Goal: Information Seeking & Learning: Check status

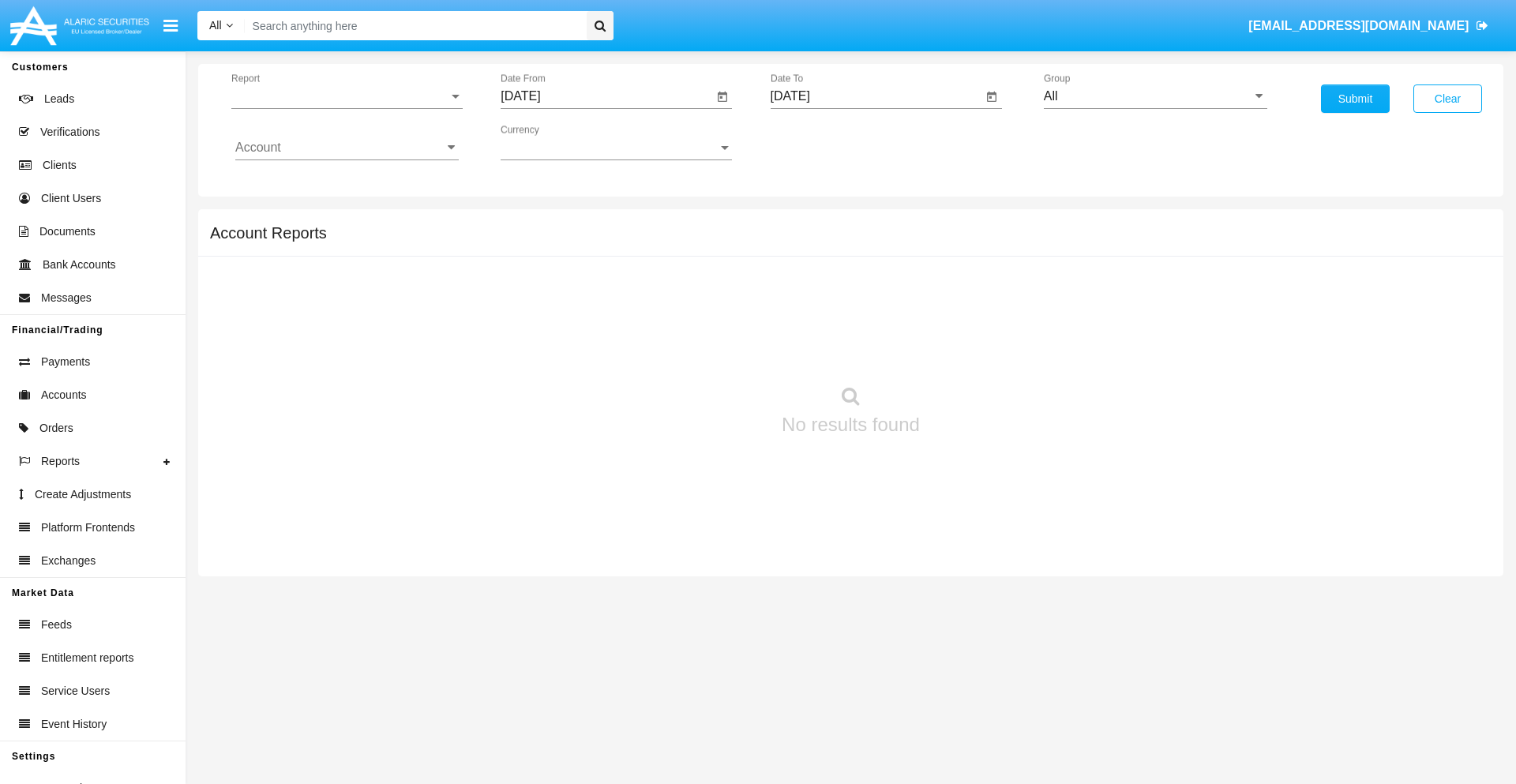
click at [346, 96] on span "Report" at bounding box center [340, 95] width 217 height 14
click at [341, 108] on span "Trades" at bounding box center [347, 108] width 224 height 38
click at [607, 96] on input "[DATE]" at bounding box center [607, 95] width 212 height 14
click at [553, 142] on span "[DATE]" at bounding box center [538, 142] width 35 height 12
click at [705, 349] on div "2025" at bounding box center [705, 349] width 49 height 29
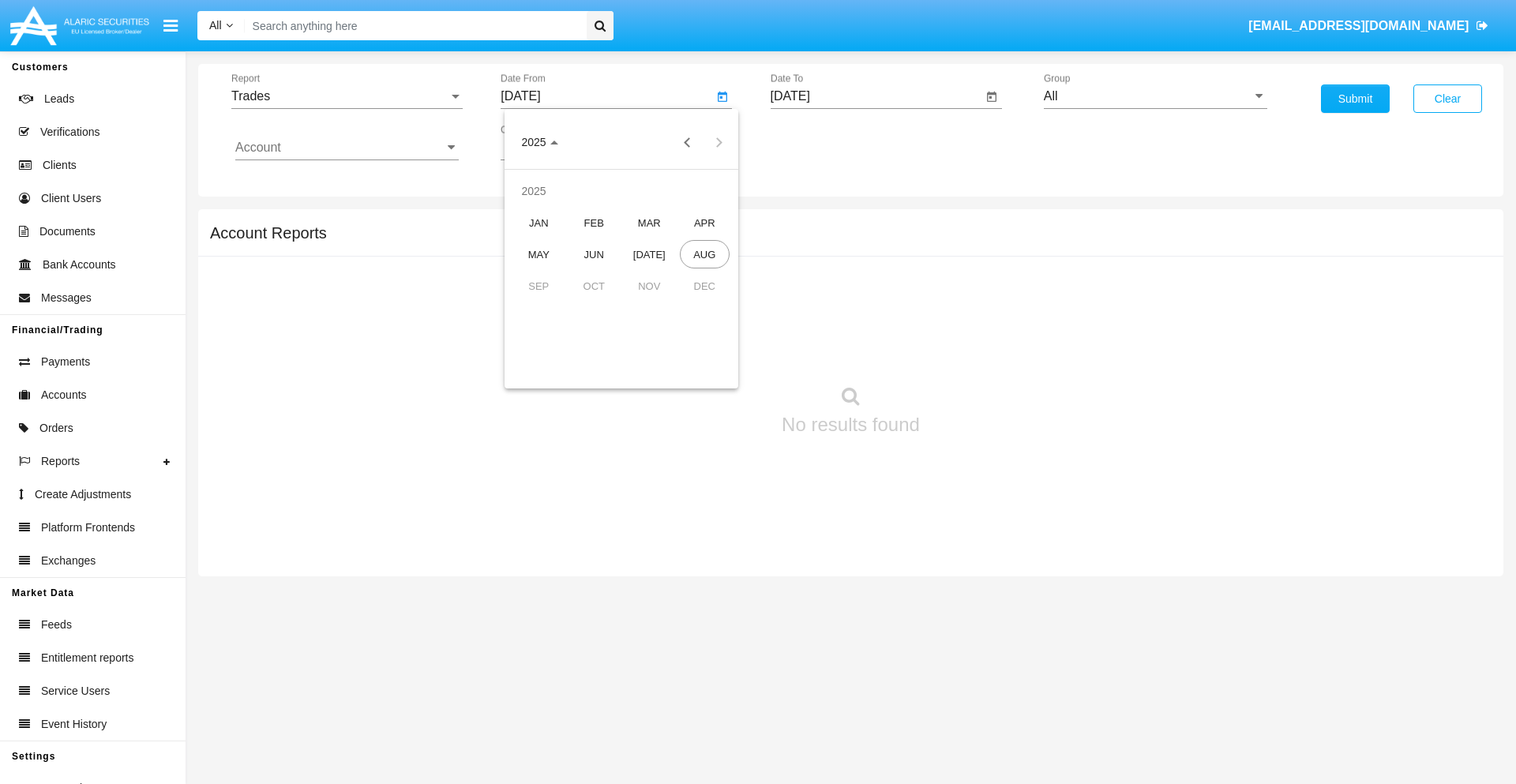
click at [538, 254] on div "MAY" at bounding box center [539, 254] width 49 height 29
click at [527, 336] on div "25" at bounding box center [527, 336] width 29 height 29
type input "05/25/25"
click at [876, 96] on input "[DATE]" at bounding box center [877, 95] width 212 height 14
click at [822, 142] on span "[DATE]" at bounding box center [808, 142] width 35 height 12
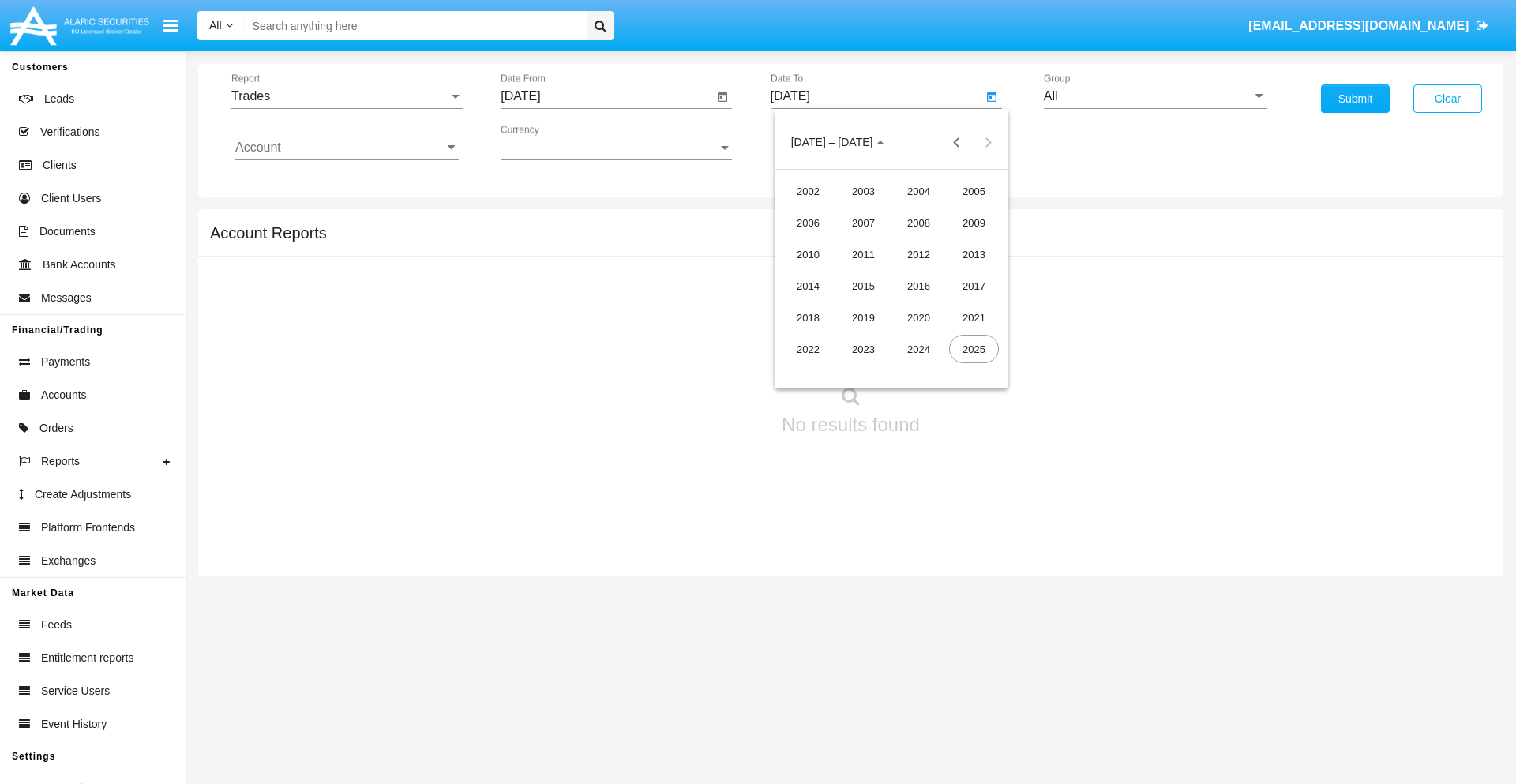
click at [974, 349] on div "2025" at bounding box center [974, 349] width 49 height 29
click at [974, 254] on div "AUG" at bounding box center [974, 254] width 49 height 29
click at [828, 336] on div "25" at bounding box center [828, 336] width 29 height 29
type input "[DATE]"
click at [1156, 96] on input "All" at bounding box center [1156, 95] width 224 height 14
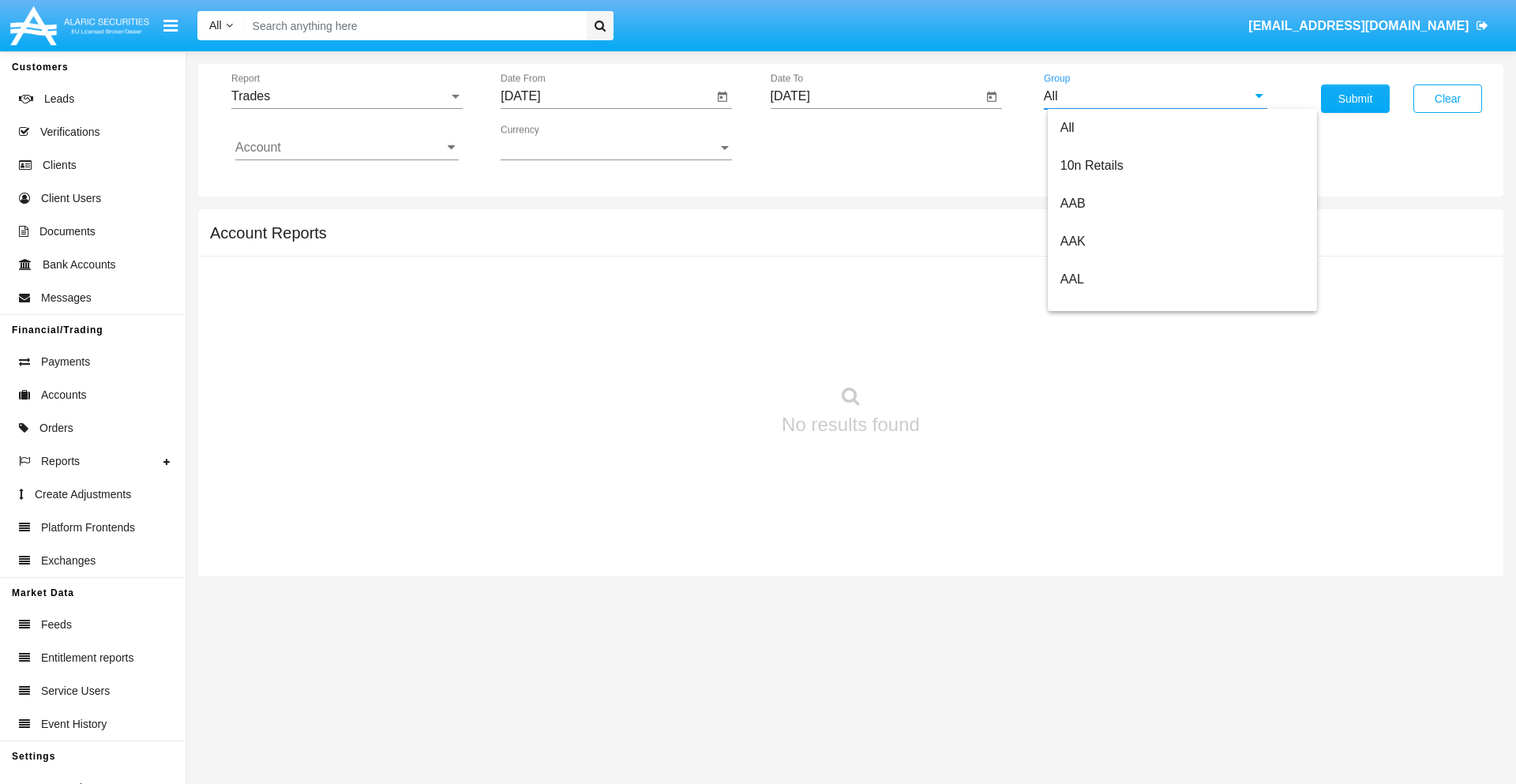
scroll to position [847, 0]
click at [1111, 304] on span "Hammer Web Lite" at bounding box center [1112, 304] width 102 height 13
type input "Hammer Web Lite"
click at [346, 147] on input "Account" at bounding box center [347, 147] width 224 height 14
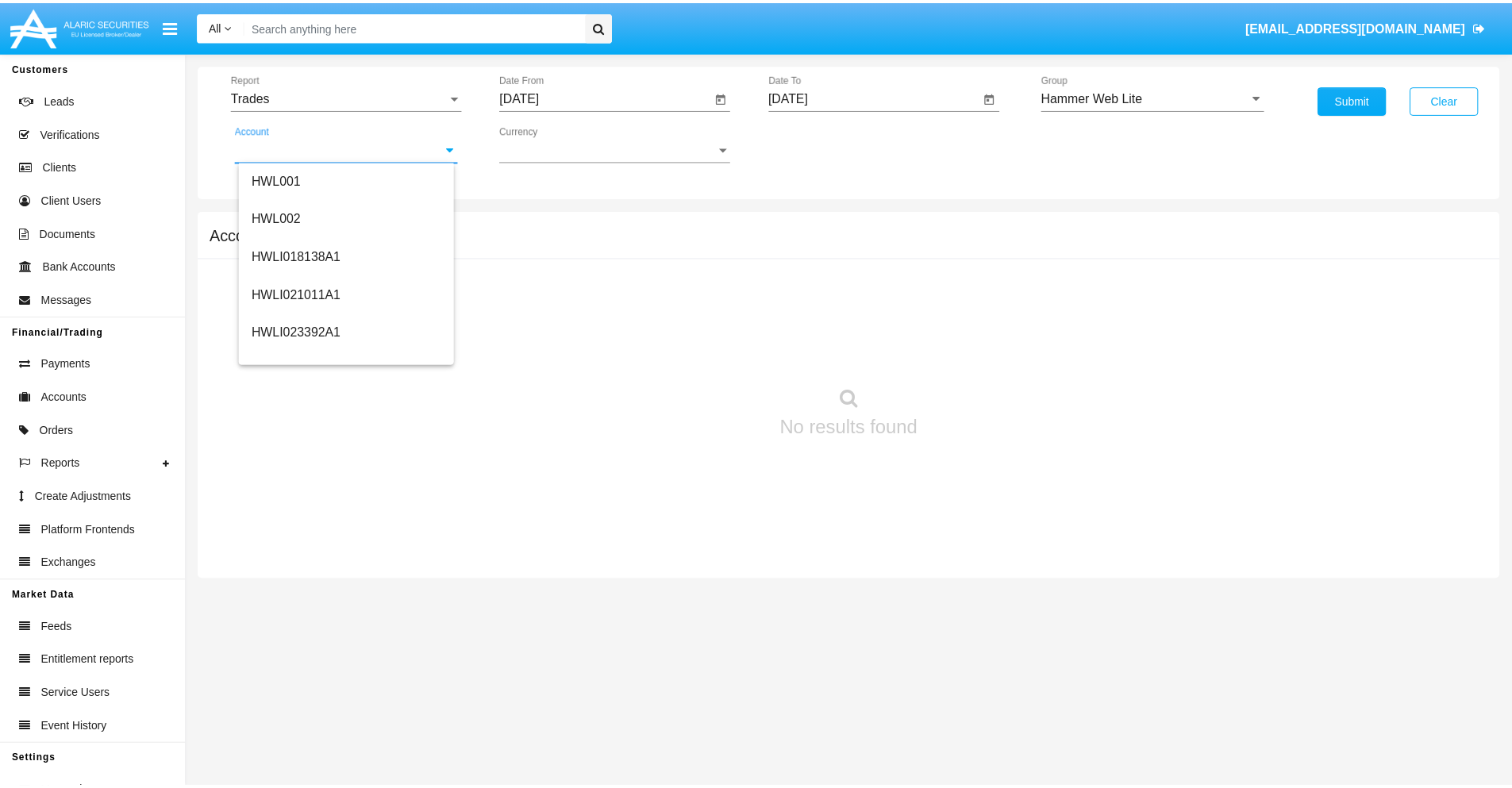
scroll to position [241, 0]
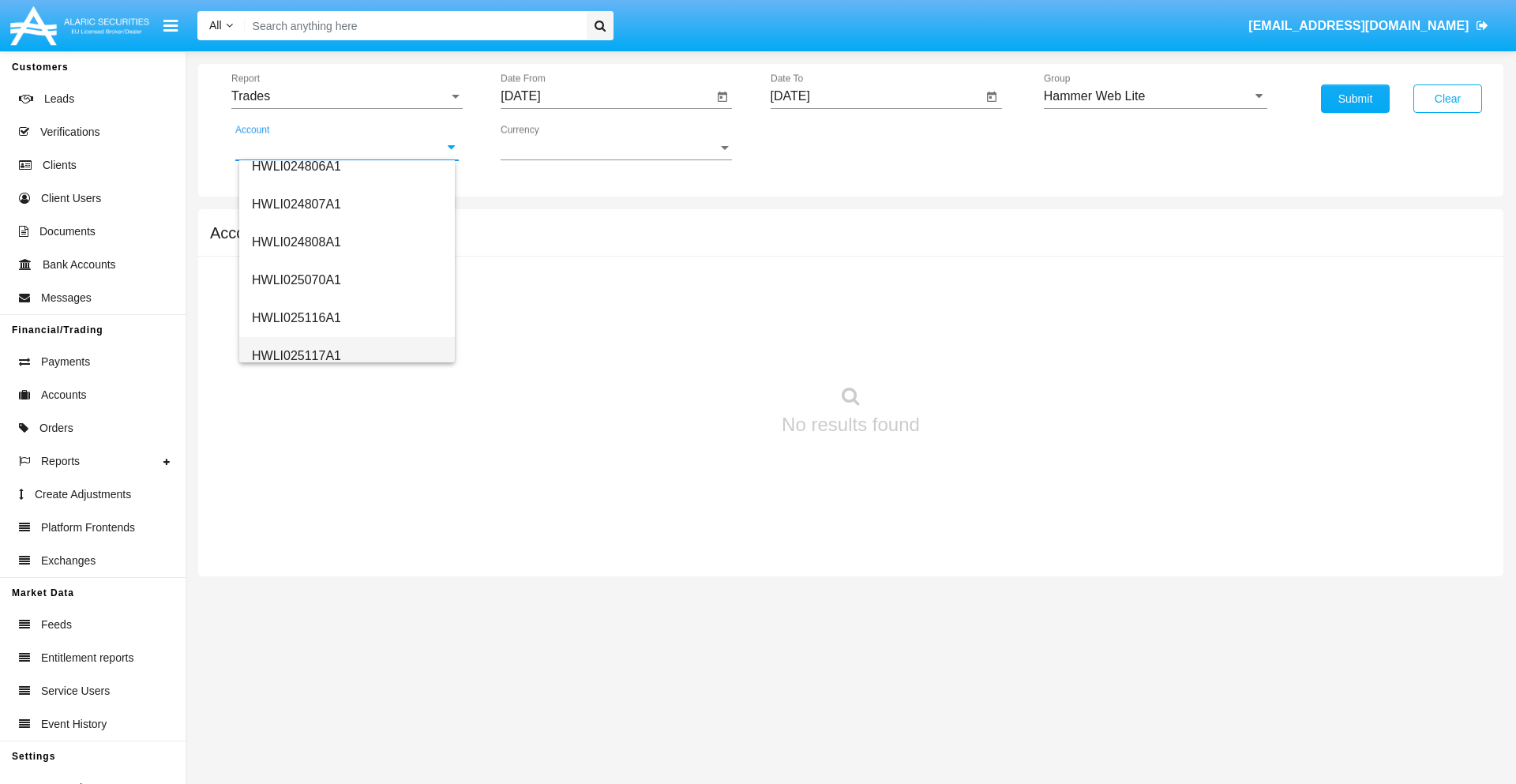
click at [295, 355] on span "HWLI025117A1" at bounding box center [296, 355] width 89 height 13
type input "HWLI025117A1"
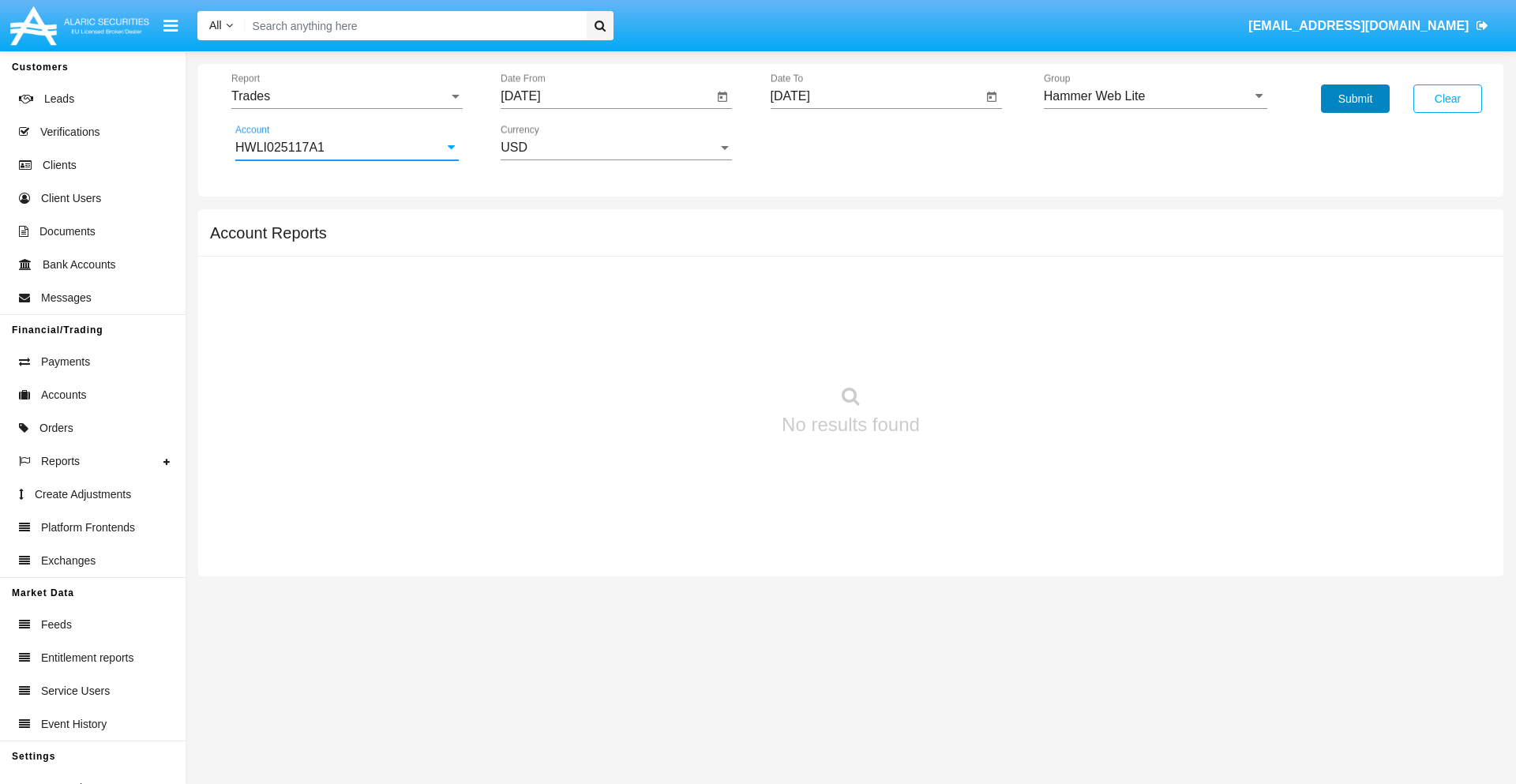
click at [1356, 99] on button "Submit" at bounding box center [1355, 99] width 68 height 29
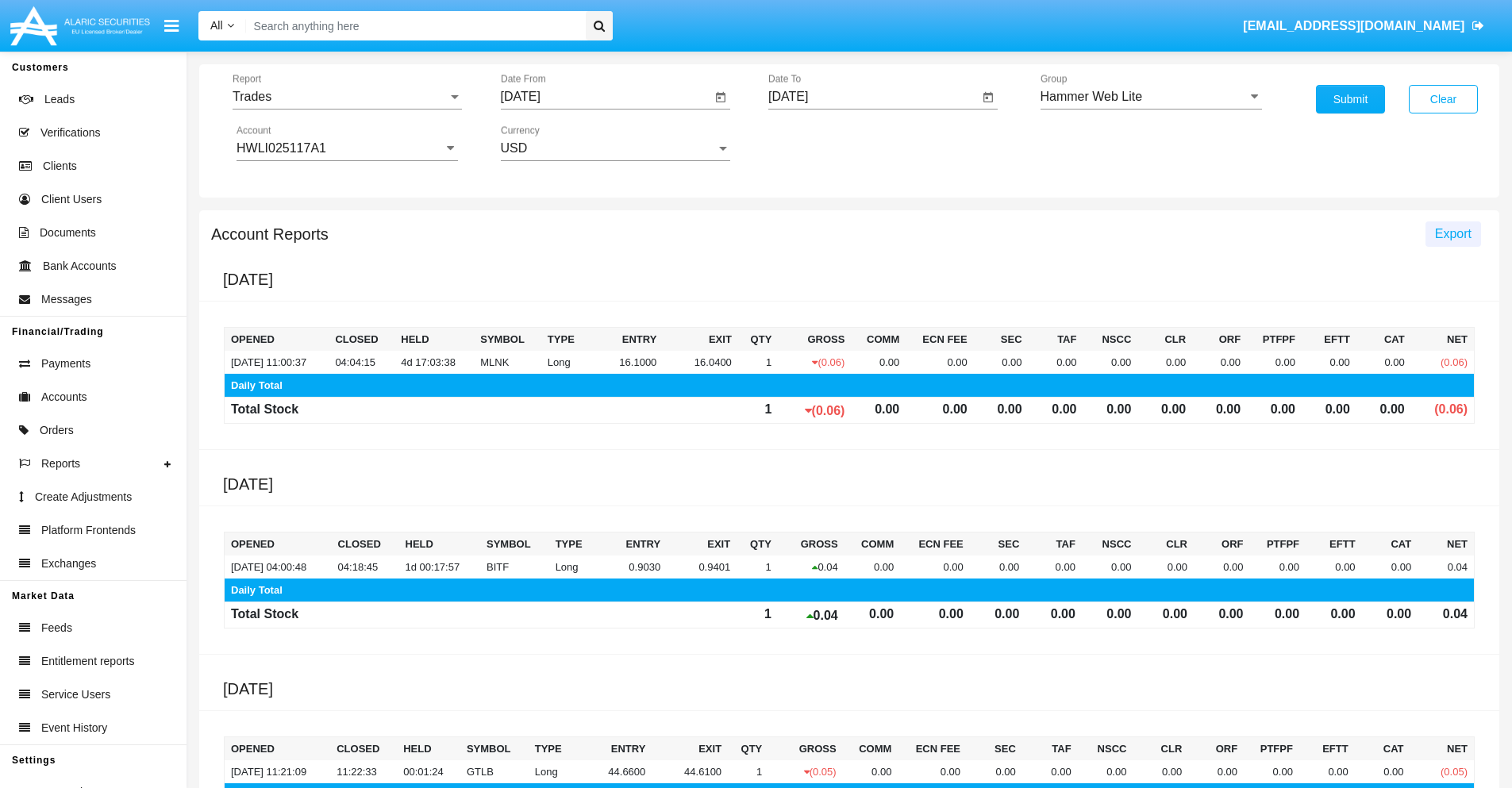
click at [1452, 233] on span "Export" at bounding box center [1453, 233] width 36 height 13
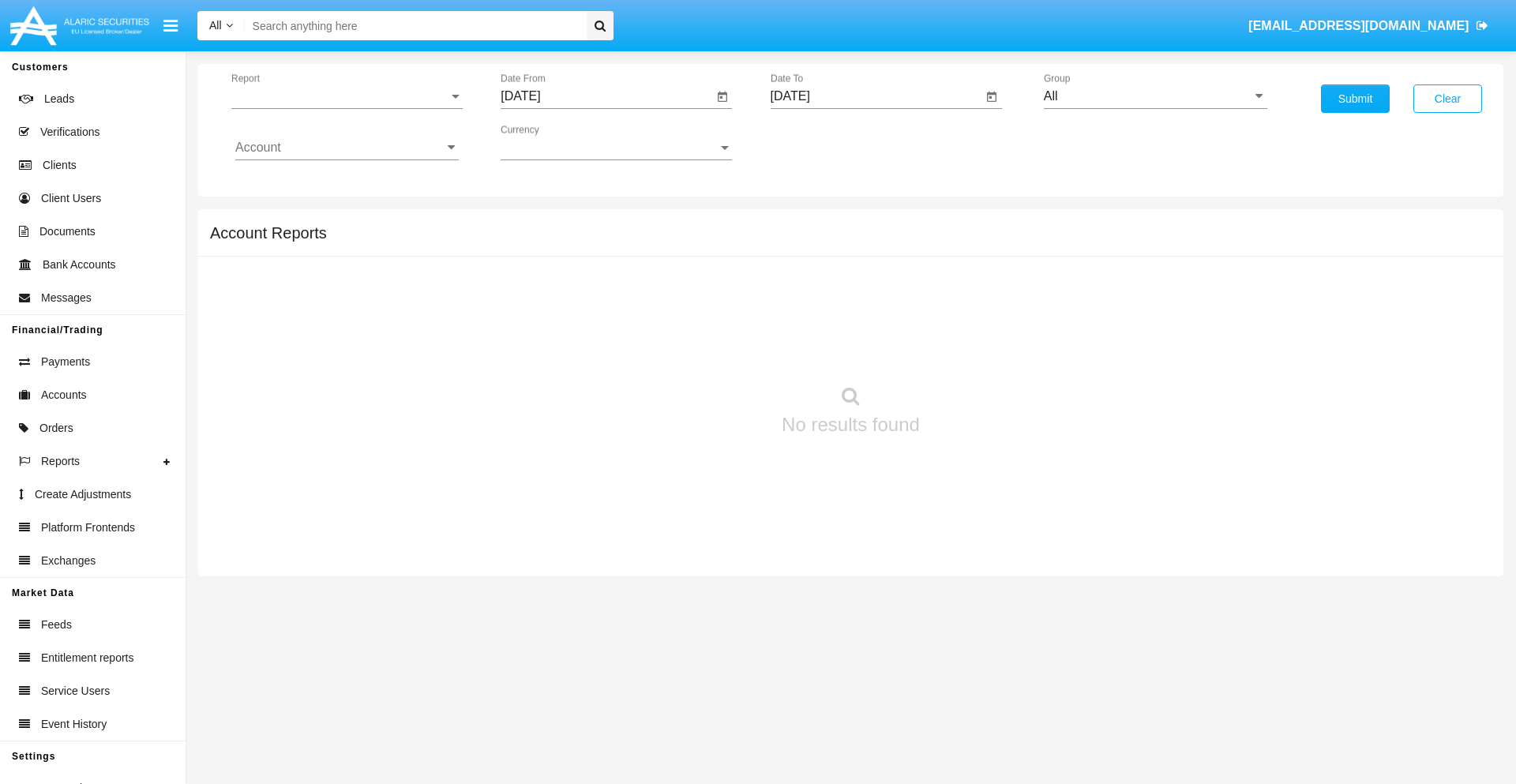
click at [346, 96] on span "Report" at bounding box center [340, 95] width 217 height 14
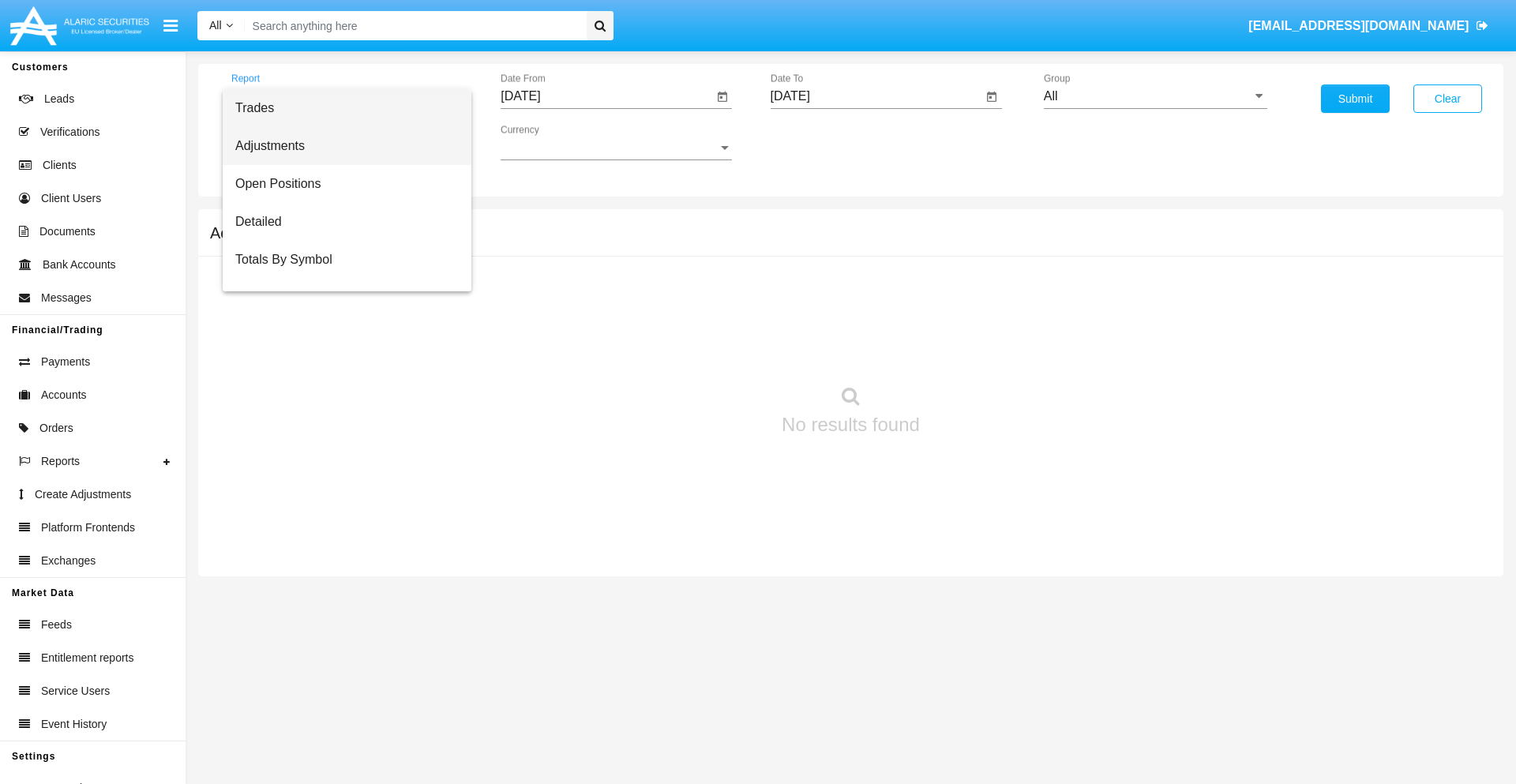
click at [341, 146] on span "Adjustments" at bounding box center [347, 146] width 224 height 38
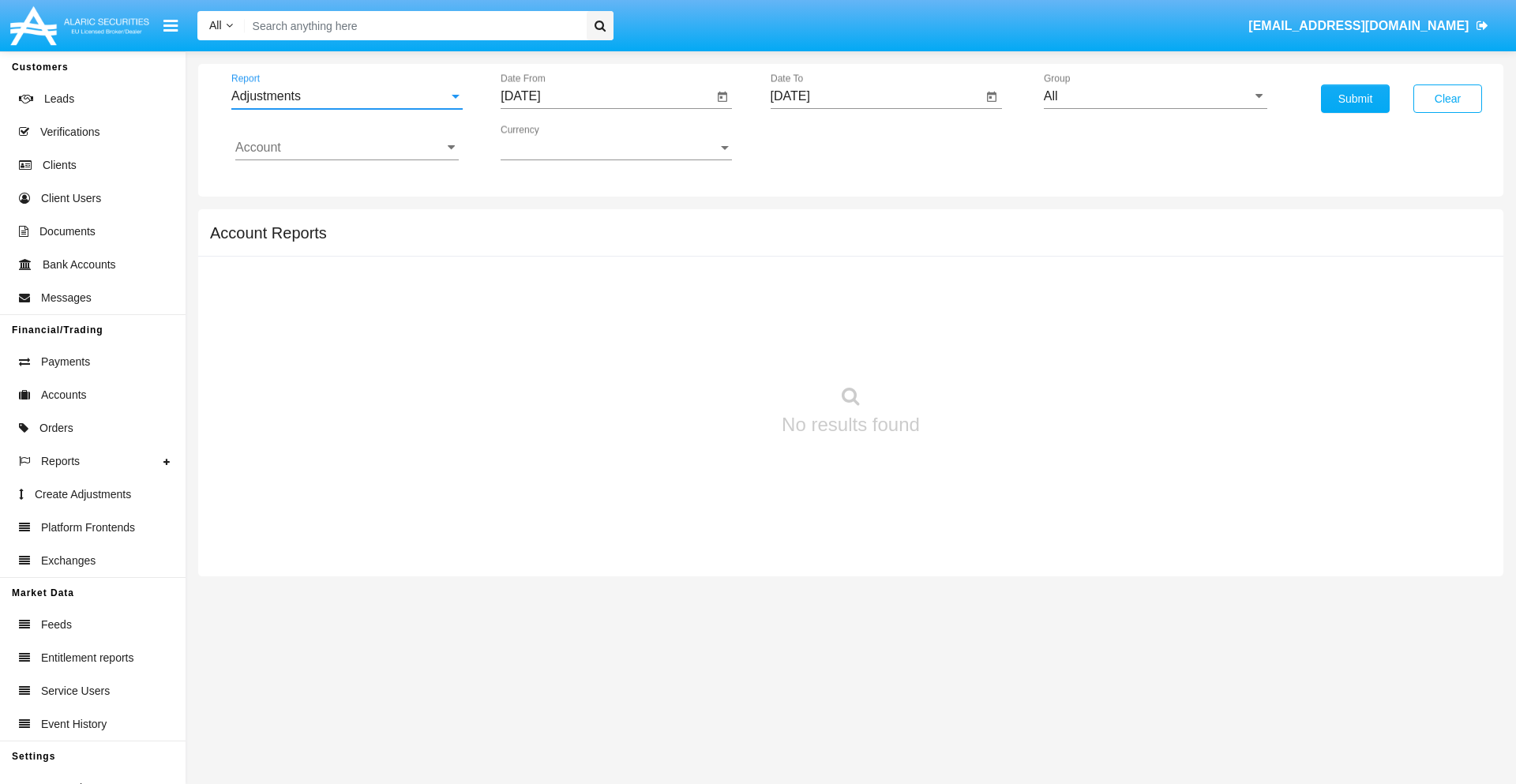
click at [607, 96] on input "[DATE]" at bounding box center [607, 95] width 212 height 14
click at [553, 142] on span "[DATE]" at bounding box center [538, 142] width 35 height 12
click at [705, 349] on div "2025" at bounding box center [705, 349] width 49 height 29
click at [649, 254] on div "[DATE]" at bounding box center [649, 254] width 49 height 29
click at [685, 336] on div "25" at bounding box center [685, 336] width 29 height 29
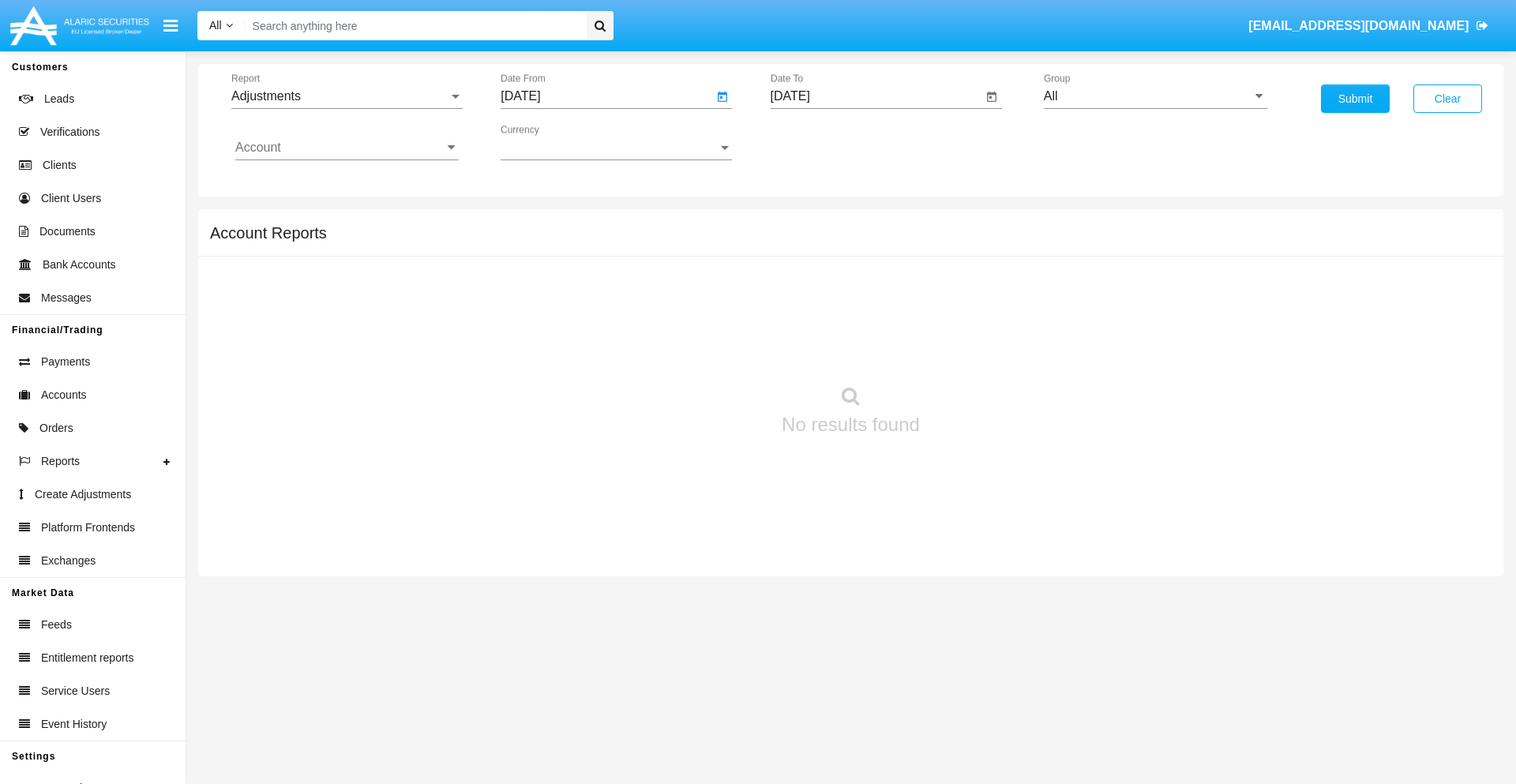
type input "07/25/25"
click at [876, 96] on input "[DATE]" at bounding box center [877, 95] width 212 height 14
click at [822, 142] on span "[DATE]" at bounding box center [808, 142] width 35 height 12
click at [974, 349] on div "2025" at bounding box center [974, 349] width 49 height 29
click at [974, 254] on div "AUG" at bounding box center [974, 254] width 49 height 29
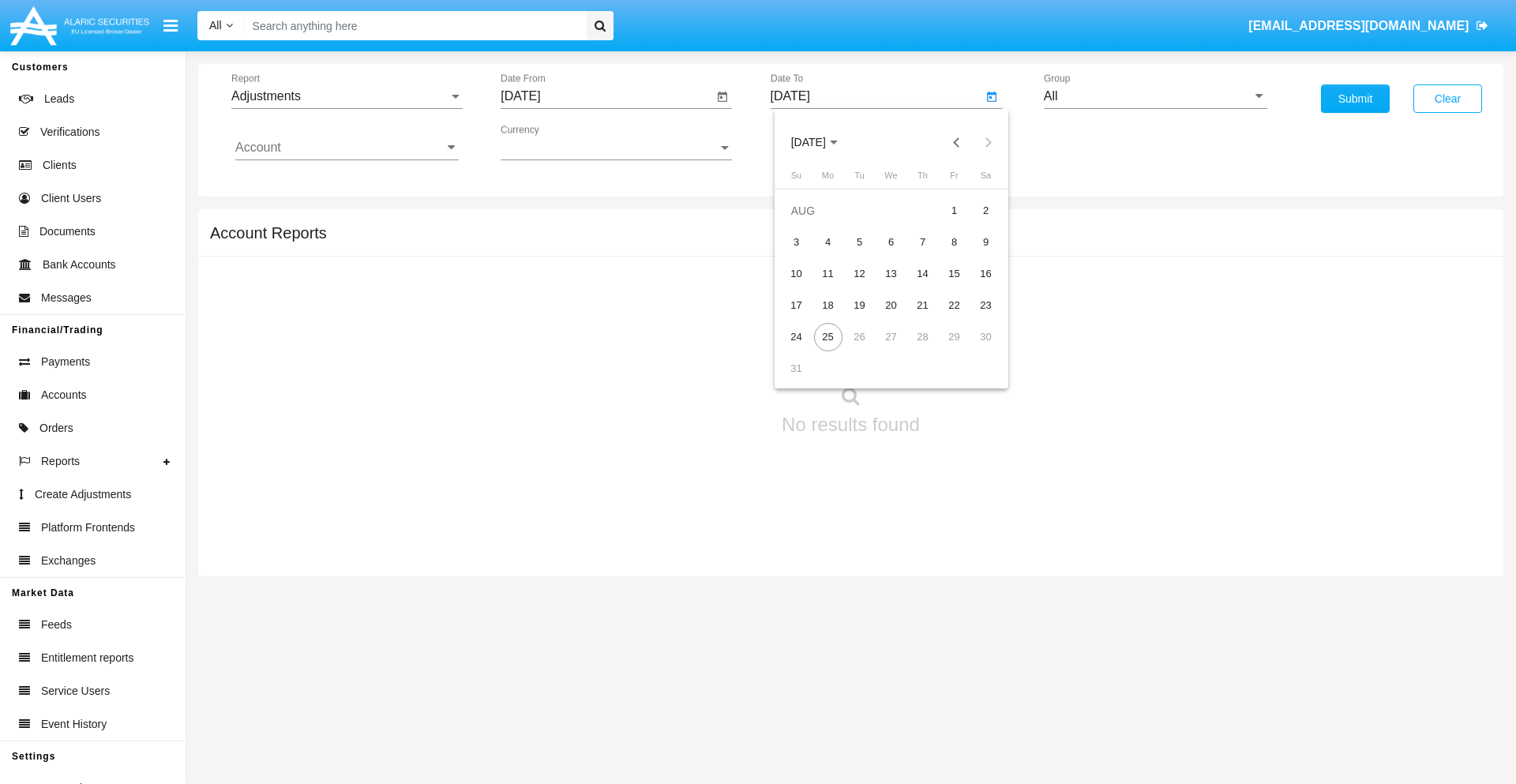
click at [828, 336] on div "25" at bounding box center [828, 336] width 29 height 29
type input "[DATE]"
click at [1156, 96] on input "All" at bounding box center [1156, 95] width 224 height 14
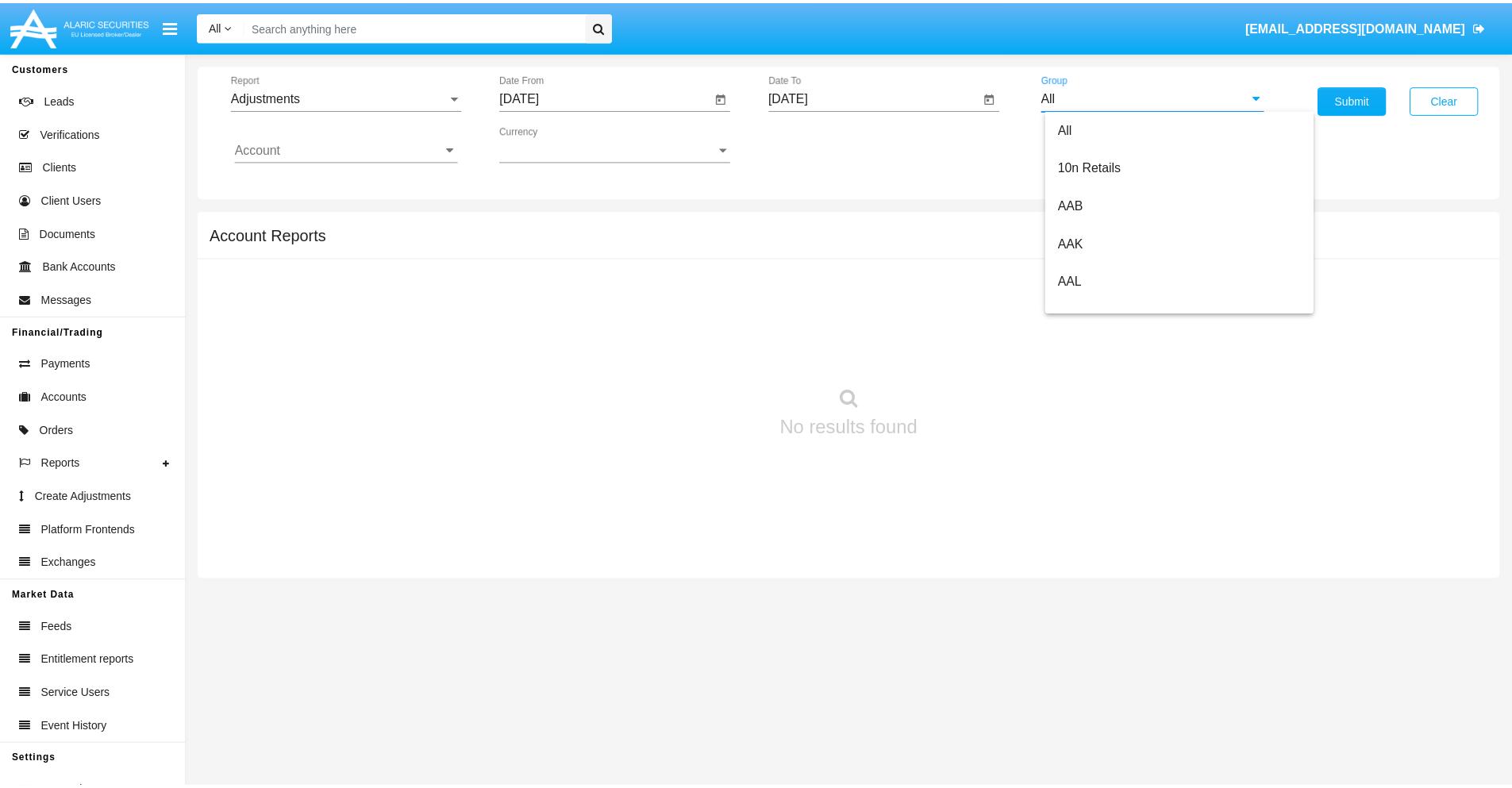
scroll to position [356, 0]
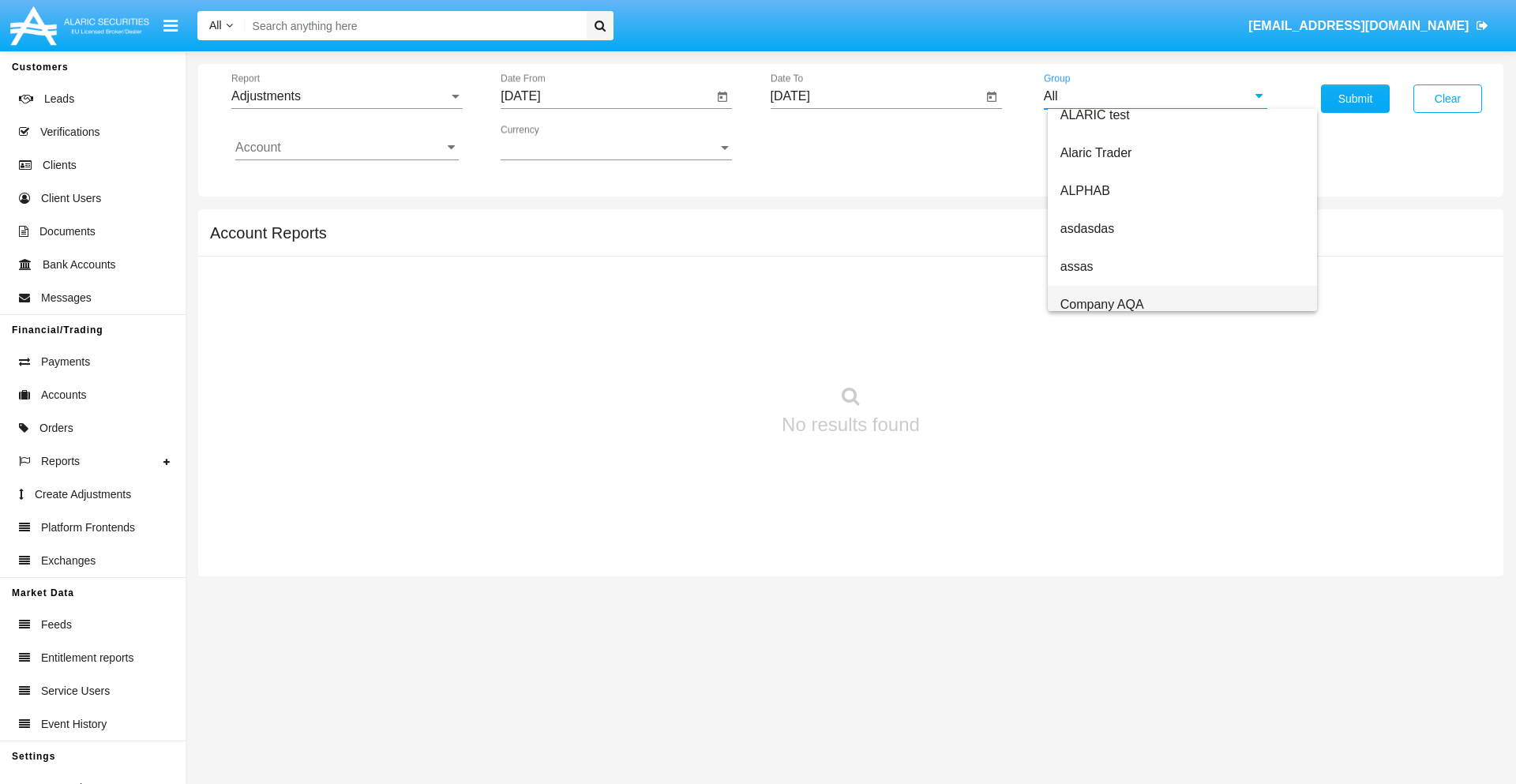
click at [1102, 304] on span "Company AQA" at bounding box center [1103, 304] width 84 height 13
type input "Company AQA"
click at [346, 147] on input "Account" at bounding box center [347, 147] width 224 height 14
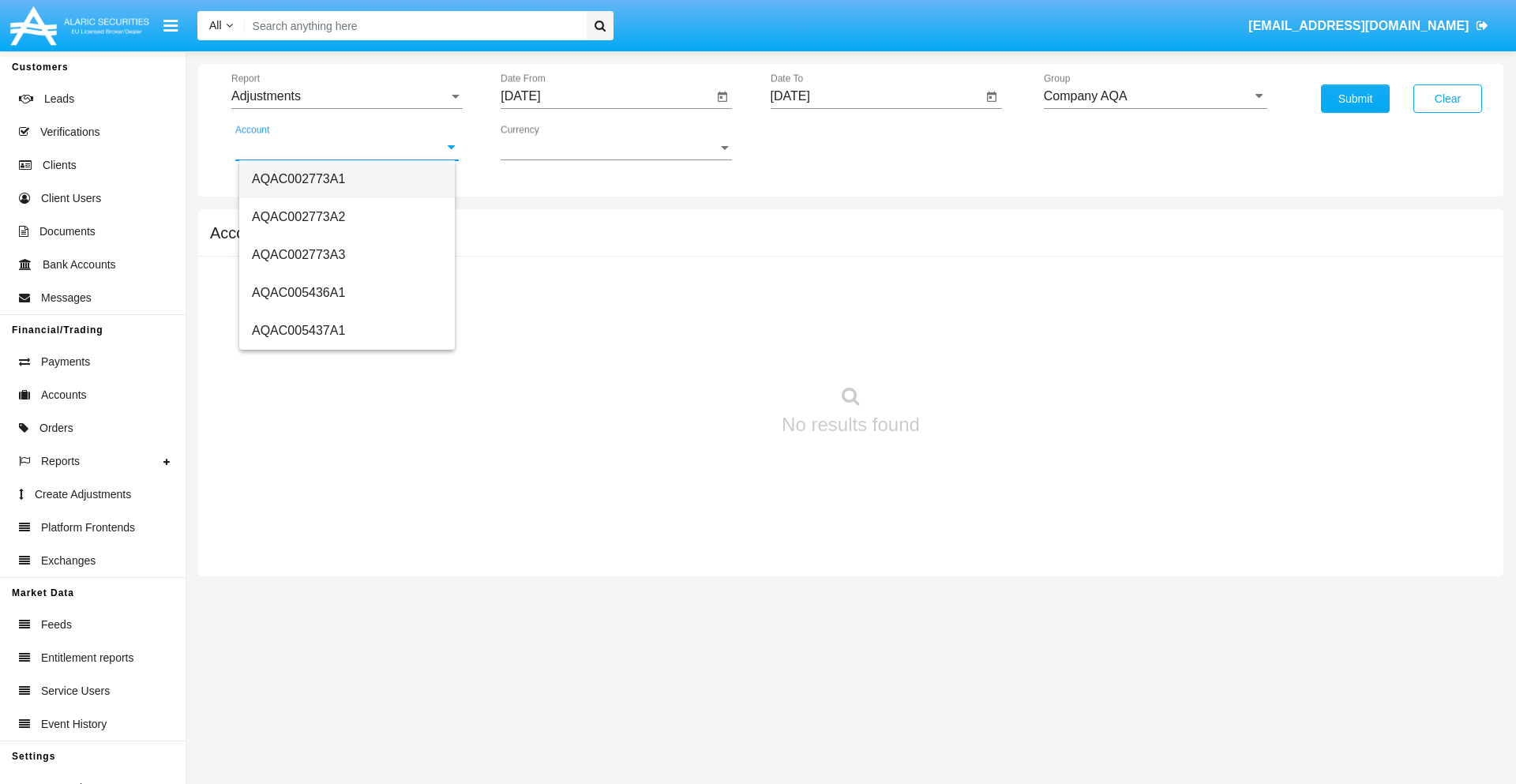
click at [299, 179] on span "AQAC002773A1" at bounding box center [298, 179] width 93 height 13
type input "AQAC002773A1"
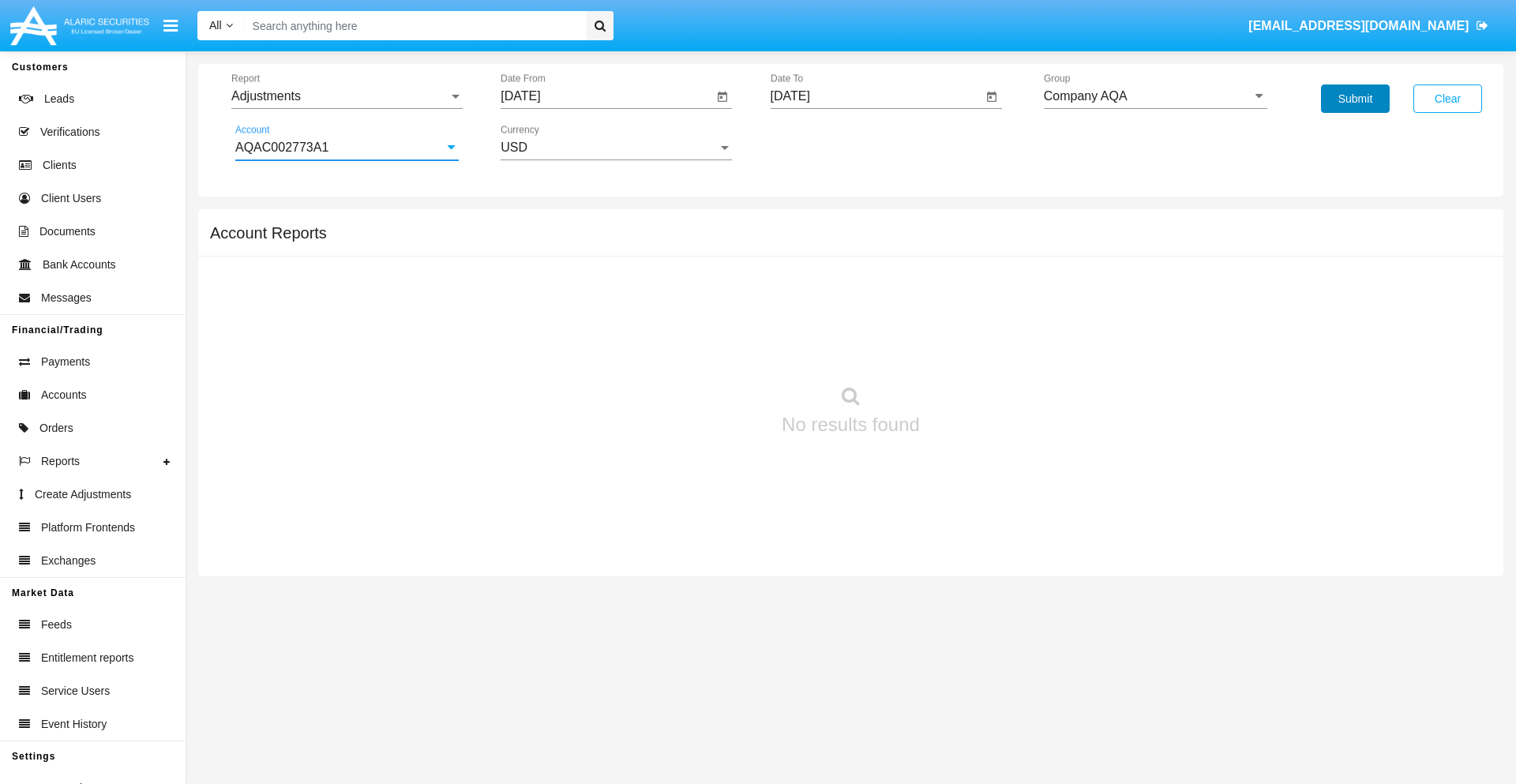
click at [1356, 99] on button "Submit" at bounding box center [1355, 99] width 68 height 29
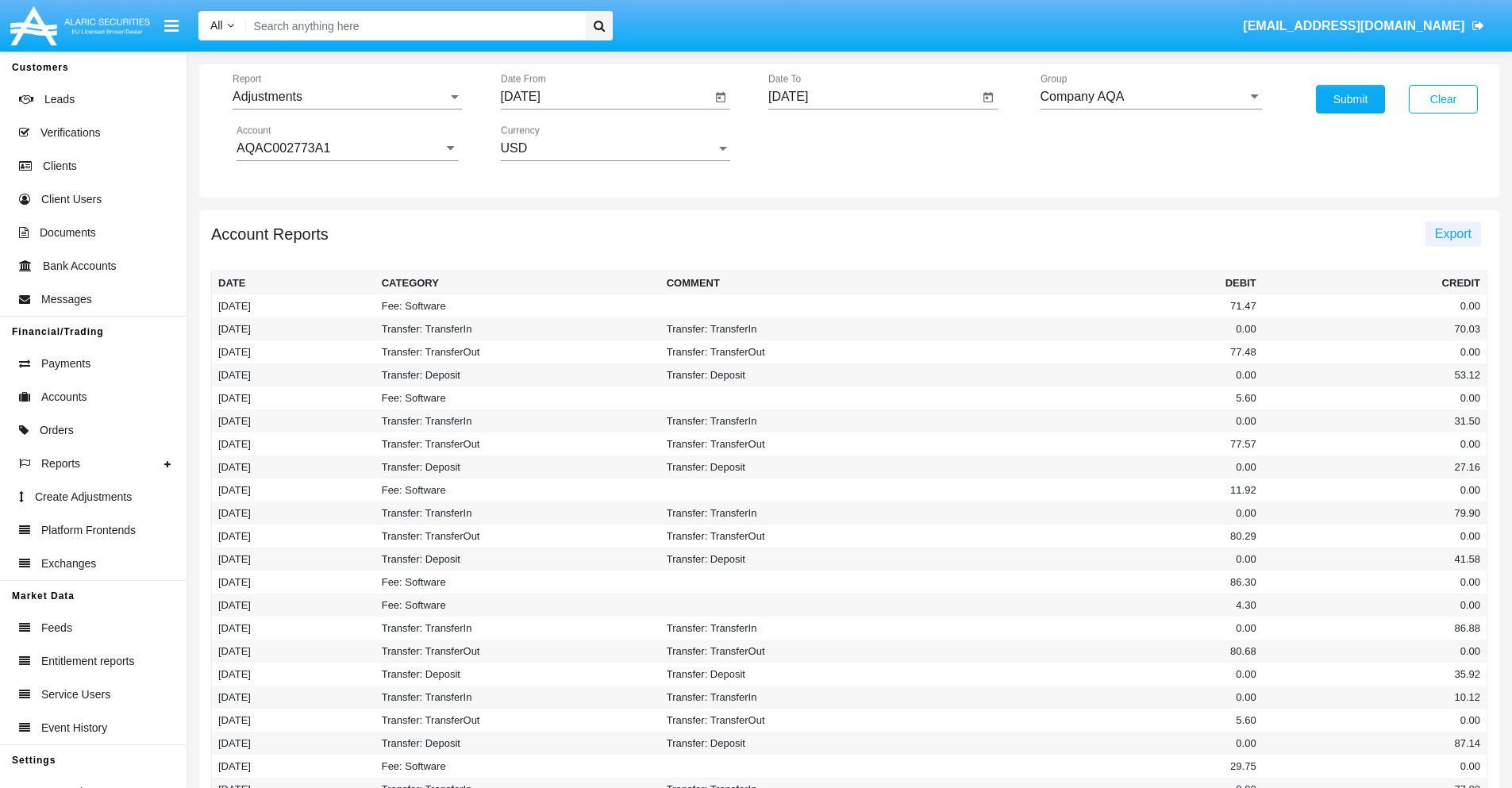
click at [1452, 233] on span "Export" at bounding box center [1453, 233] width 36 height 13
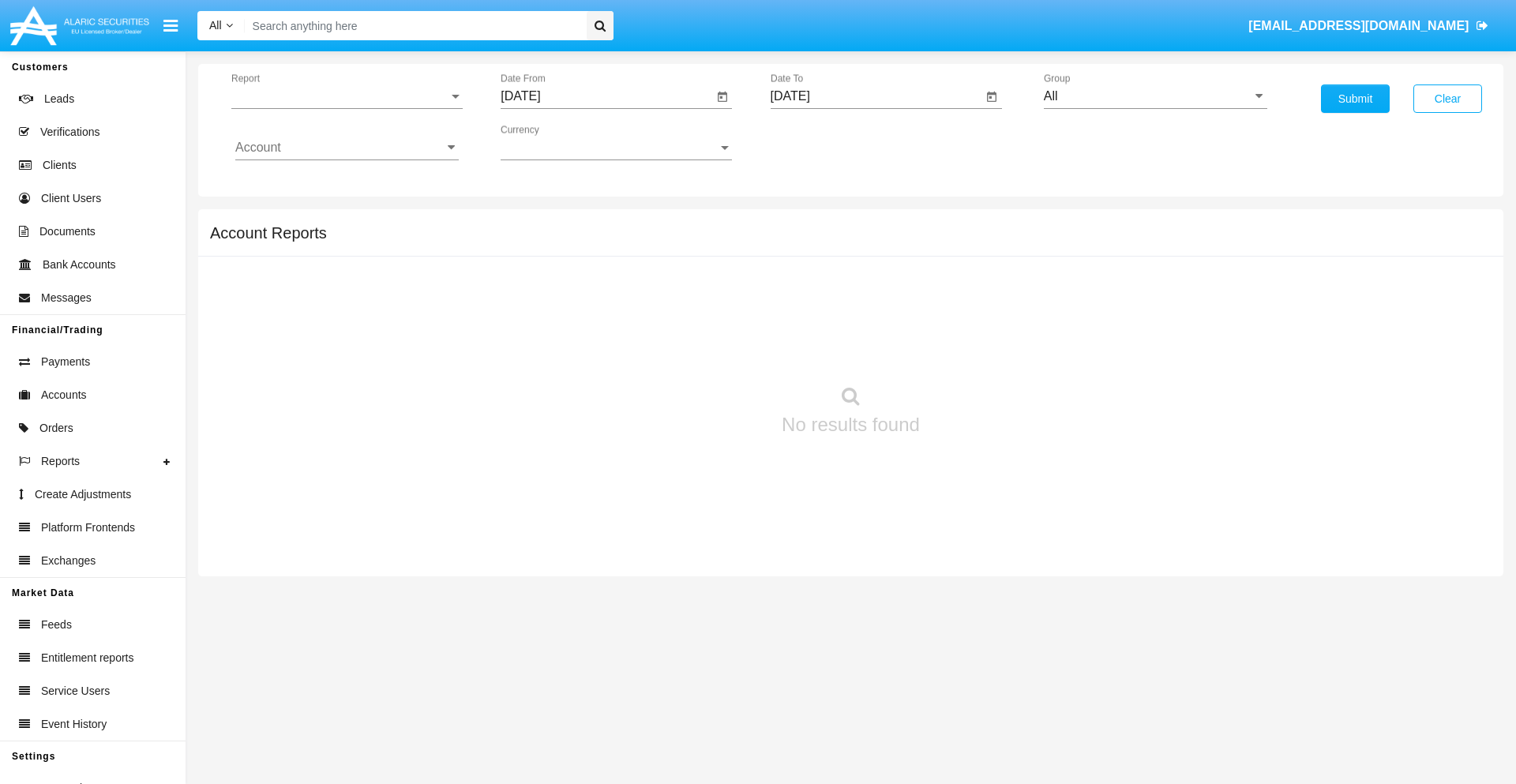
click at [346, 96] on span "Report" at bounding box center [340, 95] width 217 height 14
click at [341, 184] on span "Open Positions" at bounding box center [347, 184] width 224 height 38
click at [607, 96] on input "[DATE]" at bounding box center [607, 95] width 212 height 14
click at [553, 142] on span "[DATE]" at bounding box center [538, 142] width 35 height 12
click at [705, 349] on div "2025" at bounding box center [705, 349] width 49 height 29
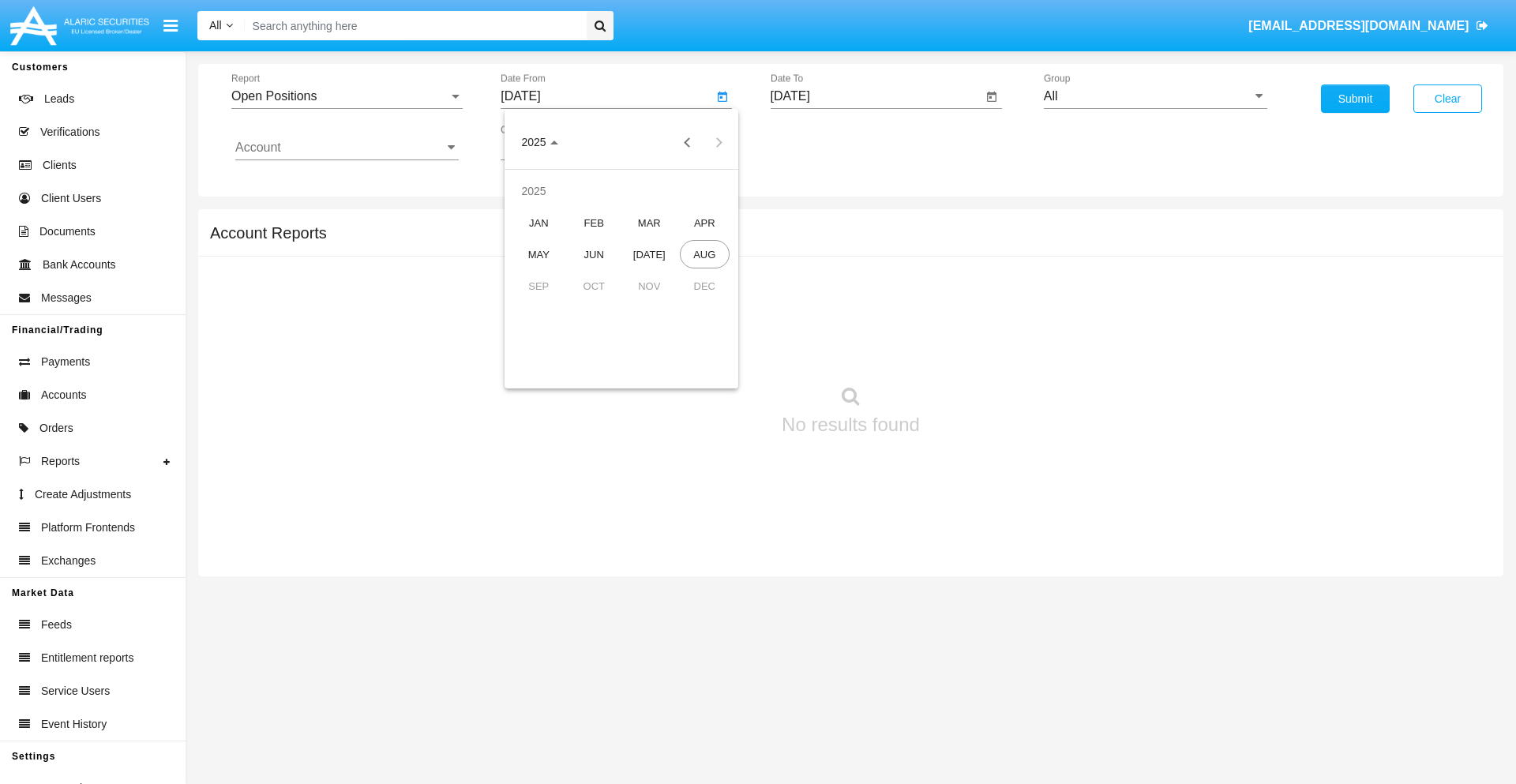
click at [649, 254] on div "[DATE]" at bounding box center [649, 254] width 49 height 29
click at [685, 336] on div "25" at bounding box center [685, 336] width 29 height 29
type input "07/25/25"
click at [876, 96] on input "[DATE]" at bounding box center [877, 95] width 212 height 14
click at [822, 142] on span "[DATE]" at bounding box center [808, 142] width 35 height 12
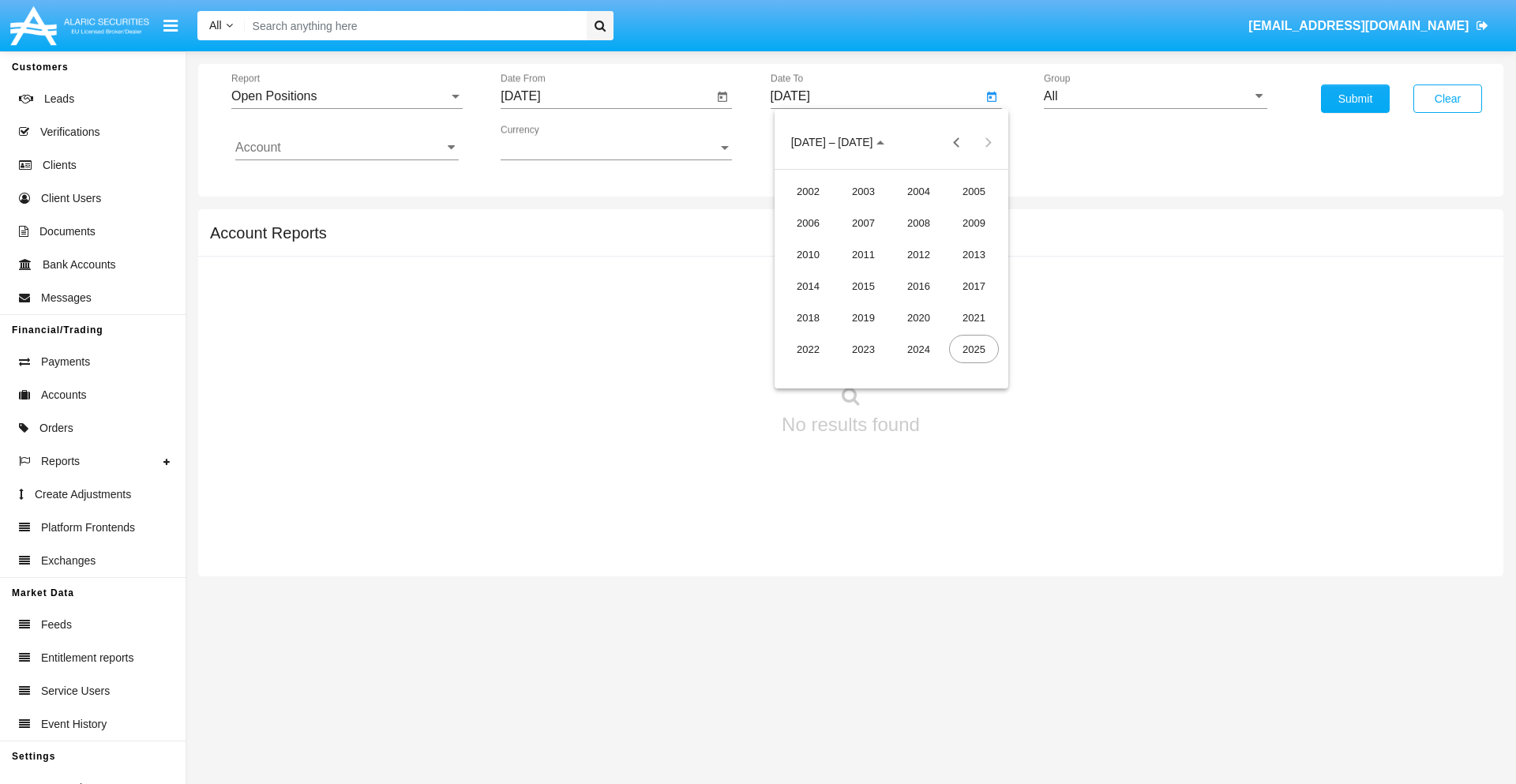
click at [974, 349] on div "2025" at bounding box center [974, 349] width 49 height 29
click at [974, 254] on div "AUG" at bounding box center [974, 254] width 49 height 29
click at [828, 336] on div "25" at bounding box center [828, 336] width 29 height 29
type input "[DATE]"
click at [1156, 96] on input "All" at bounding box center [1156, 95] width 224 height 14
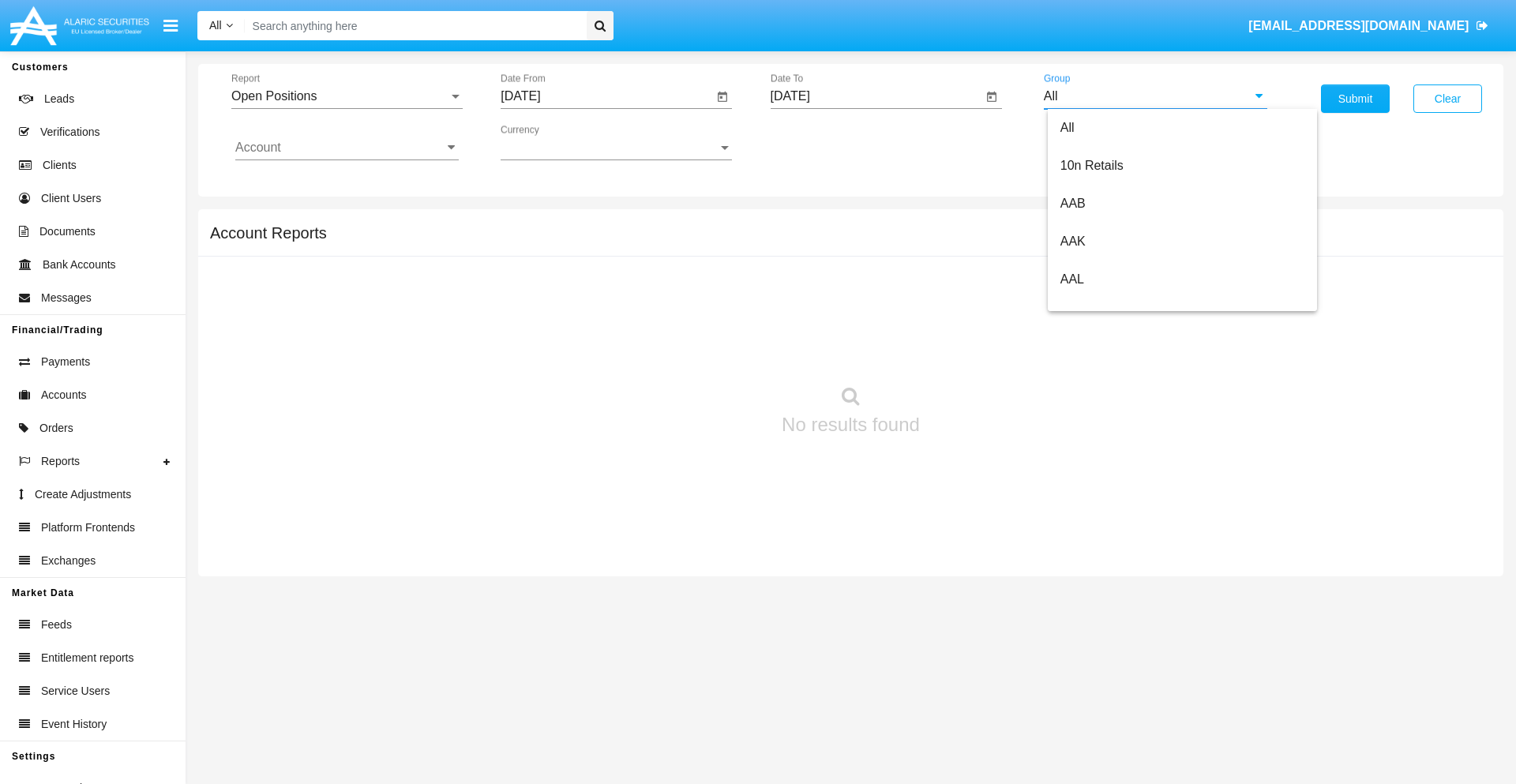
scroll to position [847, 0]
click at [1111, 304] on span "Hammer Web Lite" at bounding box center [1112, 304] width 102 height 13
type input "Hammer Web Lite"
click at [346, 147] on input "Account" at bounding box center [347, 147] width 224 height 14
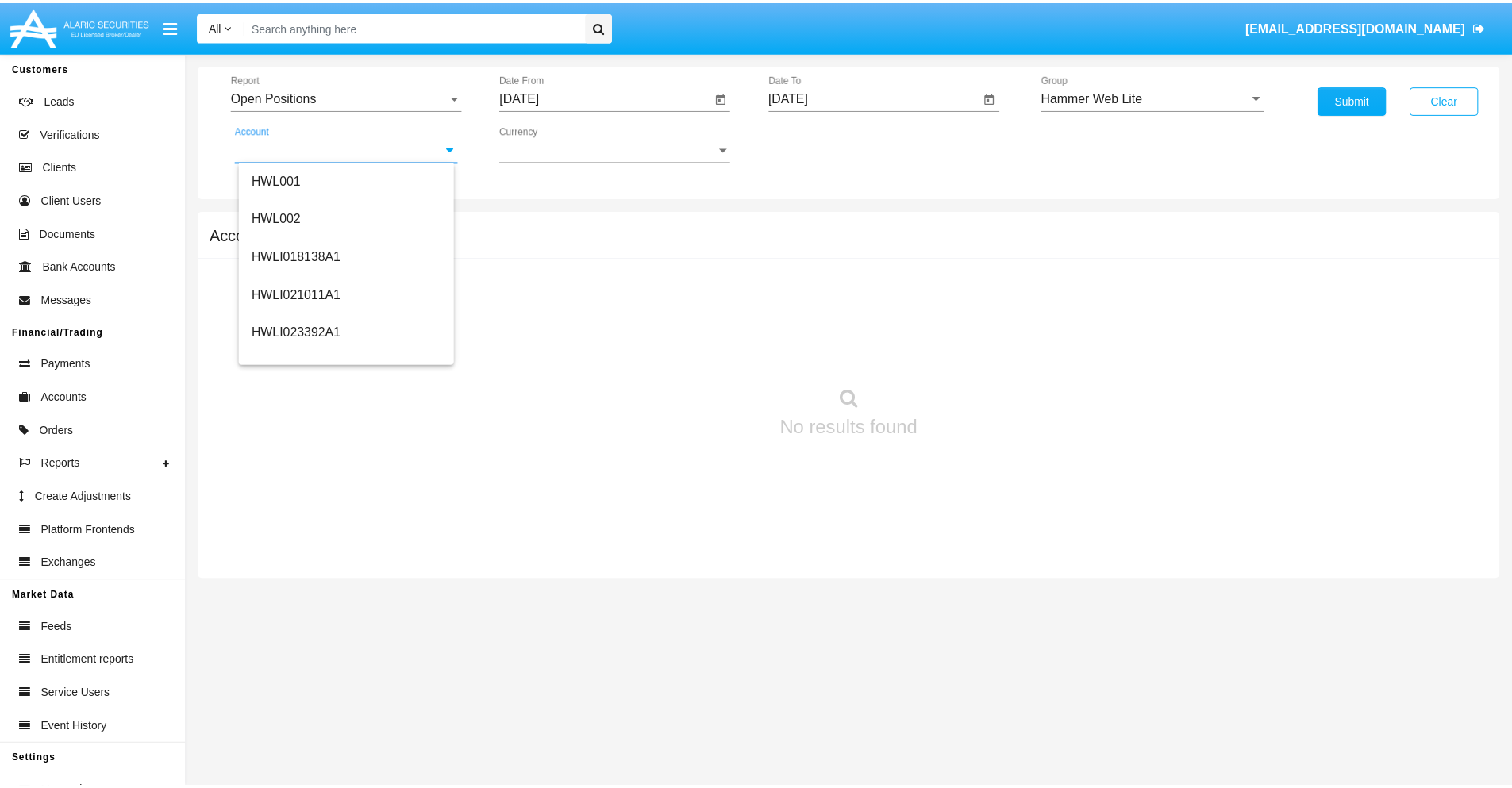
scroll to position [241, 0]
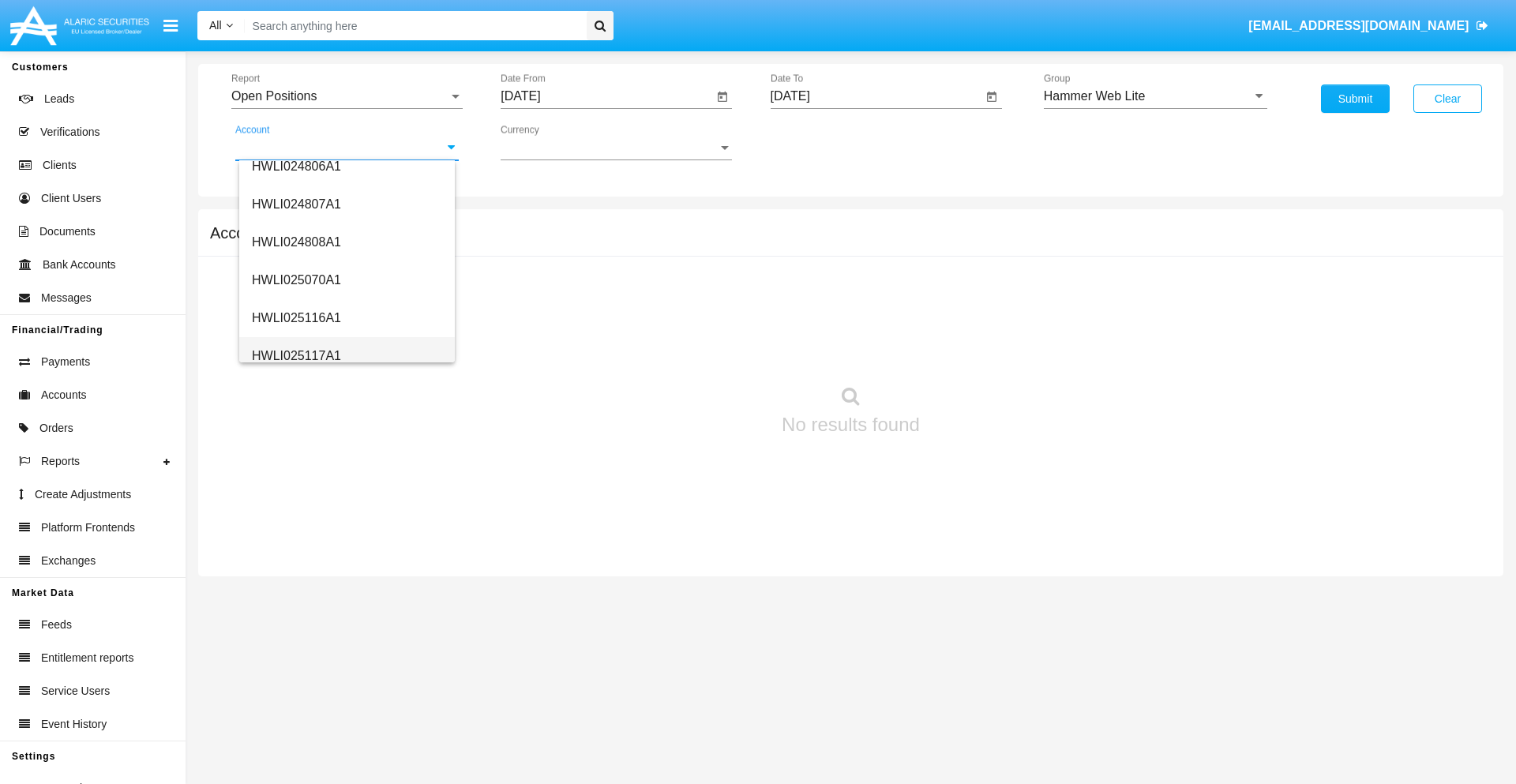
click at [295, 355] on span "HWLI025117A1" at bounding box center [296, 355] width 89 height 13
type input "HWLI025117A1"
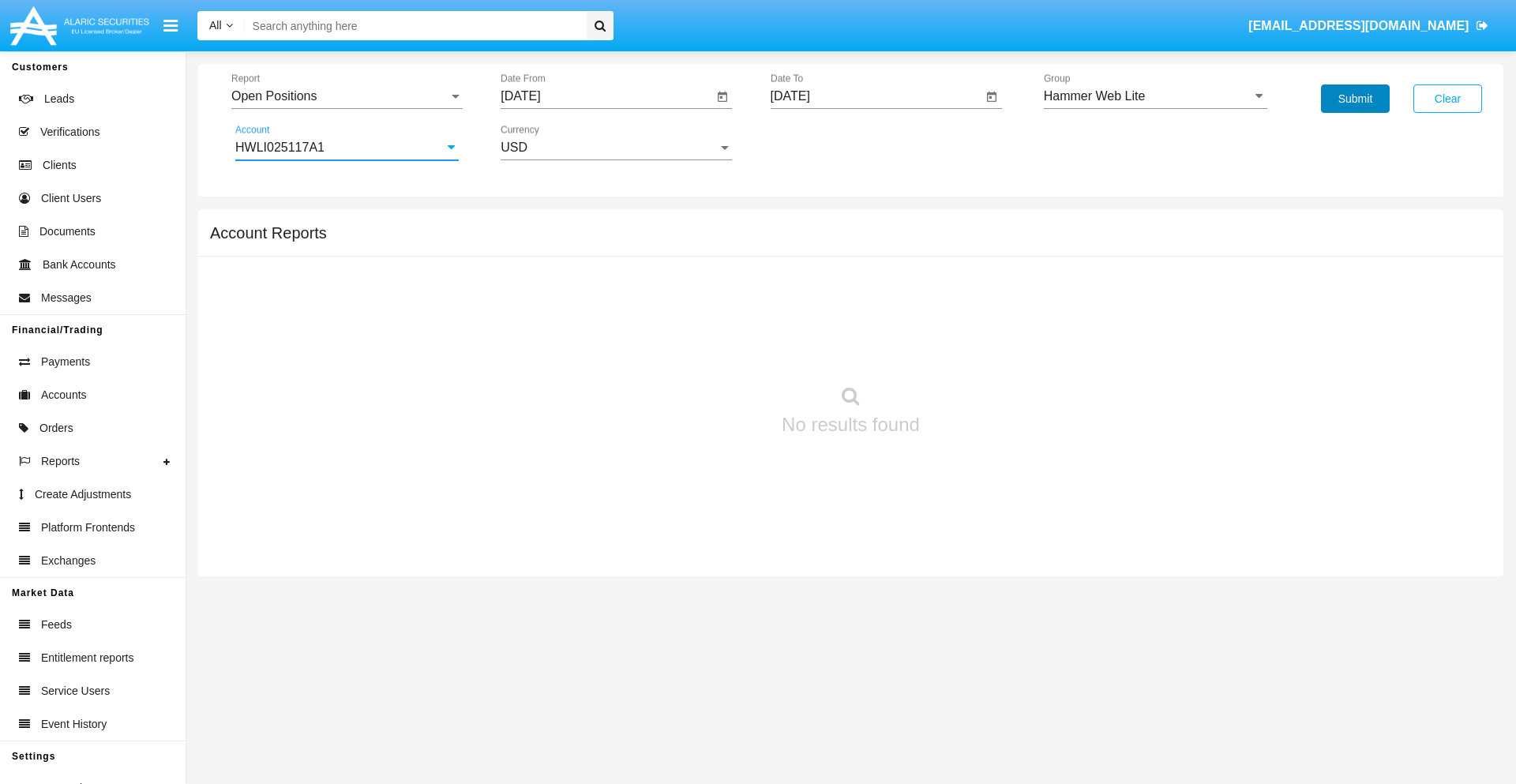
click at [1356, 99] on button "Submit" at bounding box center [1355, 99] width 68 height 29
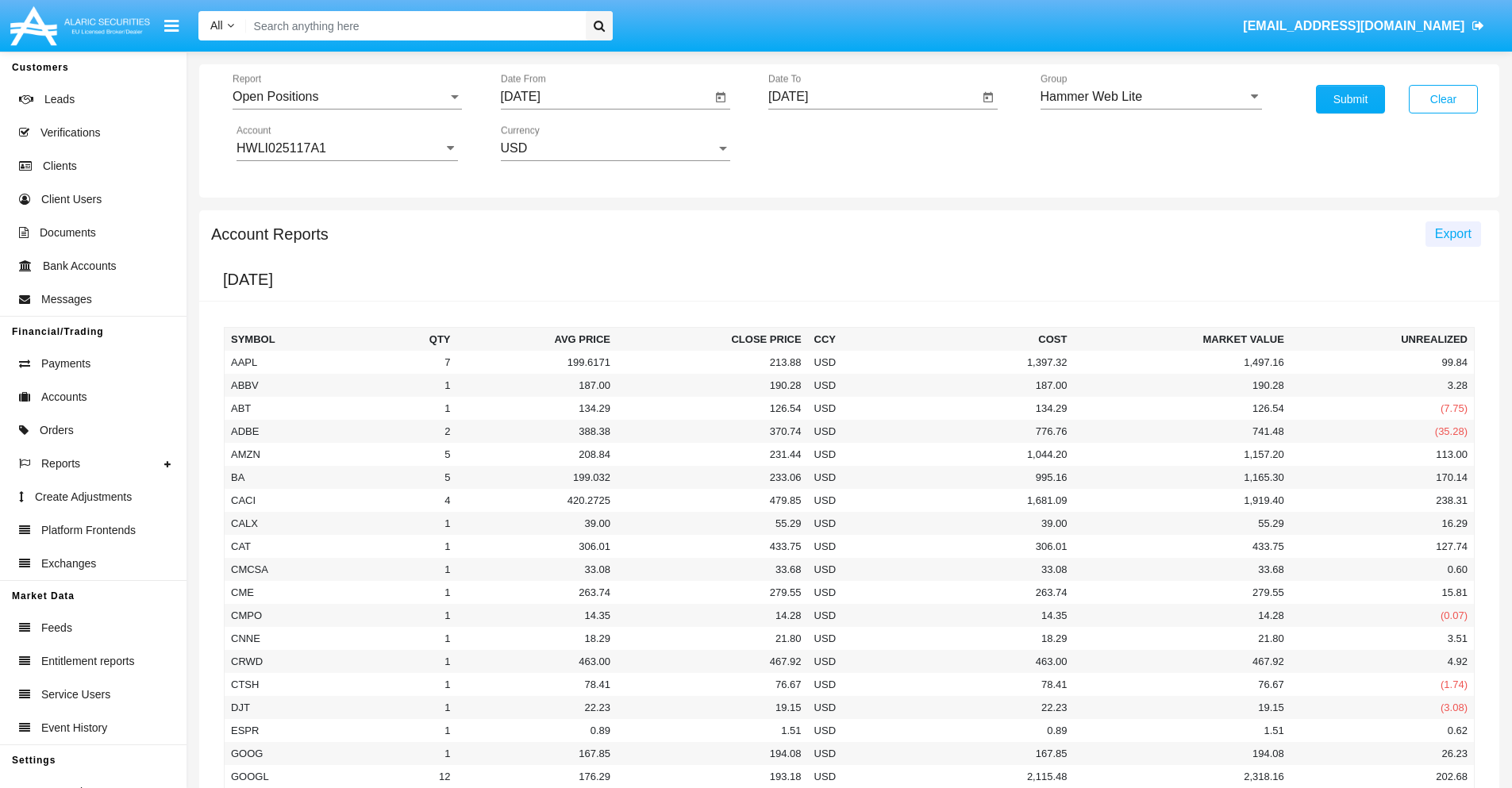
click at [1452, 233] on span "Export" at bounding box center [1453, 233] width 36 height 13
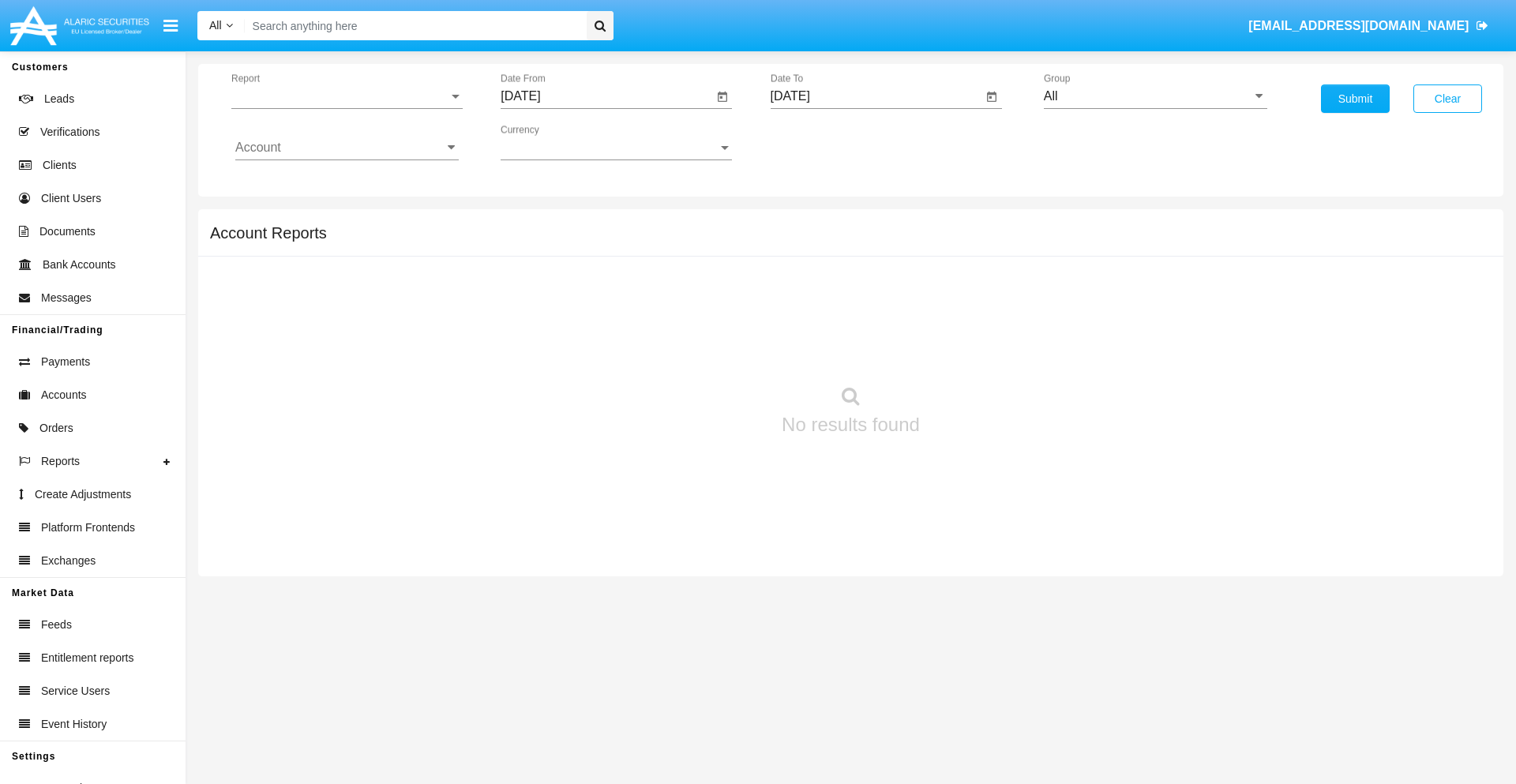
click at [346, 96] on span "Report" at bounding box center [340, 95] width 217 height 14
click at [341, 222] on span "Detailed" at bounding box center [347, 222] width 224 height 38
click at [607, 96] on input "[DATE]" at bounding box center [607, 95] width 212 height 14
click at [553, 142] on span "[DATE]" at bounding box center [538, 142] width 35 height 12
click at [705, 349] on div "2025" at bounding box center [705, 349] width 49 height 29
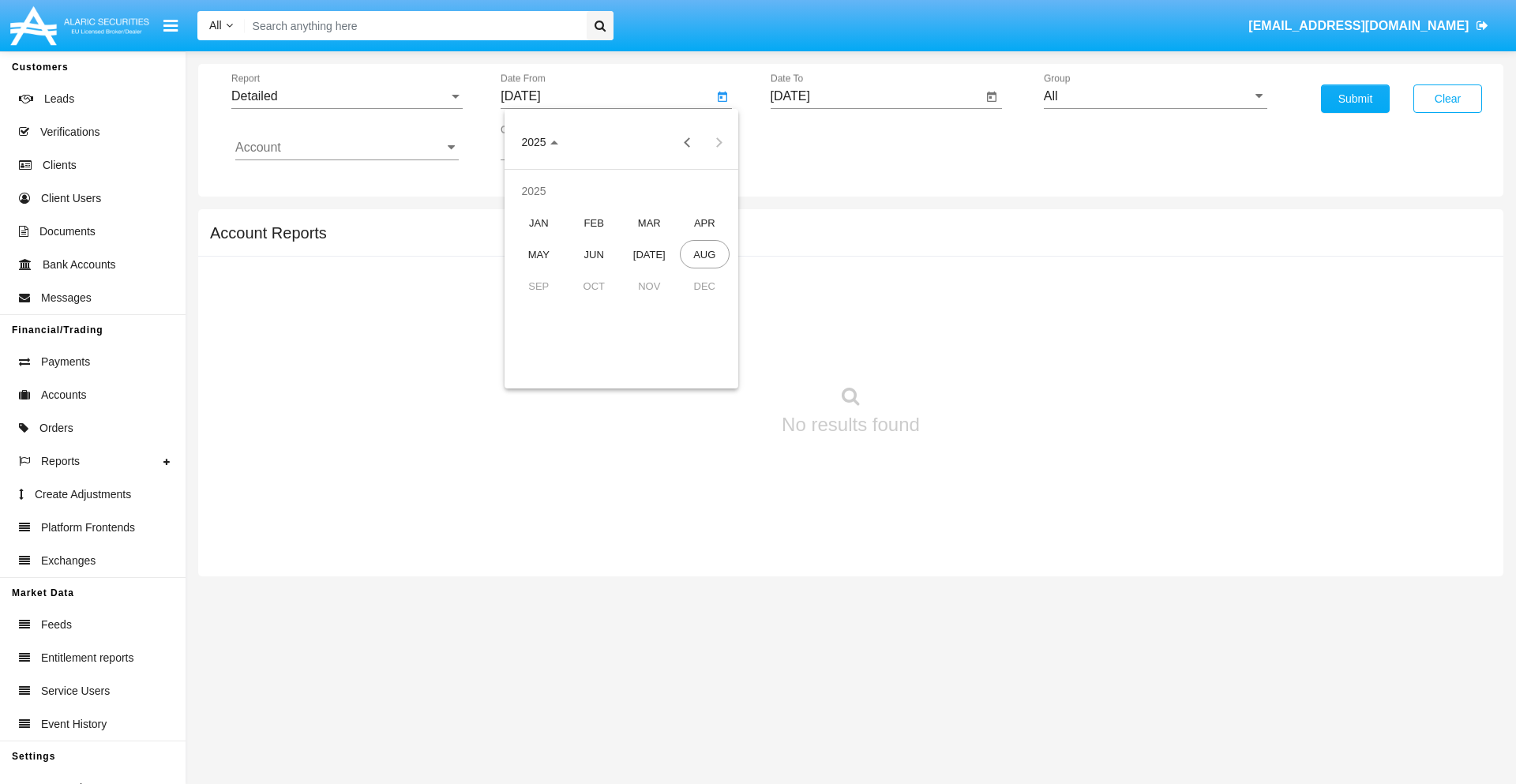
click at [705, 254] on div "AUG" at bounding box center [705, 254] width 49 height 29
click at [685, 273] on div "15" at bounding box center [685, 274] width 29 height 29
type input "[DATE]"
click at [876, 96] on input "[DATE]" at bounding box center [877, 95] width 212 height 14
click at [822, 142] on span "[DATE]" at bounding box center [808, 142] width 35 height 12
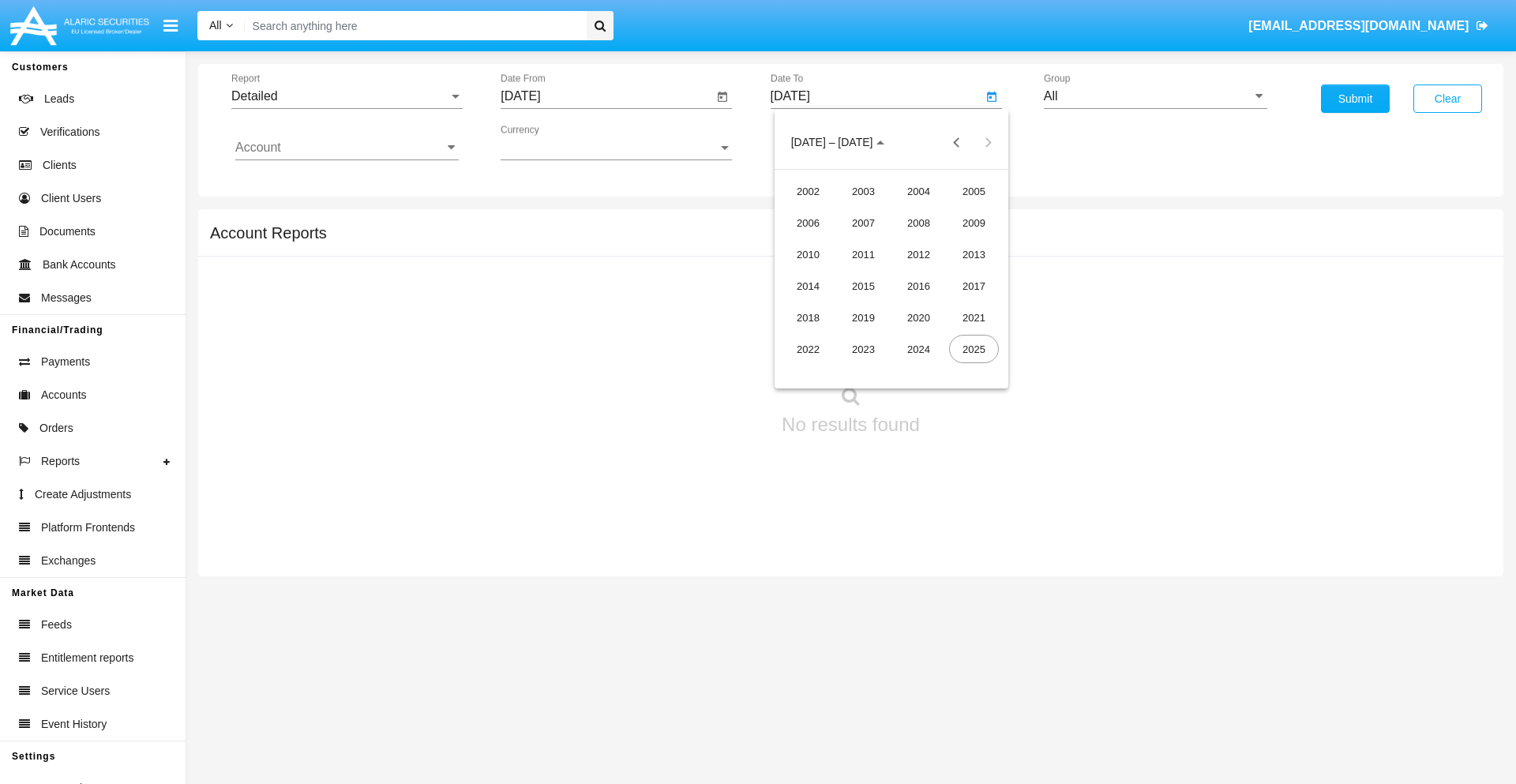
click at [974, 349] on div "2025" at bounding box center [974, 349] width 49 height 29
click at [974, 254] on div "AUG" at bounding box center [974, 254] width 49 height 29
click at [828, 336] on div "25" at bounding box center [828, 336] width 29 height 29
type input "[DATE]"
click at [1156, 96] on input "All" at bounding box center [1156, 95] width 224 height 14
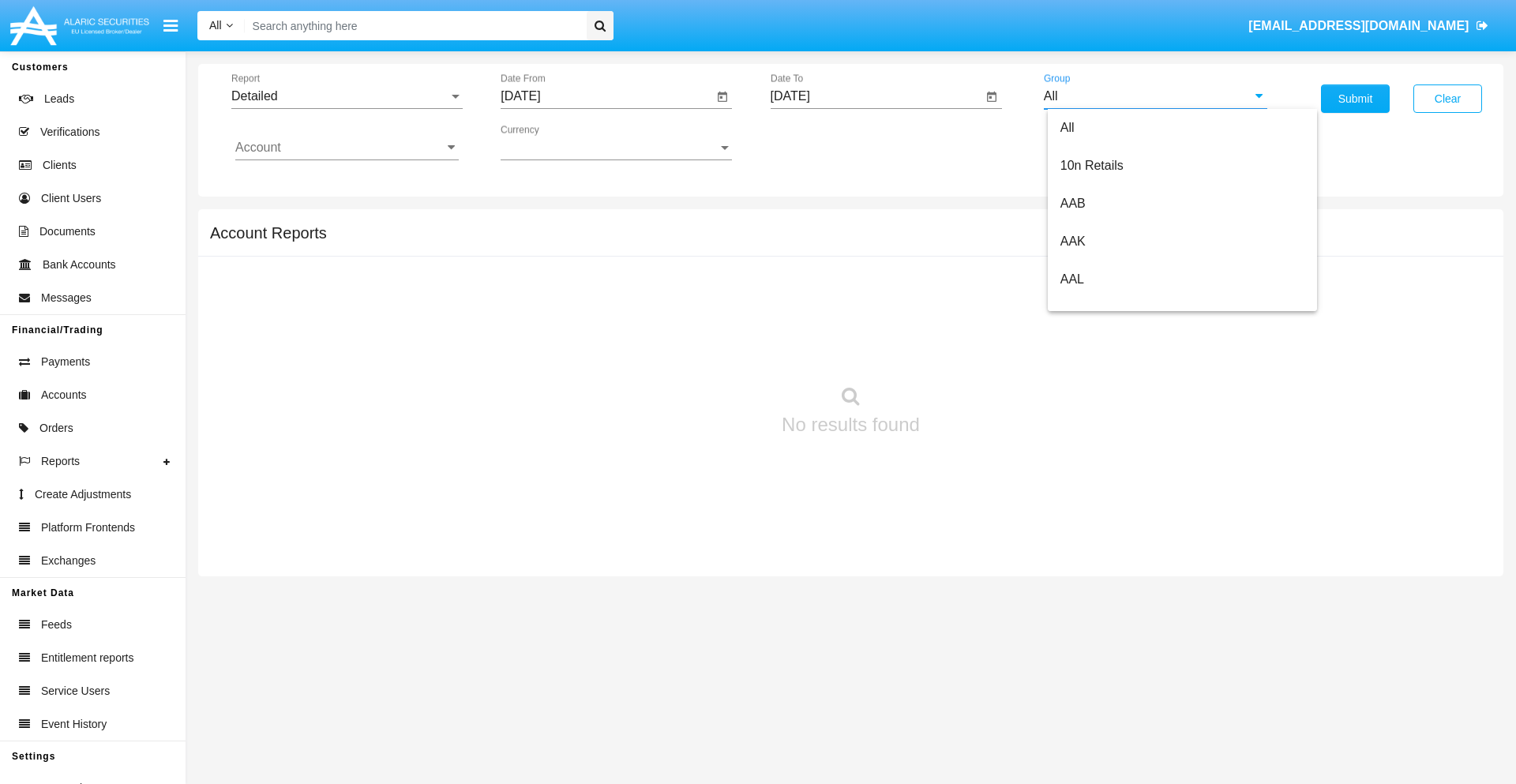
type input "Hammer Web Lite"
click at [346, 147] on input "Account" at bounding box center [347, 147] width 224 height 14
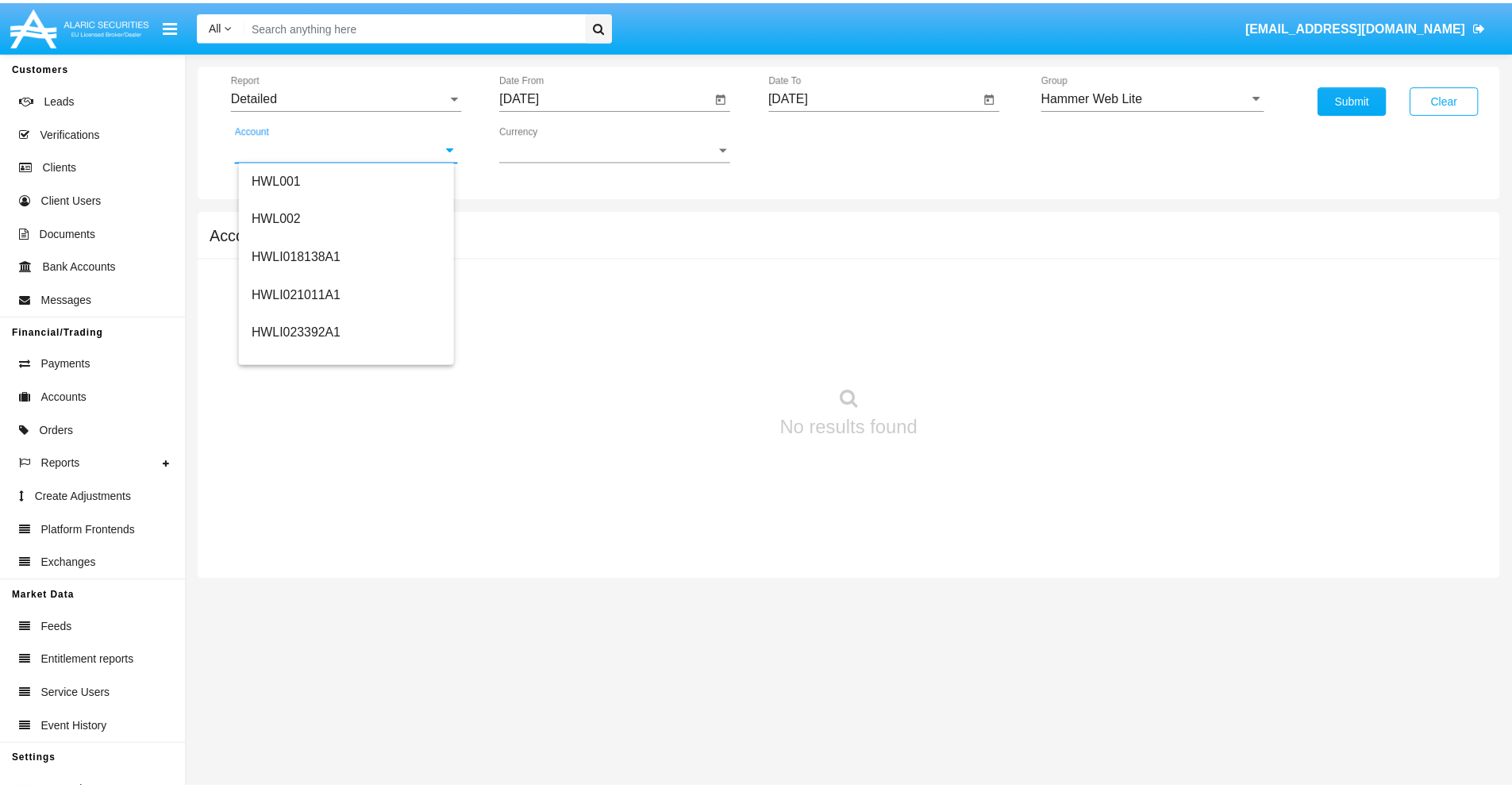
scroll to position [241, 0]
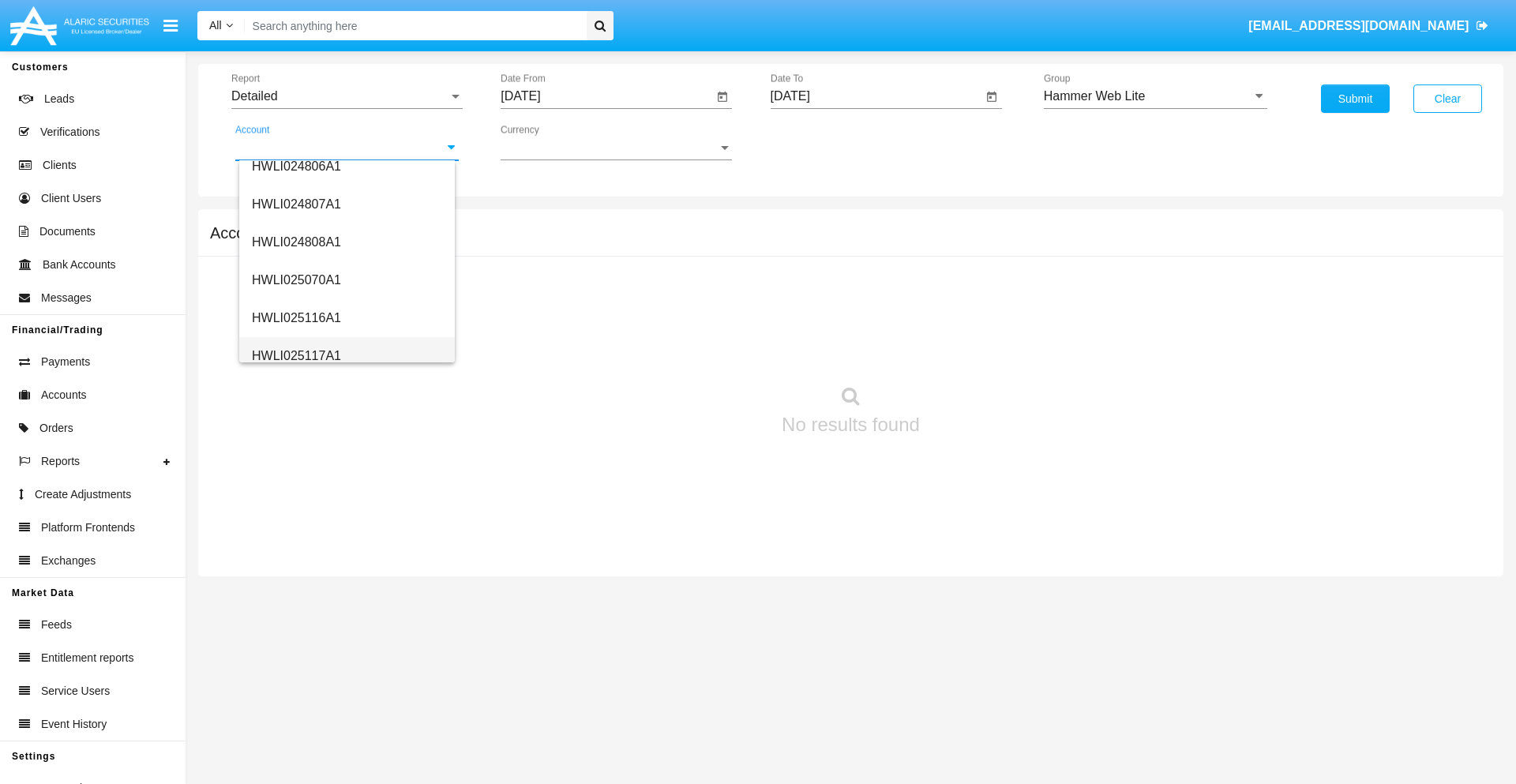
click at [295, 355] on span "HWLI025117A1" at bounding box center [296, 355] width 89 height 13
type input "HWLI025117A1"
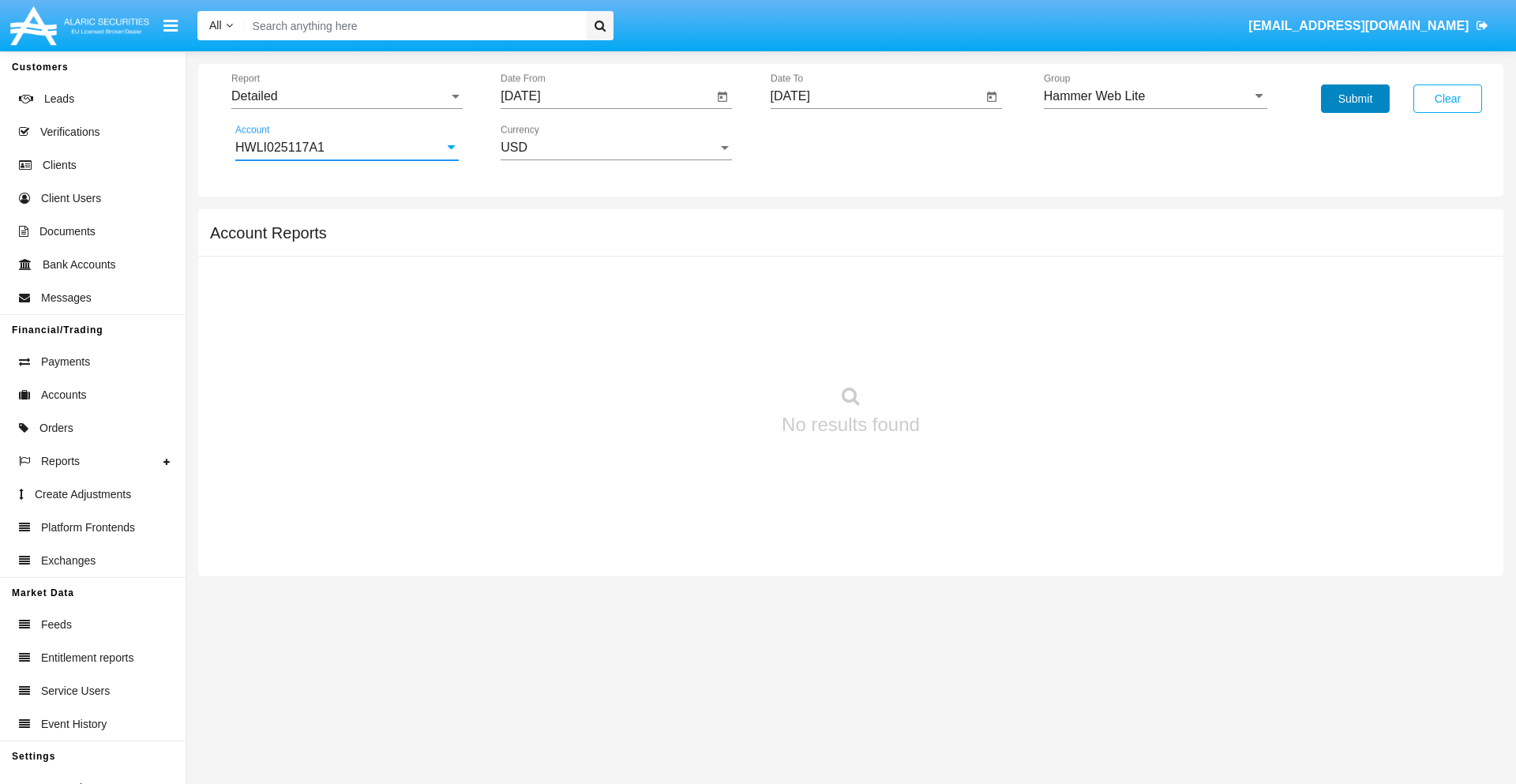
click at [1356, 99] on button "Submit" at bounding box center [1355, 99] width 68 height 29
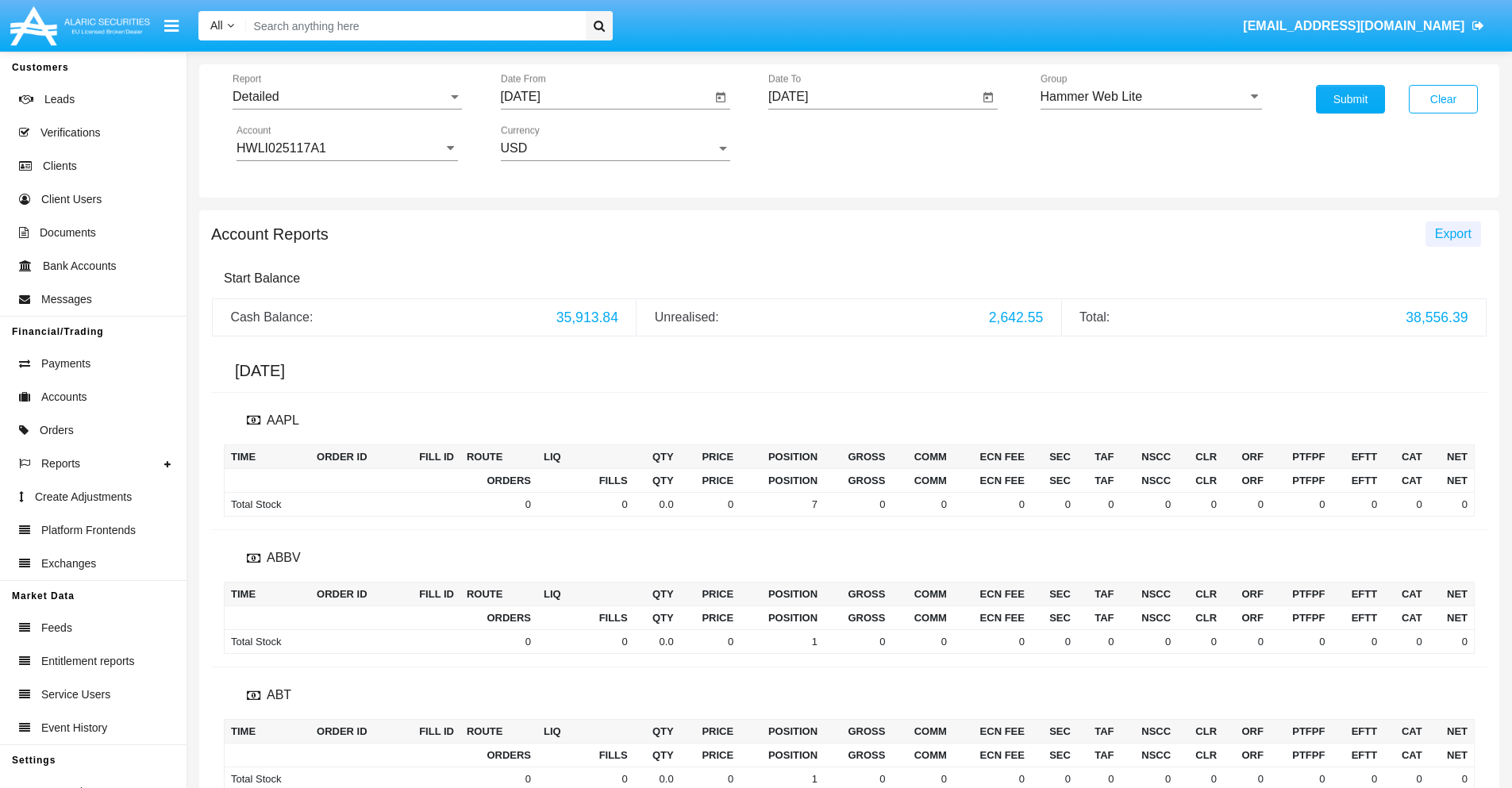
click at [1452, 233] on span "Export" at bounding box center [1453, 233] width 36 height 13
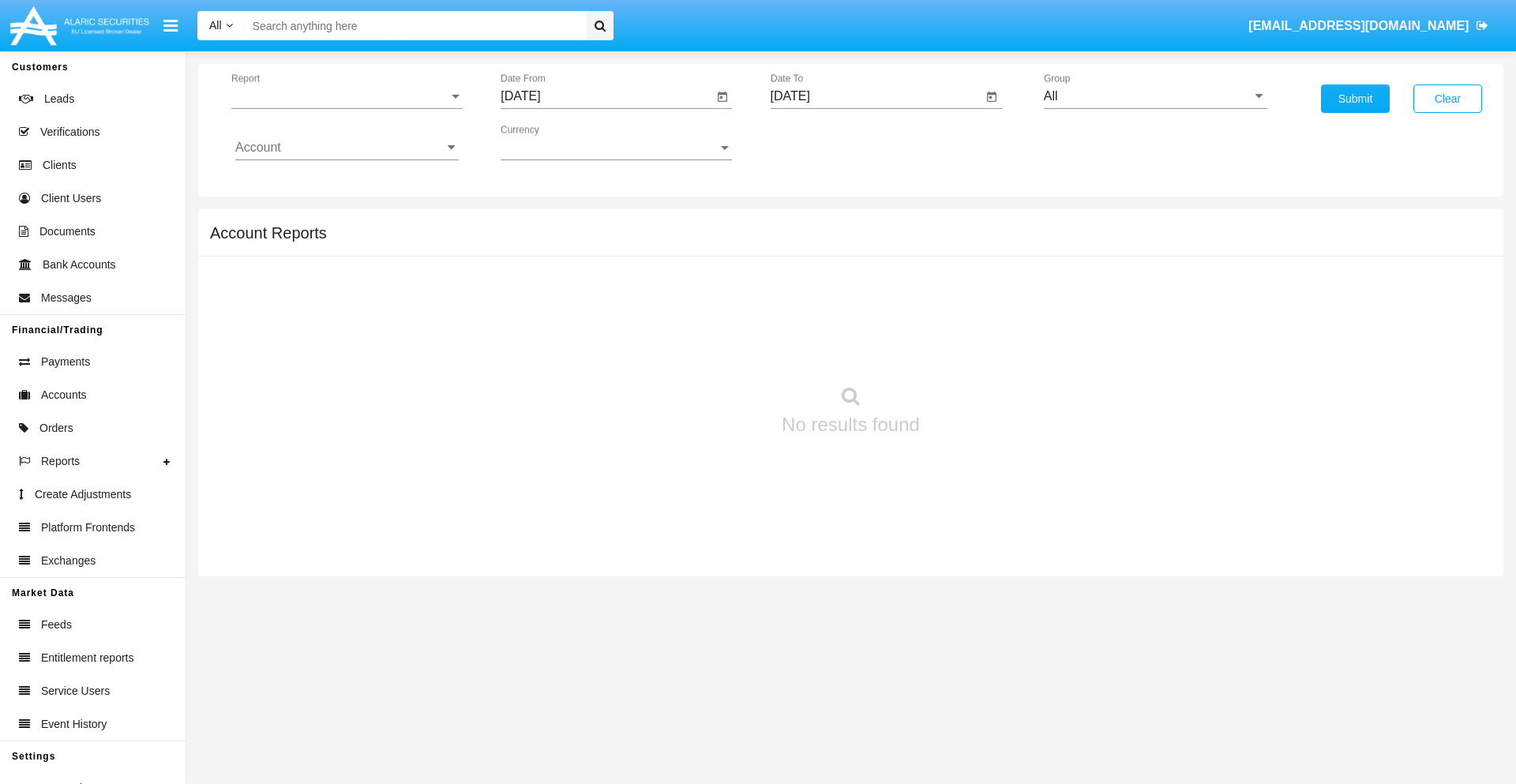
click at [346, 96] on span "Report" at bounding box center [340, 95] width 217 height 14
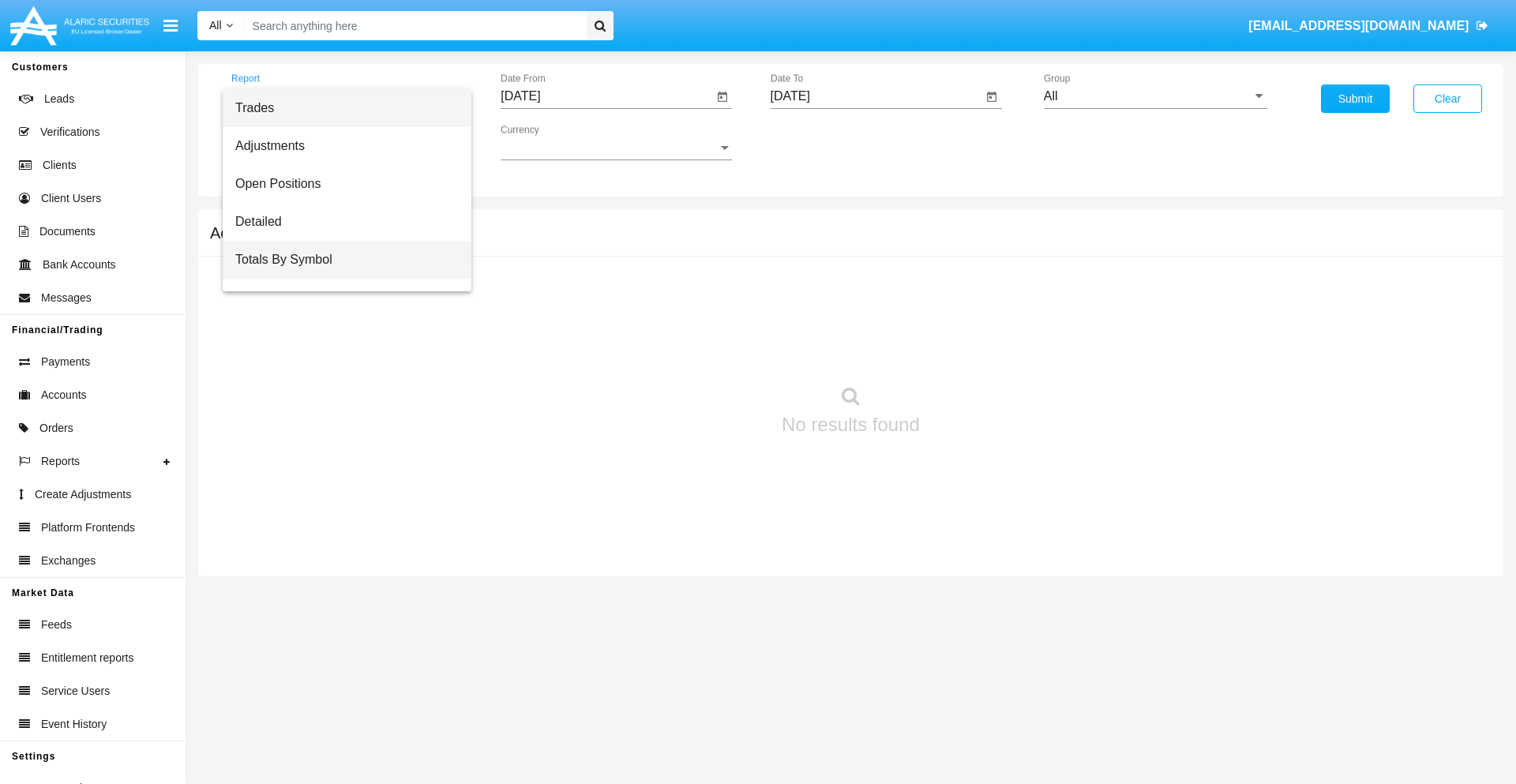
click at [341, 260] on span "Totals By Symbol" at bounding box center [347, 260] width 224 height 38
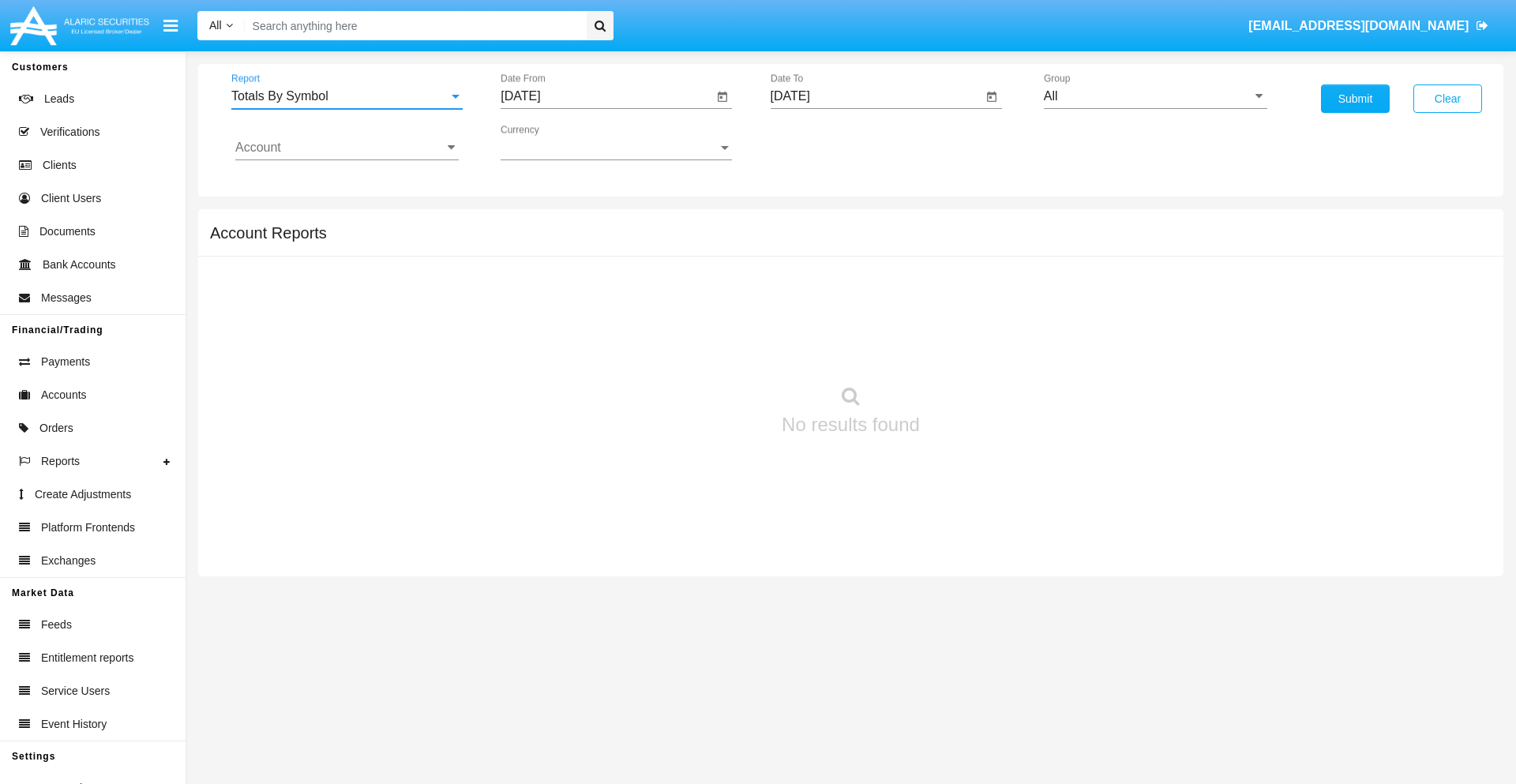
click at [607, 96] on input "[DATE]" at bounding box center [607, 95] width 212 height 14
click at [553, 142] on span "[DATE]" at bounding box center [538, 142] width 35 height 12
click at [705, 349] on div "2025" at bounding box center [705, 349] width 49 height 29
click at [649, 254] on div "[DATE]" at bounding box center [649, 254] width 49 height 29
click at [716, 336] on div "26" at bounding box center [716, 336] width 29 height 29
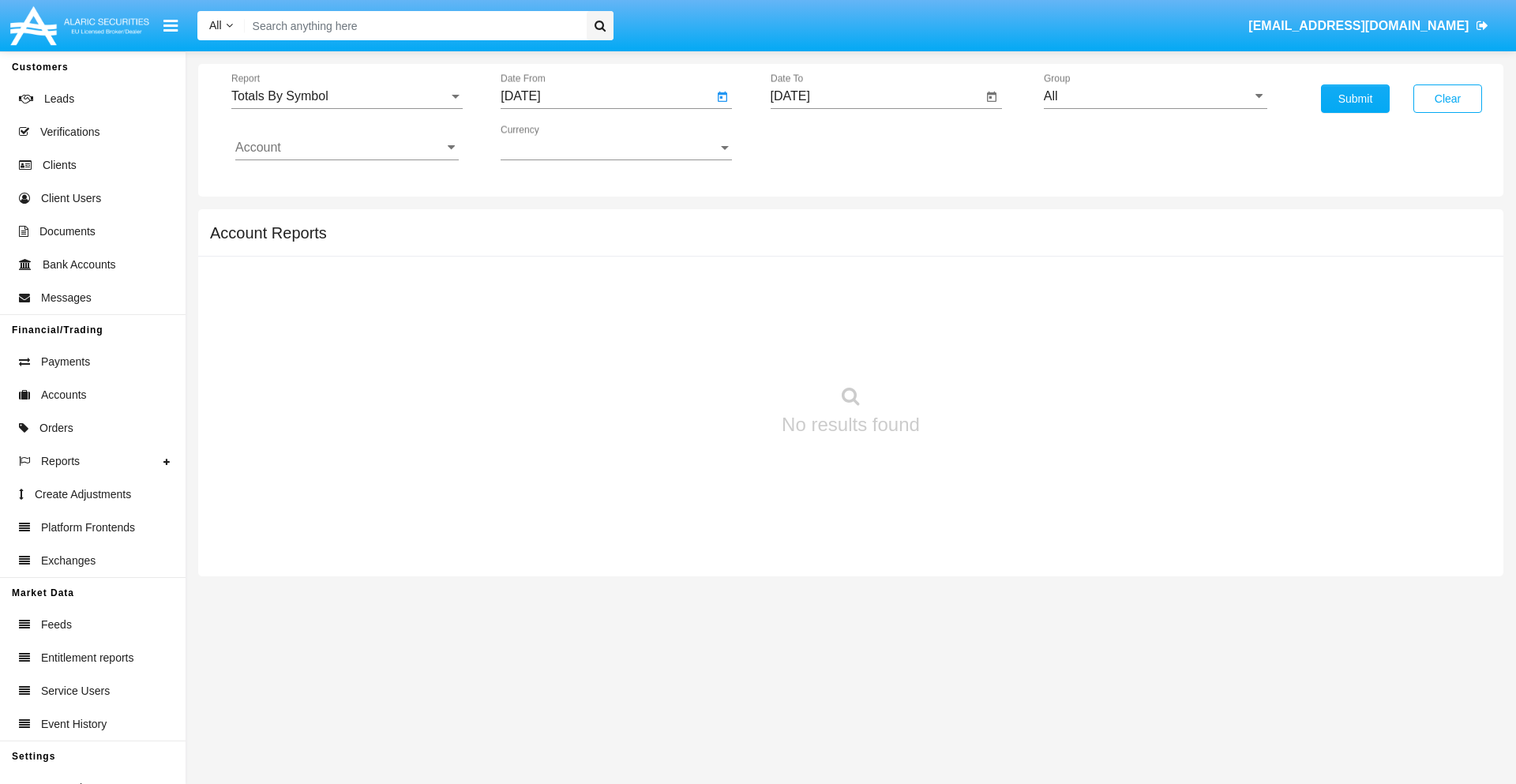
type input "07/26/25"
click at [876, 96] on input "[DATE]" at bounding box center [877, 95] width 212 height 14
click at [822, 142] on span "[DATE]" at bounding box center [808, 142] width 35 height 12
click at [974, 349] on div "2025" at bounding box center [974, 349] width 49 height 29
click at [974, 254] on div "AUG" at bounding box center [974, 254] width 49 height 29
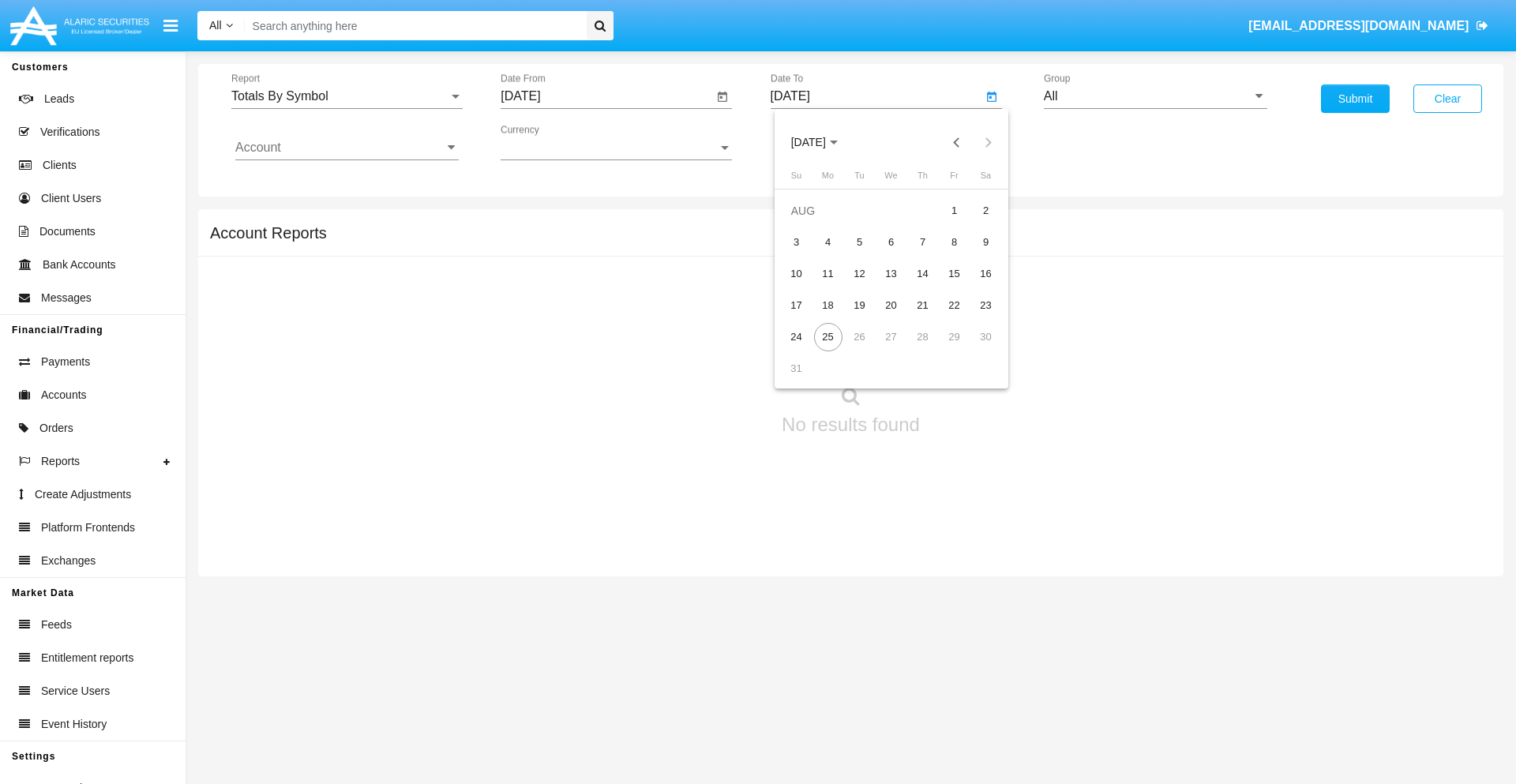
click at [828, 336] on div "25" at bounding box center [828, 336] width 29 height 29
type input "[DATE]"
click at [1156, 96] on input "All" at bounding box center [1156, 95] width 224 height 14
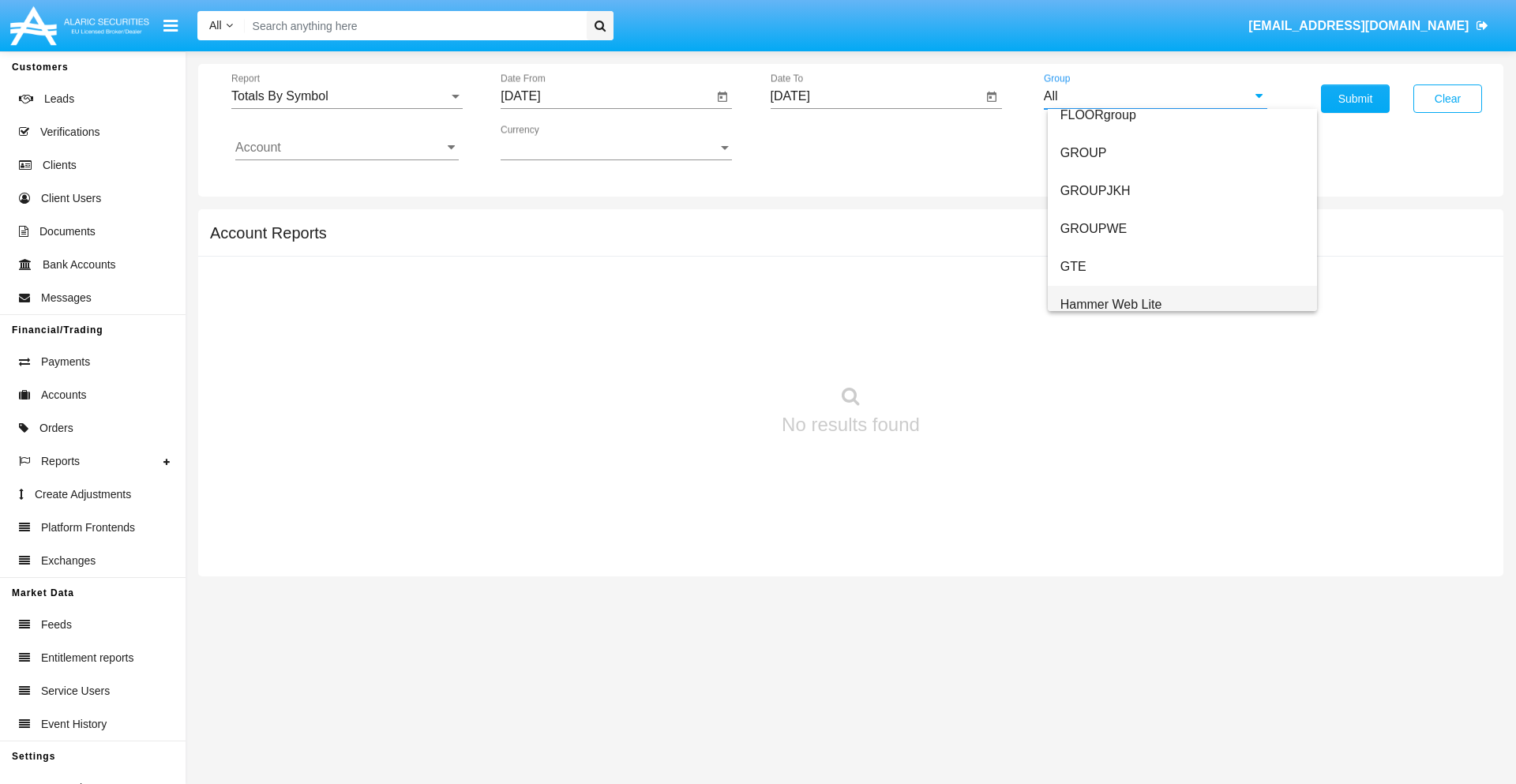
click at [1111, 304] on span "Hammer Web Lite" at bounding box center [1112, 304] width 102 height 13
type input "Hammer Web Lite"
click at [346, 147] on input "Account" at bounding box center [347, 147] width 224 height 14
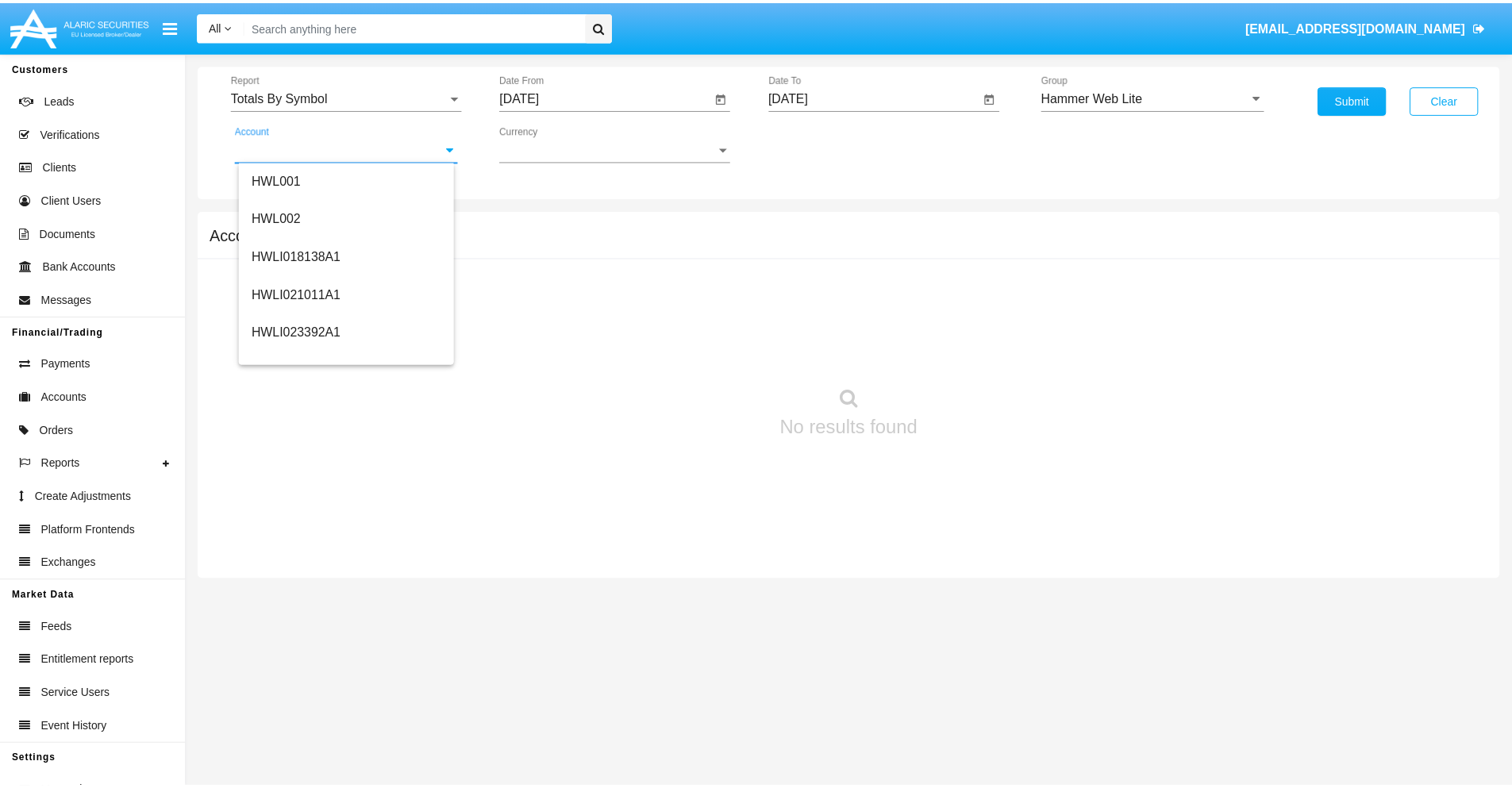
scroll to position [241, 0]
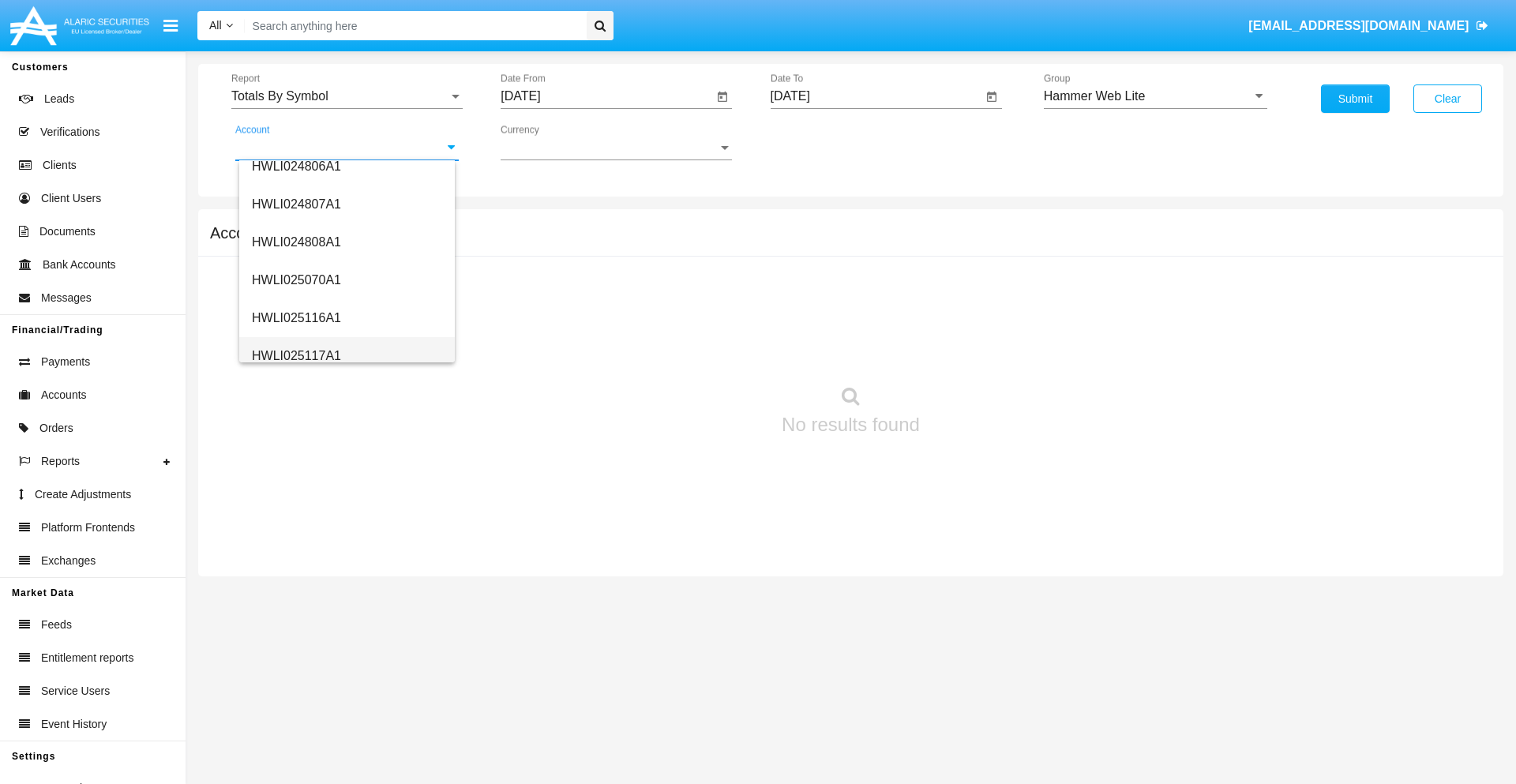
click at [295, 355] on span "HWLI025117A1" at bounding box center [296, 355] width 89 height 13
type input "HWLI025117A1"
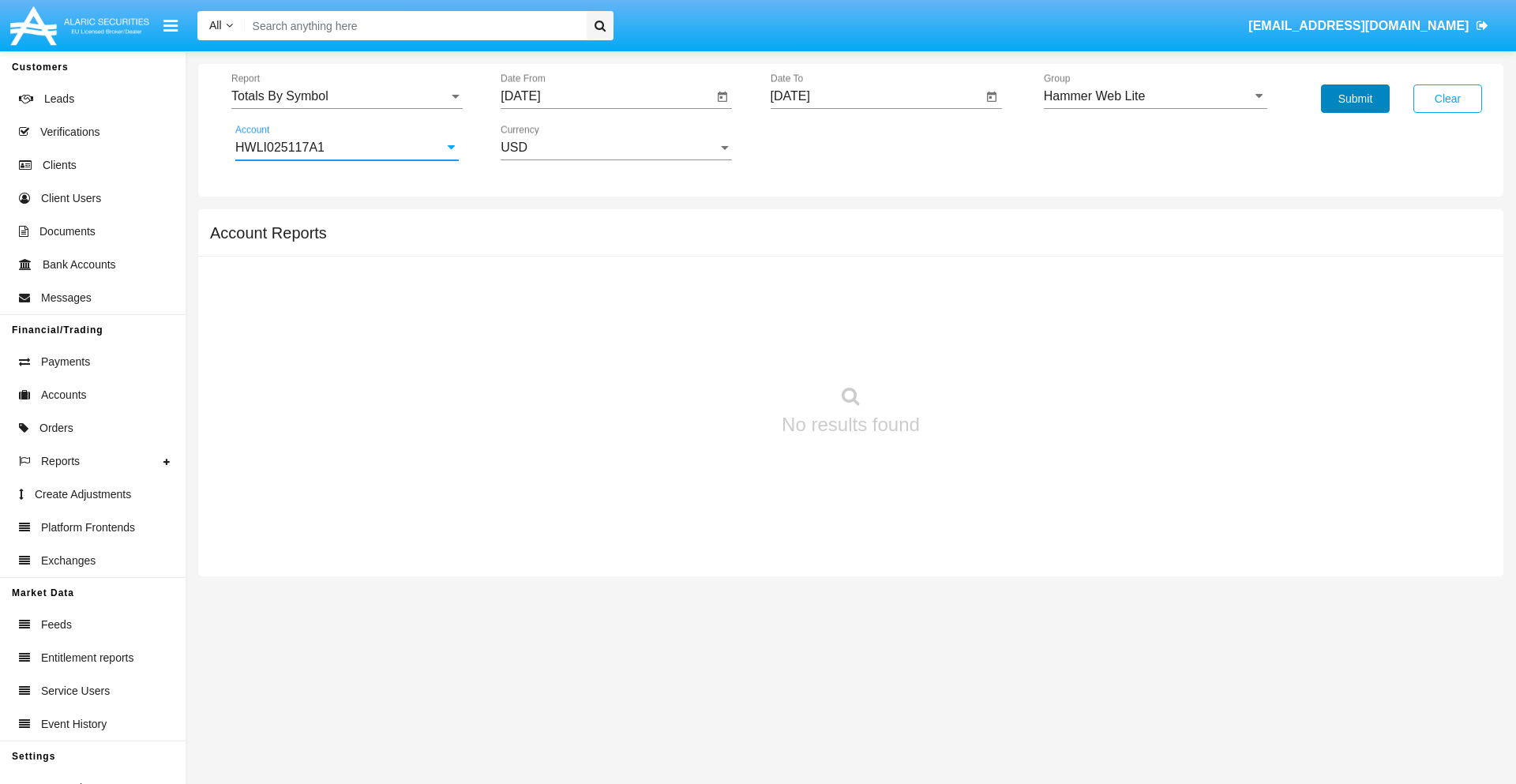
click at [1356, 99] on button "Submit" at bounding box center [1355, 99] width 68 height 29
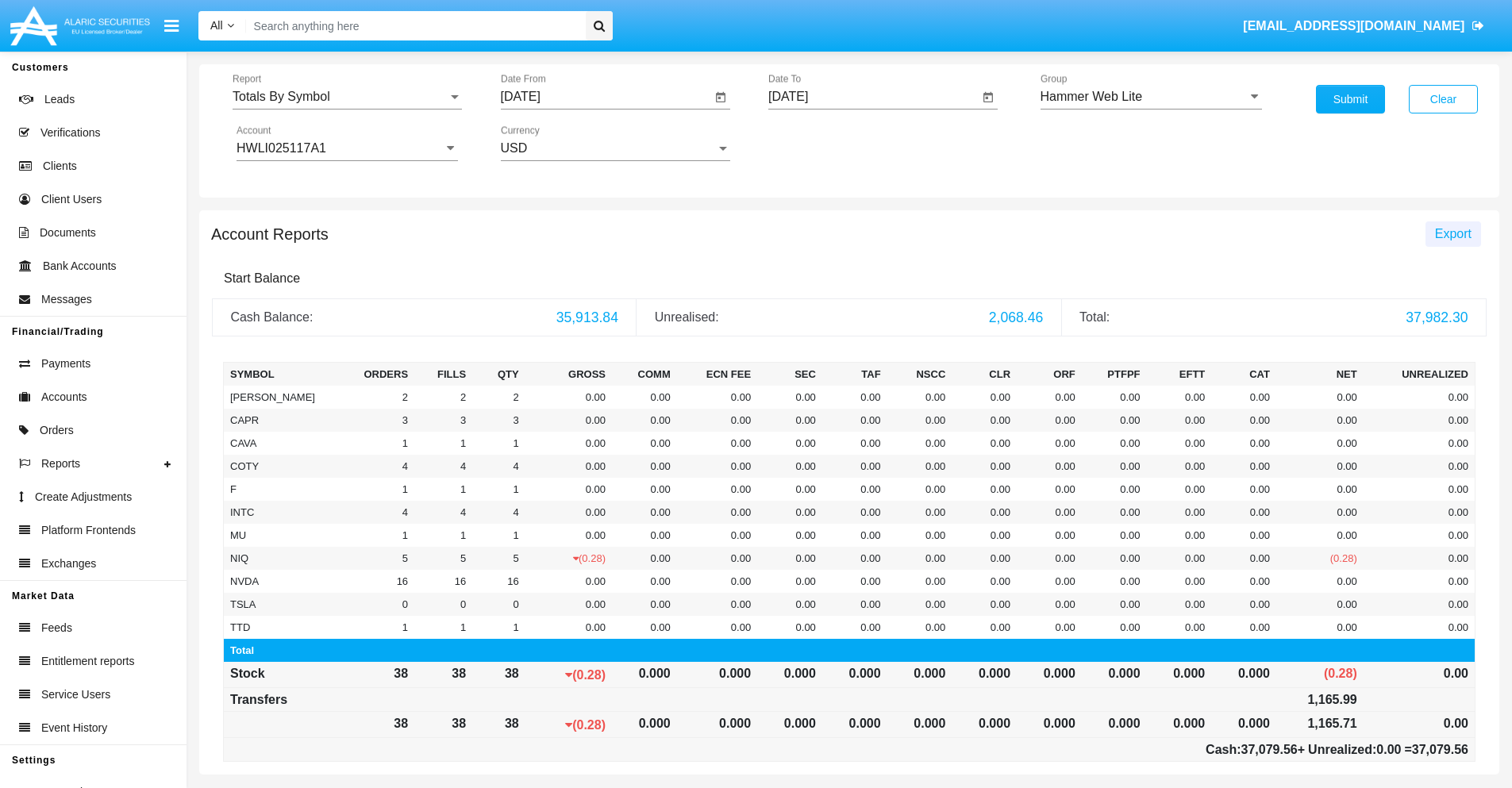
click at [1452, 233] on span "Export" at bounding box center [1453, 233] width 36 height 13
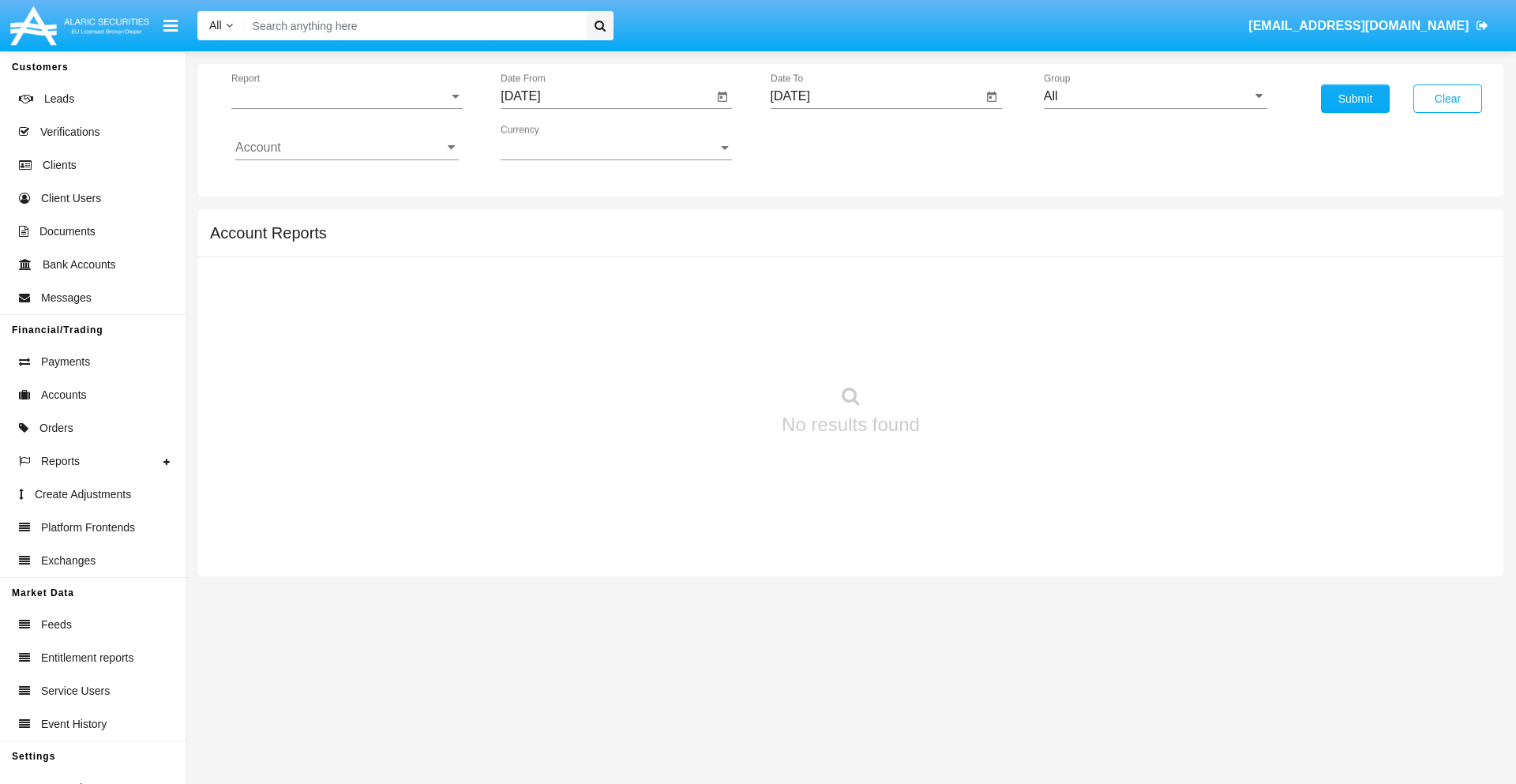
click at [346, 96] on span "Report" at bounding box center [340, 95] width 217 height 14
click at [341, 272] on span "Totals By Date" at bounding box center [347, 272] width 224 height 38
click at [607, 96] on input "[DATE]" at bounding box center [607, 95] width 212 height 14
click at [553, 142] on span "[DATE]" at bounding box center [538, 142] width 35 height 12
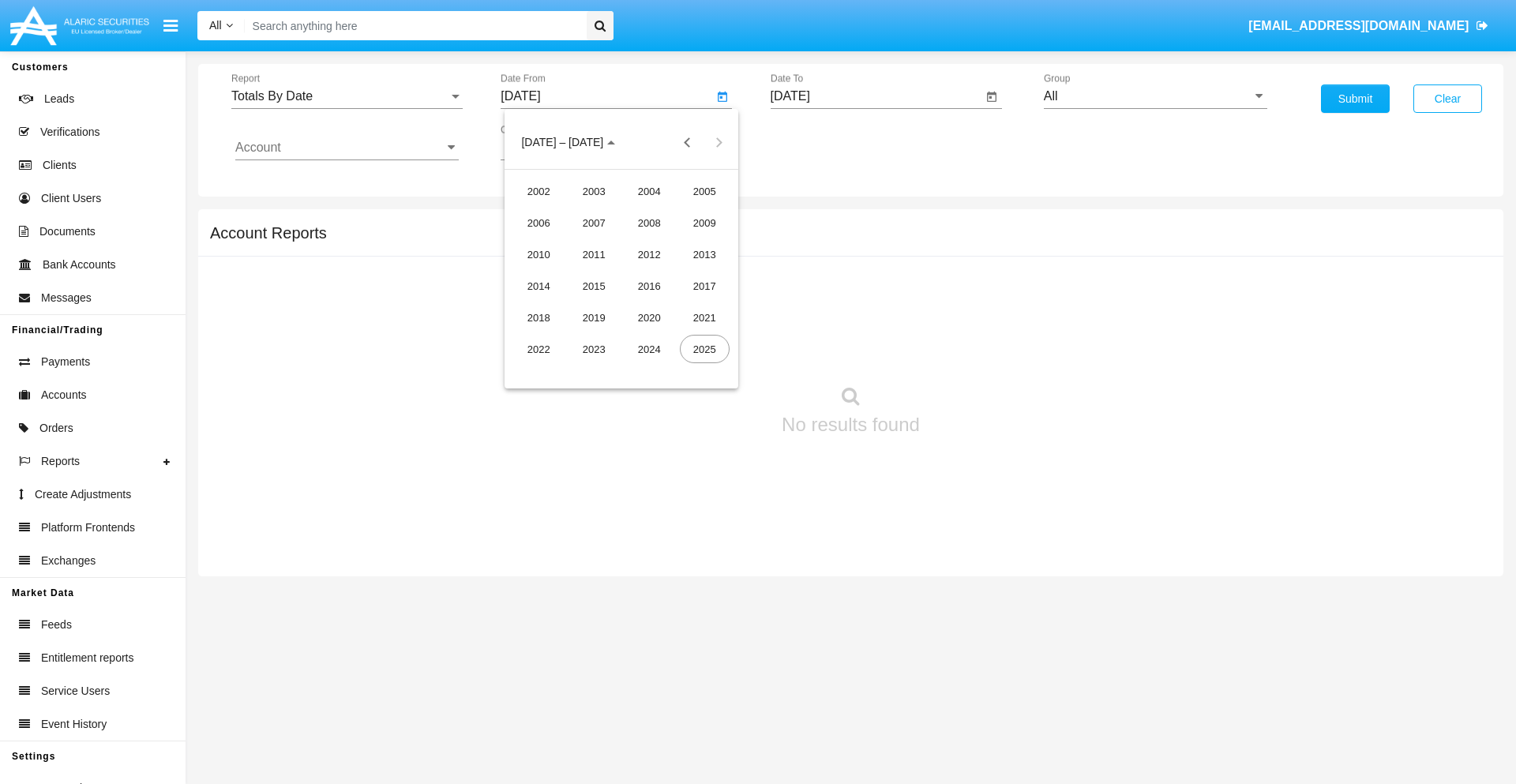
click at [705, 349] on div "2025" at bounding box center [705, 349] width 49 height 29
click at [705, 254] on div "AUG" at bounding box center [705, 254] width 49 height 29
click at [527, 273] on div "10" at bounding box center [527, 274] width 29 height 29
type input "[DATE]"
click at [876, 96] on input "[DATE]" at bounding box center [877, 95] width 212 height 14
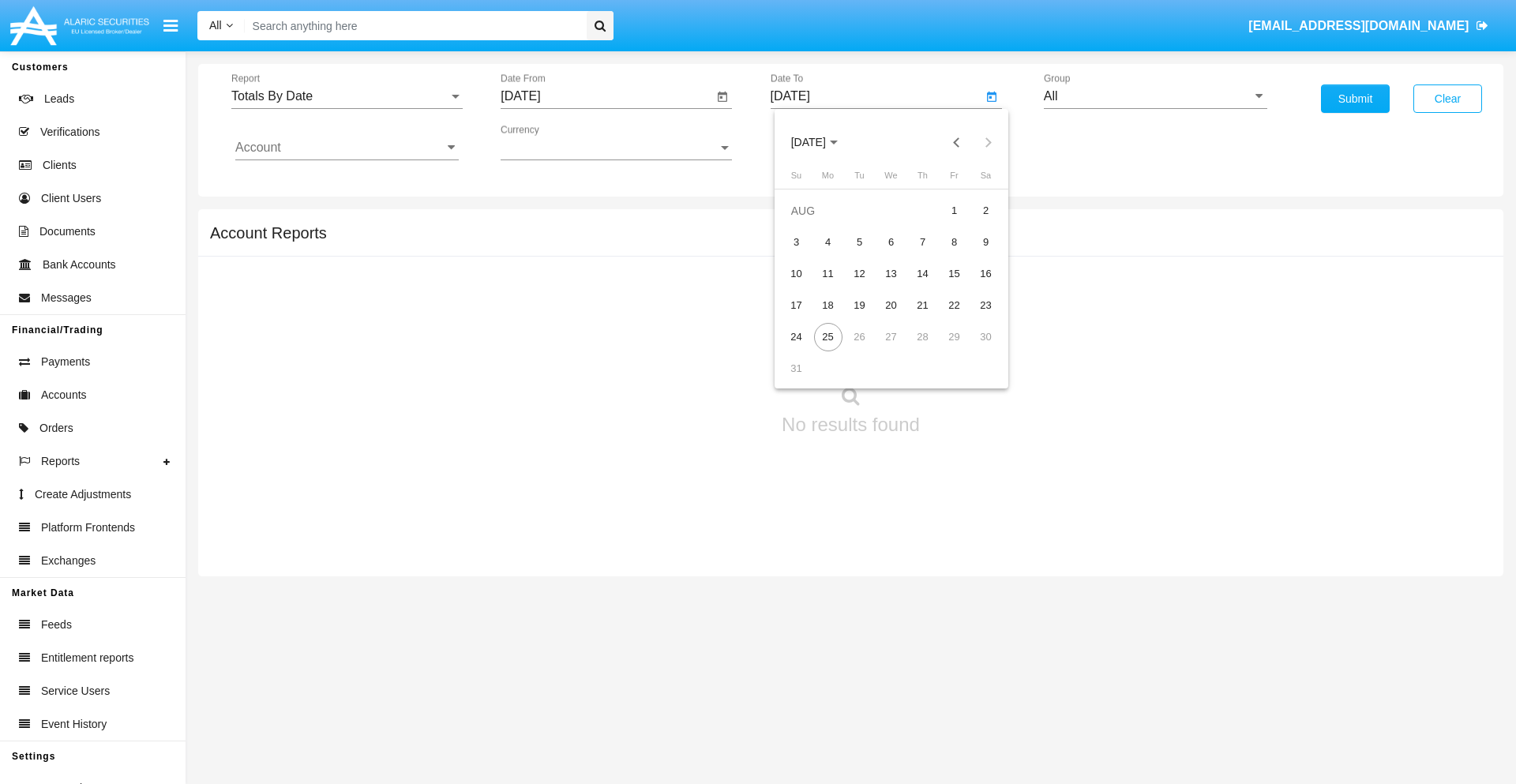
click at [822, 142] on span "[DATE]" at bounding box center [808, 142] width 35 height 12
click at [974, 349] on div "2025" at bounding box center [974, 349] width 49 height 29
click at [974, 254] on div "AUG" at bounding box center [974, 254] width 49 height 29
click at [828, 336] on div "25" at bounding box center [828, 336] width 29 height 29
type input "[DATE]"
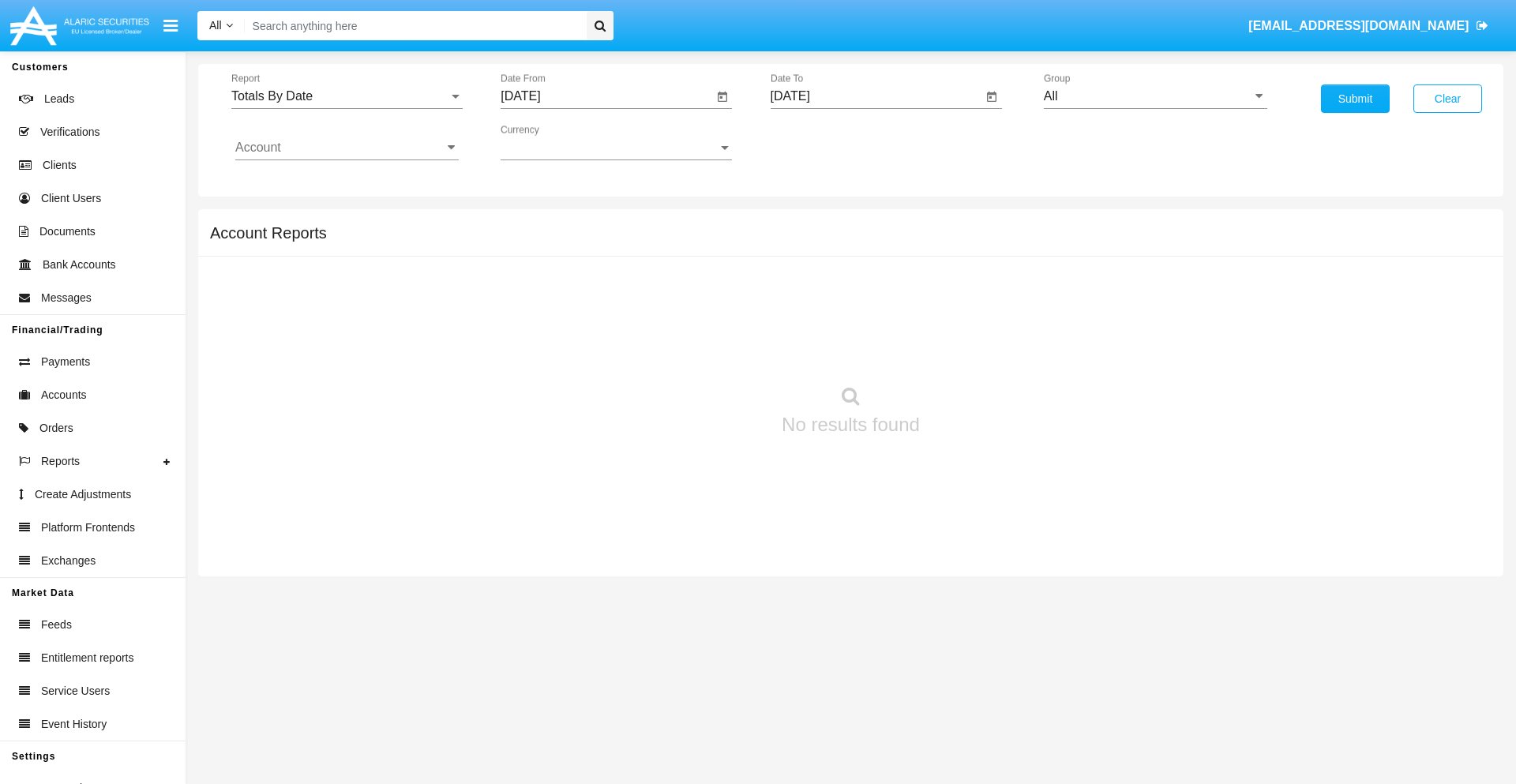
click at [1156, 96] on input "All" at bounding box center [1156, 95] width 224 height 14
click at [1111, 304] on span "Hammer Web Lite" at bounding box center [1112, 304] width 102 height 13
type input "Hammer Web Lite"
click at [346, 147] on input "Account" at bounding box center [347, 147] width 224 height 14
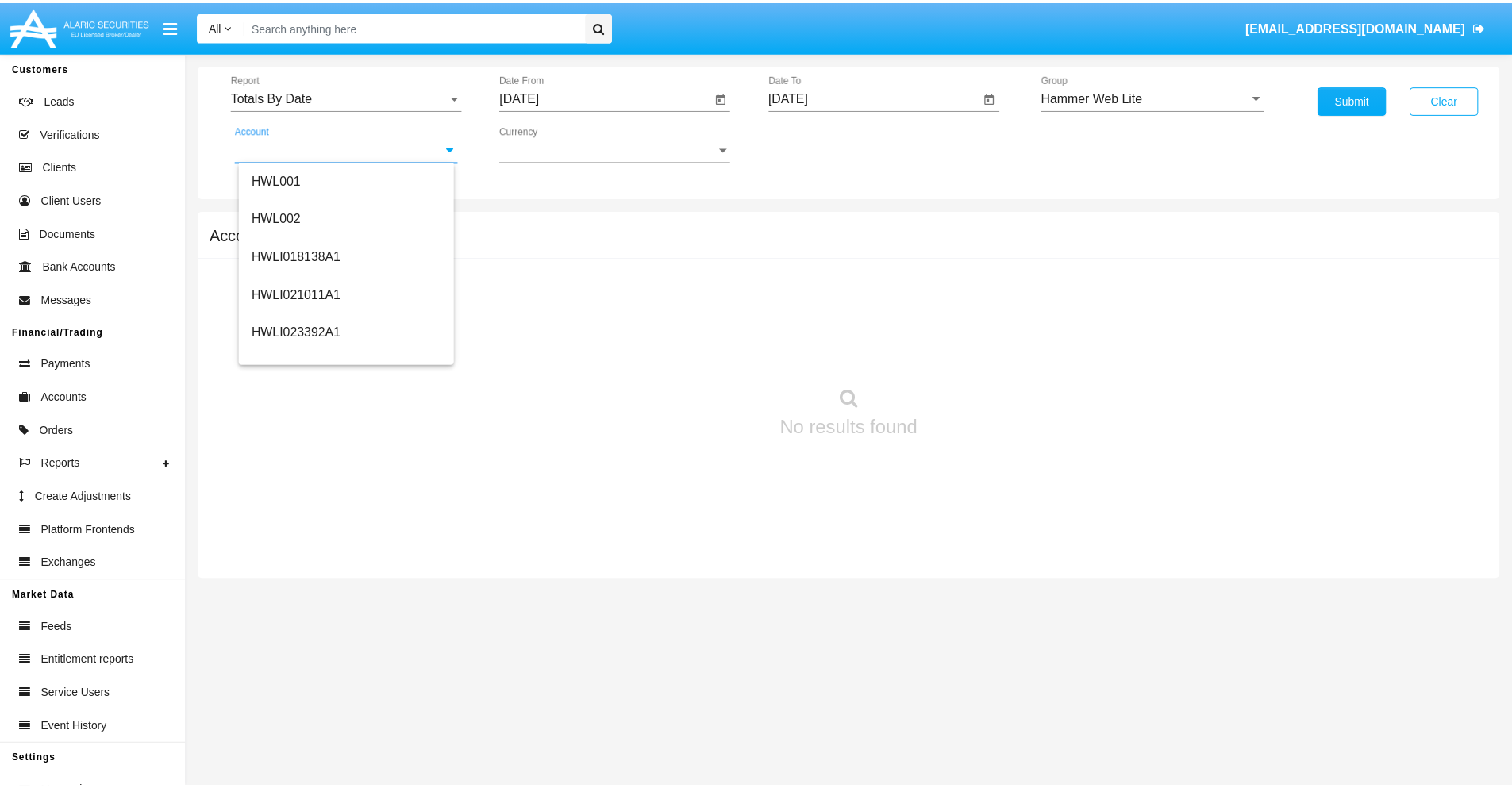
scroll to position [241, 0]
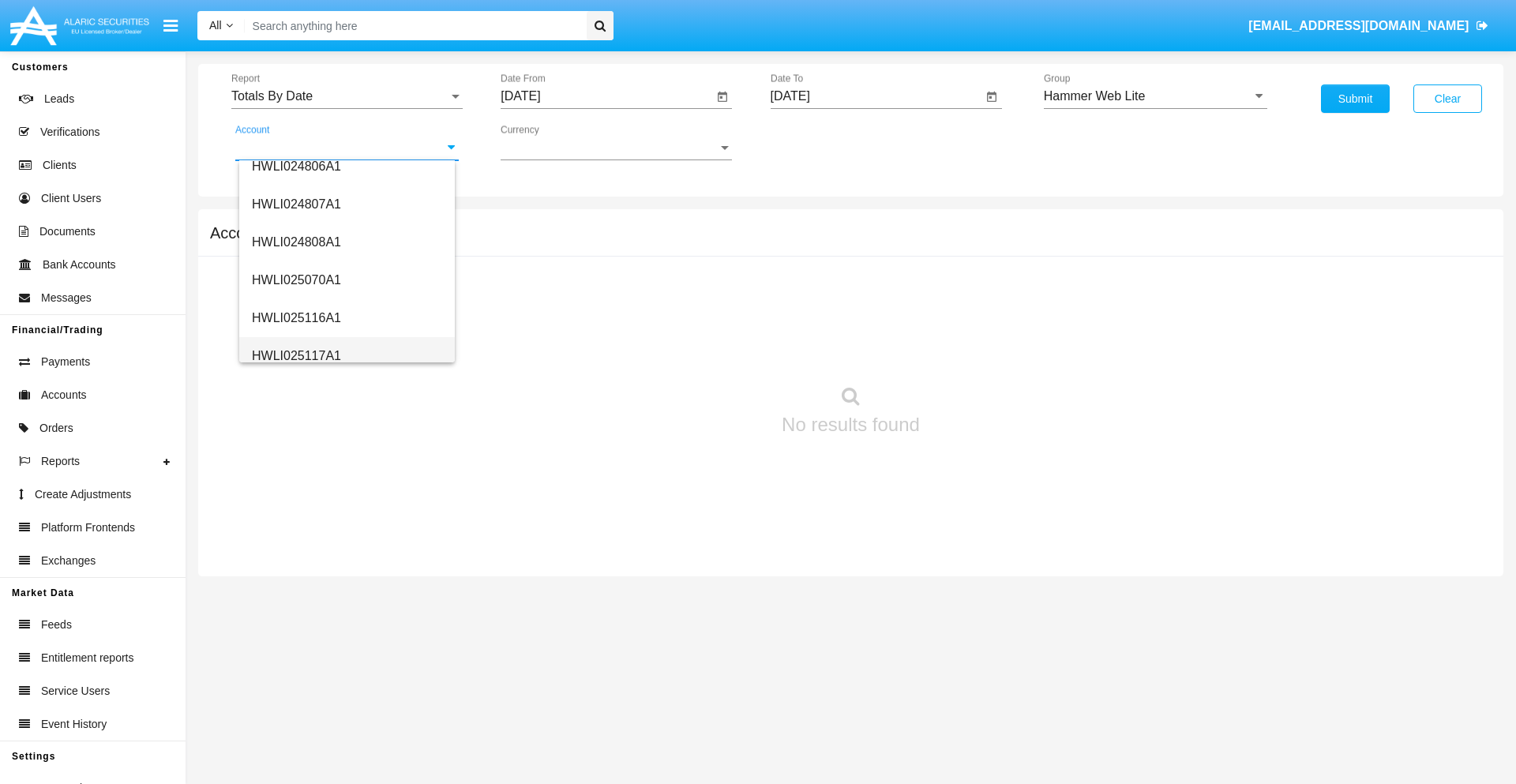
click at [295, 355] on span "HWLI025117A1" at bounding box center [296, 355] width 89 height 13
type input "HWLI025117A1"
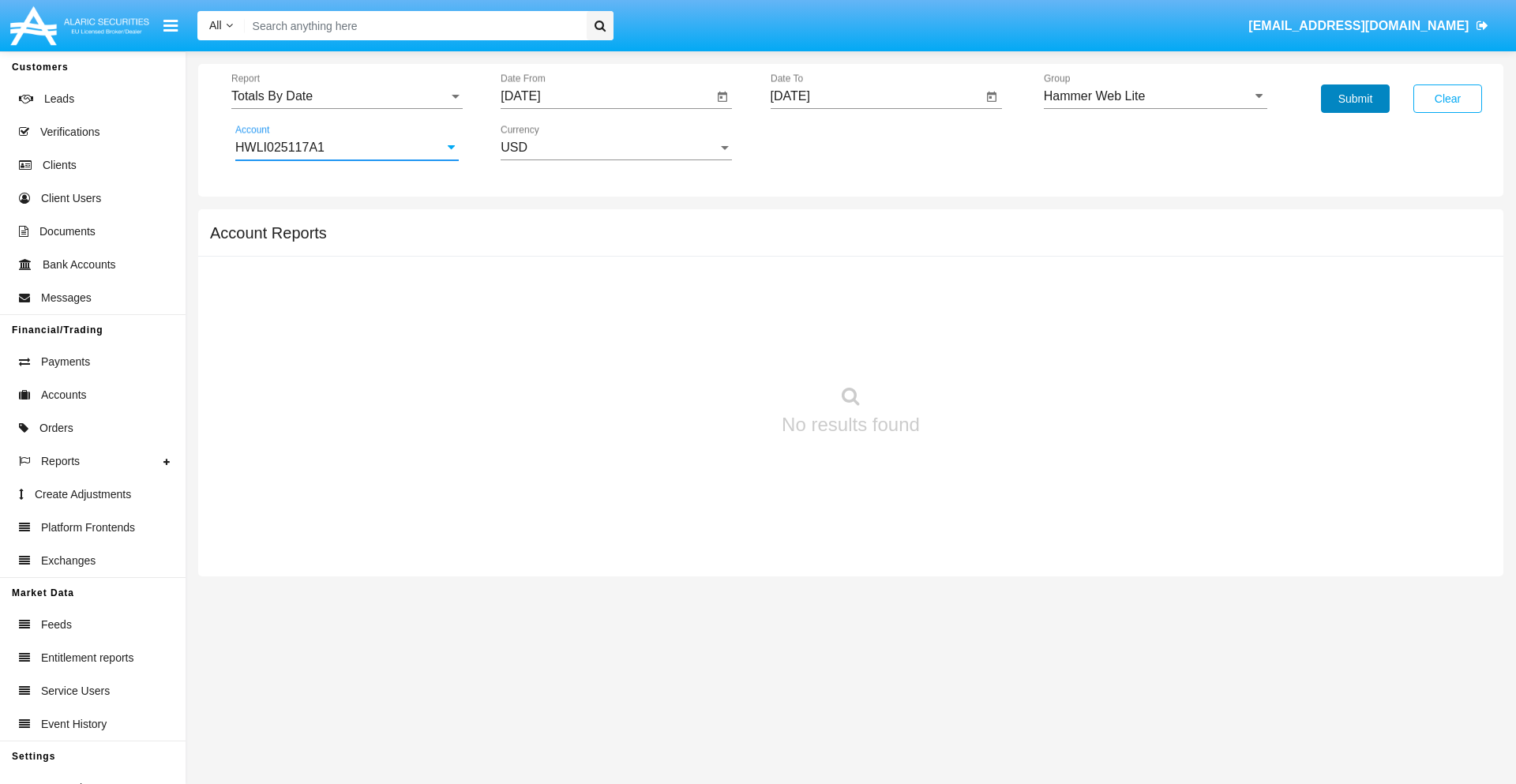
click at [1356, 99] on button "Submit" at bounding box center [1355, 99] width 68 height 29
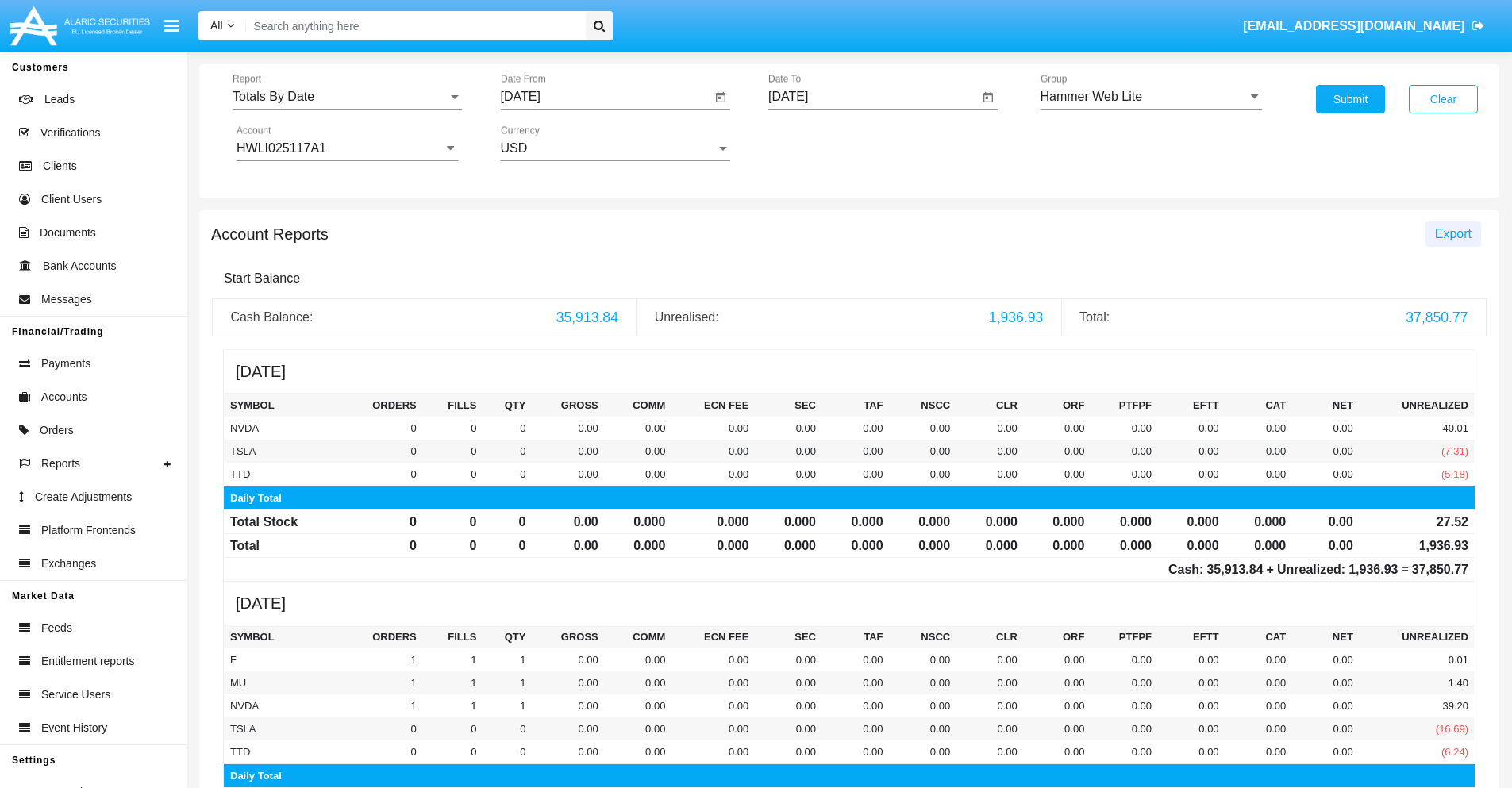
click at [1452, 233] on span "Export" at bounding box center [1453, 233] width 36 height 13
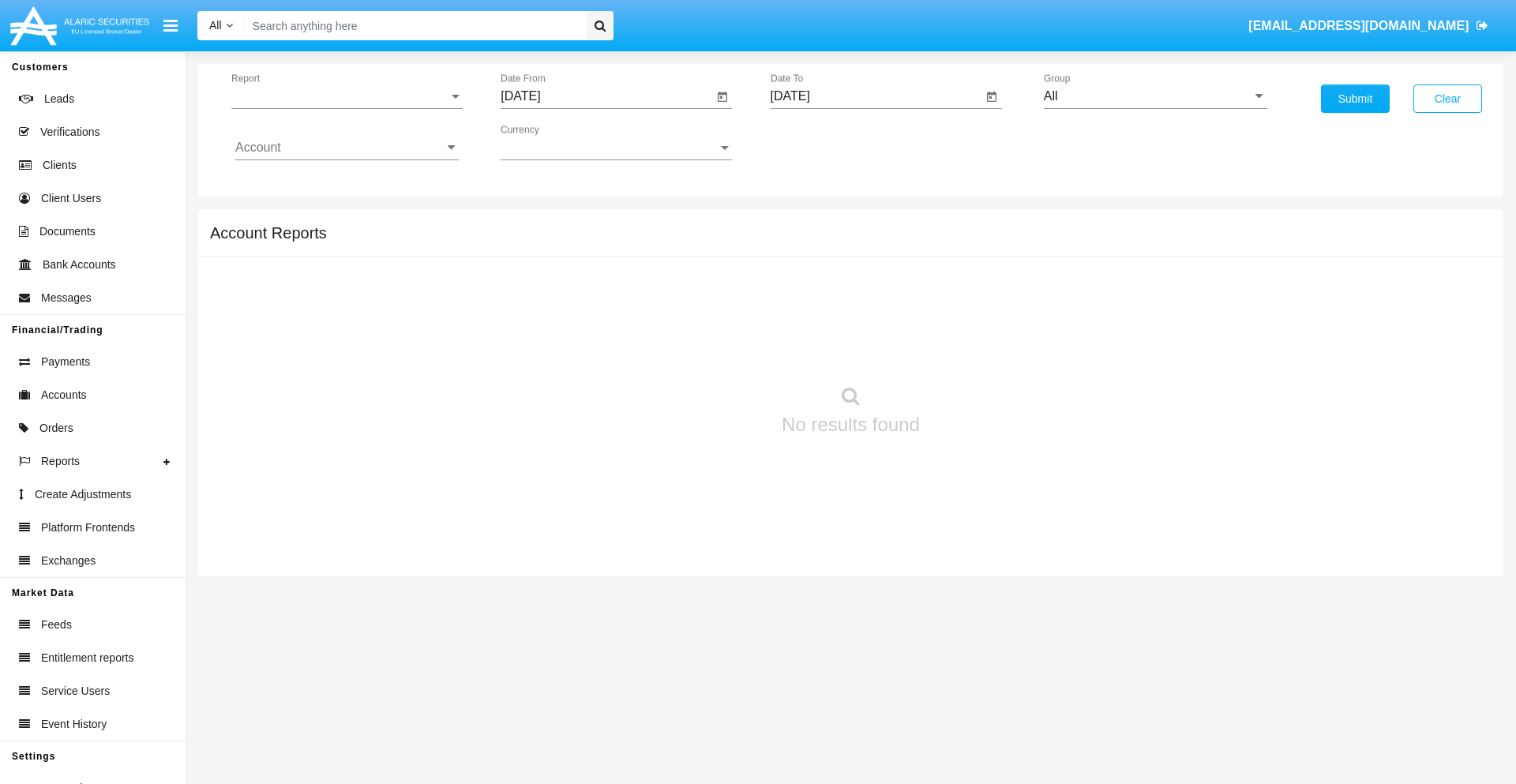
click at [346, 96] on span "Report" at bounding box center [340, 95] width 217 height 14
click at [341, 272] on span "Summary By Date" at bounding box center [347, 272] width 224 height 38
click at [607, 96] on input "[DATE]" at bounding box center [607, 95] width 212 height 14
click at [553, 142] on span "[DATE]" at bounding box center [538, 142] width 35 height 12
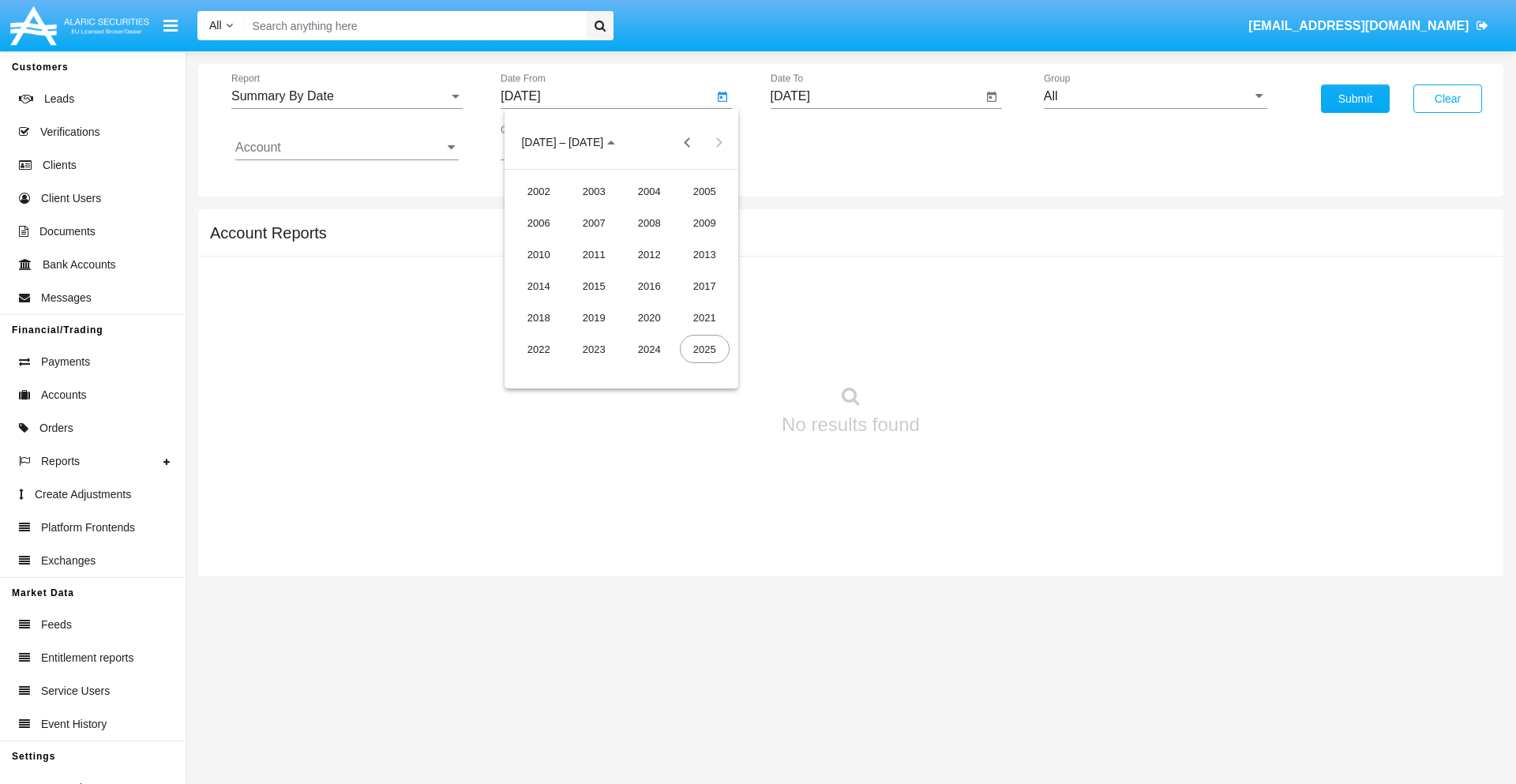
click at [705, 349] on div "2025" at bounding box center [705, 349] width 49 height 29
click at [705, 254] on div "AUG" at bounding box center [705, 254] width 49 height 29
click at [527, 273] on div "10" at bounding box center [527, 274] width 29 height 29
type input "[DATE]"
click at [876, 96] on input "[DATE]" at bounding box center [877, 95] width 212 height 14
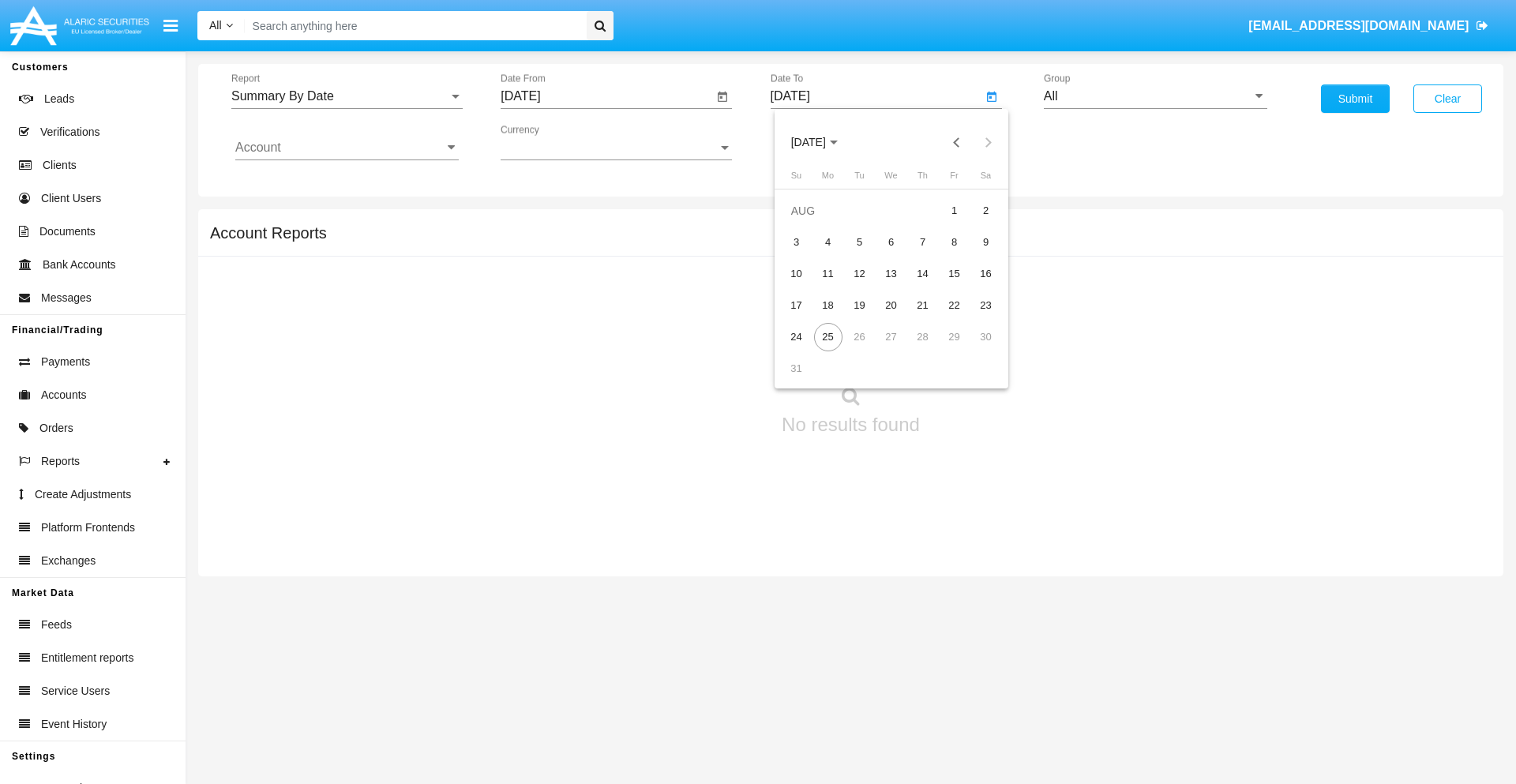
click at [822, 142] on span "[DATE]" at bounding box center [808, 142] width 35 height 12
click at [974, 349] on div "2025" at bounding box center [974, 349] width 49 height 29
click at [974, 254] on div "AUG" at bounding box center [974, 254] width 49 height 29
click at [828, 336] on div "25" at bounding box center [828, 336] width 29 height 29
type input "[DATE]"
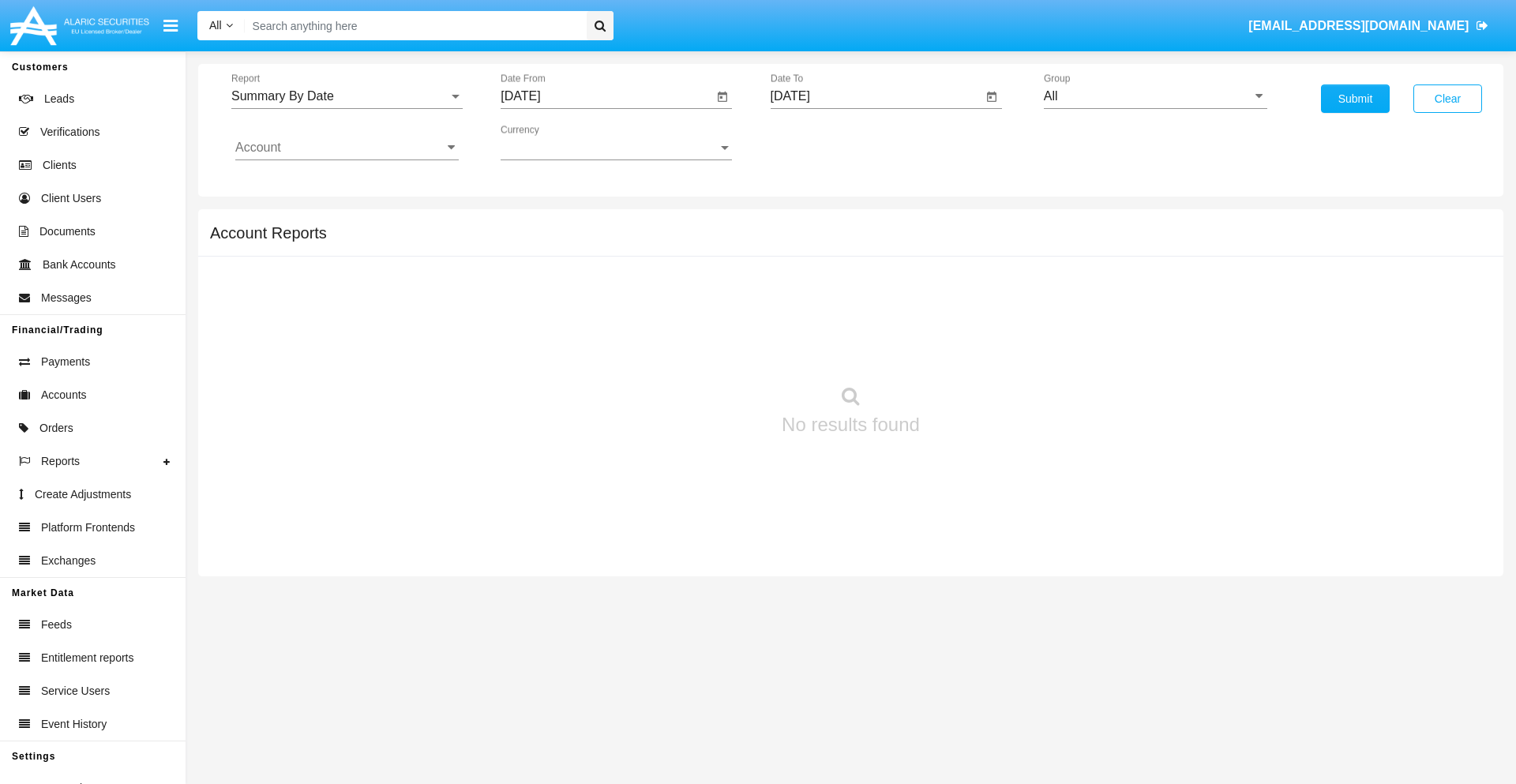
click at [1156, 96] on input "All" at bounding box center [1156, 95] width 224 height 14
click at [1111, 304] on span "Hammer Web Lite" at bounding box center [1112, 304] width 102 height 13
type input "Hammer Web Lite"
click at [346, 147] on input "Account" at bounding box center [347, 147] width 224 height 14
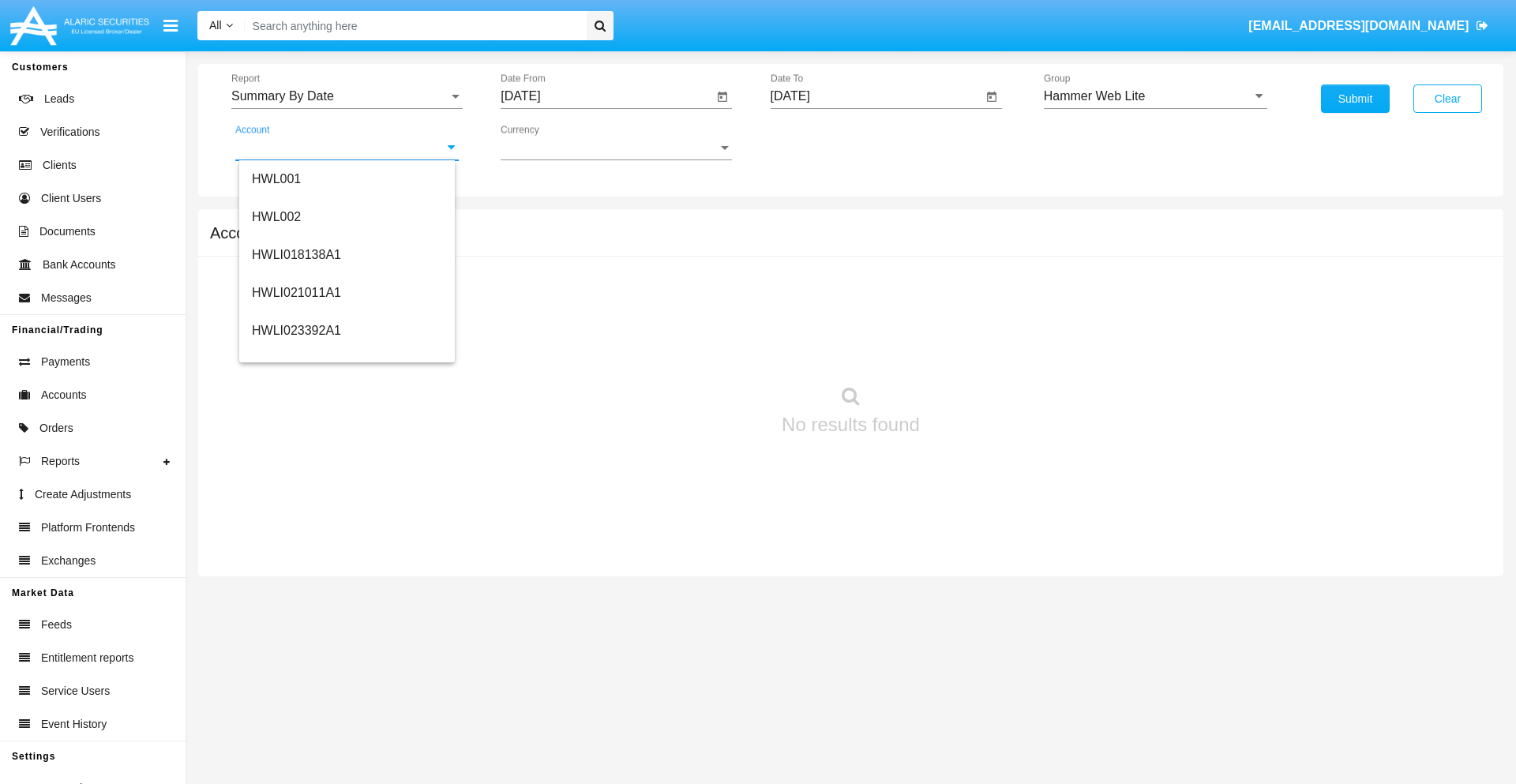
scroll to position [240, 0]
click at [295, 355] on span "HWLI025117A1" at bounding box center [296, 355] width 89 height 13
type input "HWLI025117A1"
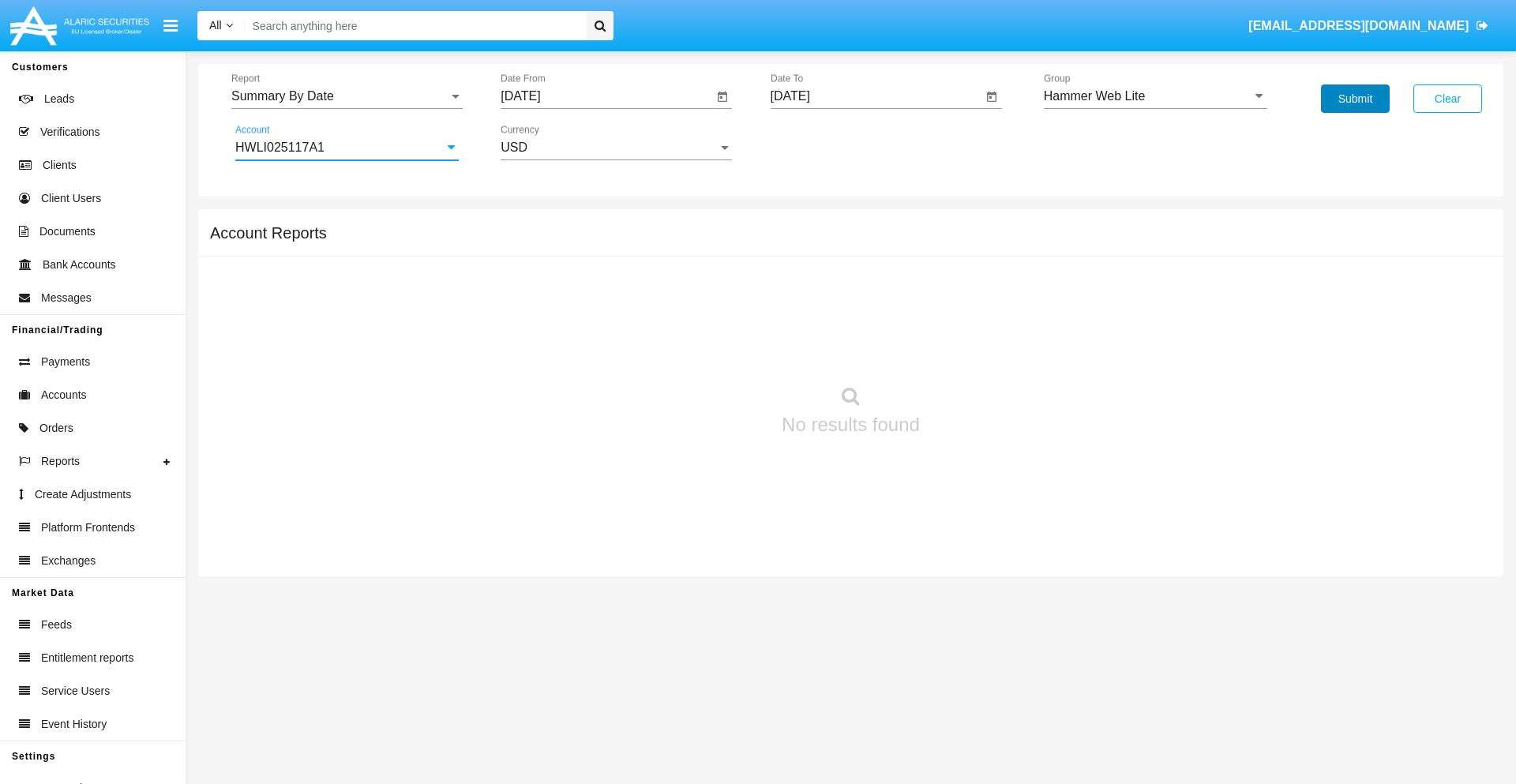
click at [1356, 99] on button "Submit" at bounding box center [1355, 99] width 68 height 29
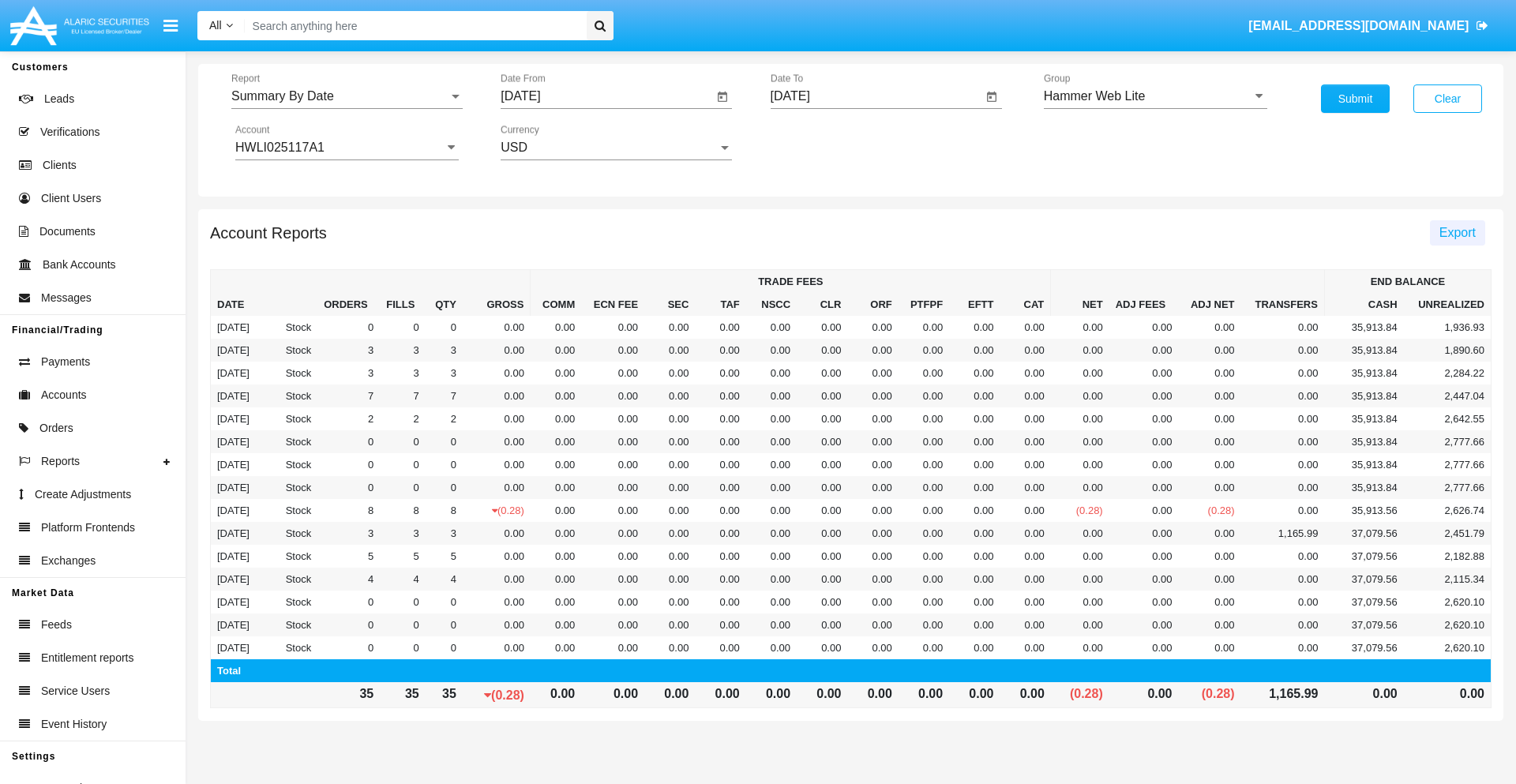
click at [1457, 232] on span "Export" at bounding box center [1458, 232] width 36 height 13
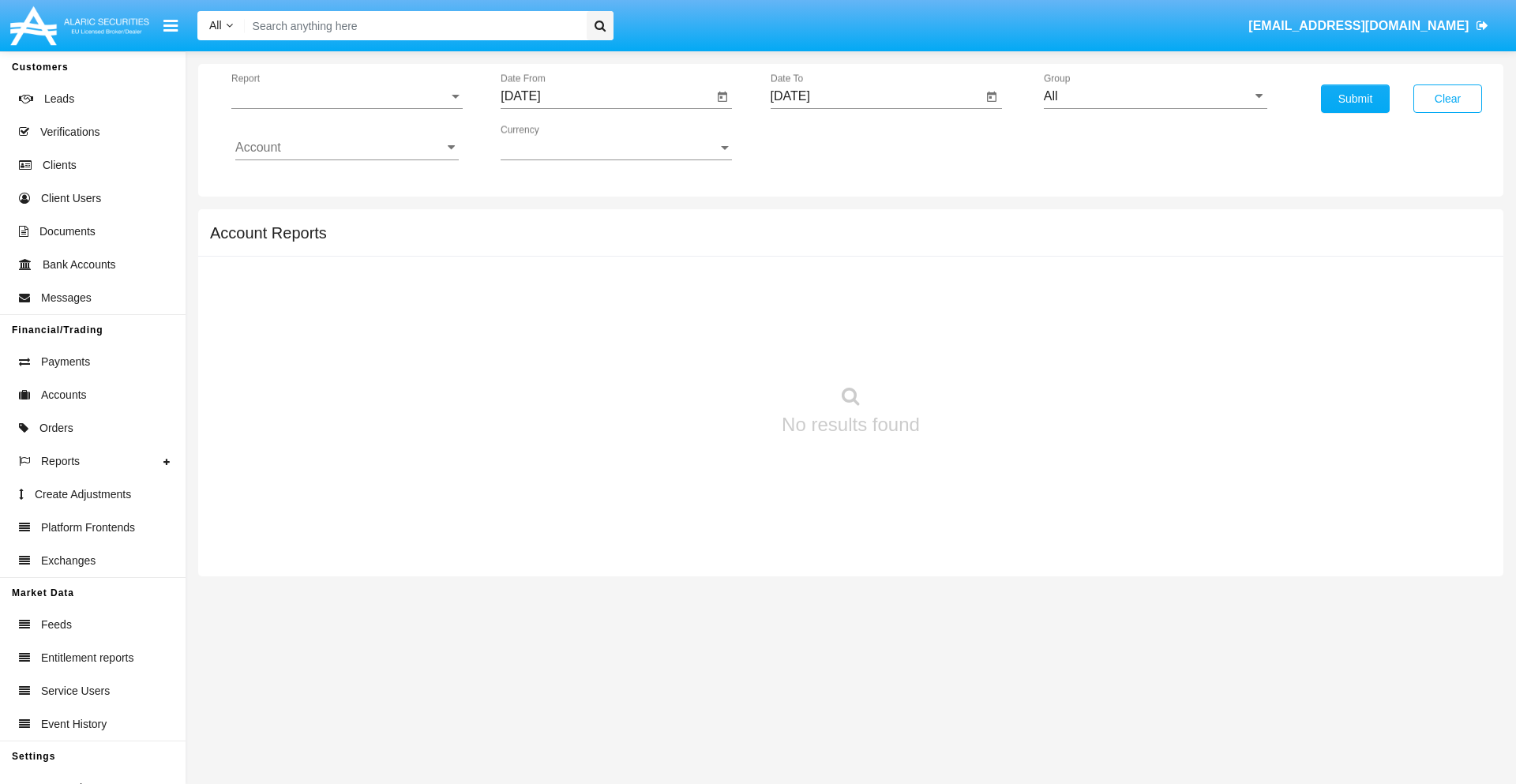
click at [346, 96] on span "Report" at bounding box center [340, 95] width 217 height 14
click at [341, 272] on span "Fees By Destination" at bounding box center [347, 272] width 224 height 38
click at [607, 96] on input "[DATE]" at bounding box center [607, 95] width 212 height 14
click at [553, 142] on span "[DATE]" at bounding box center [538, 142] width 35 height 12
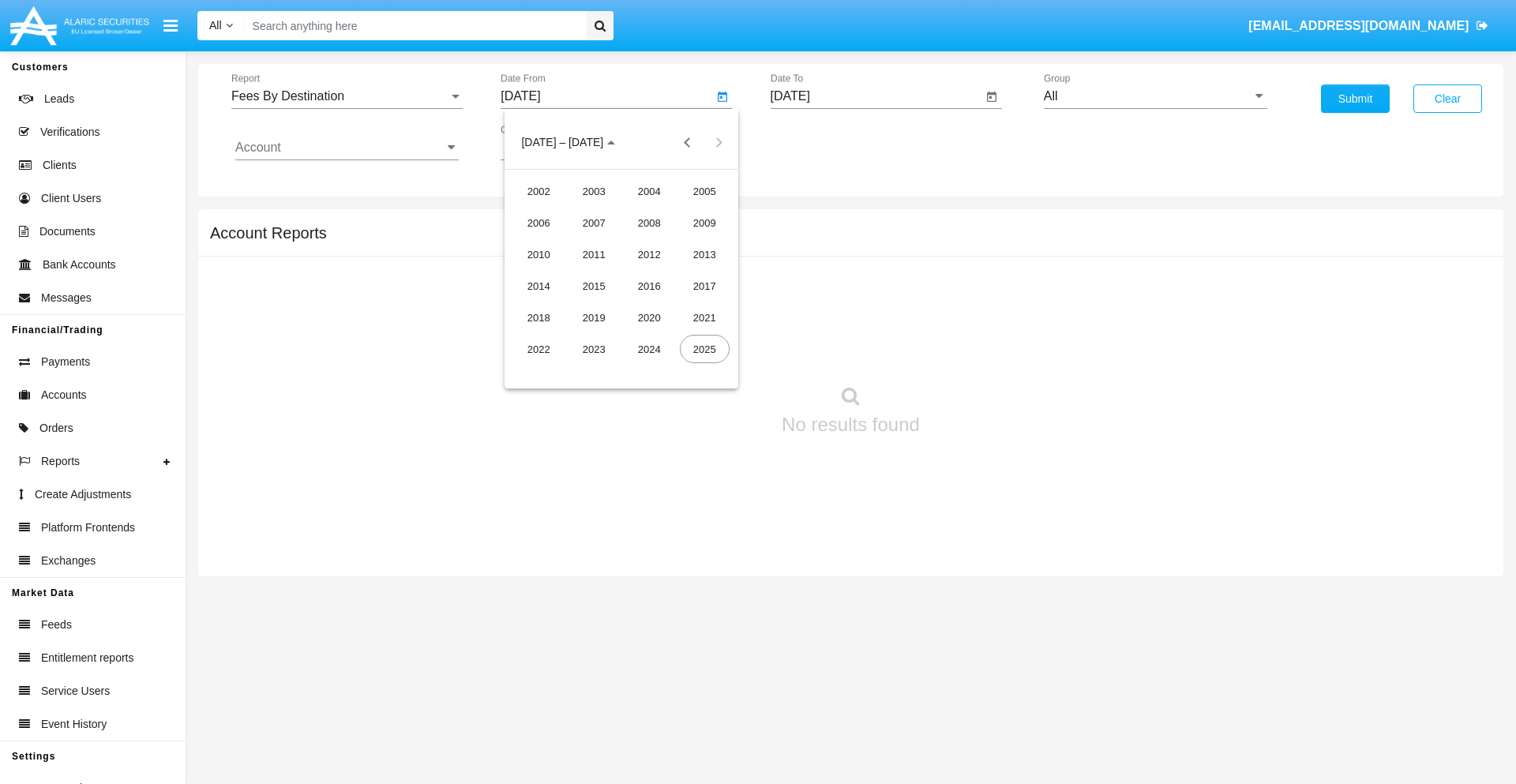
click at [705, 349] on div "2025" at bounding box center [705, 349] width 49 height 29
click at [538, 254] on div "MAY" at bounding box center [539, 254] width 49 height 29
click at [527, 336] on div "25" at bounding box center [527, 336] width 29 height 29
type input "05/25/25"
click at [876, 96] on input "[DATE]" at bounding box center [877, 95] width 212 height 14
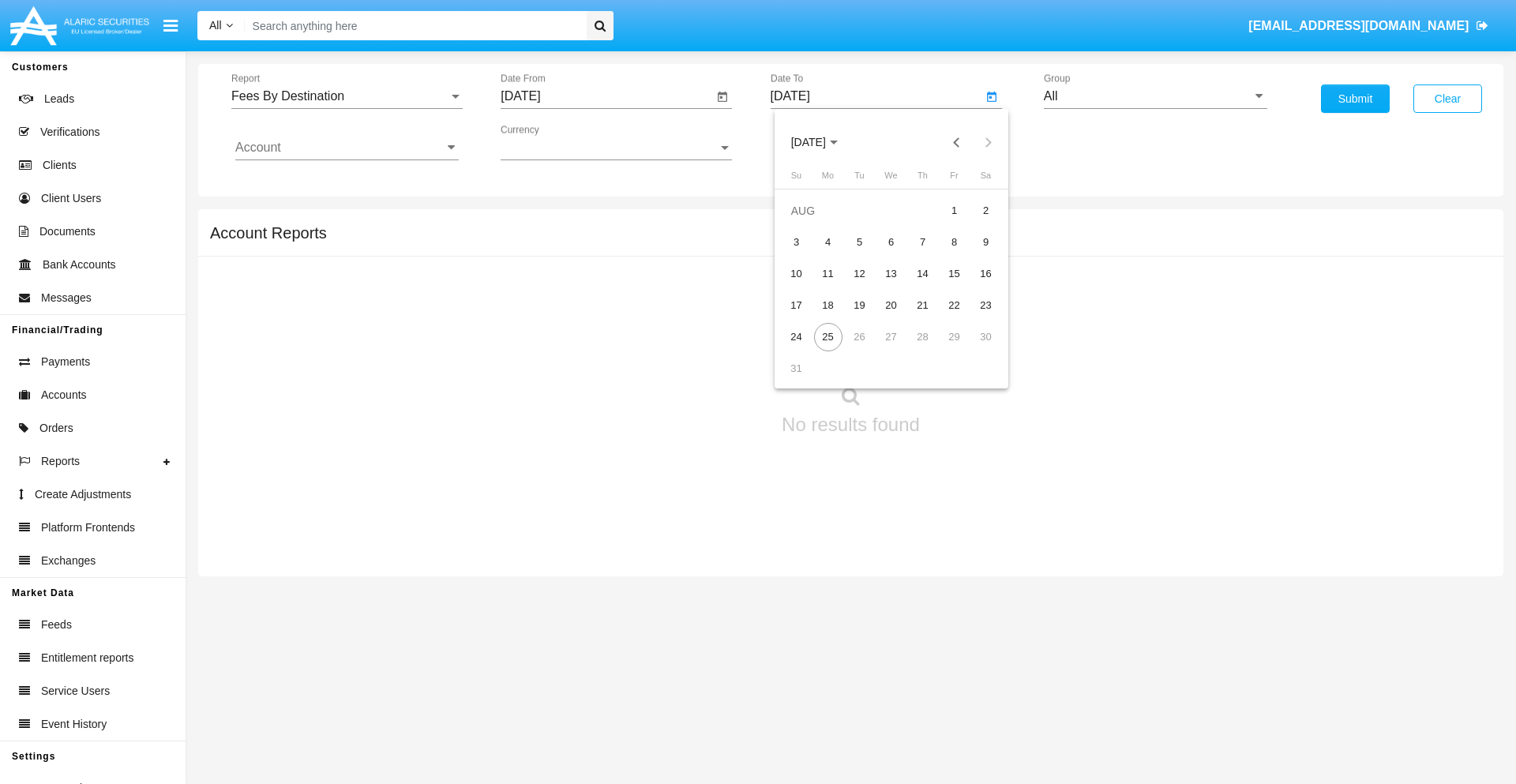
click at [822, 142] on span "[DATE]" at bounding box center [808, 142] width 35 height 12
click at [974, 349] on div "2025" at bounding box center [974, 349] width 49 height 29
click at [974, 254] on div "AUG" at bounding box center [974, 254] width 49 height 29
click at [828, 336] on div "25" at bounding box center [828, 336] width 29 height 29
type input "08/25/25"
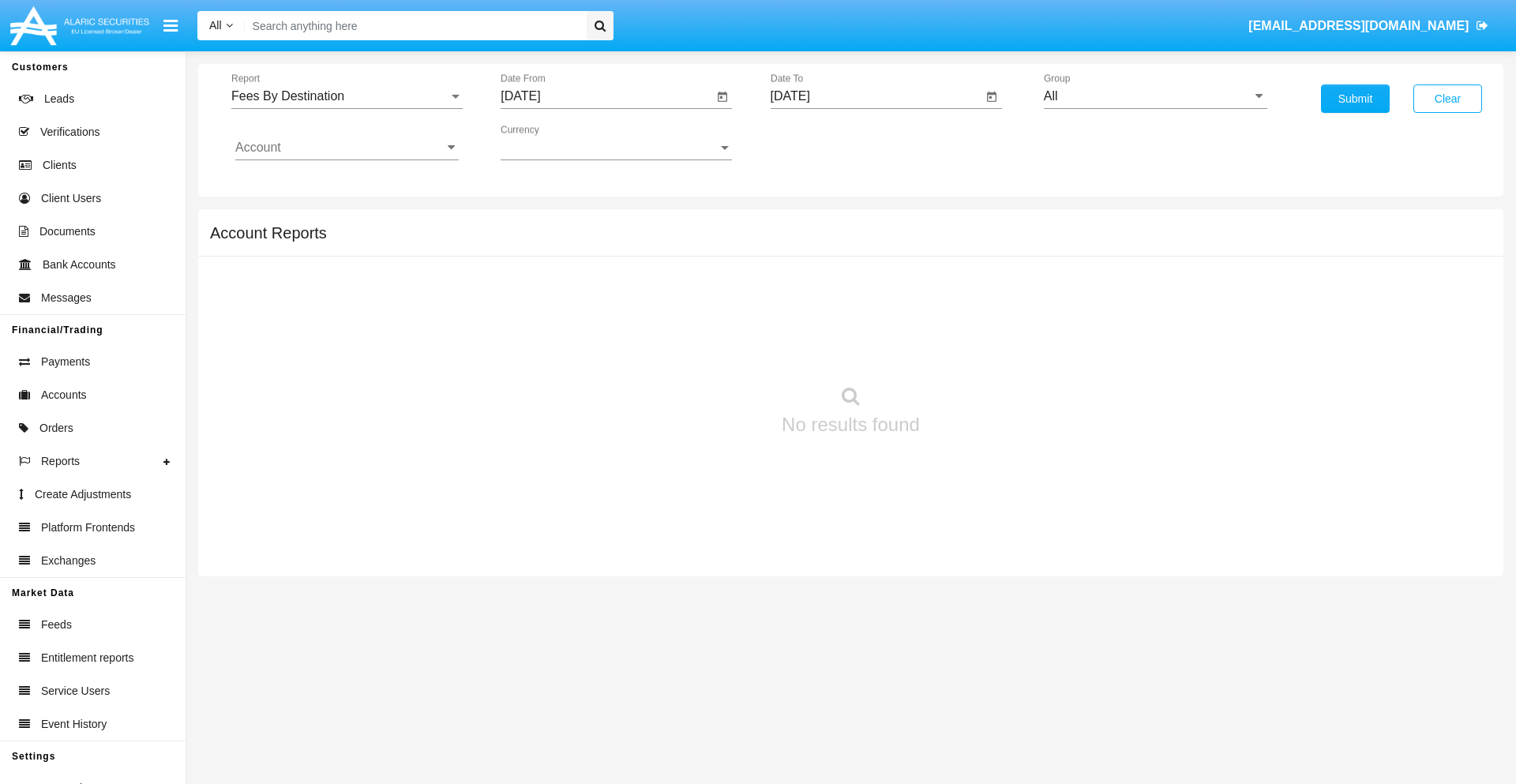
click at [1156, 96] on input "All" at bounding box center [1156, 95] width 224 height 14
click at [1111, 304] on span "Hammer Web Lite" at bounding box center [1112, 304] width 102 height 13
type input "Hammer Web Lite"
click at [346, 147] on input "Account" at bounding box center [347, 147] width 224 height 14
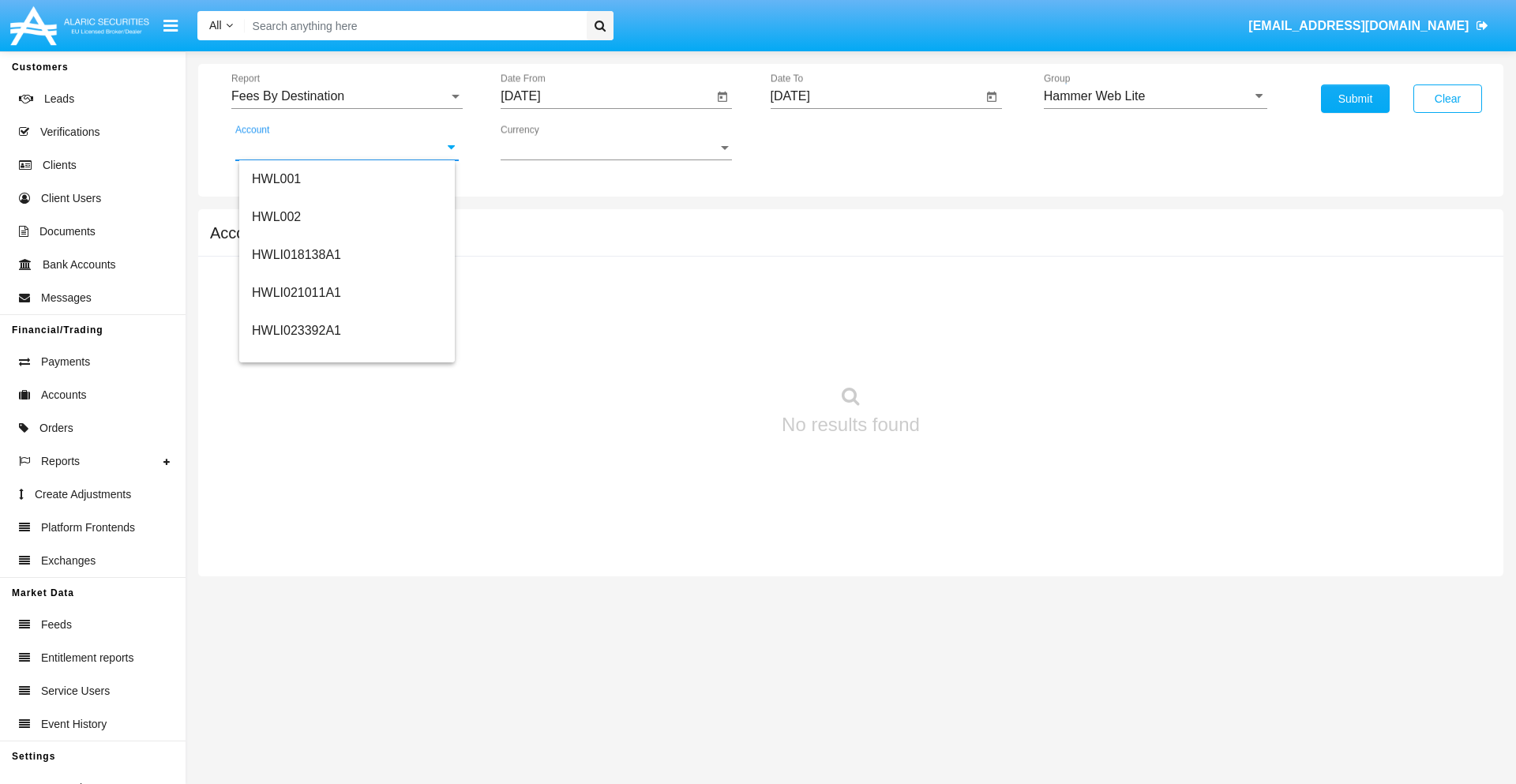
scroll to position [240, 0]
click at [295, 355] on span "HWLI025117A1" at bounding box center [296, 355] width 89 height 13
type input "HWLI025117A1"
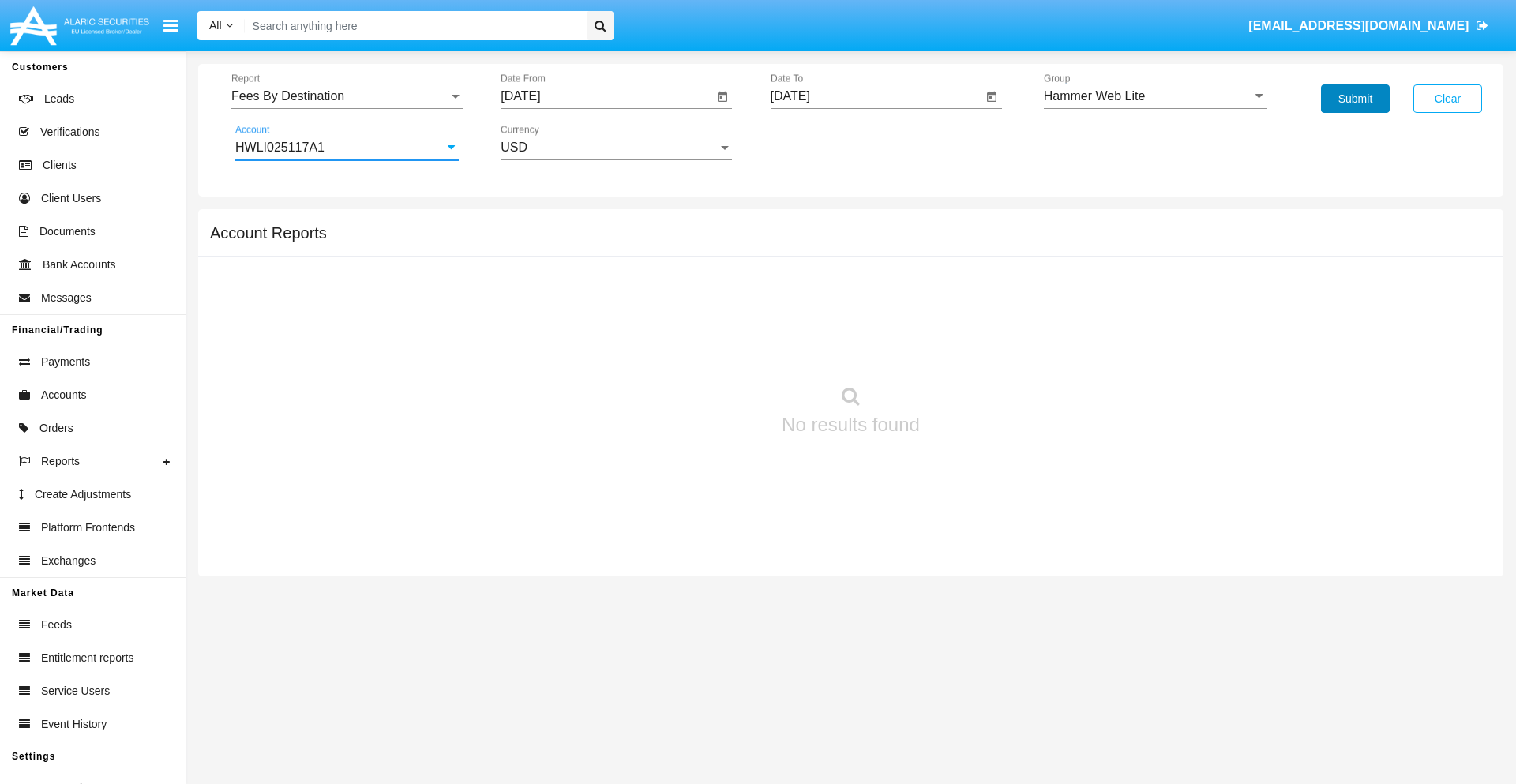
click at [1356, 99] on button "Submit" at bounding box center [1355, 99] width 68 height 29
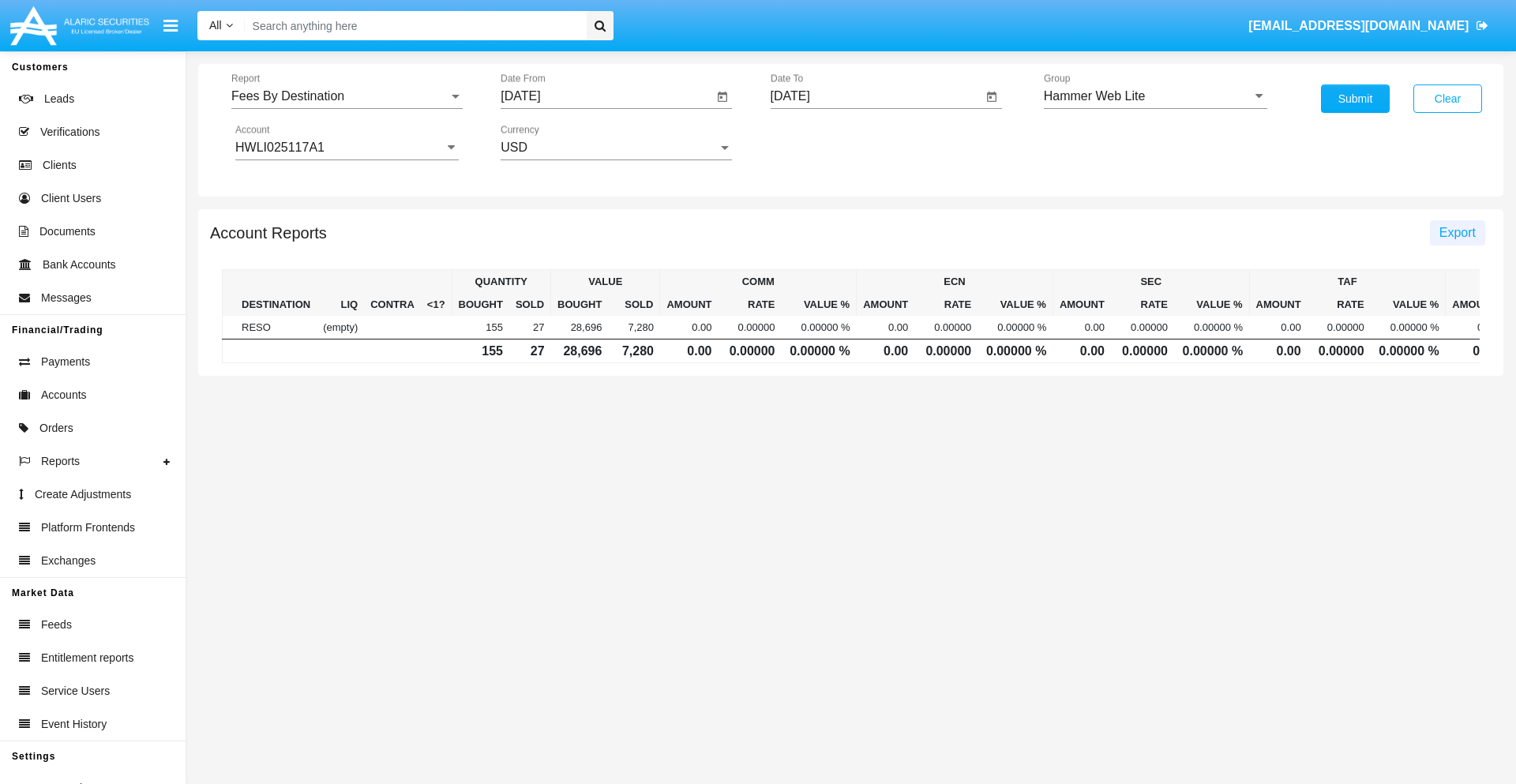
click at [1457, 232] on span "Export" at bounding box center [1458, 232] width 36 height 13
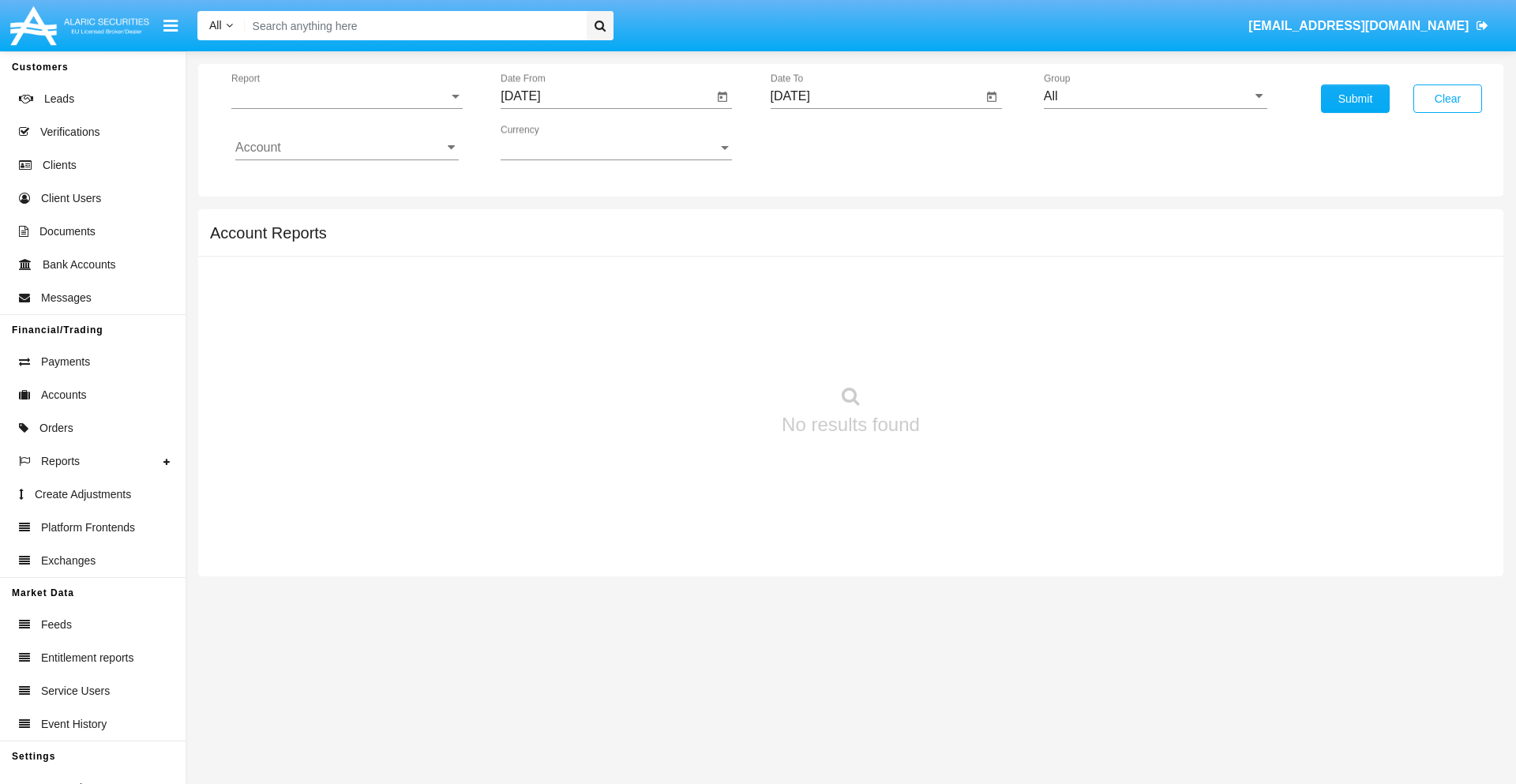
click at [346, 96] on span "Report" at bounding box center [340, 95] width 217 height 14
click at [341, 108] on span "Trades" at bounding box center [347, 108] width 224 height 38
click at [607, 96] on input "[DATE]" at bounding box center [607, 95] width 212 height 14
click at [553, 142] on span "[DATE]" at bounding box center [538, 142] width 35 height 12
click at [594, 318] on div "2019" at bounding box center [594, 317] width 49 height 29
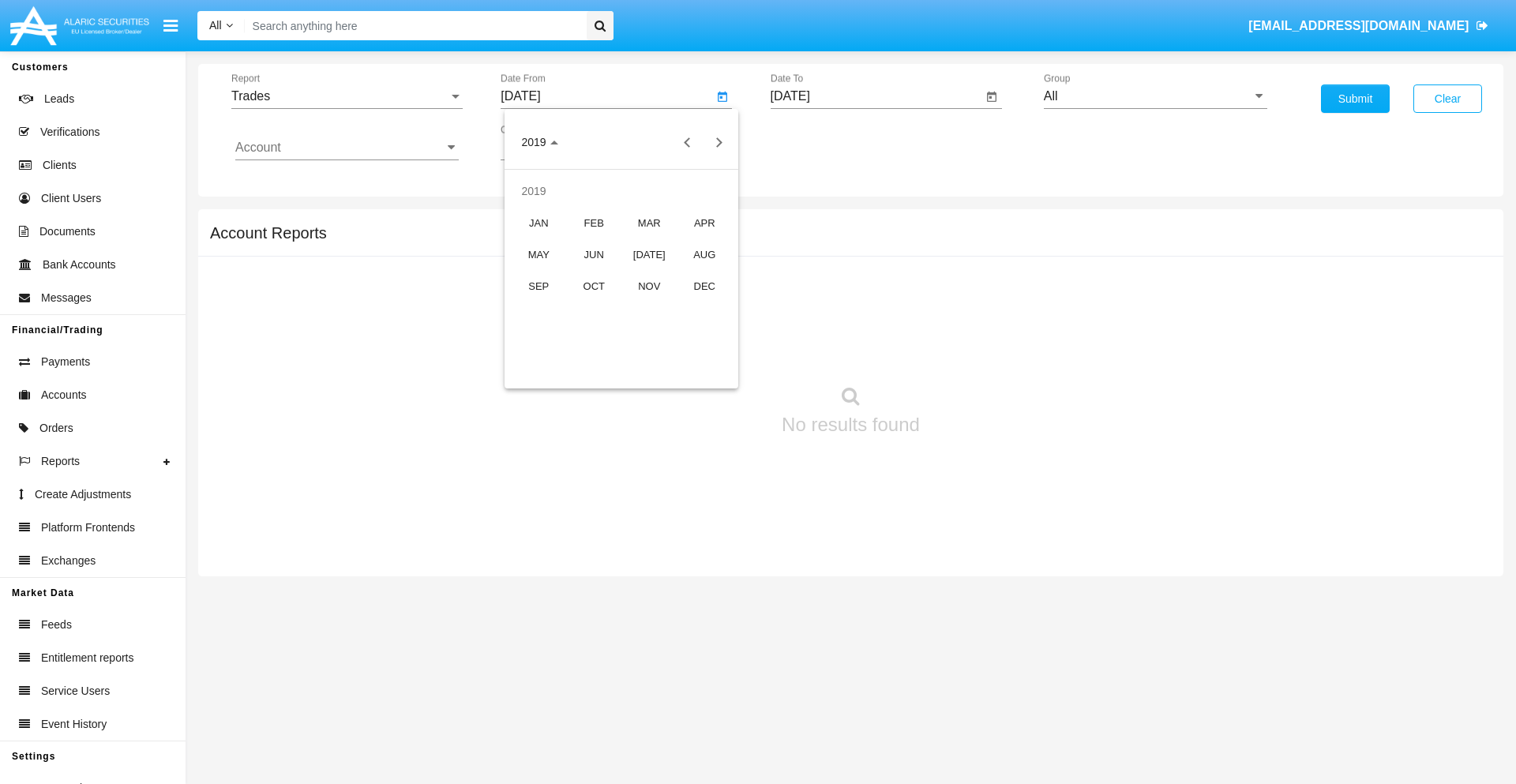
click at [538, 223] on div "JAN" at bounding box center [539, 222] width 49 height 29
click at [590, 242] on div "1" at bounding box center [590, 242] width 29 height 29
type input "[DATE]"
click at [876, 96] on input "[DATE]" at bounding box center [877, 95] width 212 height 14
click at [822, 142] on span "[DATE]" at bounding box center [808, 142] width 35 height 12
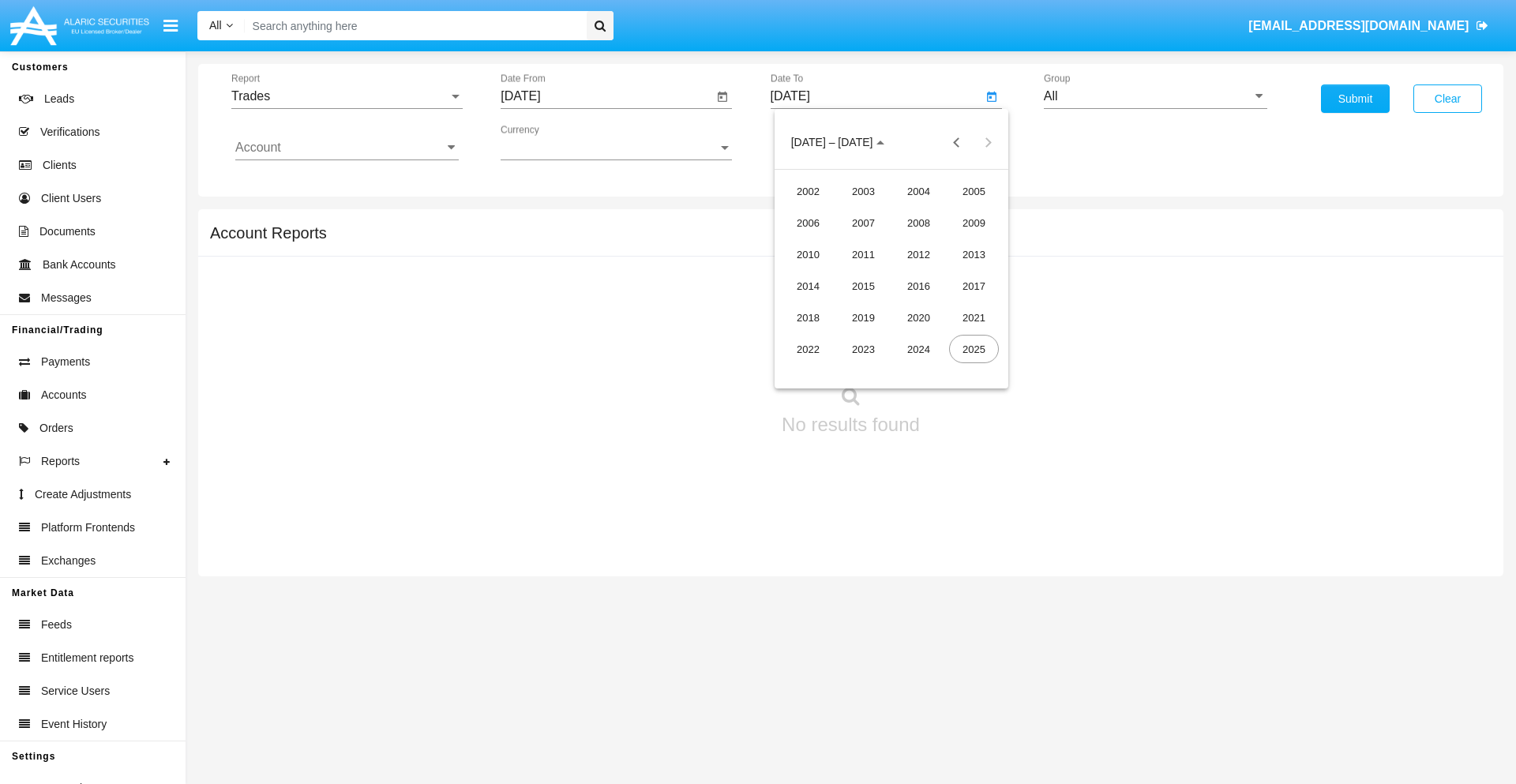
click at [863, 318] on div "2019" at bounding box center [863, 317] width 49 height 29
click at [808, 223] on div "JAN" at bounding box center [808, 222] width 49 height 29
click at [859, 242] on div "1" at bounding box center [860, 242] width 29 height 29
type input "[DATE]"
click at [346, 147] on input "Account" at bounding box center [347, 147] width 224 height 14
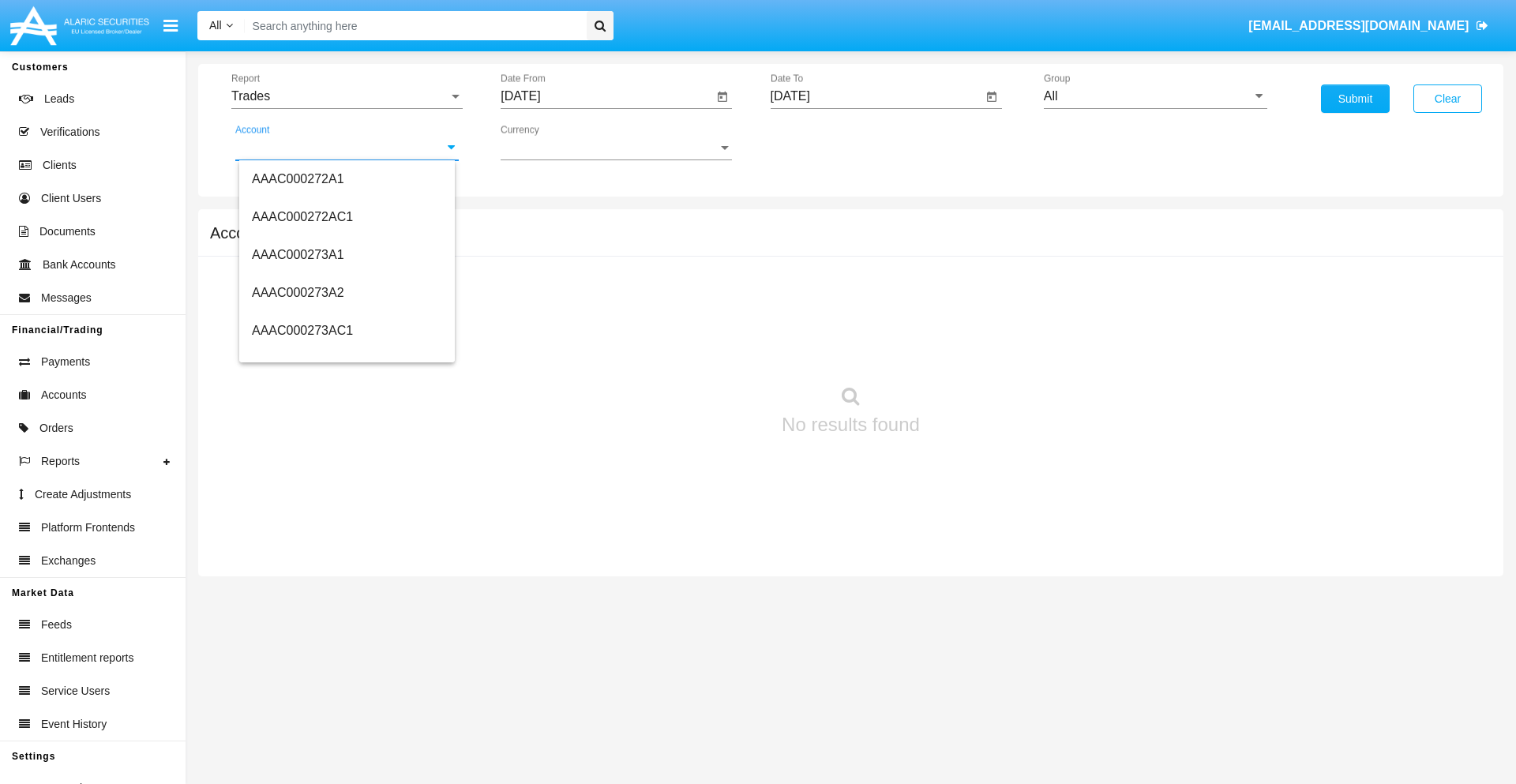
scroll to position [156657, 0]
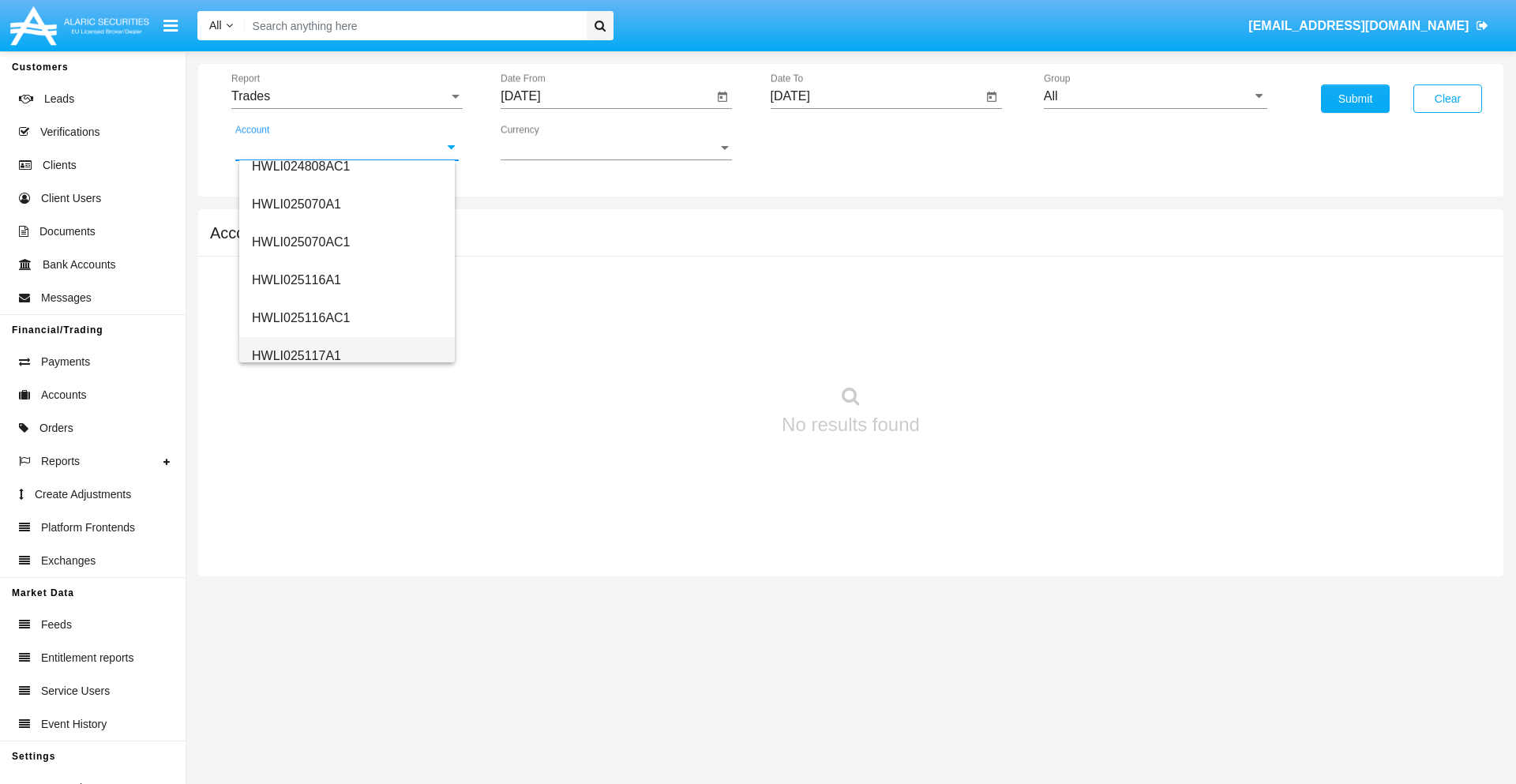
click at [295, 355] on span "HWLI025117A1" at bounding box center [296, 355] width 89 height 13
type input "HWLI025117A1"
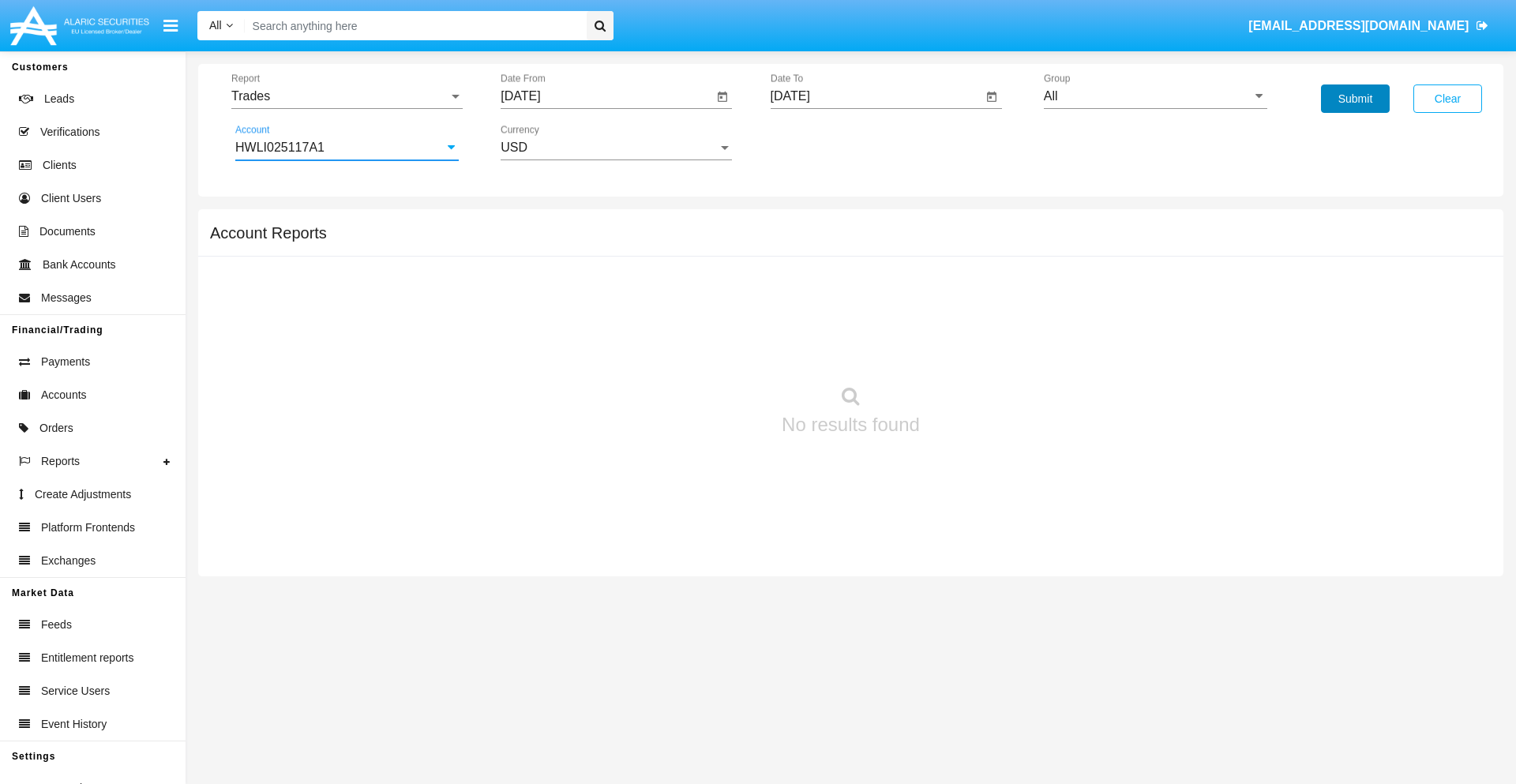
click at [1356, 99] on button "Submit" at bounding box center [1355, 99] width 68 height 29
click at [346, 96] on span "Report" at bounding box center [340, 95] width 217 height 14
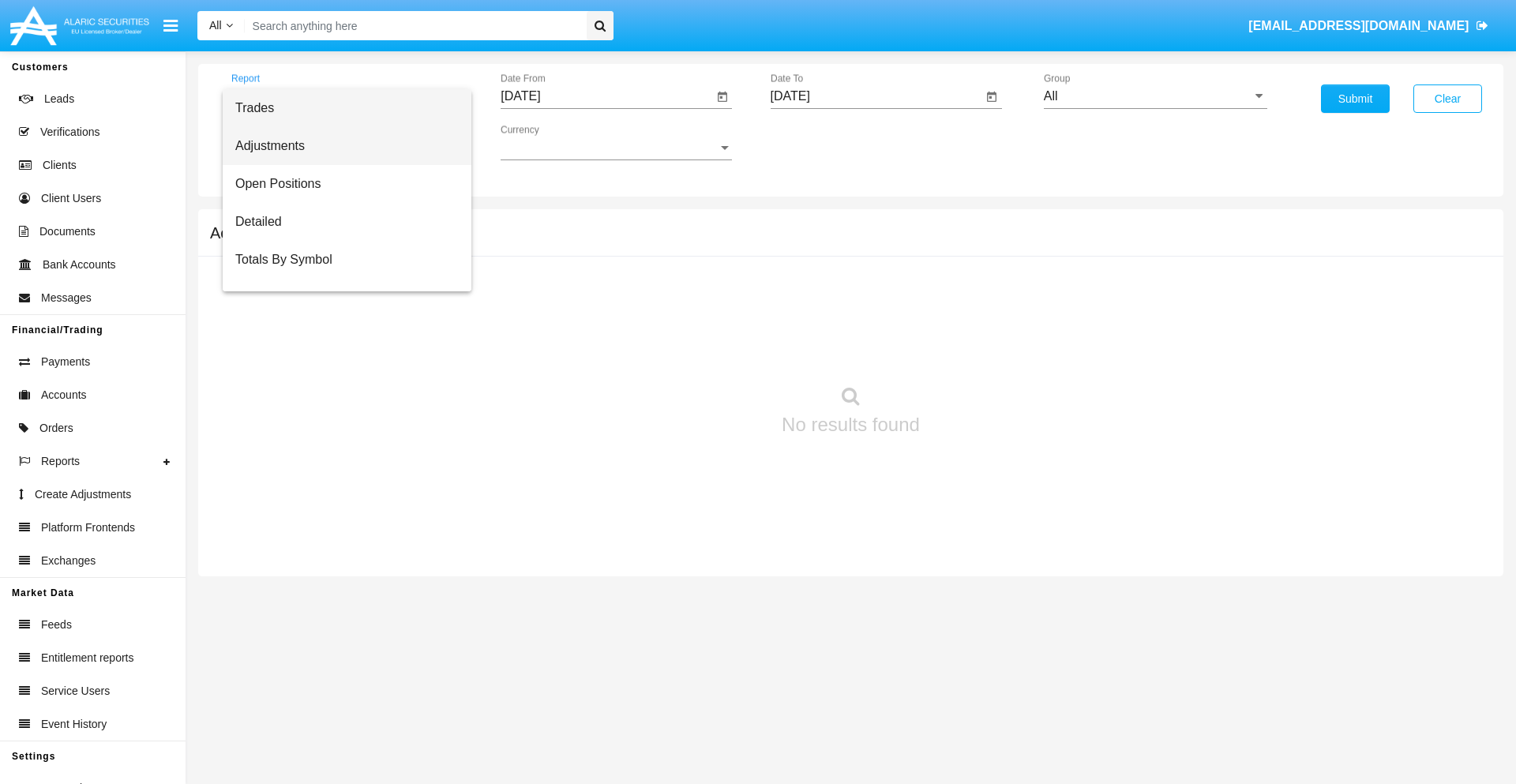
click at [341, 146] on span "Adjustments" at bounding box center [347, 146] width 224 height 38
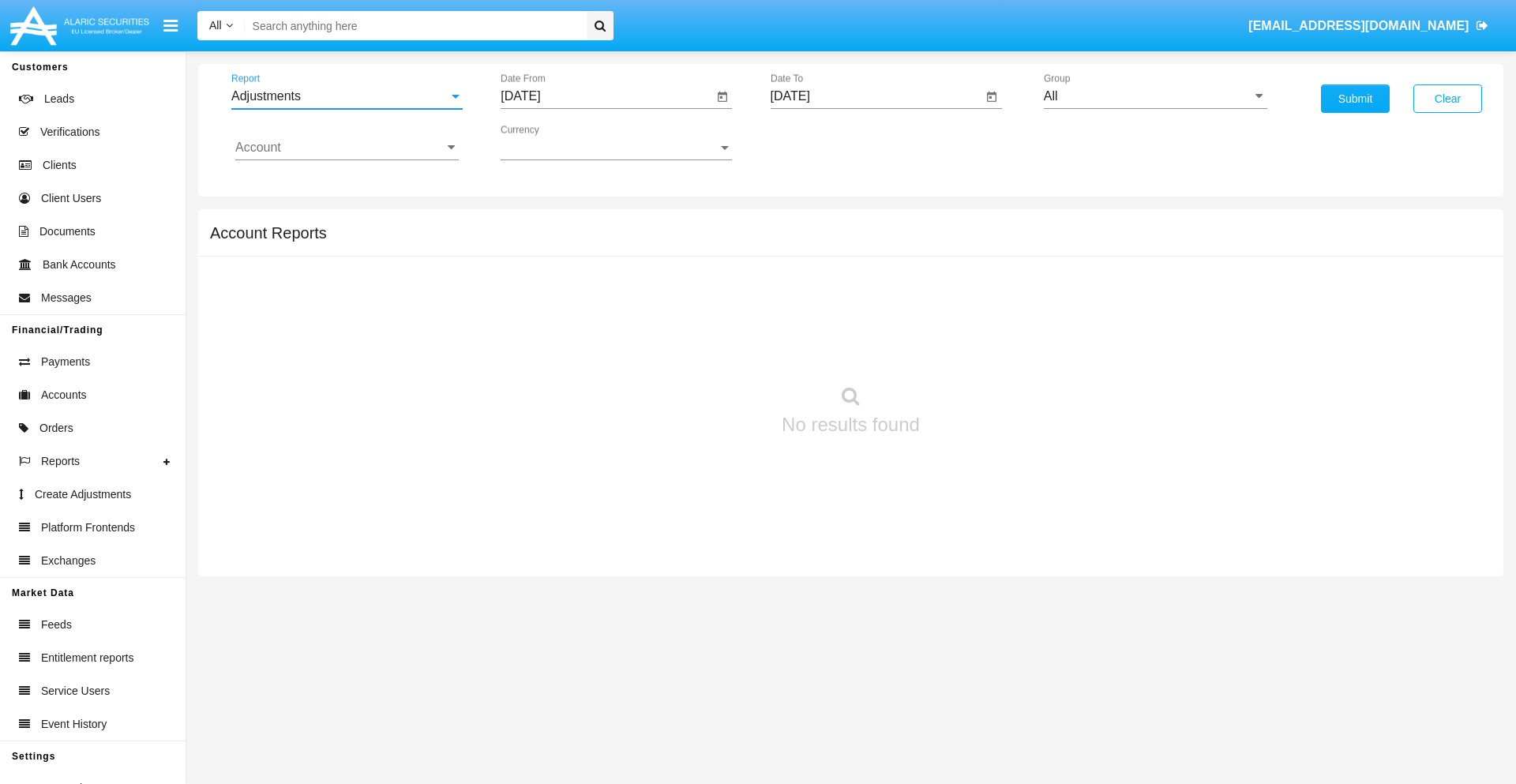
click at [607, 96] on input "[DATE]" at bounding box center [607, 95] width 212 height 14
click at [553, 142] on span "[DATE]" at bounding box center [538, 142] width 35 height 12
click at [594, 318] on div "2019" at bounding box center [594, 317] width 49 height 29
click at [538, 223] on div "JAN" at bounding box center [539, 222] width 49 height 29
click at [590, 242] on div "1" at bounding box center [590, 242] width 29 height 29
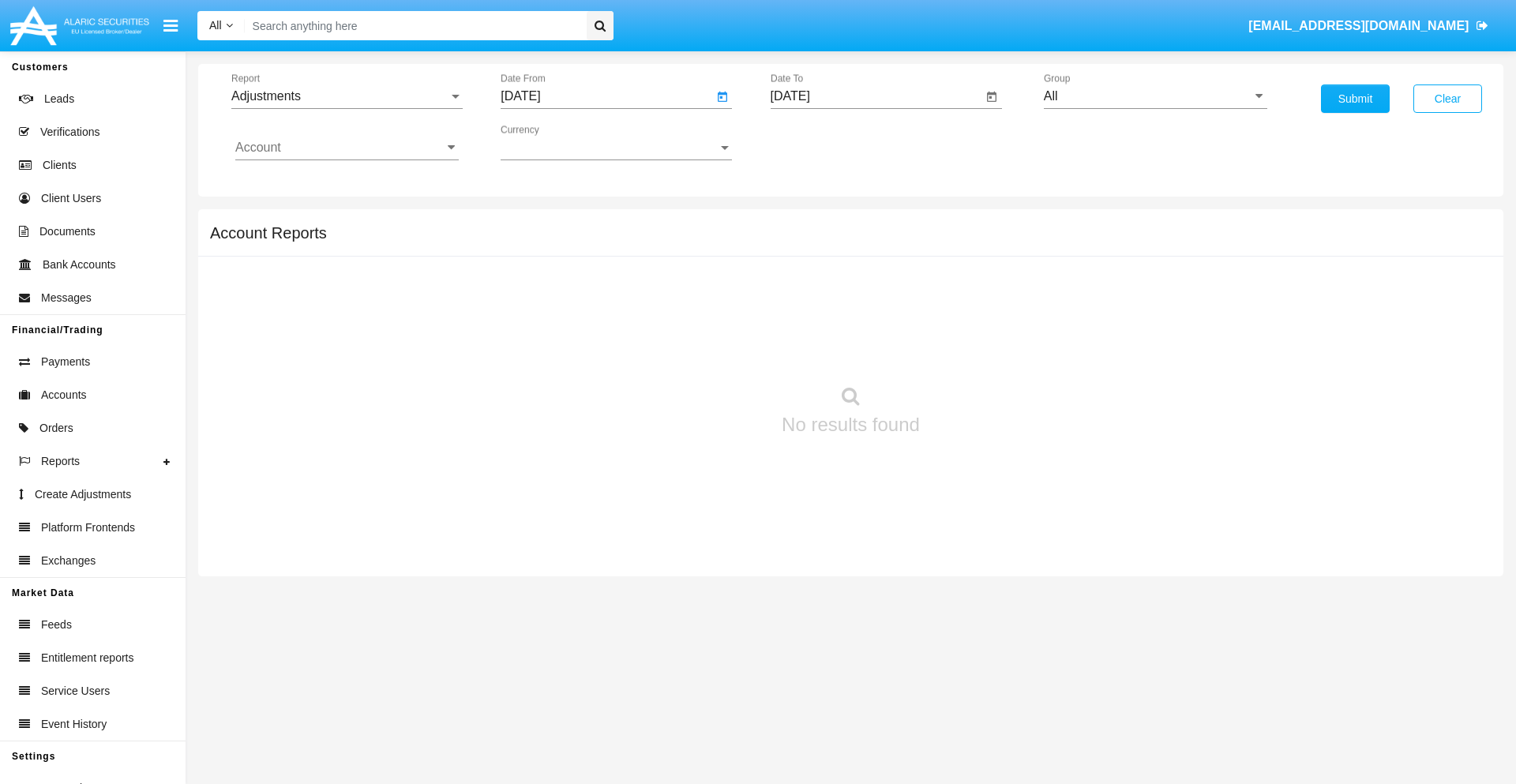
type input "[DATE]"
click at [876, 96] on input "[DATE]" at bounding box center [877, 95] width 212 height 14
click at [822, 142] on span "[DATE]" at bounding box center [808, 142] width 35 height 12
click at [863, 318] on div "2019" at bounding box center [863, 317] width 49 height 29
click at [808, 223] on div "JAN" at bounding box center [808, 222] width 49 height 29
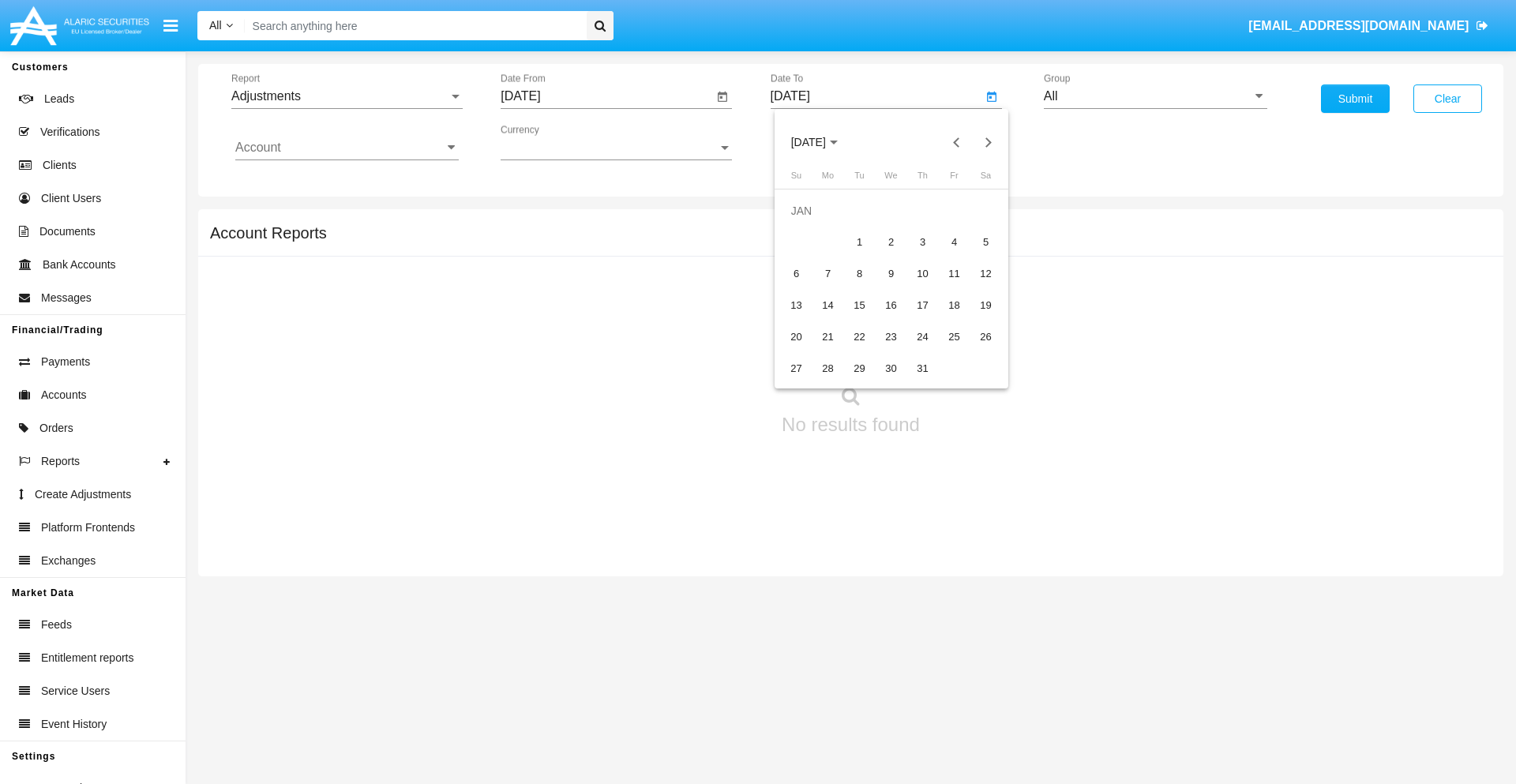
click at [859, 242] on div "1" at bounding box center [860, 242] width 29 height 29
type input "[DATE]"
click at [346, 147] on input "Account" at bounding box center [347, 147] width 224 height 14
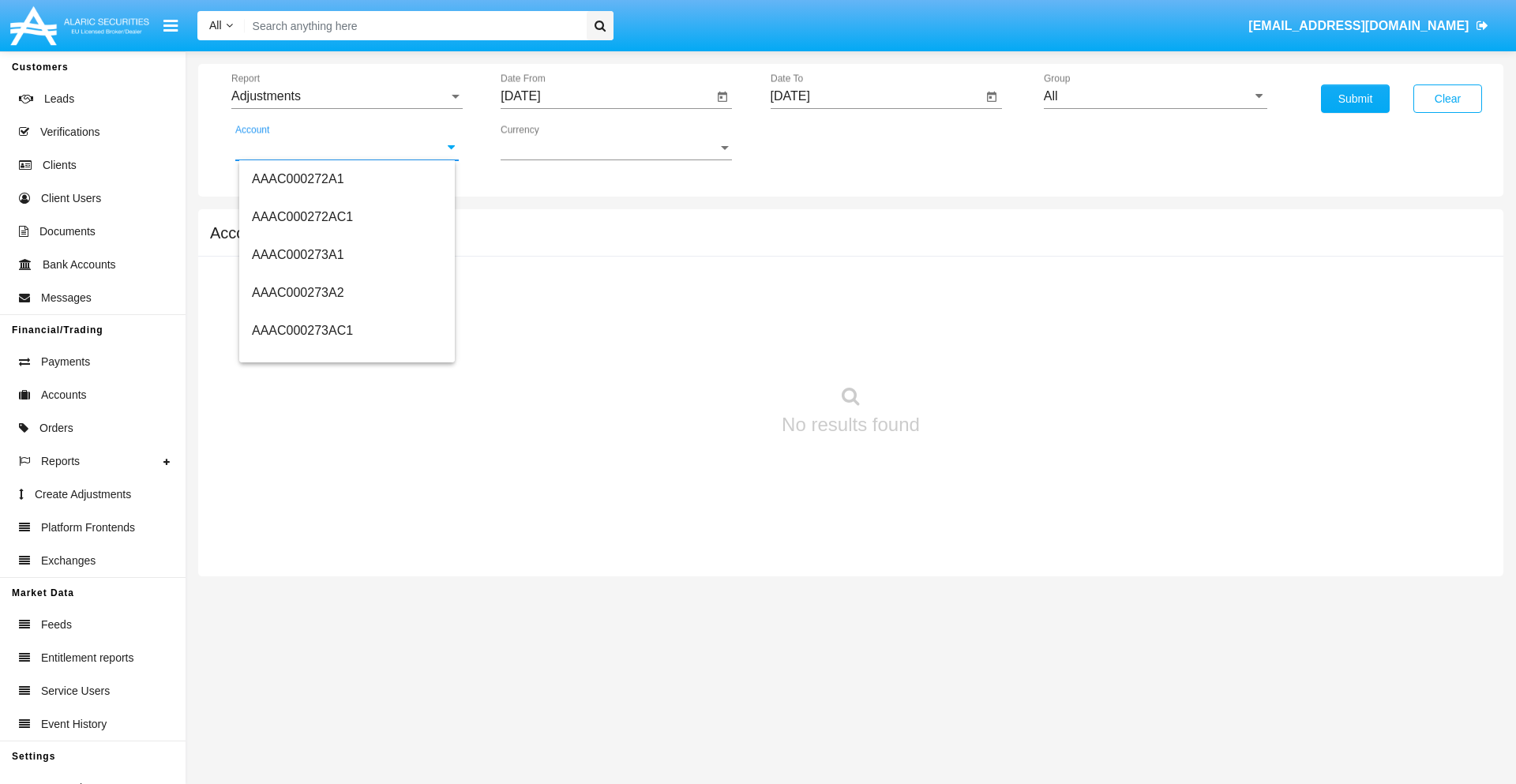
scroll to position [156657, 0]
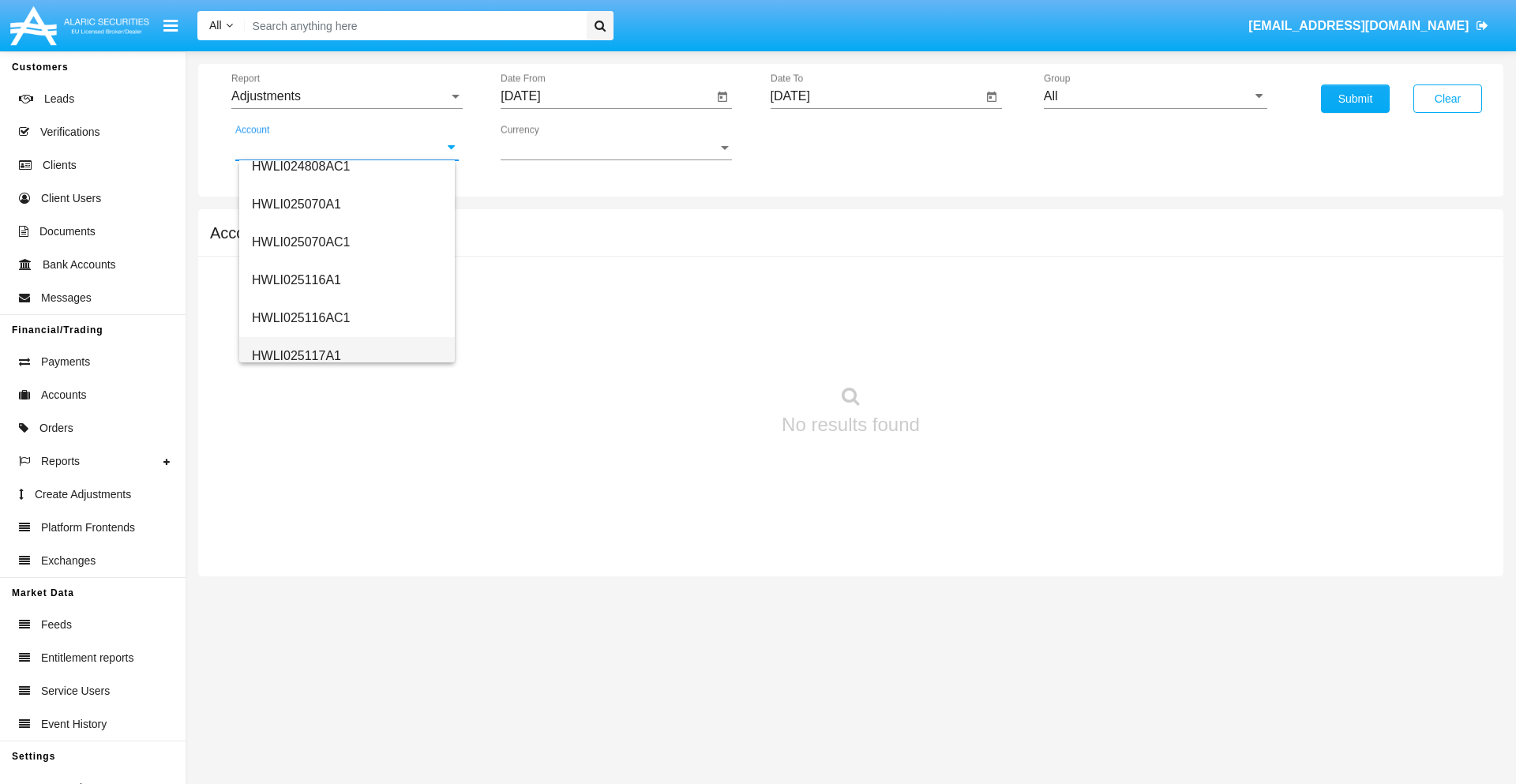
click at [295, 355] on span "HWLI025117A1" at bounding box center [296, 355] width 89 height 13
type input "HWLI025117A1"
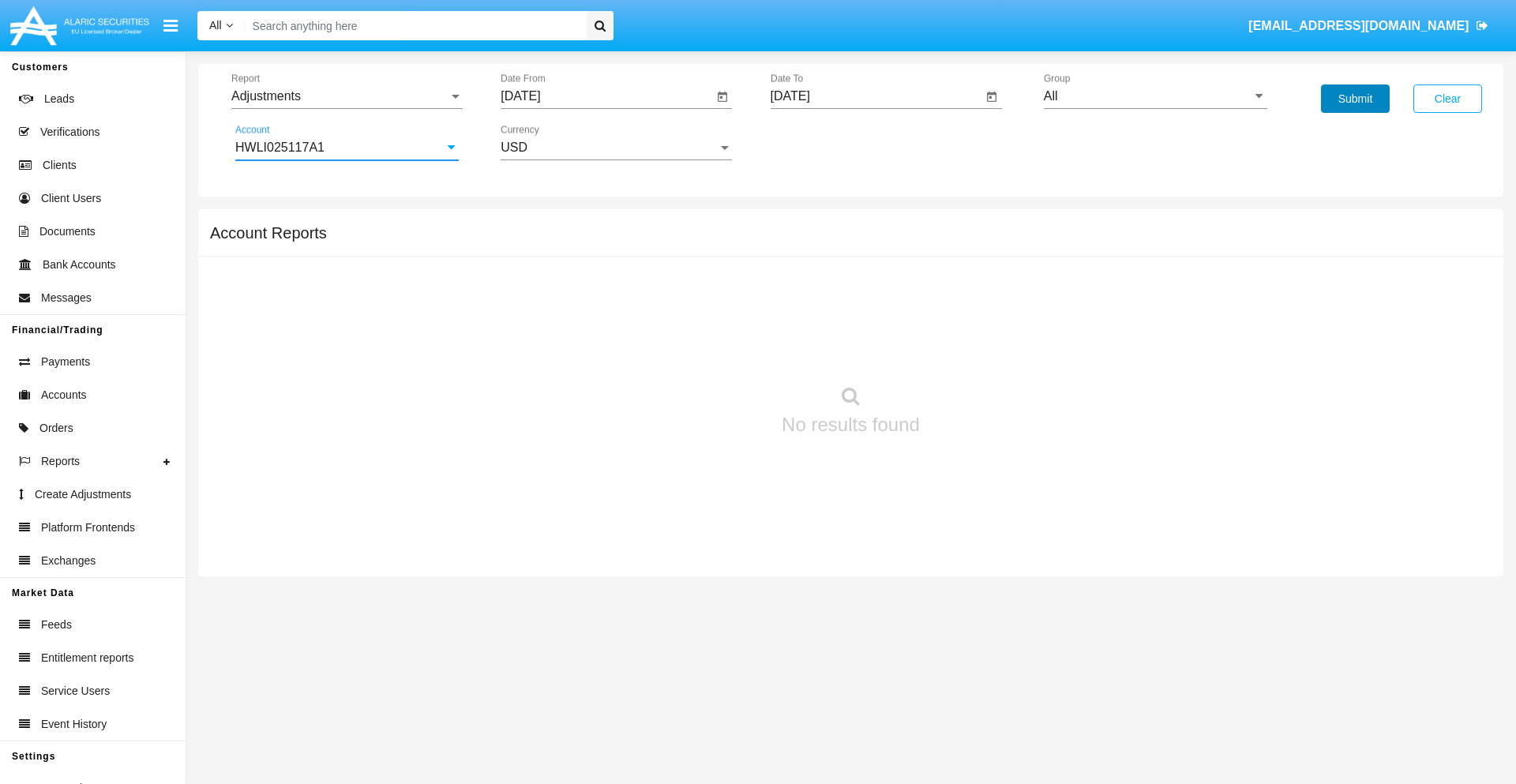
click at [1356, 99] on button "Submit" at bounding box center [1355, 99] width 68 height 29
click at [346, 96] on span "Report" at bounding box center [340, 95] width 217 height 14
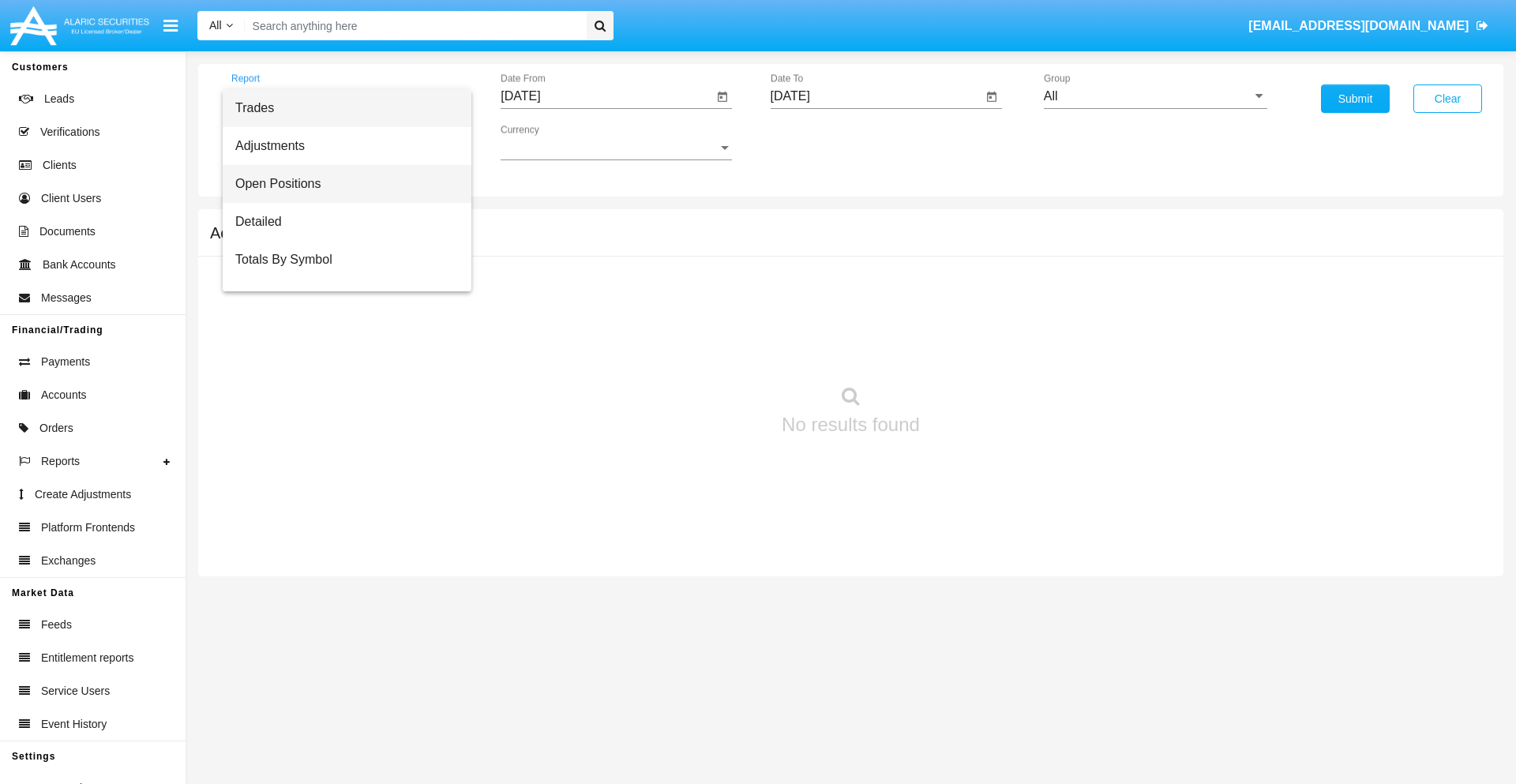
click at [341, 184] on span "Open Positions" at bounding box center [347, 184] width 224 height 38
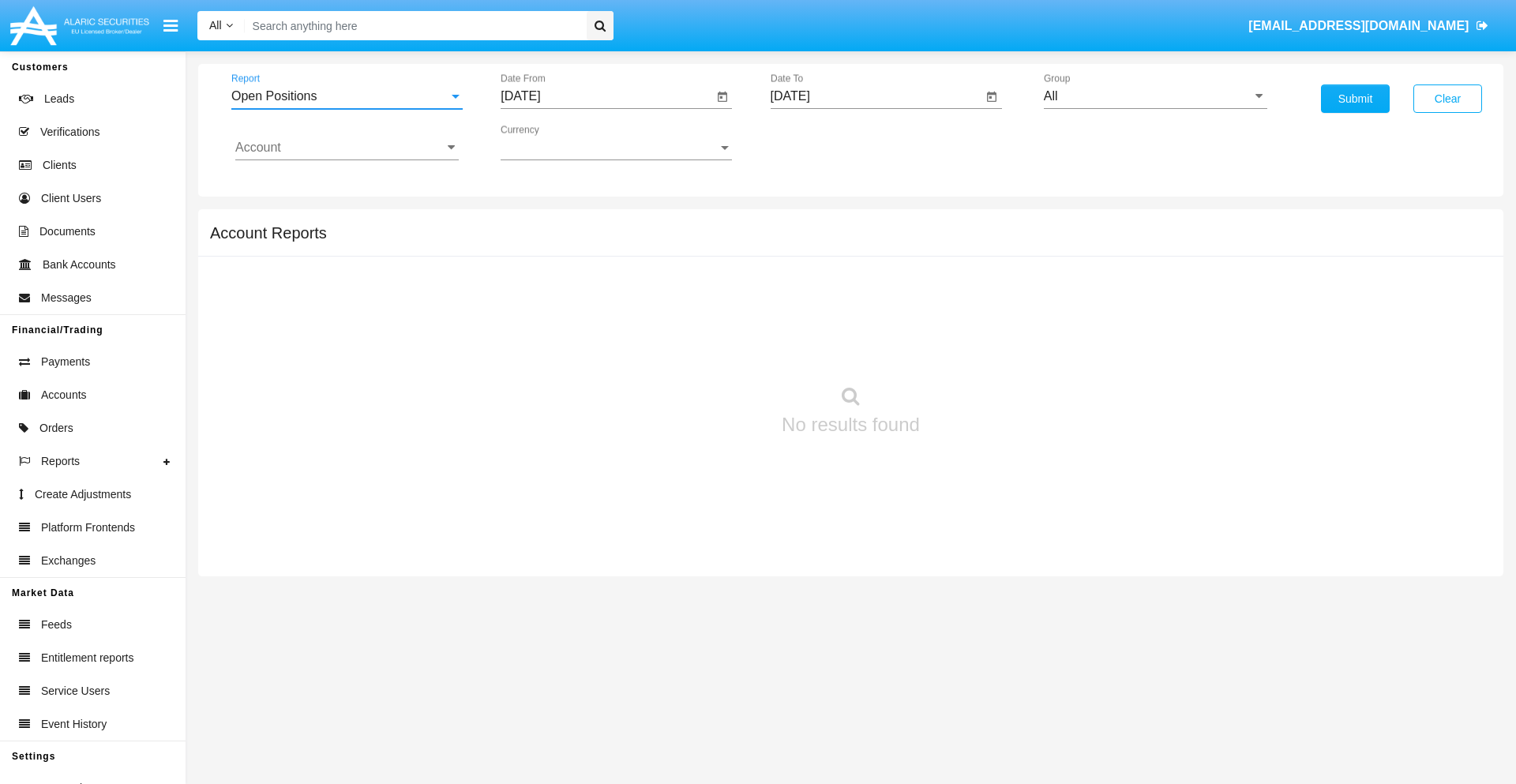
click at [607, 96] on input "[DATE]" at bounding box center [607, 95] width 212 height 14
click at [553, 142] on span "[DATE]" at bounding box center [538, 142] width 35 height 12
click at [594, 318] on div "2019" at bounding box center [594, 317] width 49 height 29
click at [538, 223] on div "JAN" at bounding box center [539, 222] width 49 height 29
click at [590, 242] on div "1" at bounding box center [590, 242] width 29 height 29
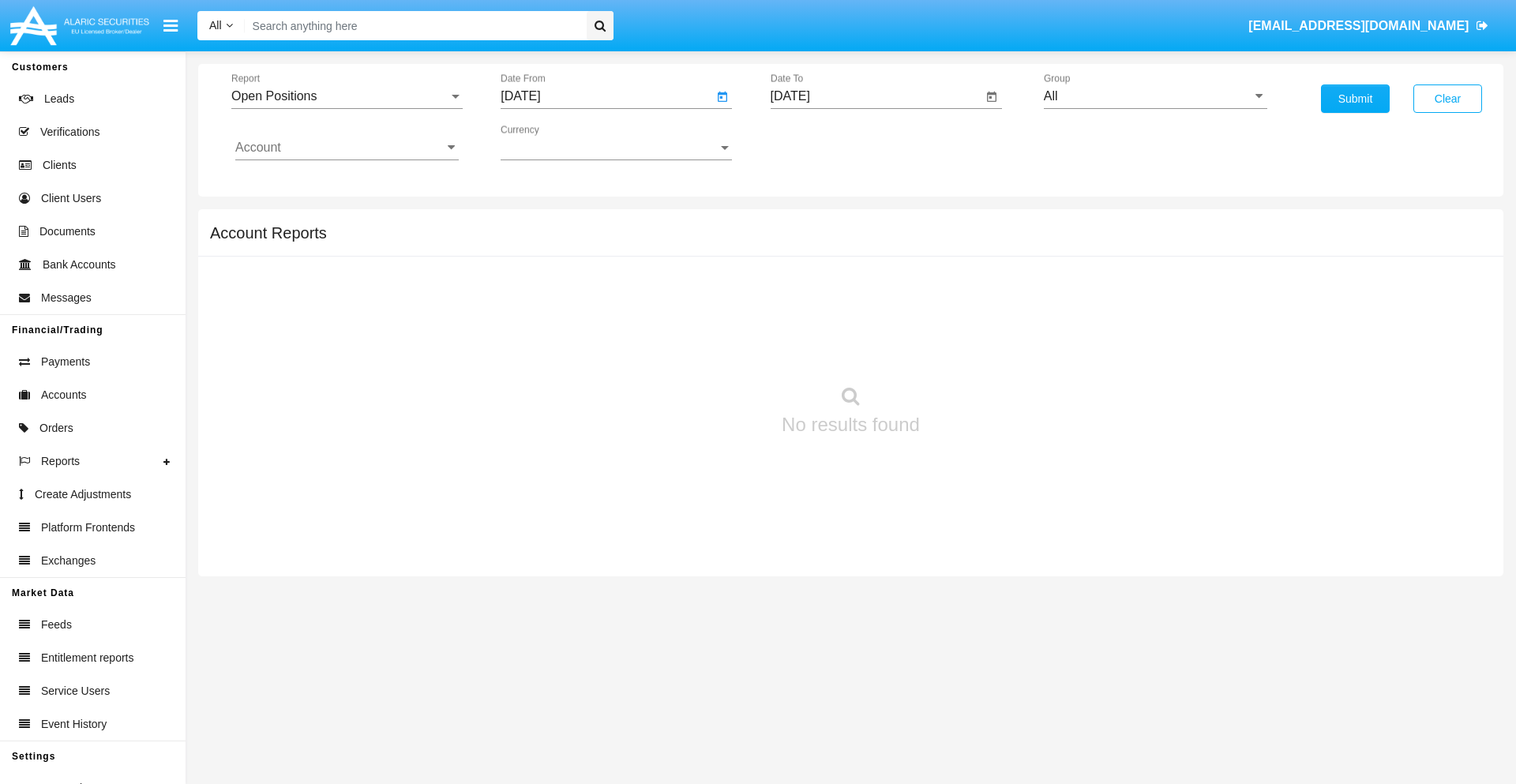
type input "[DATE]"
click at [876, 96] on input "[DATE]" at bounding box center [877, 95] width 212 height 14
click at [822, 142] on span "[DATE]" at bounding box center [808, 142] width 35 height 12
click at [863, 318] on div "2019" at bounding box center [863, 317] width 49 height 29
click at [808, 223] on div "JAN" at bounding box center [808, 222] width 49 height 29
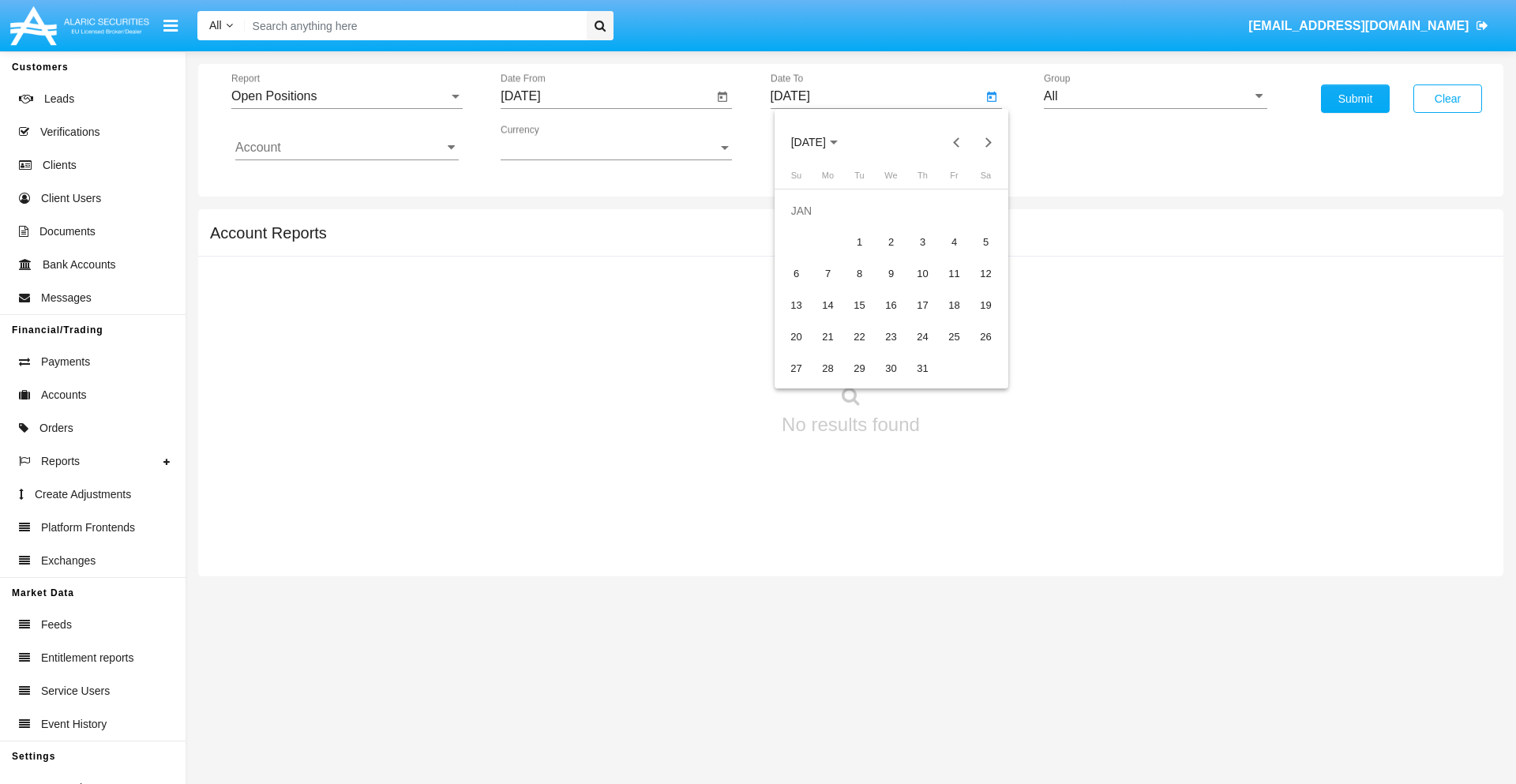
click at [859, 242] on div "1" at bounding box center [860, 242] width 29 height 29
type input "[DATE]"
click at [346, 147] on input "Account" at bounding box center [347, 147] width 224 height 14
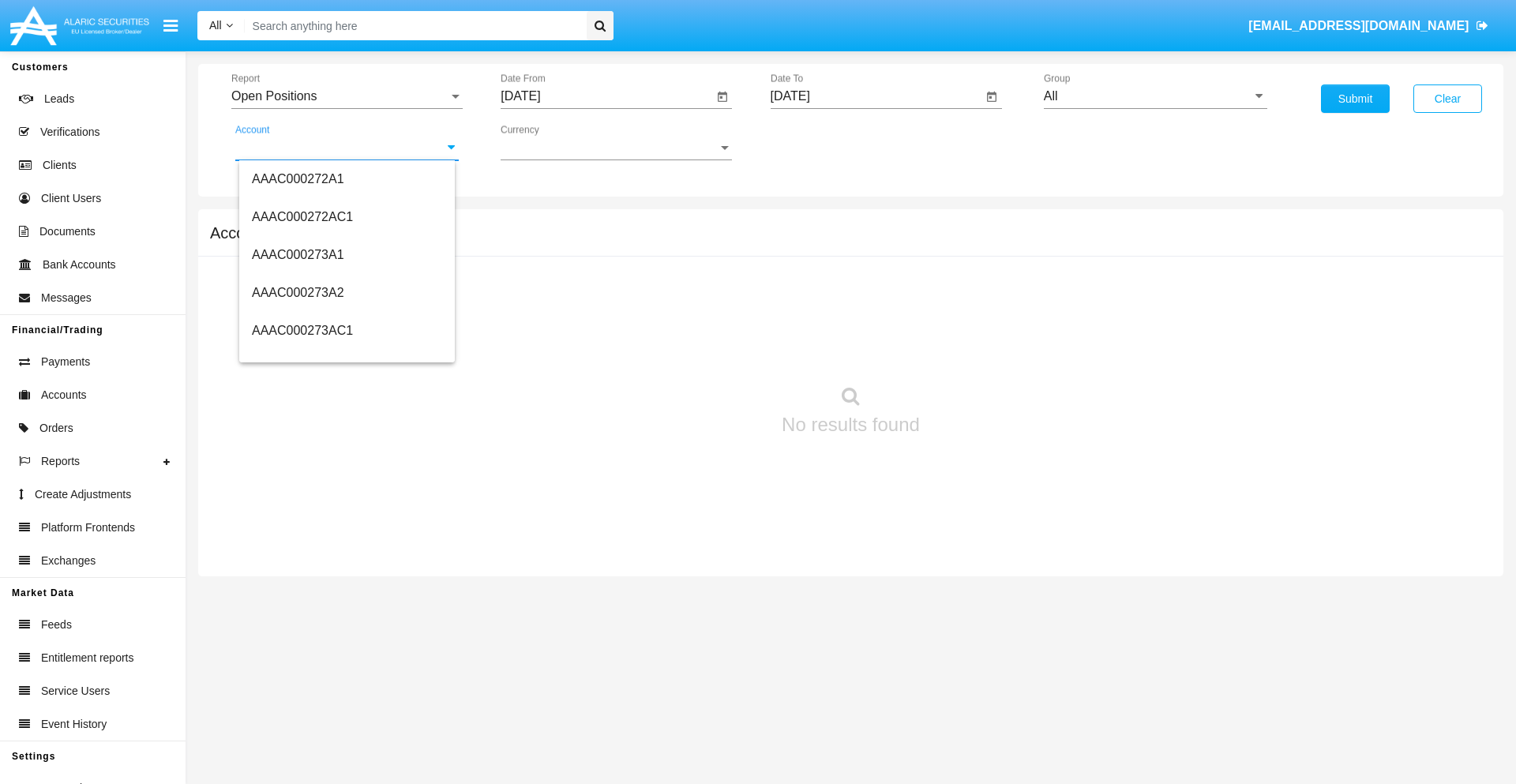
scroll to position [156657, 0]
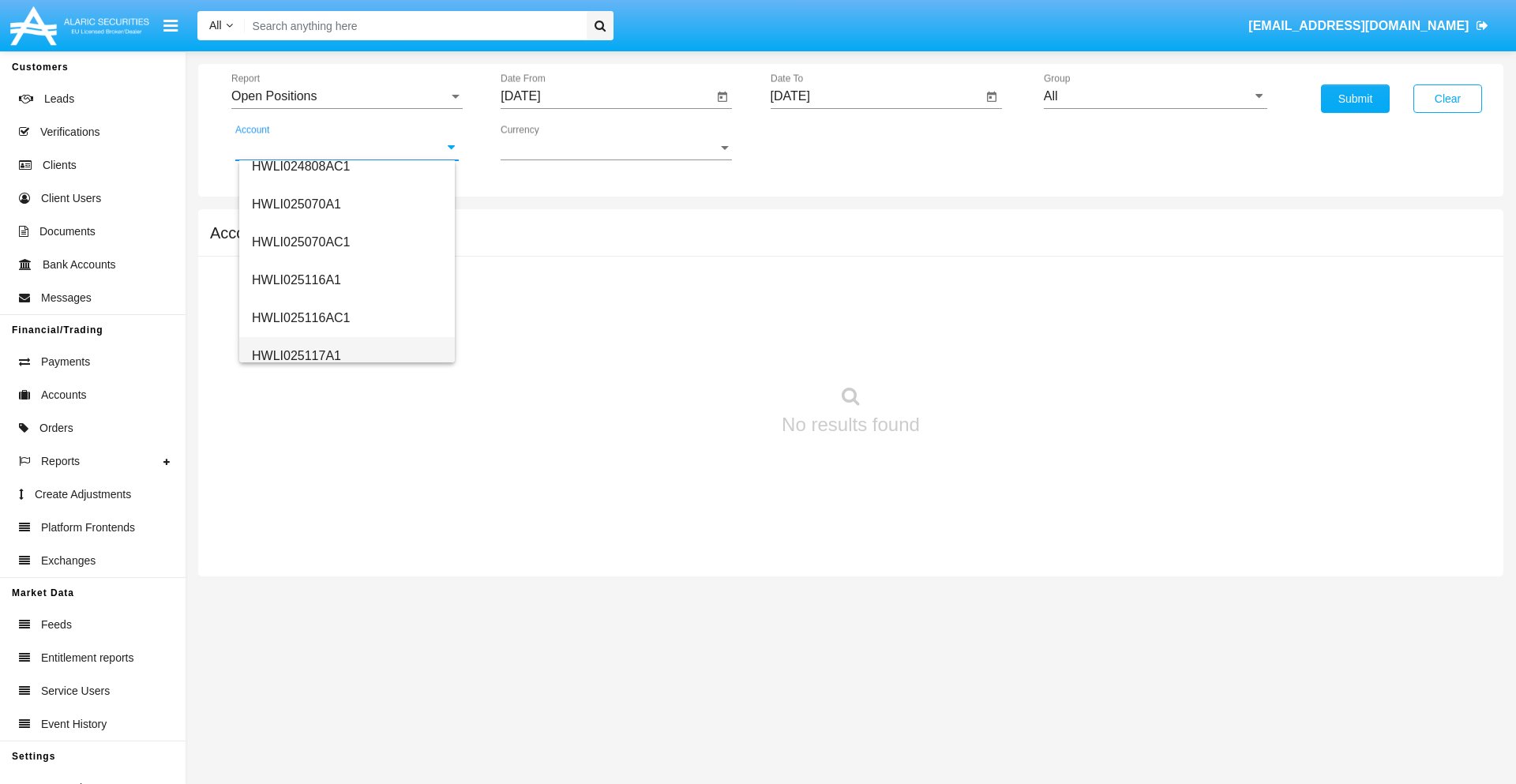
click at [295, 355] on span "HWLI025117A1" at bounding box center [296, 355] width 89 height 13
type input "HWLI025117A1"
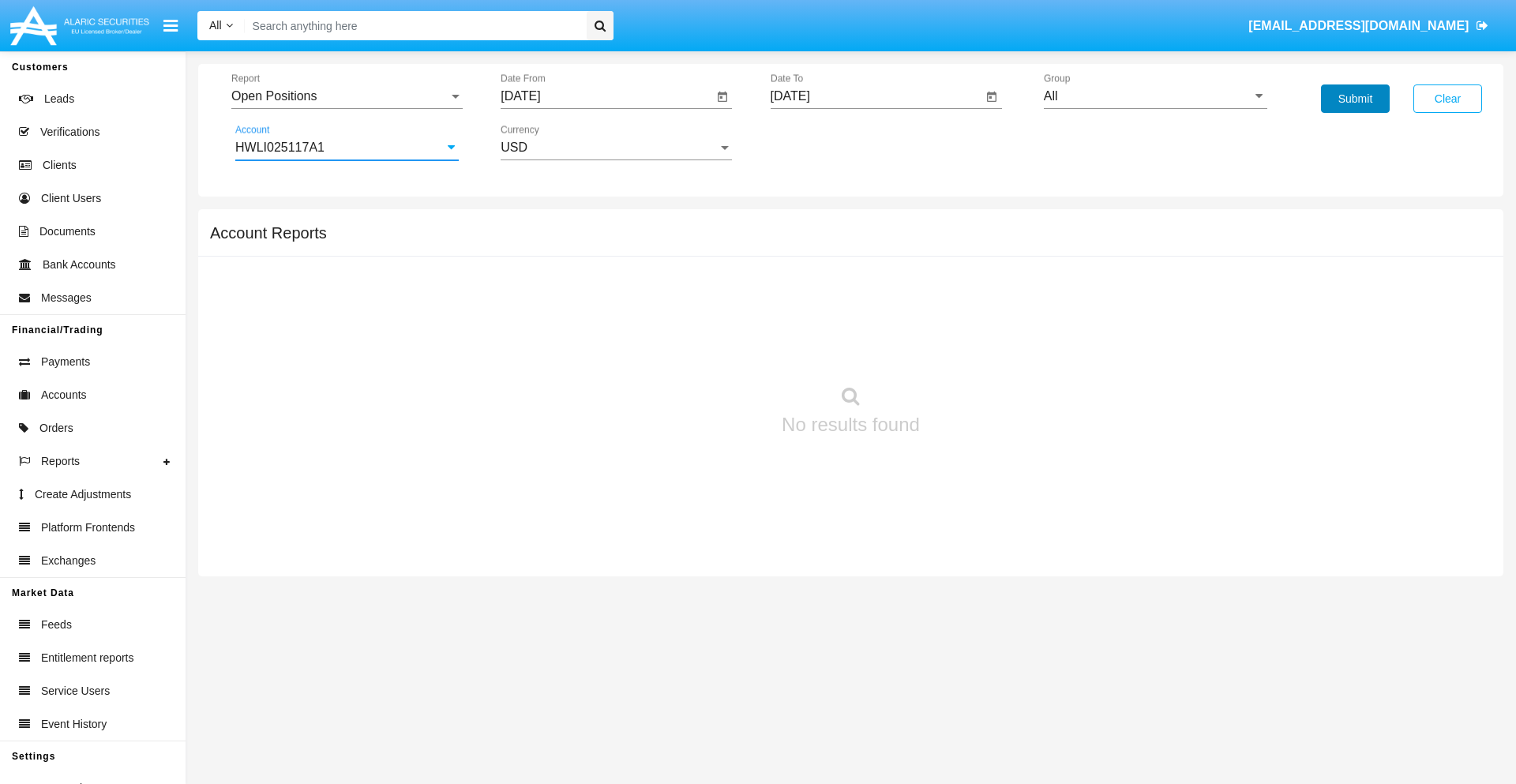
click at [1356, 99] on button "Submit" at bounding box center [1355, 99] width 68 height 29
click at [346, 96] on span "Report" at bounding box center [340, 95] width 217 height 14
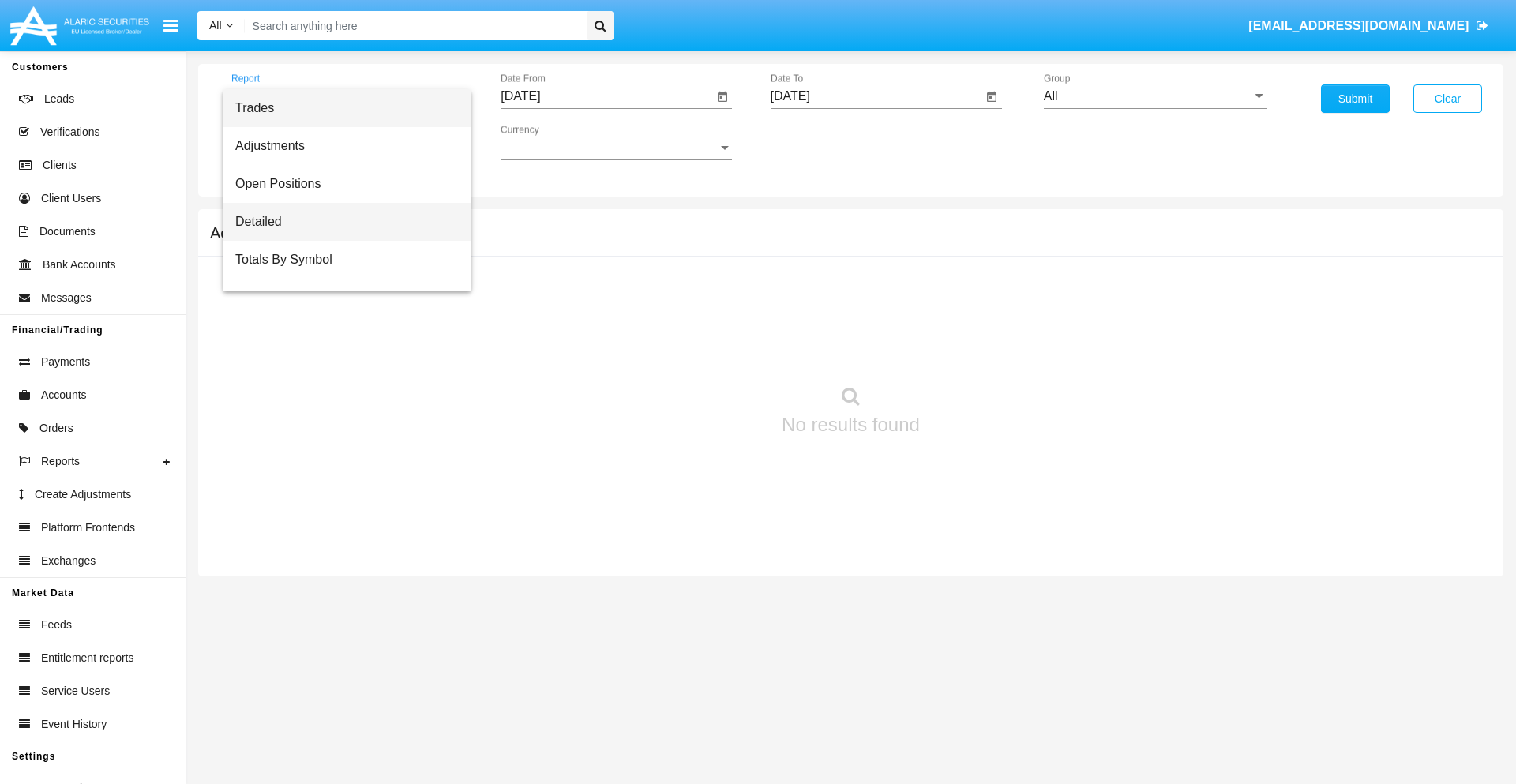
click at [341, 222] on span "Detailed" at bounding box center [347, 222] width 224 height 38
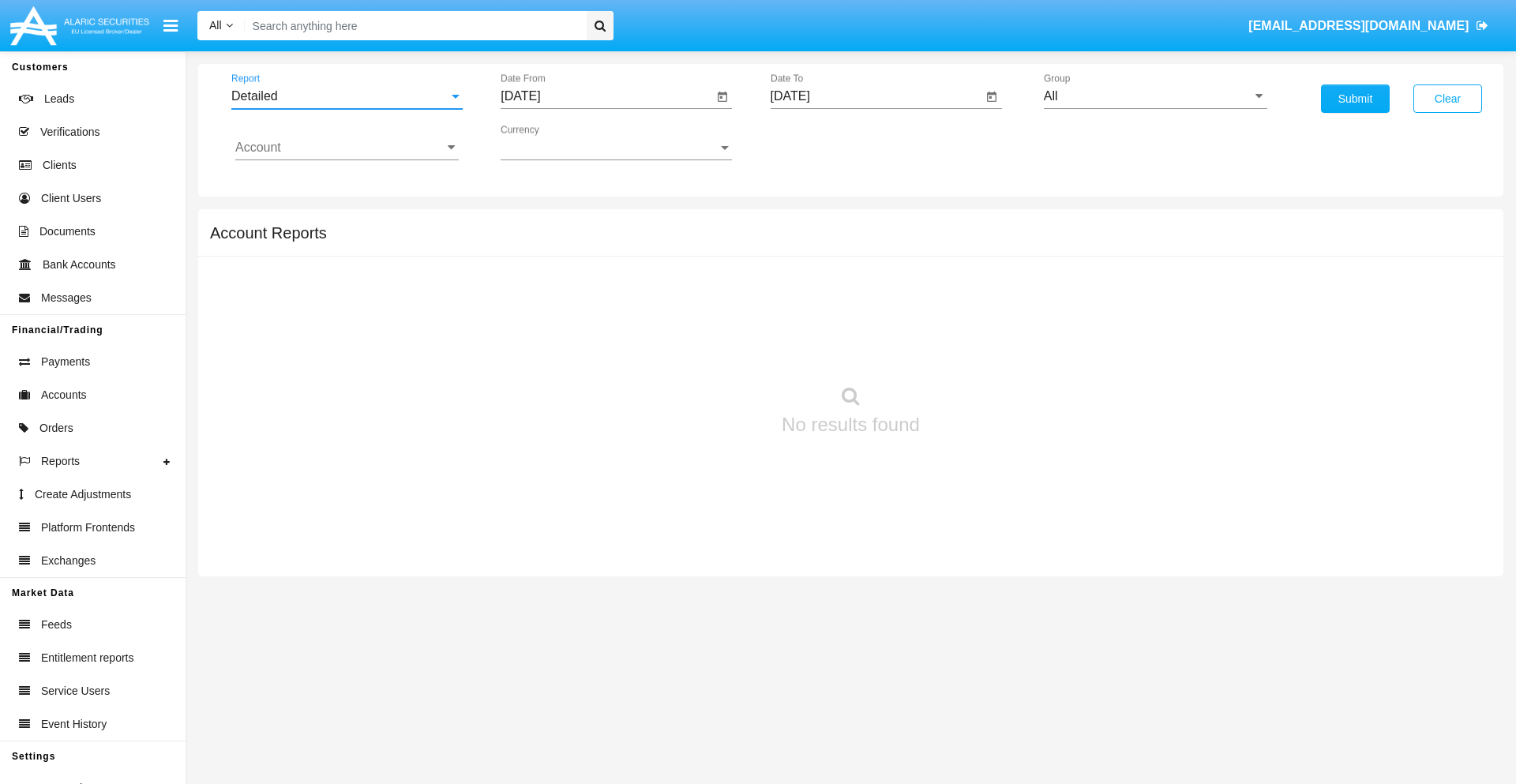
click at [607, 96] on input "[DATE]" at bounding box center [607, 95] width 212 height 14
click at [553, 142] on span "[DATE]" at bounding box center [538, 142] width 35 height 12
click at [594, 318] on div "2019" at bounding box center [594, 317] width 49 height 29
click at [538, 223] on div "JAN" at bounding box center [539, 222] width 49 height 29
click at [590, 242] on div "1" at bounding box center [590, 242] width 29 height 29
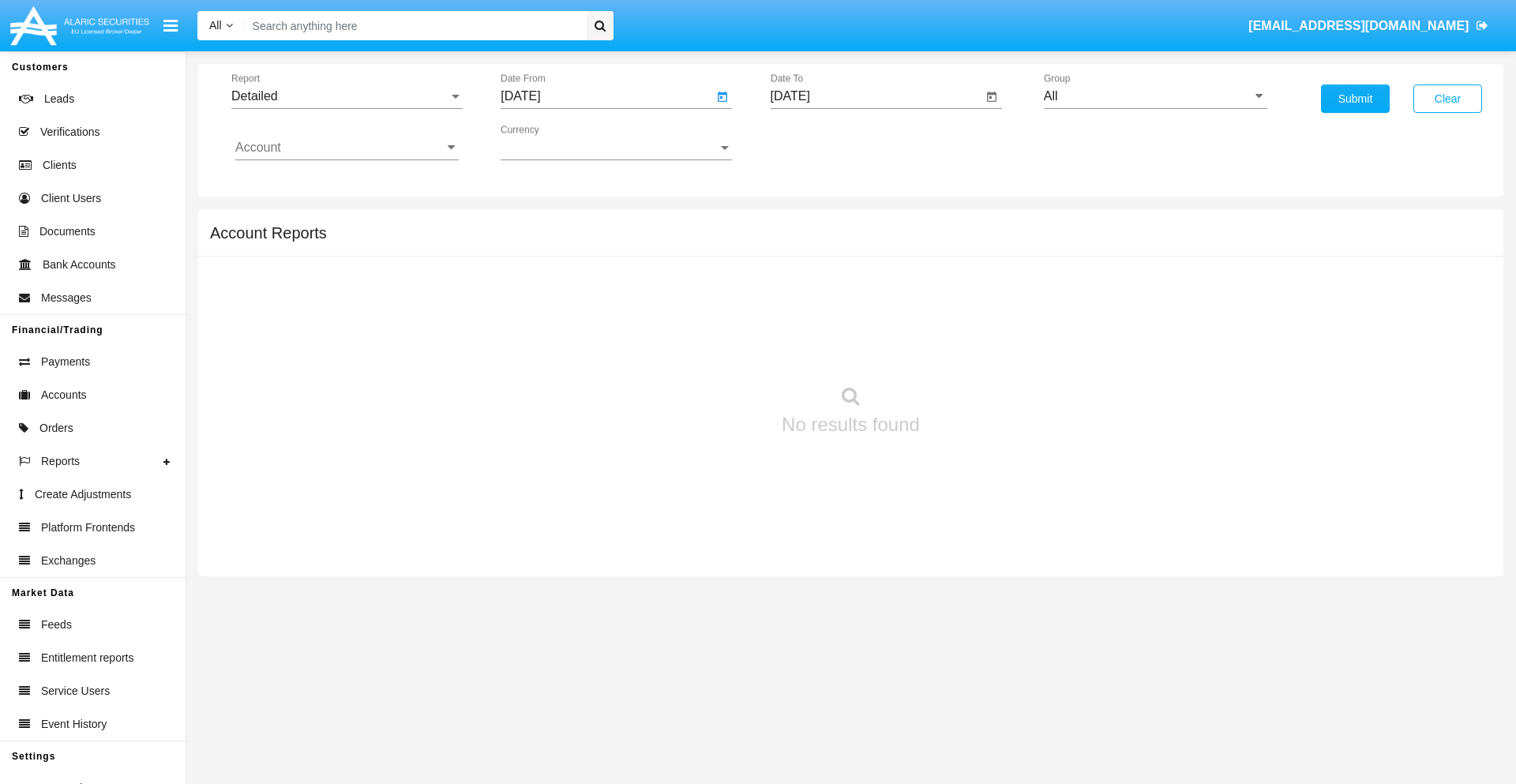
type input "[DATE]"
click at [876, 96] on input "[DATE]" at bounding box center [877, 95] width 212 height 14
click at [822, 142] on span "[DATE]" at bounding box center [808, 142] width 35 height 12
click at [863, 318] on div "2019" at bounding box center [863, 317] width 49 height 29
click at [808, 223] on div "JAN" at bounding box center [808, 222] width 49 height 29
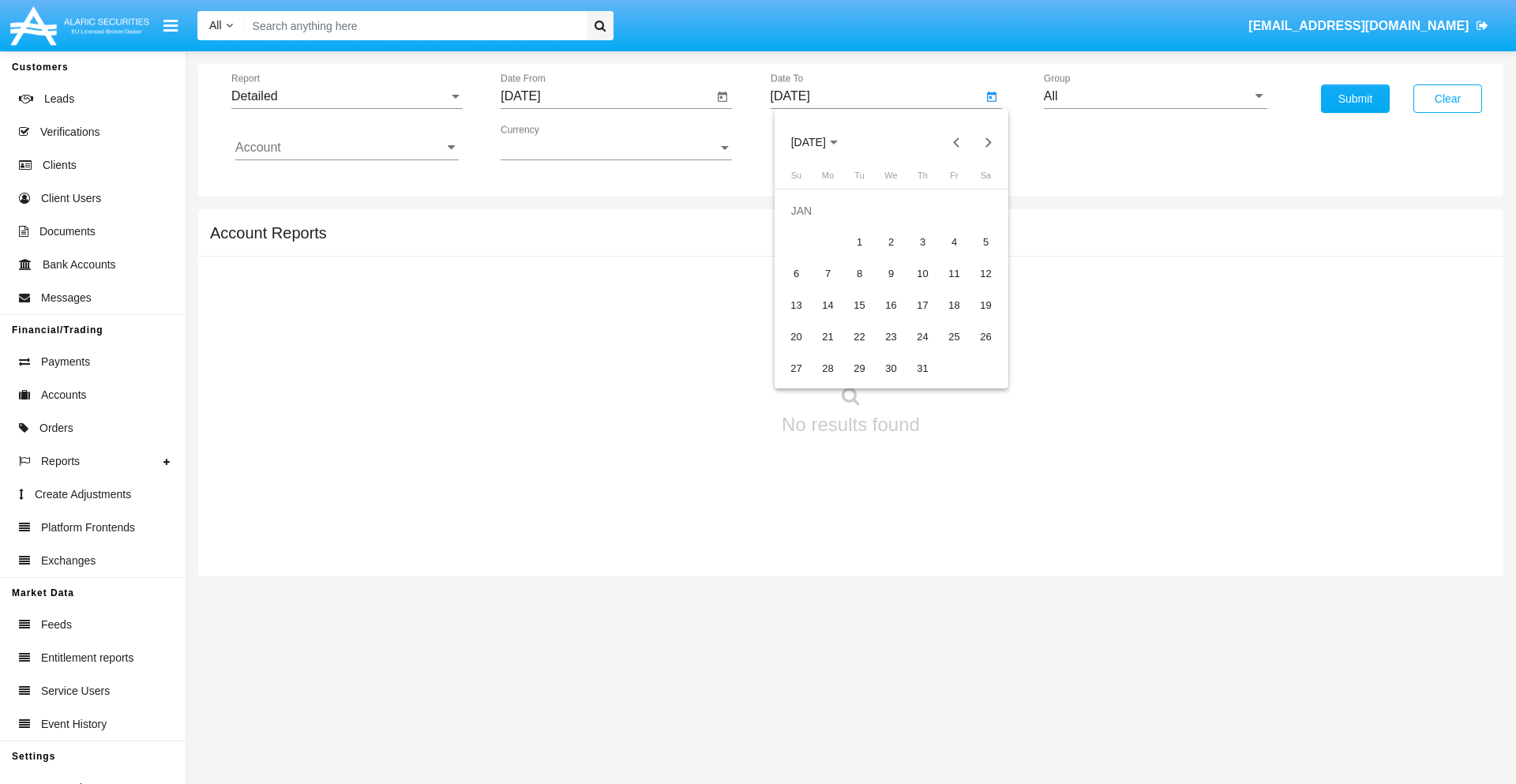
click at [859, 242] on div "1" at bounding box center [860, 242] width 29 height 29
type input "[DATE]"
click at [346, 147] on input "Account" at bounding box center [347, 147] width 224 height 14
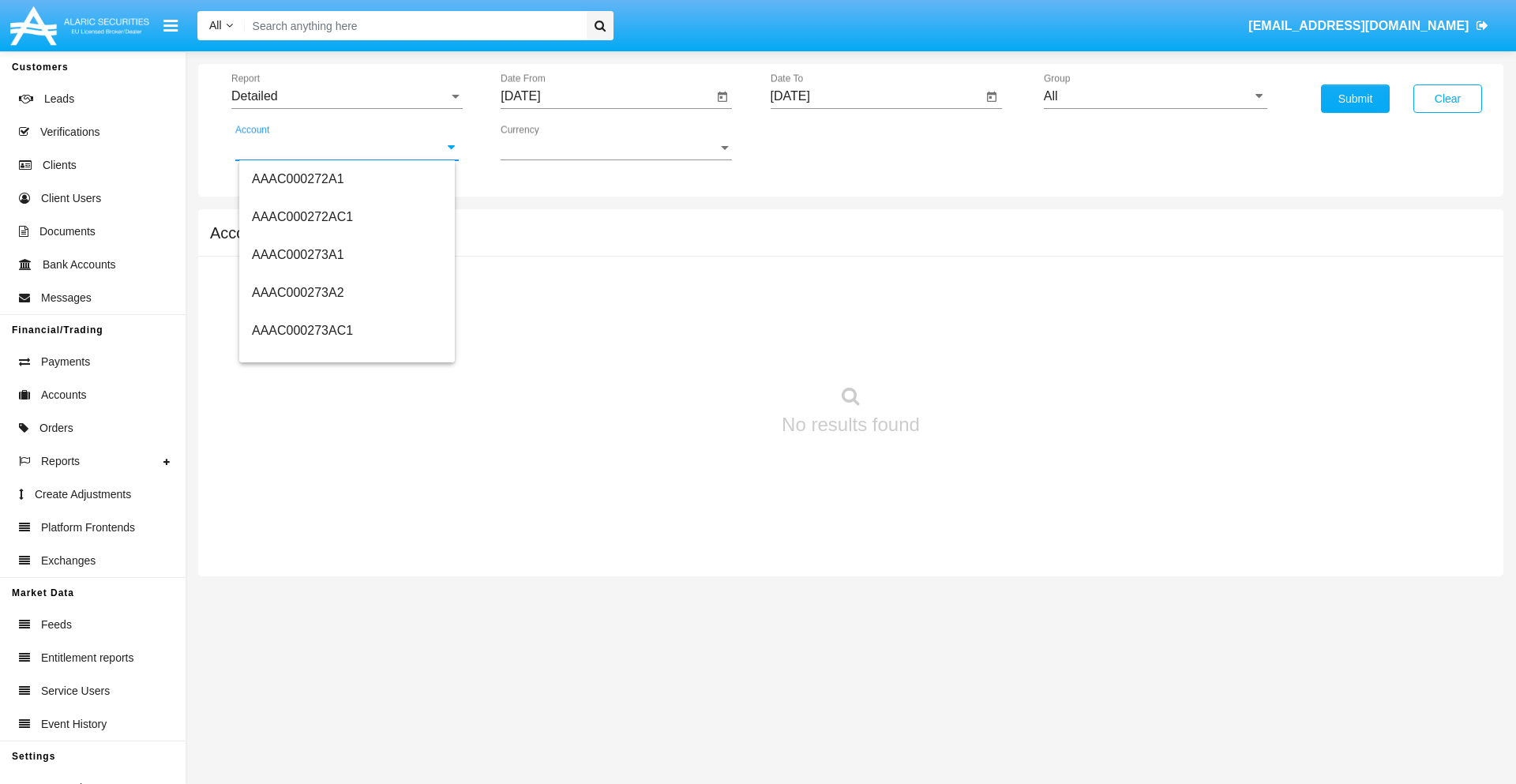
scroll to position [156657, 0]
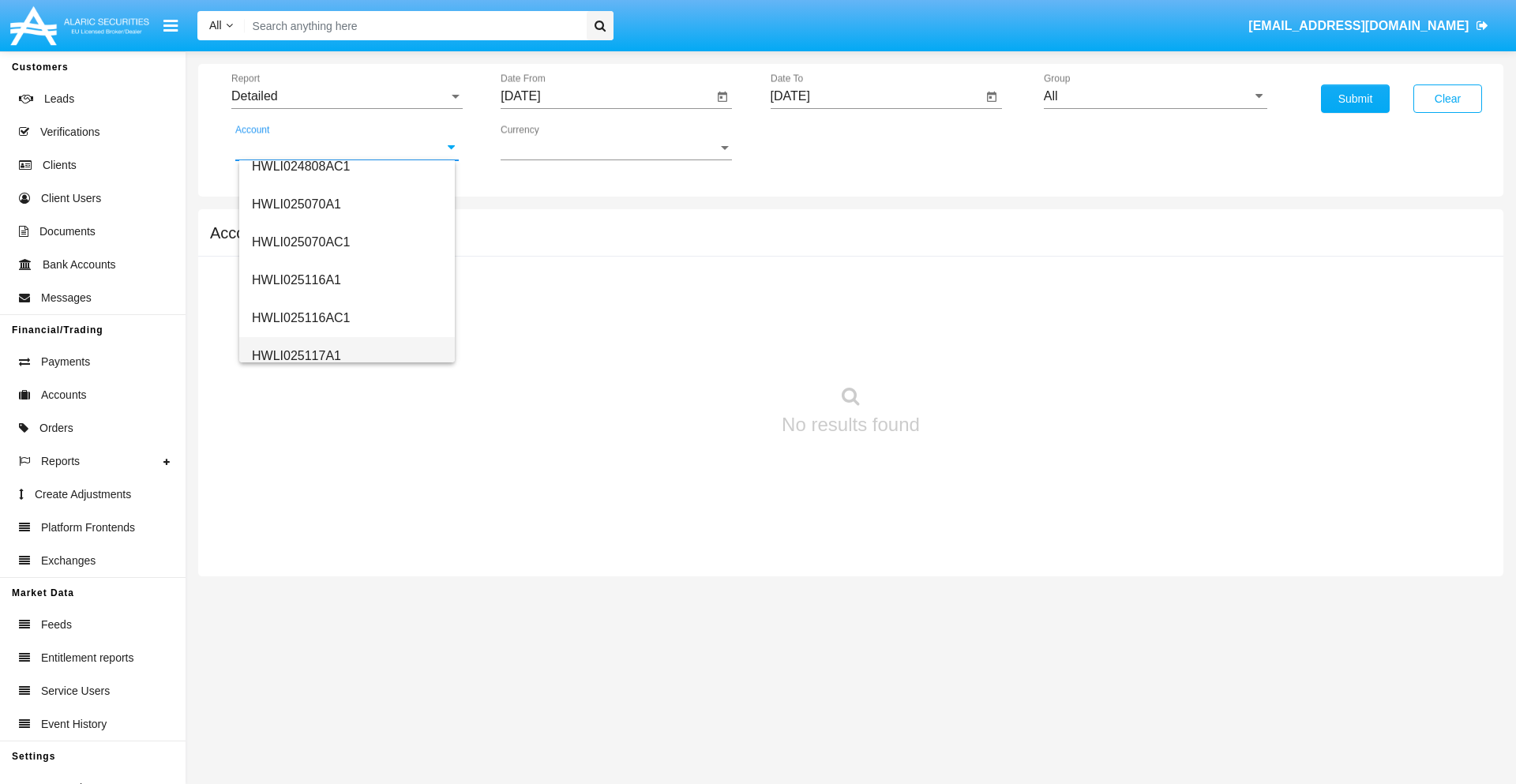
click at [295, 355] on span "HWLI025117A1" at bounding box center [296, 355] width 89 height 13
type input "HWLI025117A1"
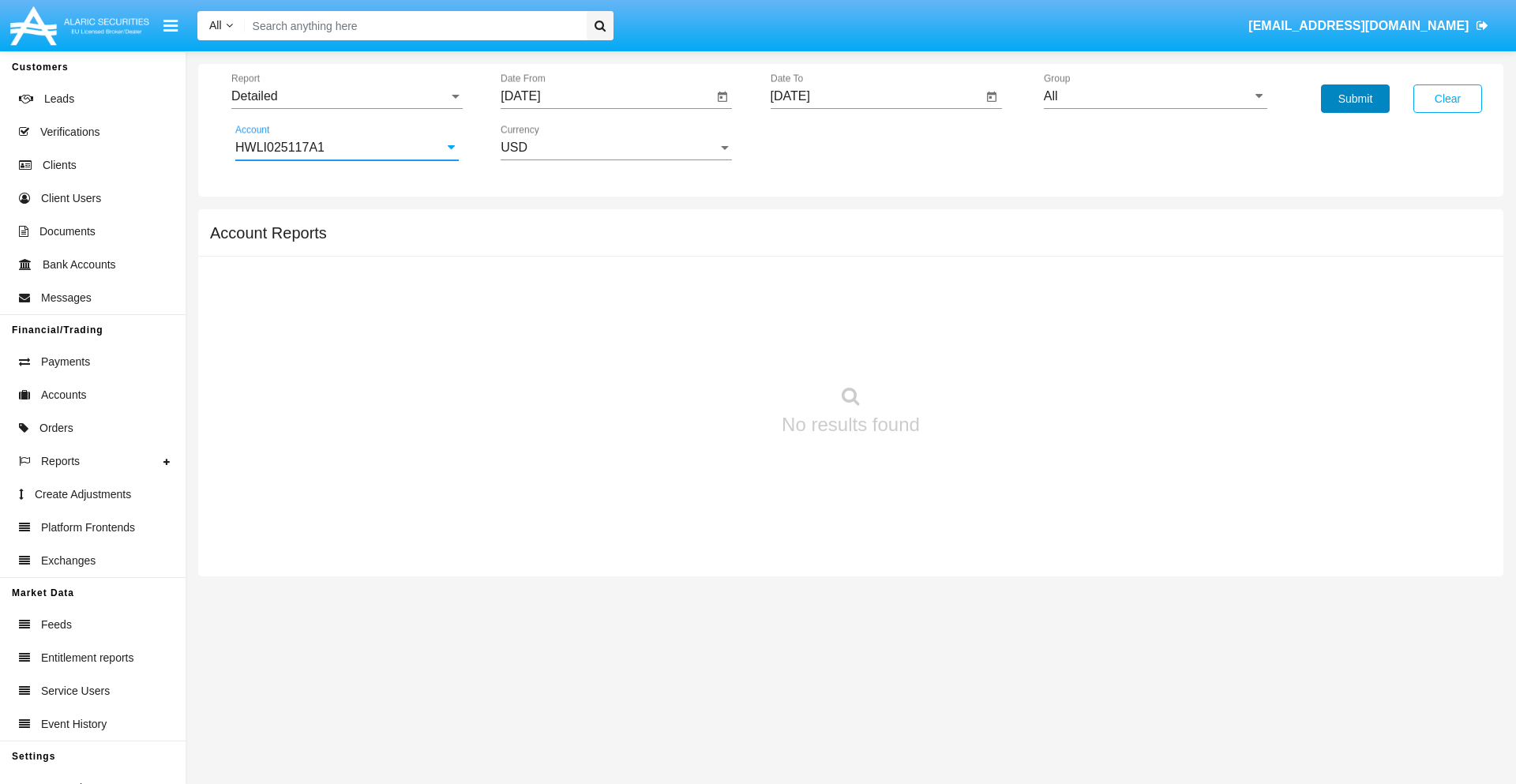
click at [1356, 99] on button "Submit" at bounding box center [1355, 99] width 68 height 29
click at [346, 96] on span "Report" at bounding box center [340, 95] width 217 height 14
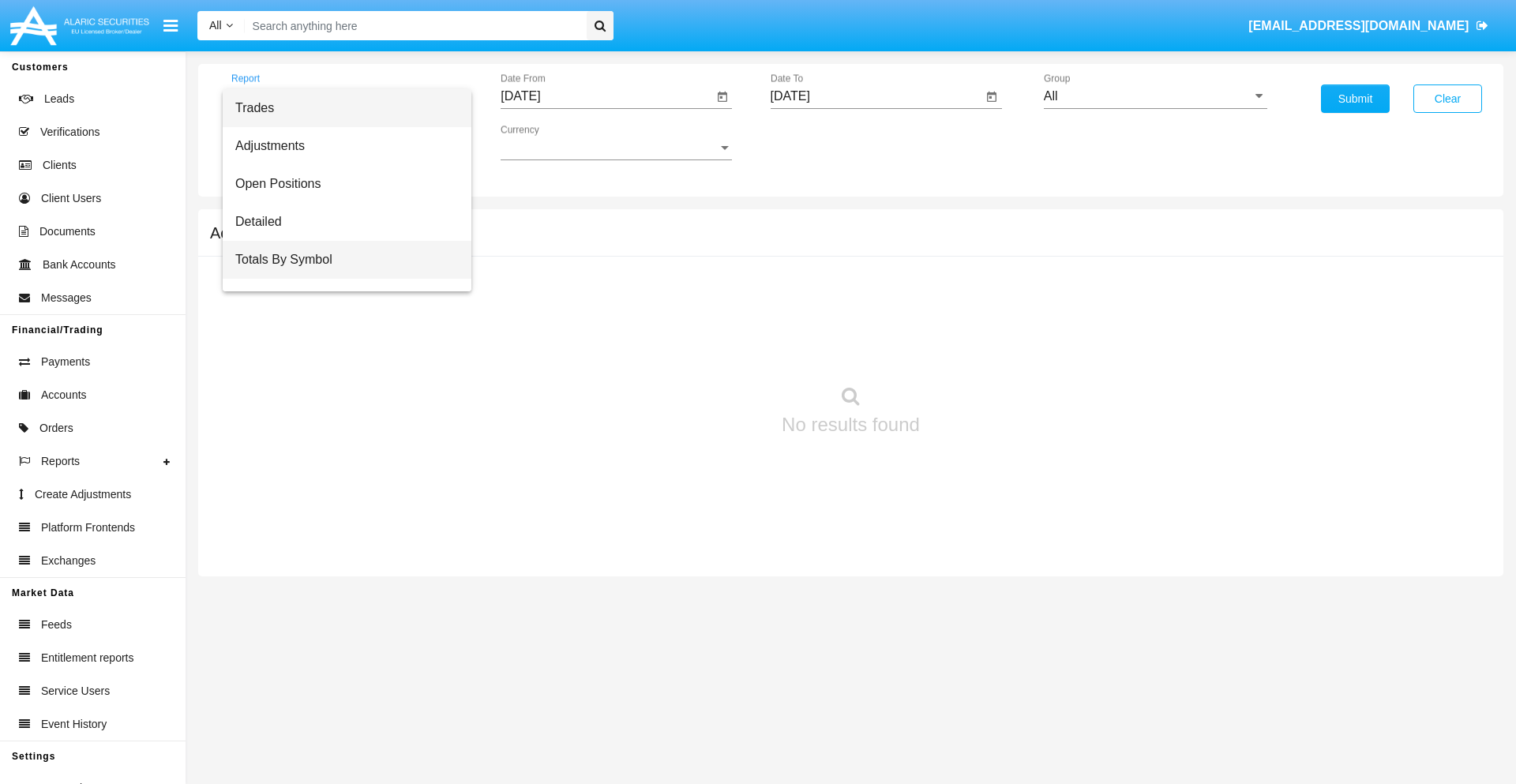
click at [341, 260] on span "Totals By Symbol" at bounding box center [347, 260] width 224 height 38
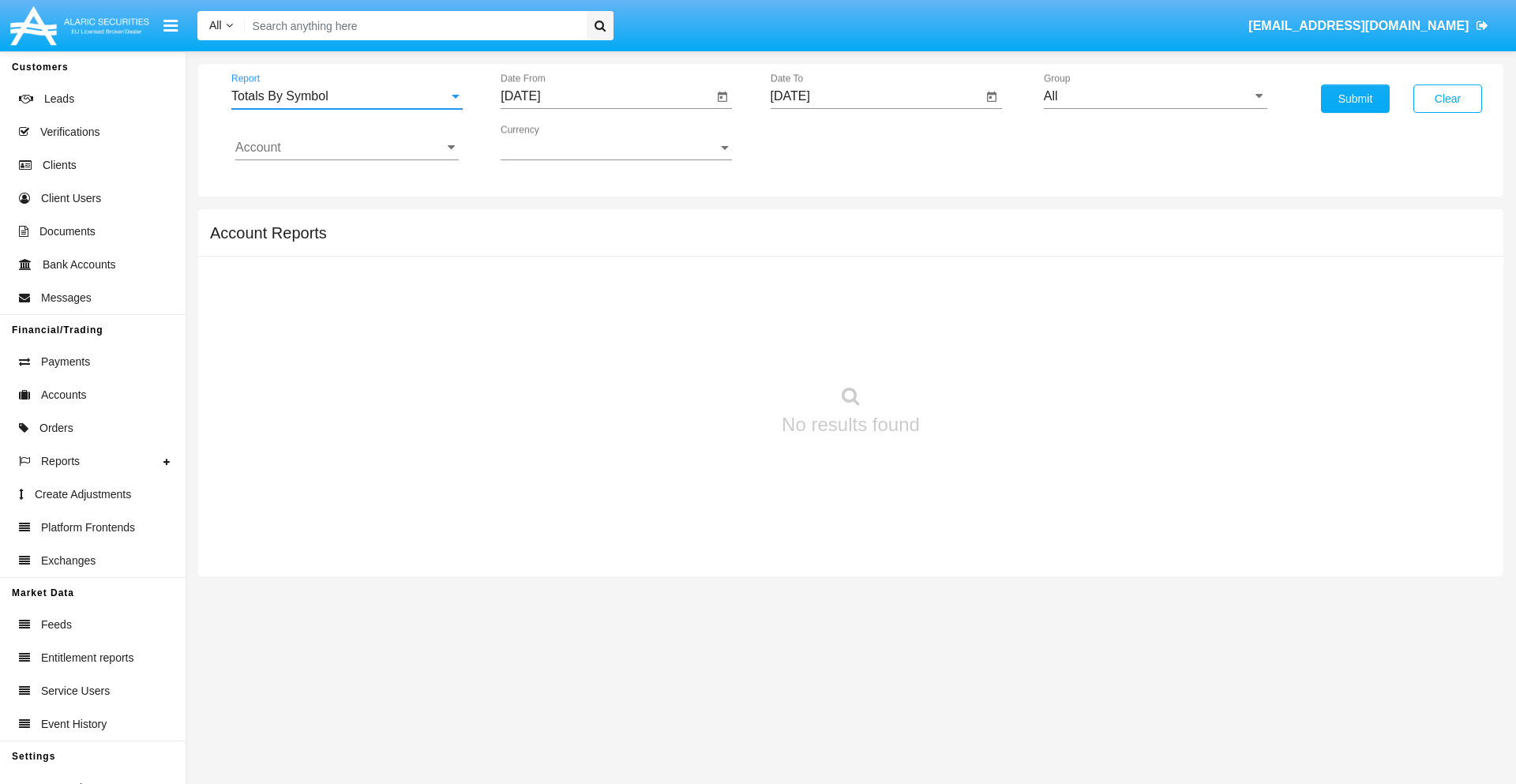
click at [607, 96] on input "[DATE]" at bounding box center [607, 95] width 212 height 14
click at [553, 142] on span "[DATE]" at bounding box center [538, 142] width 35 height 12
click at [594, 318] on div "2019" at bounding box center [594, 317] width 49 height 29
click at [538, 223] on div "JAN" at bounding box center [539, 222] width 49 height 29
click at [590, 242] on div "1" at bounding box center [590, 242] width 29 height 29
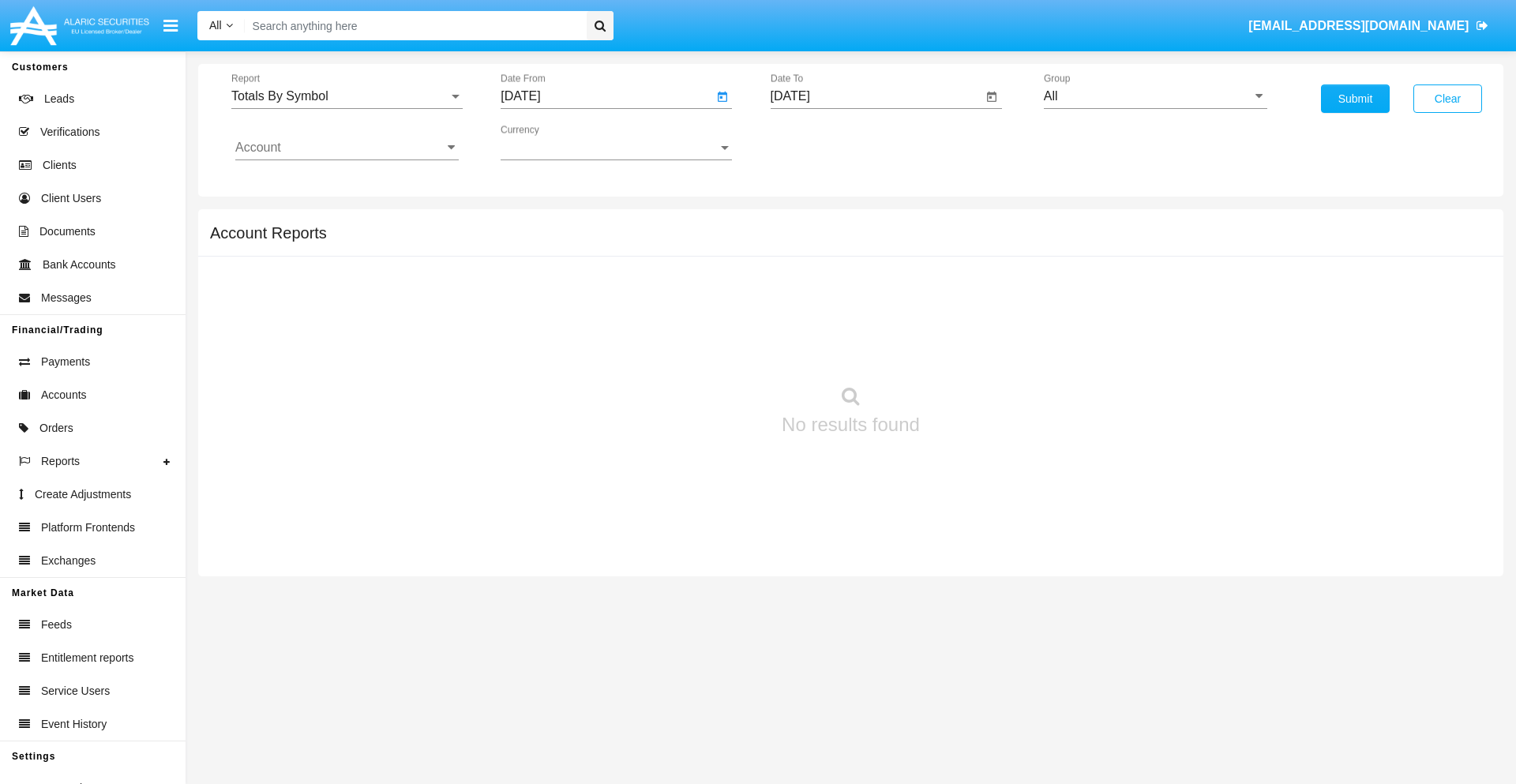
type input "[DATE]"
click at [876, 96] on input "[DATE]" at bounding box center [877, 95] width 212 height 14
click at [822, 142] on span "[DATE]" at bounding box center [808, 142] width 35 height 12
click at [863, 318] on div "2019" at bounding box center [863, 317] width 49 height 29
click at [808, 223] on div "JAN" at bounding box center [808, 222] width 49 height 29
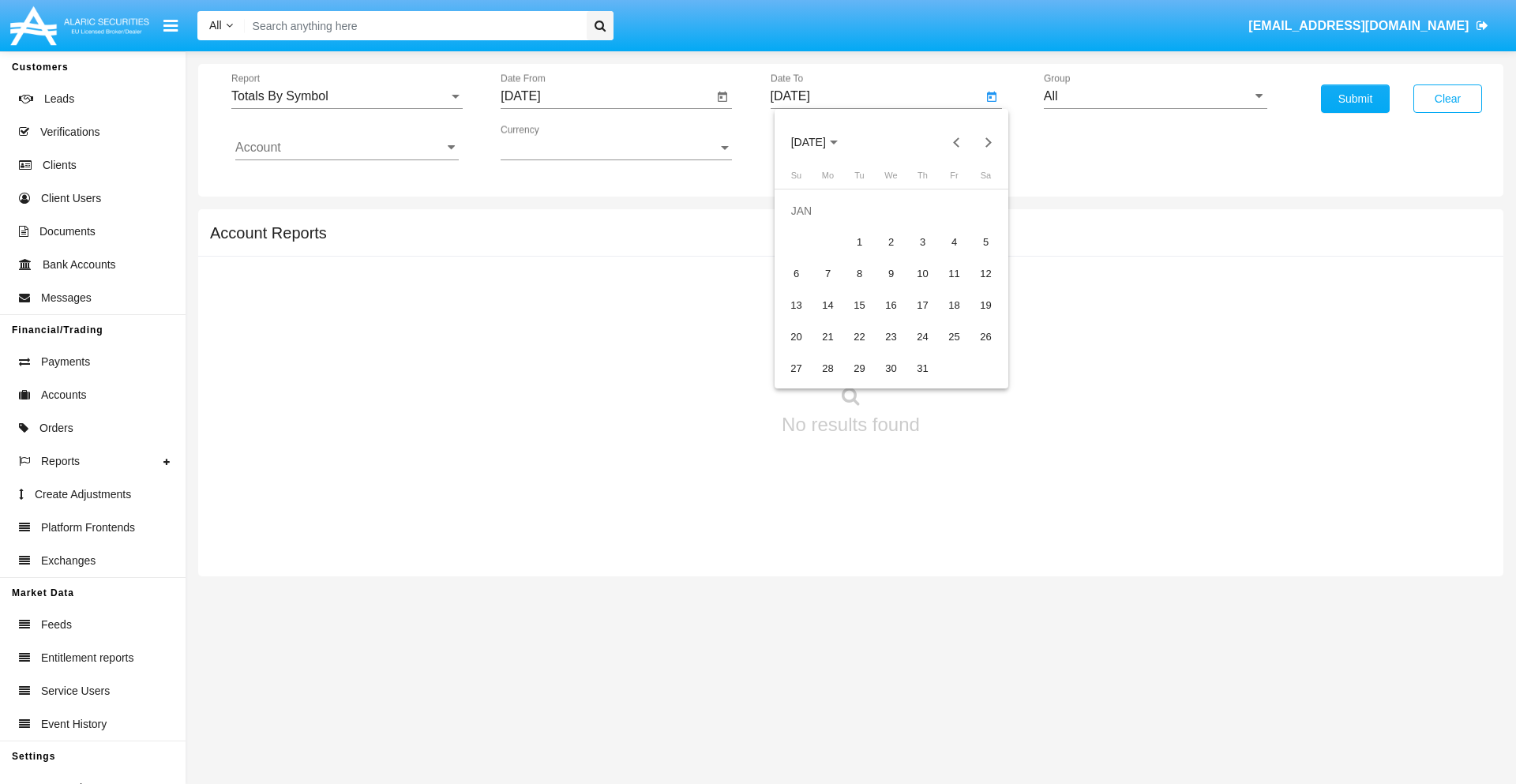
click at [859, 242] on div "1" at bounding box center [860, 242] width 29 height 29
type input "[DATE]"
click at [346, 147] on input "Account" at bounding box center [347, 147] width 224 height 14
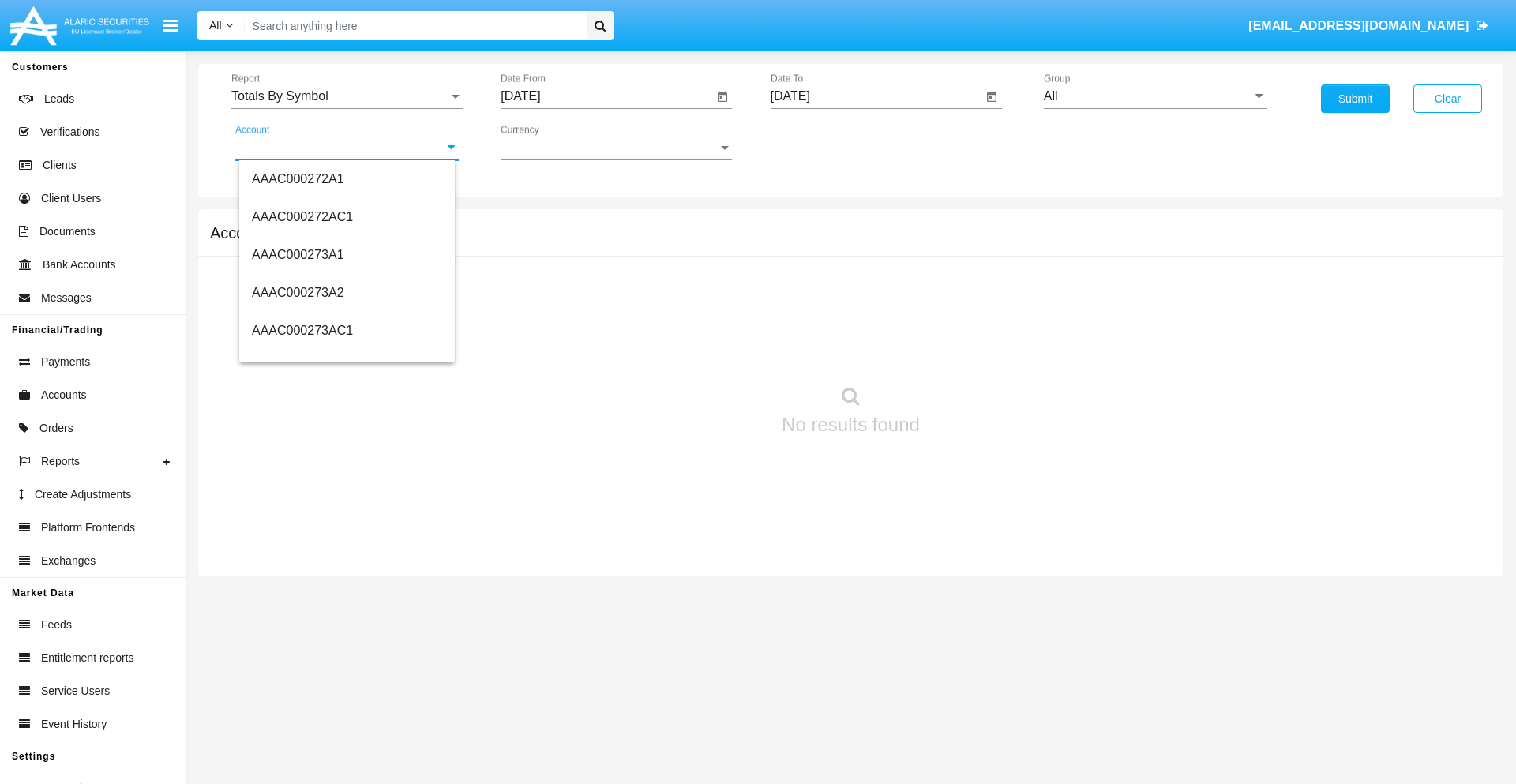
scroll to position [156657, 0]
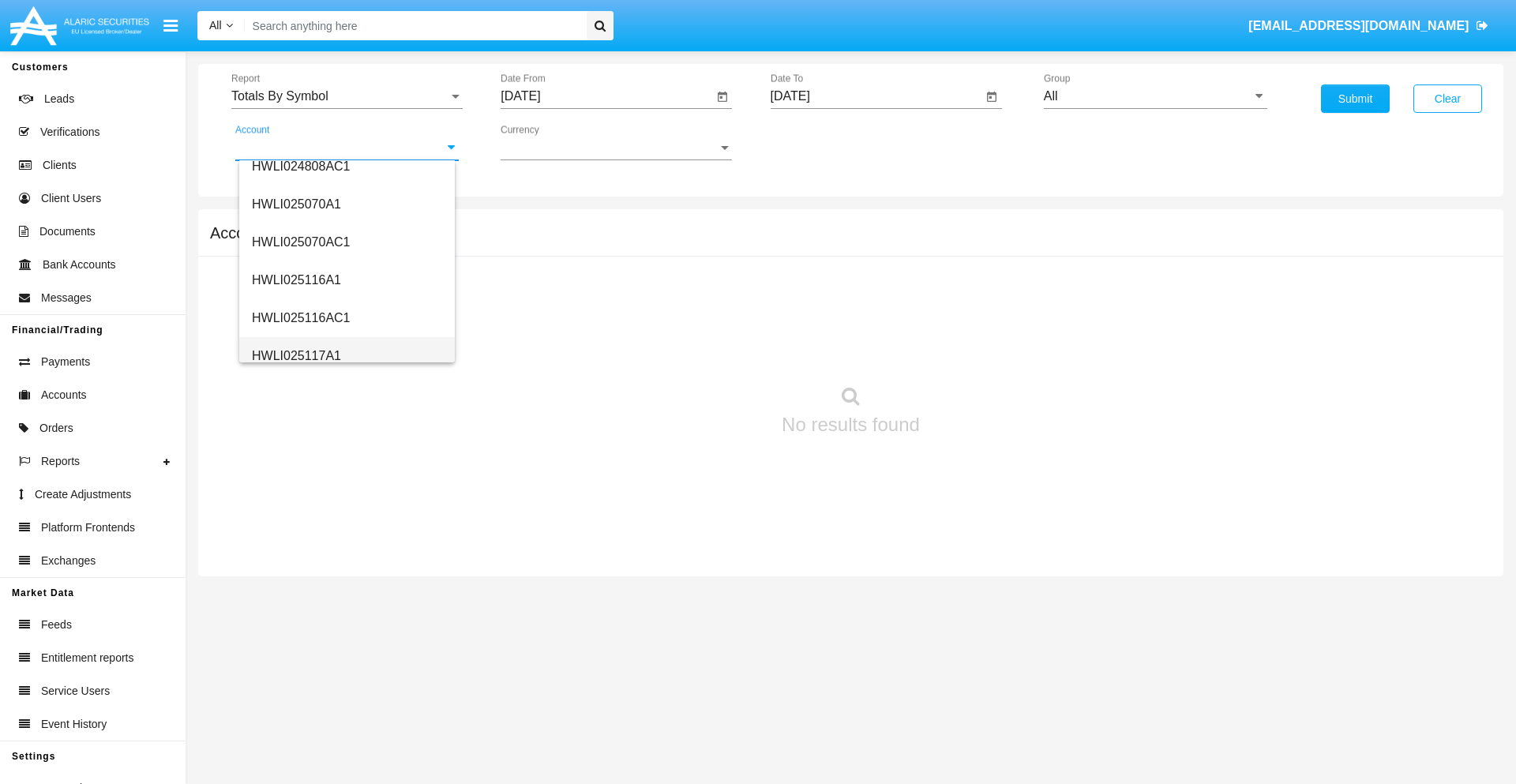
click at [295, 355] on span "HWLI025117A1" at bounding box center [296, 355] width 89 height 13
type input "HWLI025117A1"
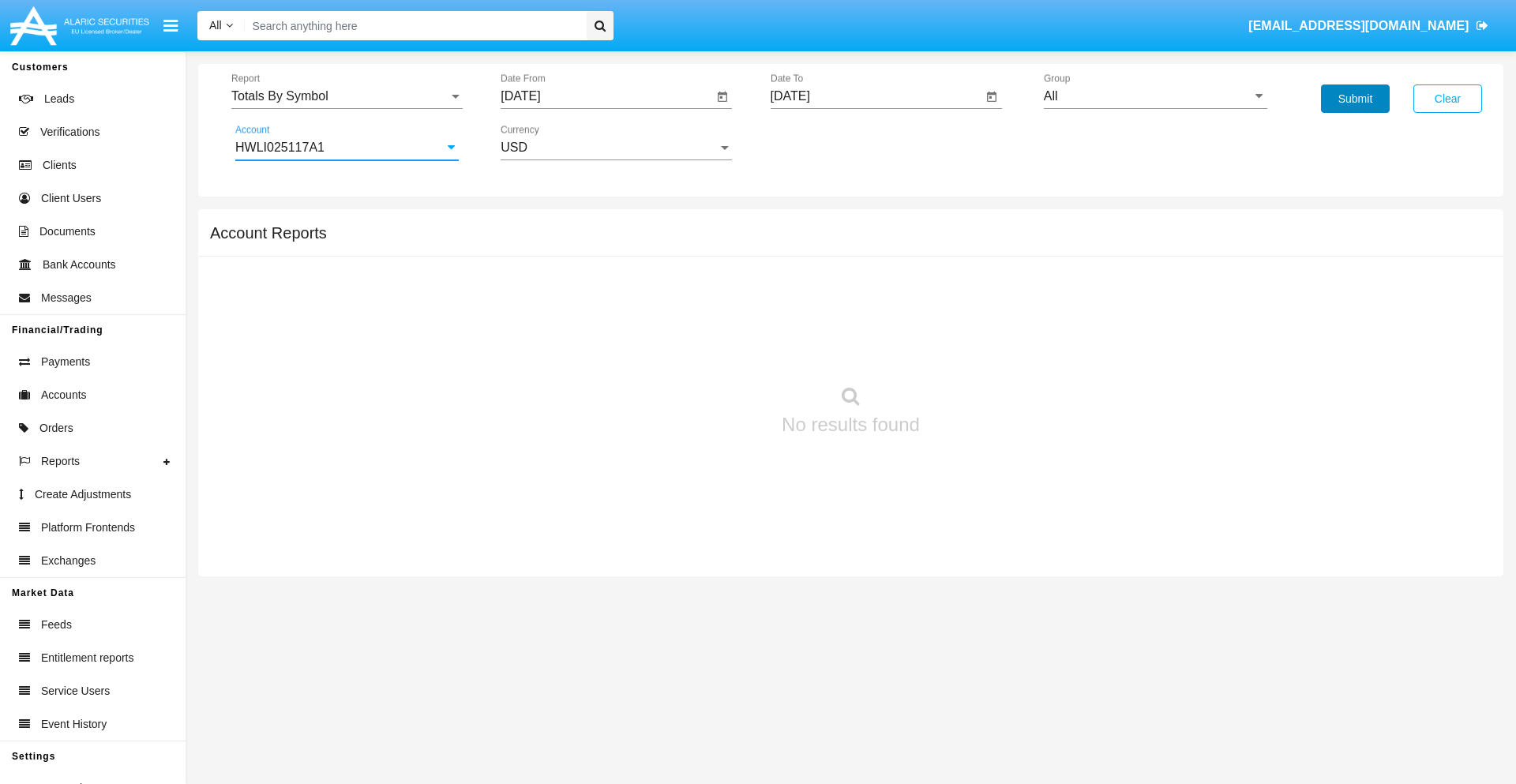
click at [1356, 99] on button "Submit" at bounding box center [1355, 99] width 68 height 29
click at [346, 96] on span "Report" at bounding box center [340, 95] width 217 height 14
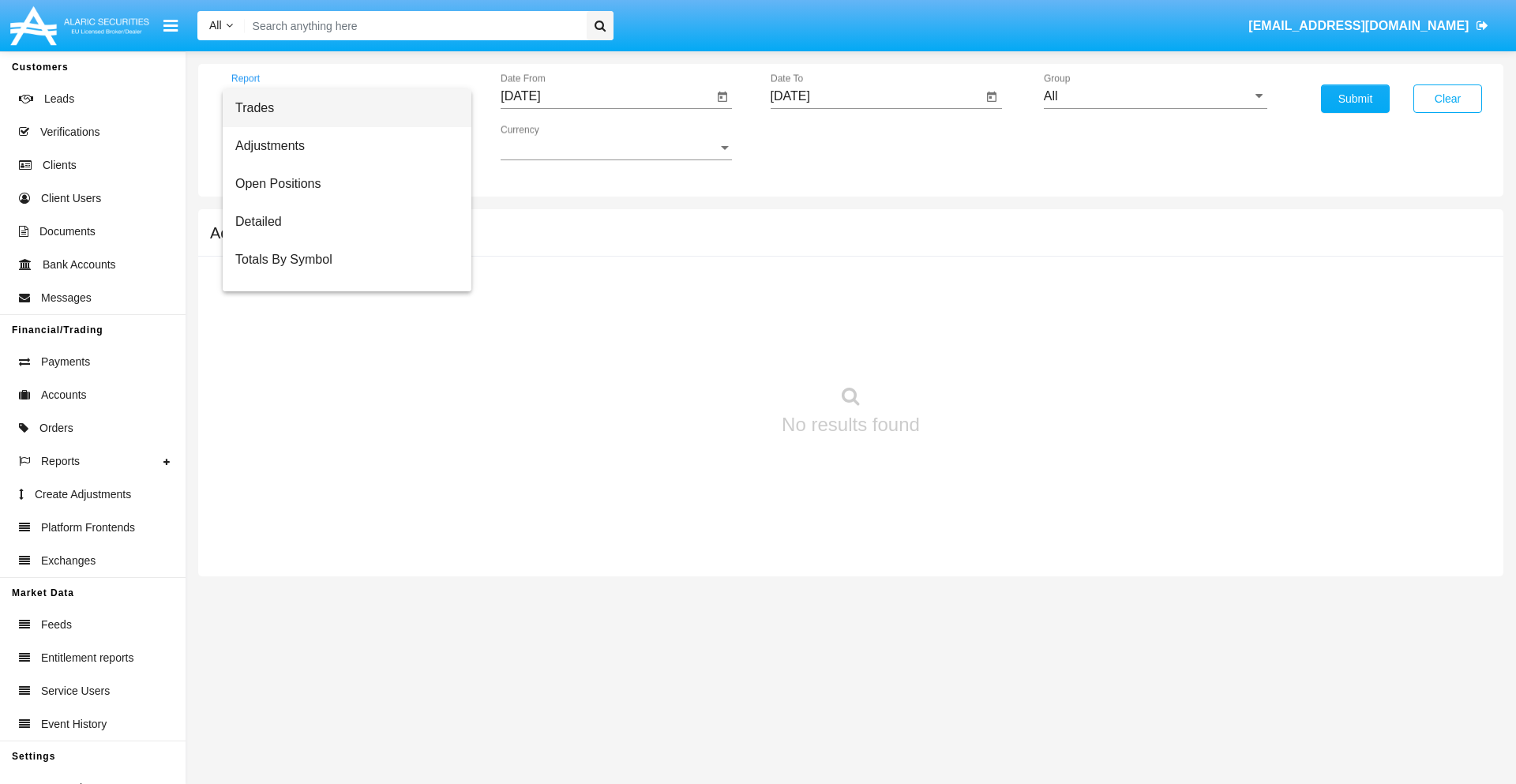
scroll to position [26, 0]
click at [341, 272] on span "Totals By Date" at bounding box center [347, 272] width 224 height 38
click at [607, 96] on input "[DATE]" at bounding box center [607, 95] width 212 height 14
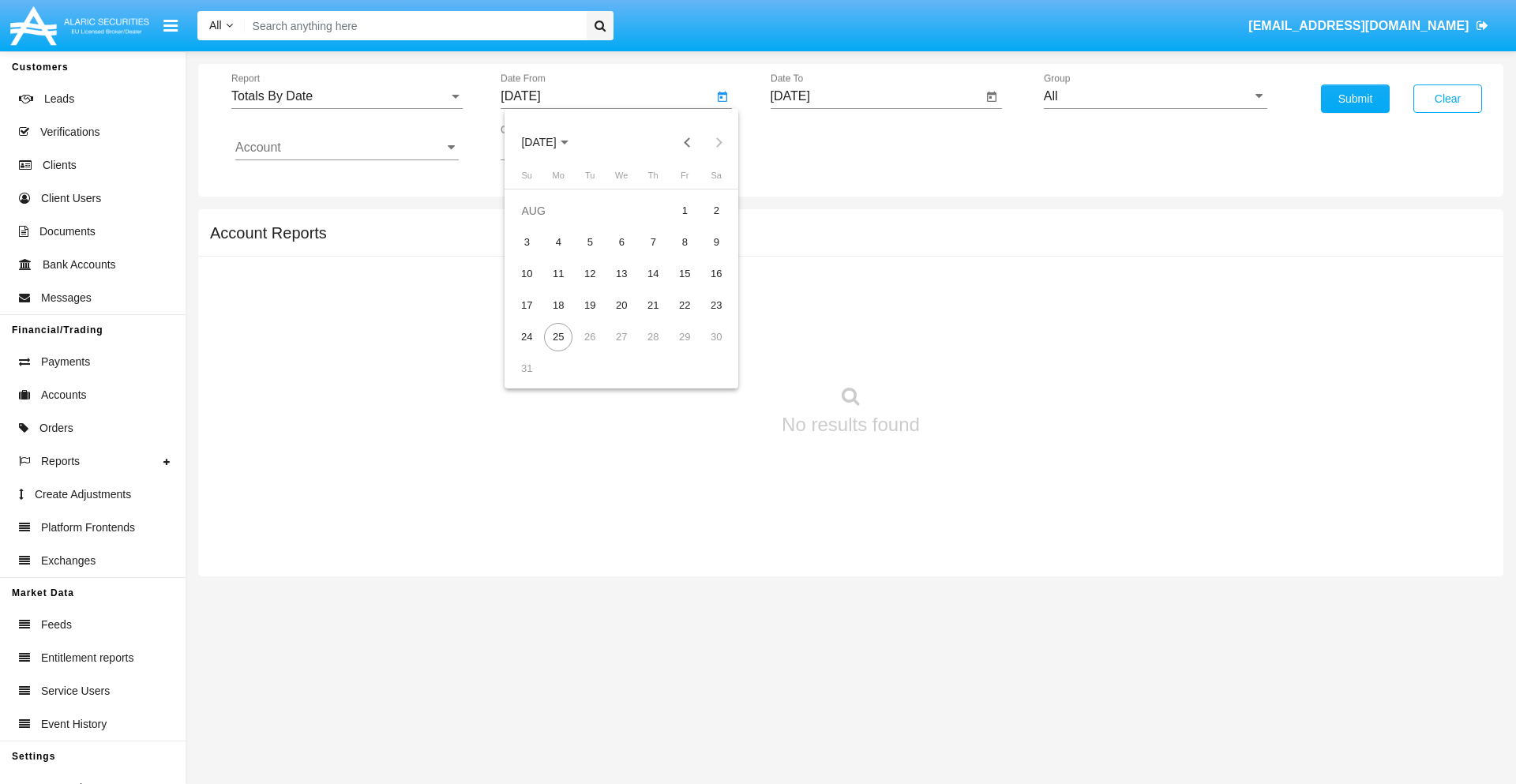
click at [553, 142] on span "[DATE]" at bounding box center [538, 142] width 35 height 12
click at [594, 318] on div "2019" at bounding box center [594, 317] width 49 height 29
click at [538, 223] on div "JAN" at bounding box center [539, 222] width 49 height 29
click at [590, 242] on div "1" at bounding box center [590, 242] width 29 height 29
type input "[DATE]"
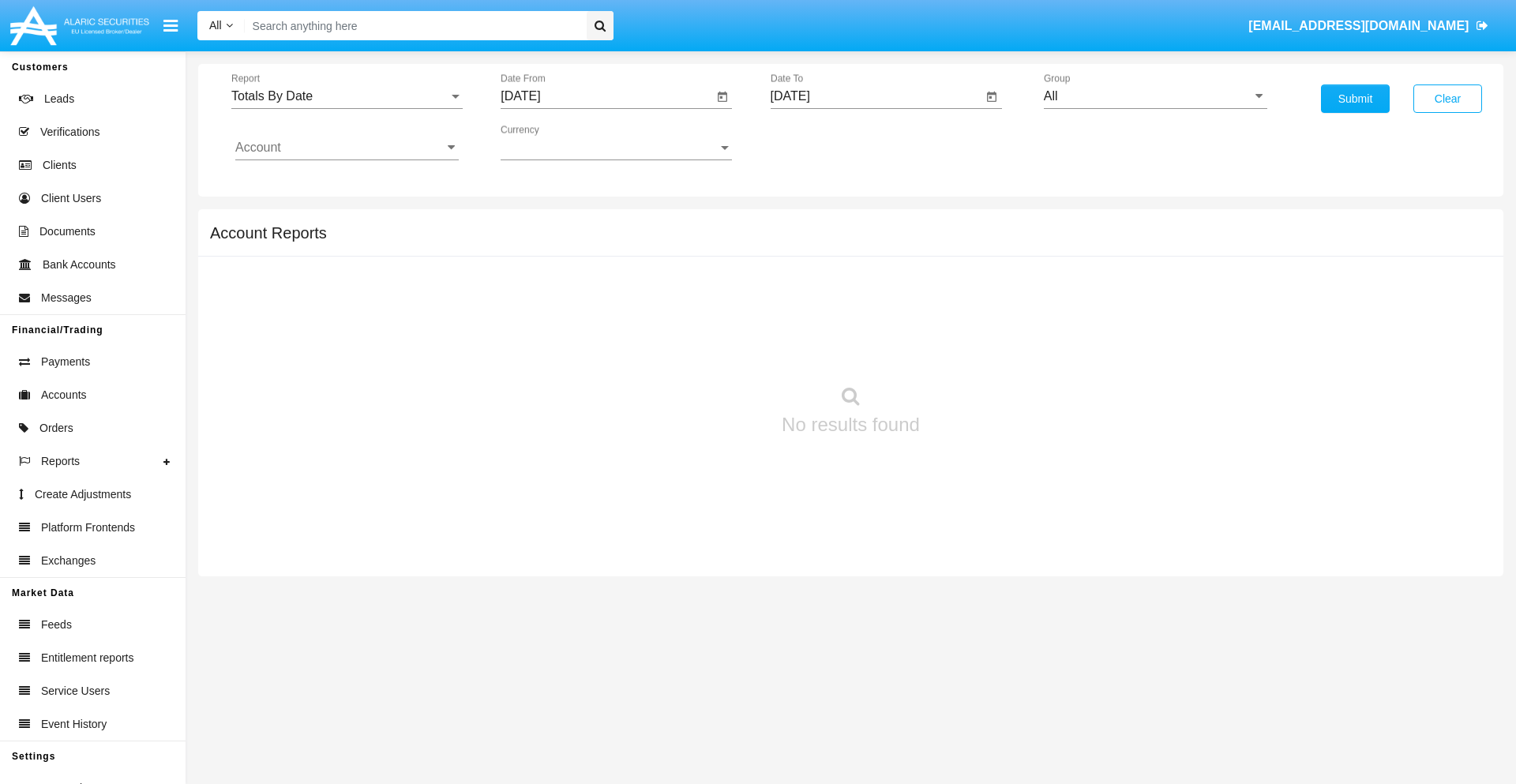
click at [876, 96] on input "[DATE]" at bounding box center [877, 95] width 212 height 14
click at [822, 142] on span "[DATE]" at bounding box center [808, 142] width 35 height 12
click at [863, 318] on div "2019" at bounding box center [863, 317] width 49 height 29
click at [808, 223] on div "JAN" at bounding box center [808, 222] width 49 height 29
click at [859, 242] on div "1" at bounding box center [860, 242] width 29 height 29
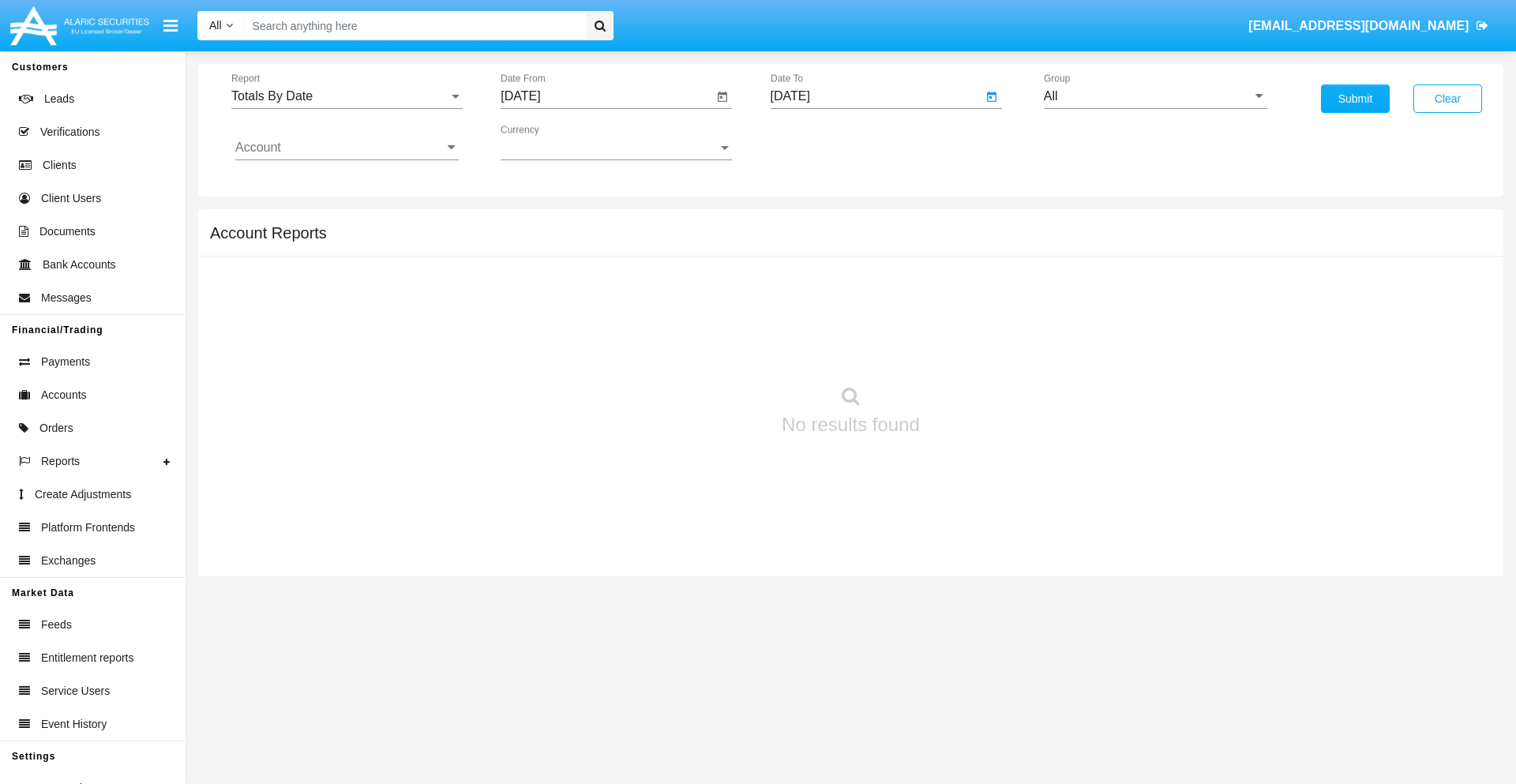
type input "[DATE]"
click at [346, 147] on input "Account" at bounding box center [347, 147] width 224 height 14
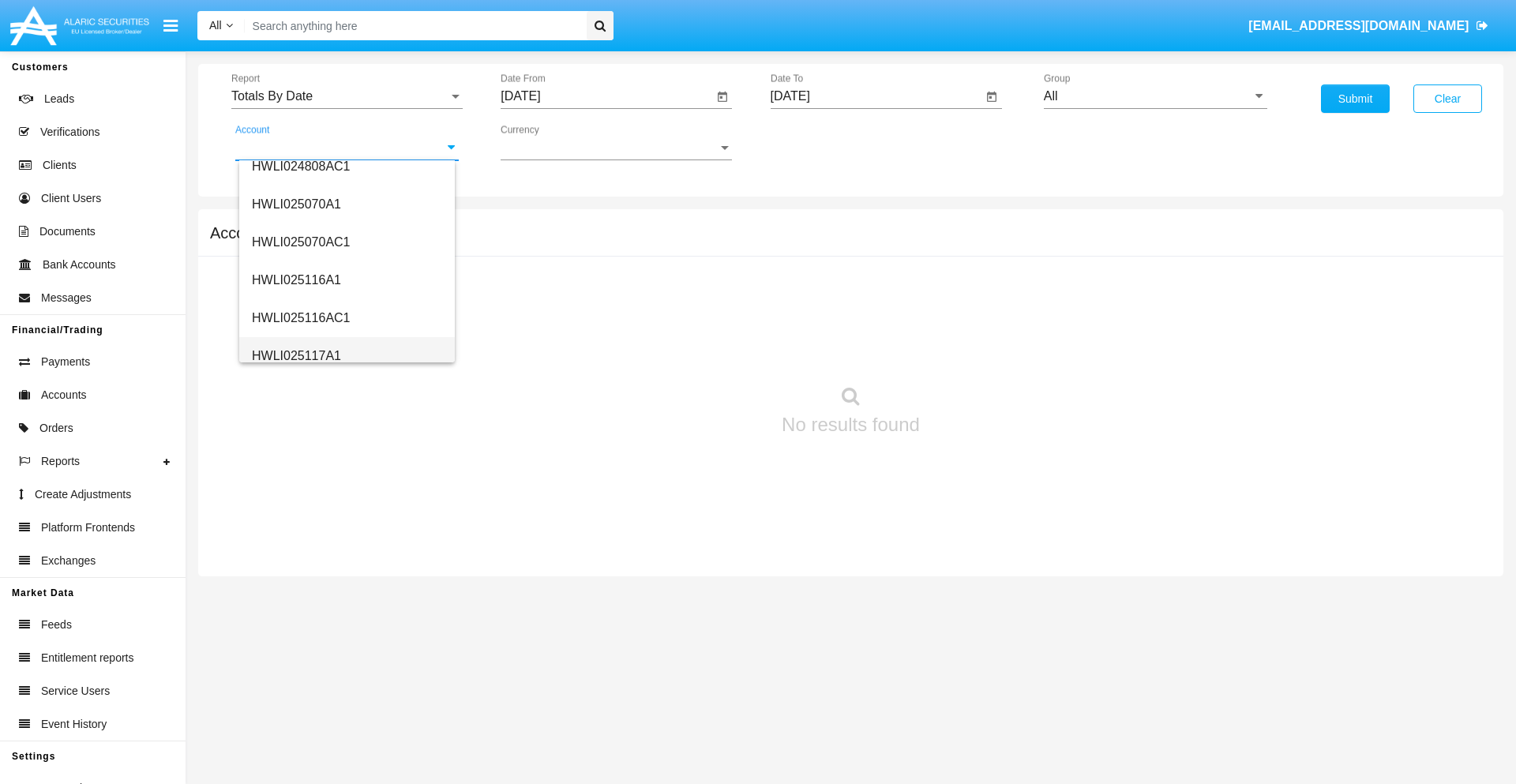
click at [295, 355] on span "HWLI025117A1" at bounding box center [296, 355] width 89 height 13
type input "HWLI025117A1"
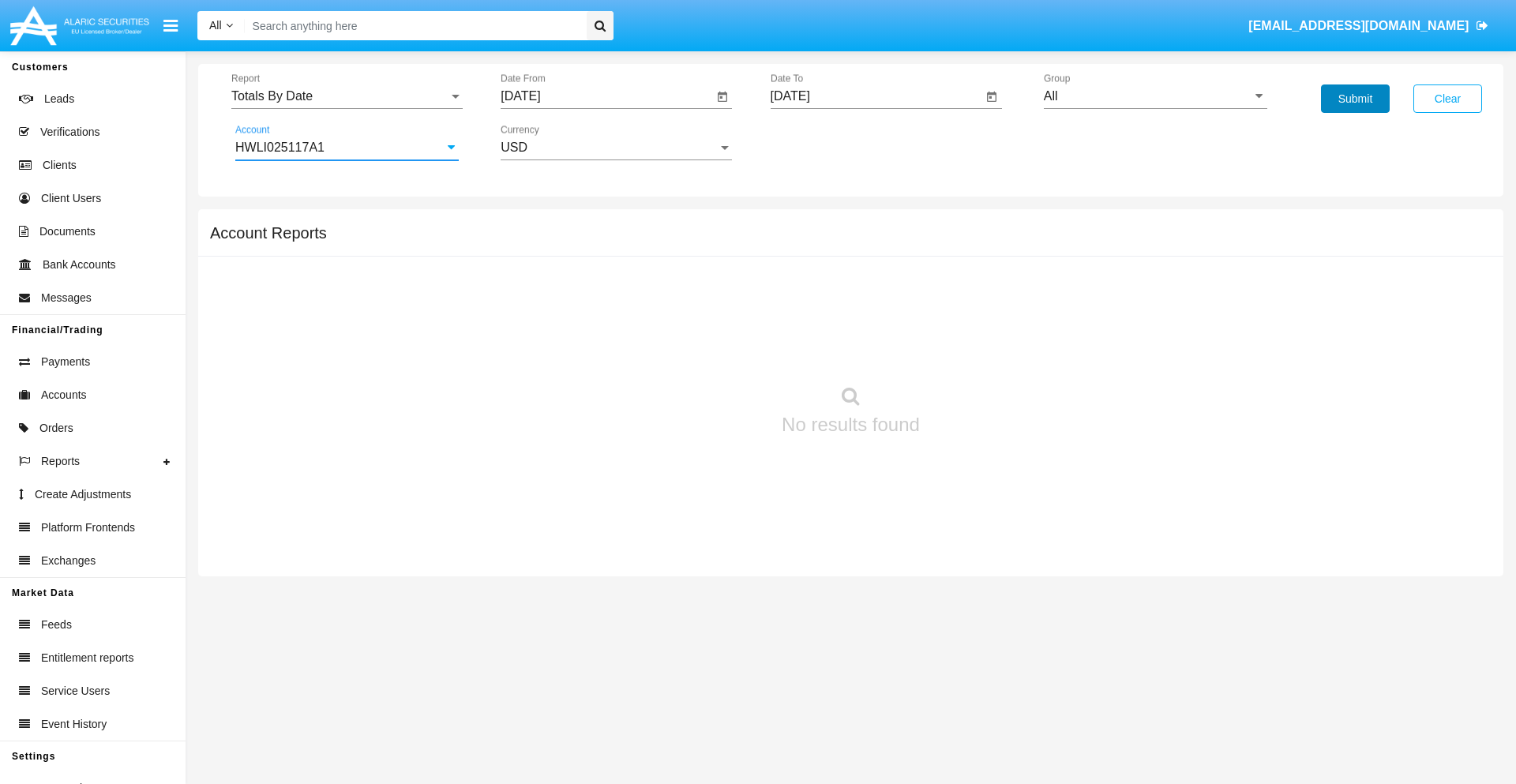
click at [1356, 99] on button "Submit" at bounding box center [1355, 99] width 68 height 29
click at [346, 96] on span "Report" at bounding box center [340, 95] width 217 height 14
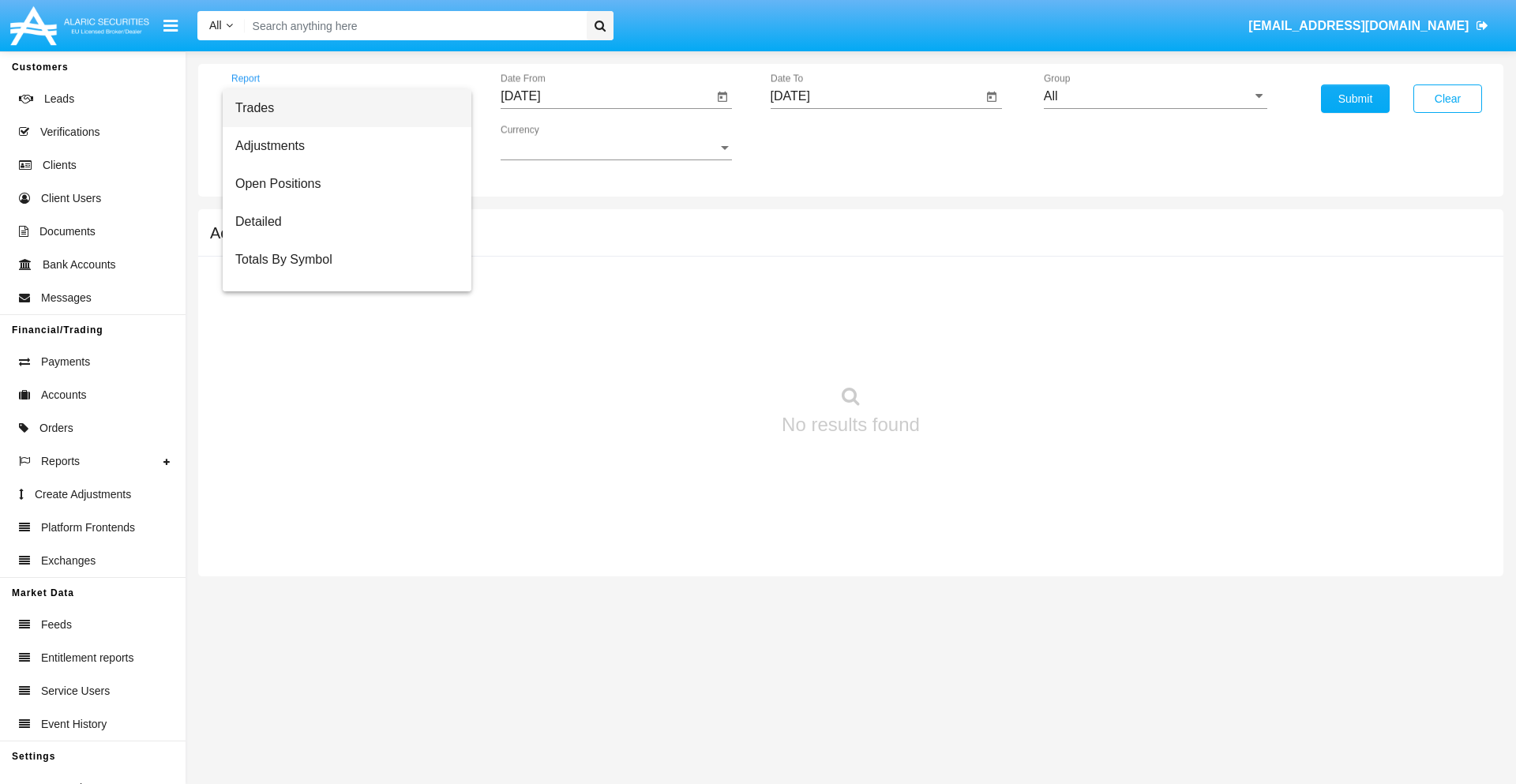
scroll to position [63, 0]
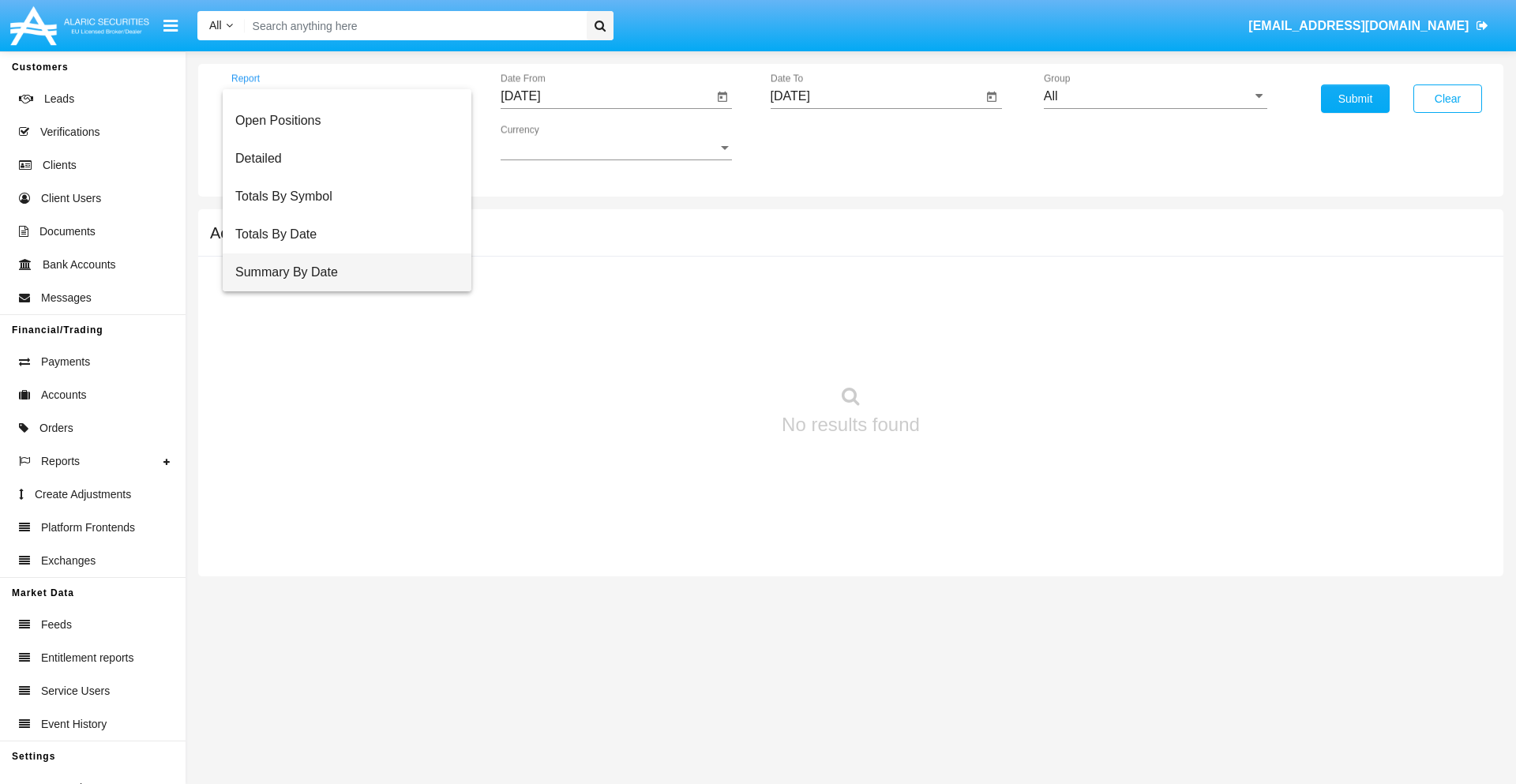
click at [341, 272] on span "Summary By Date" at bounding box center [347, 272] width 224 height 38
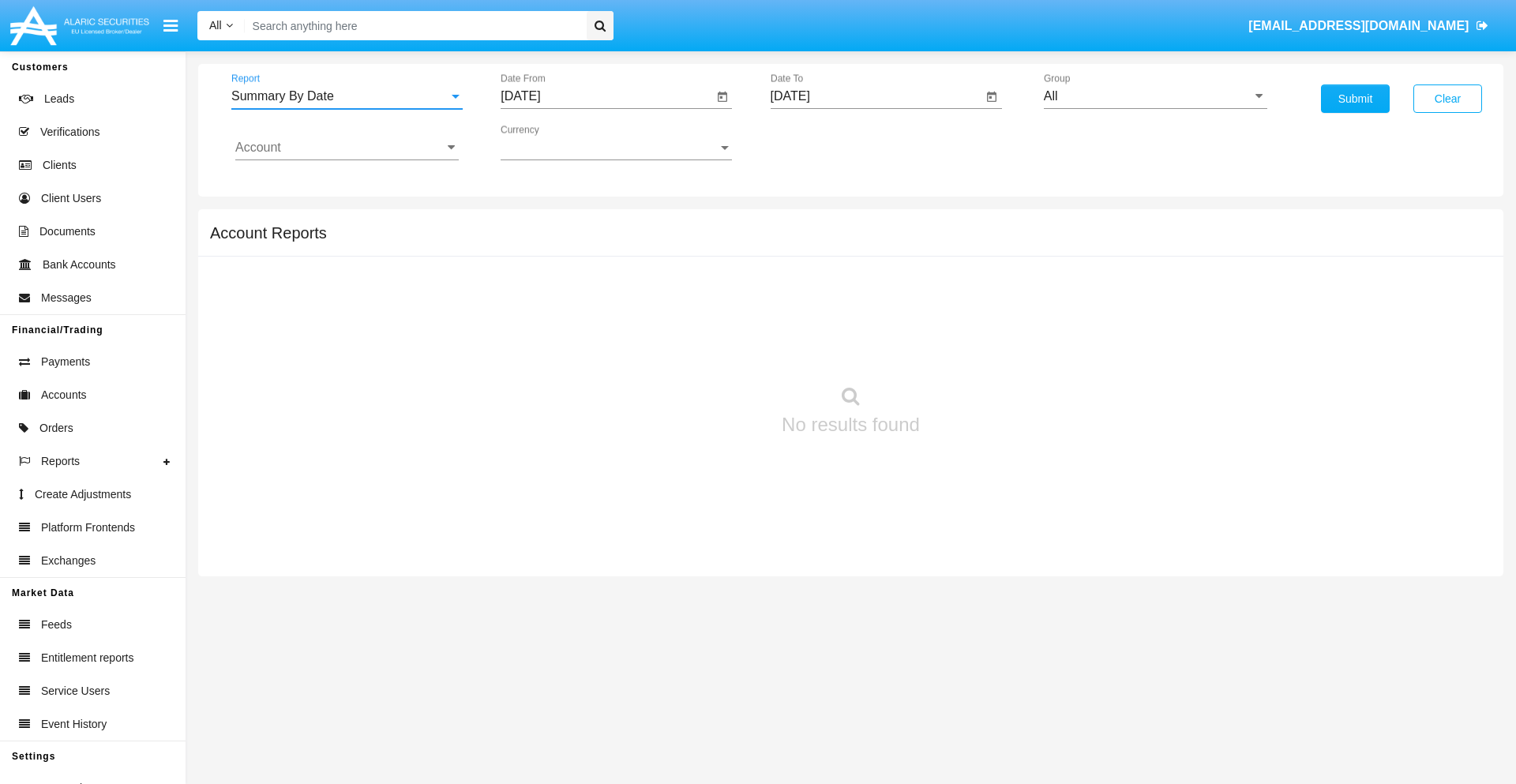
click at [607, 96] on input "[DATE]" at bounding box center [607, 95] width 212 height 14
click at [553, 142] on span "[DATE]" at bounding box center [538, 142] width 35 height 12
click at [594, 318] on div "2019" at bounding box center [594, 317] width 49 height 29
click at [538, 223] on div "JAN" at bounding box center [539, 222] width 49 height 29
click at [590, 242] on div "1" at bounding box center [590, 242] width 29 height 29
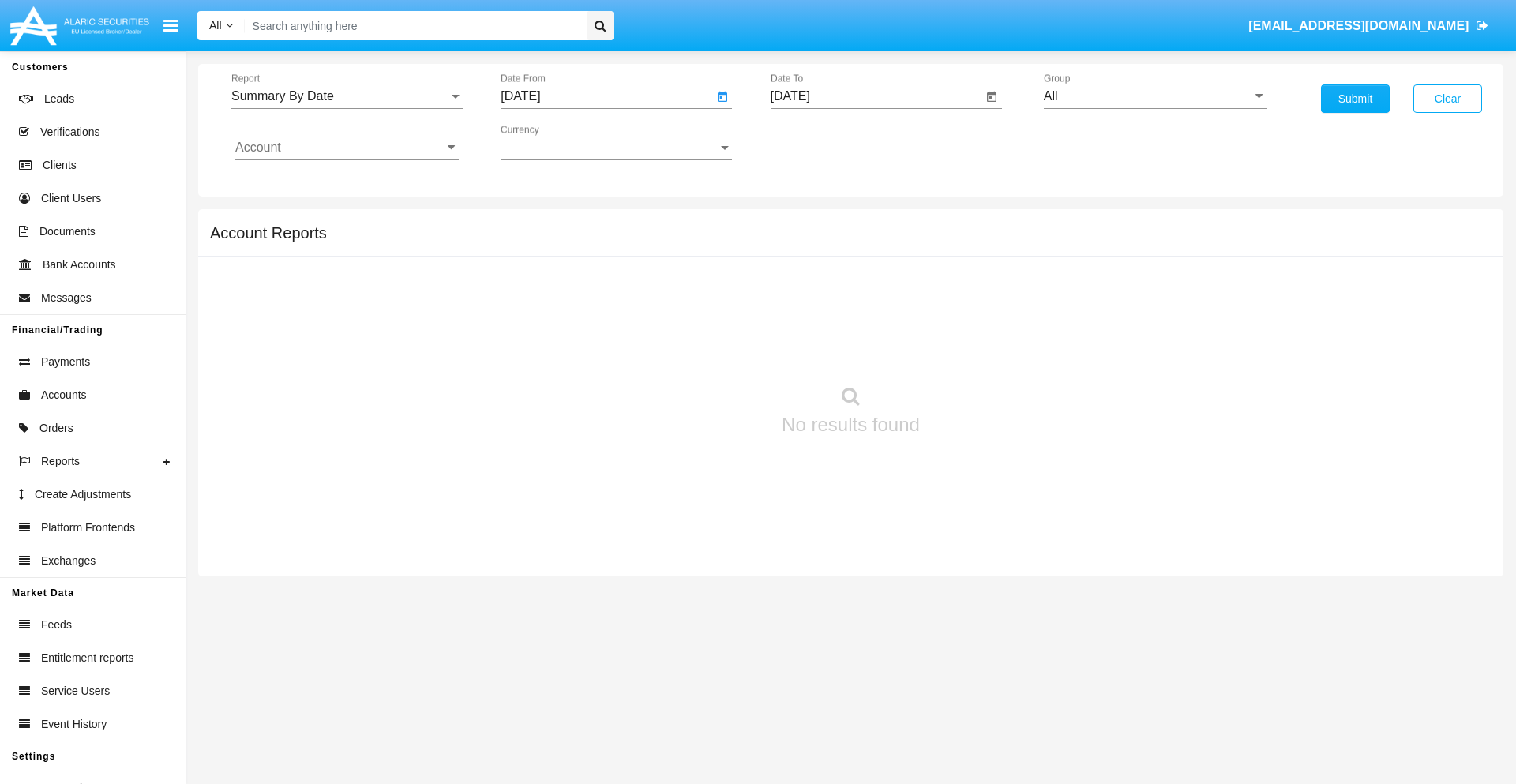
type input "[DATE]"
click at [876, 96] on input "[DATE]" at bounding box center [877, 95] width 212 height 14
click at [822, 142] on span "[DATE]" at bounding box center [808, 142] width 35 height 12
click at [863, 318] on div "2019" at bounding box center [863, 317] width 49 height 29
click at [808, 223] on div "JAN" at bounding box center [808, 222] width 49 height 29
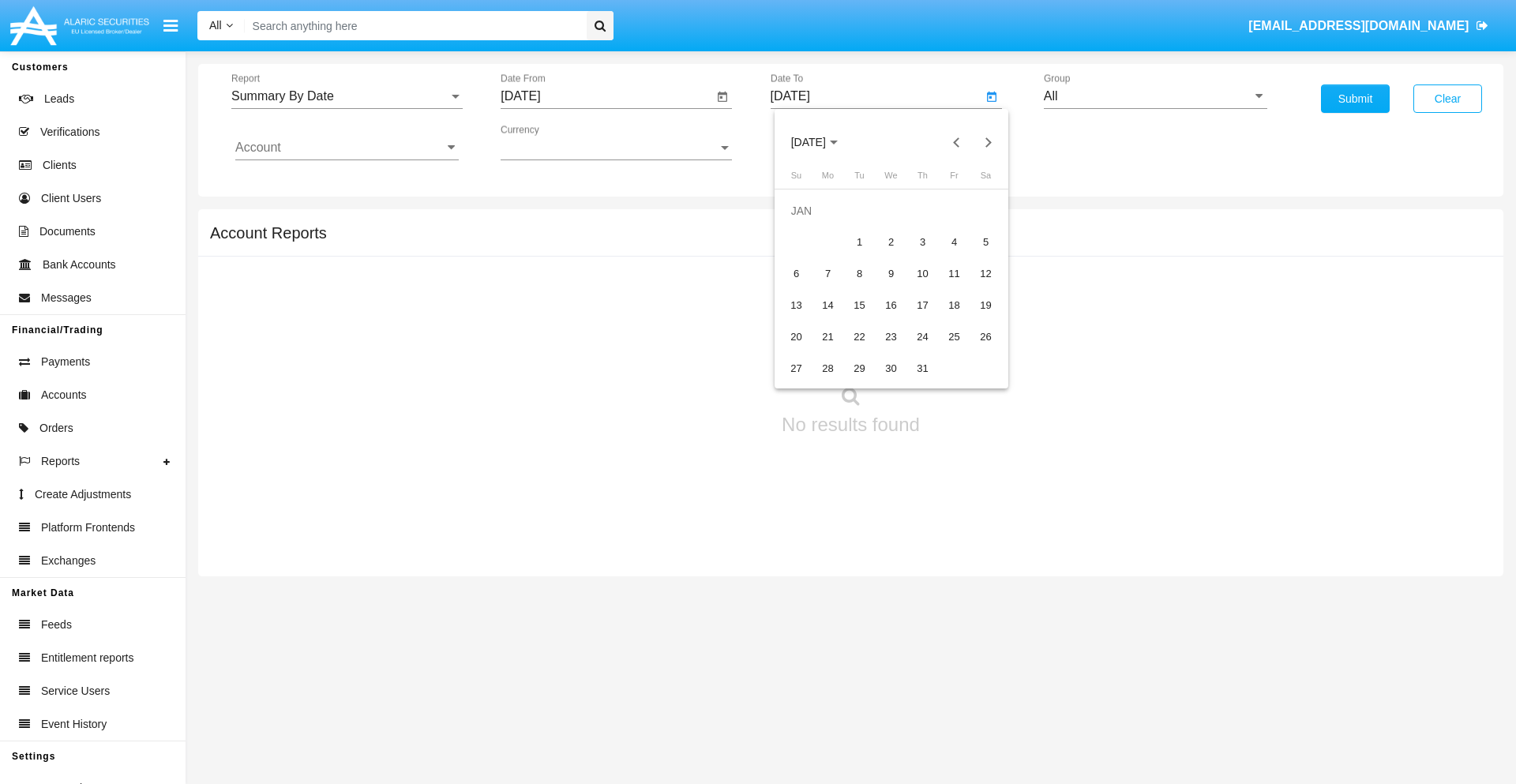
click at [859, 242] on div "1" at bounding box center [860, 242] width 29 height 29
type input "[DATE]"
click at [346, 147] on input "Account" at bounding box center [347, 147] width 224 height 14
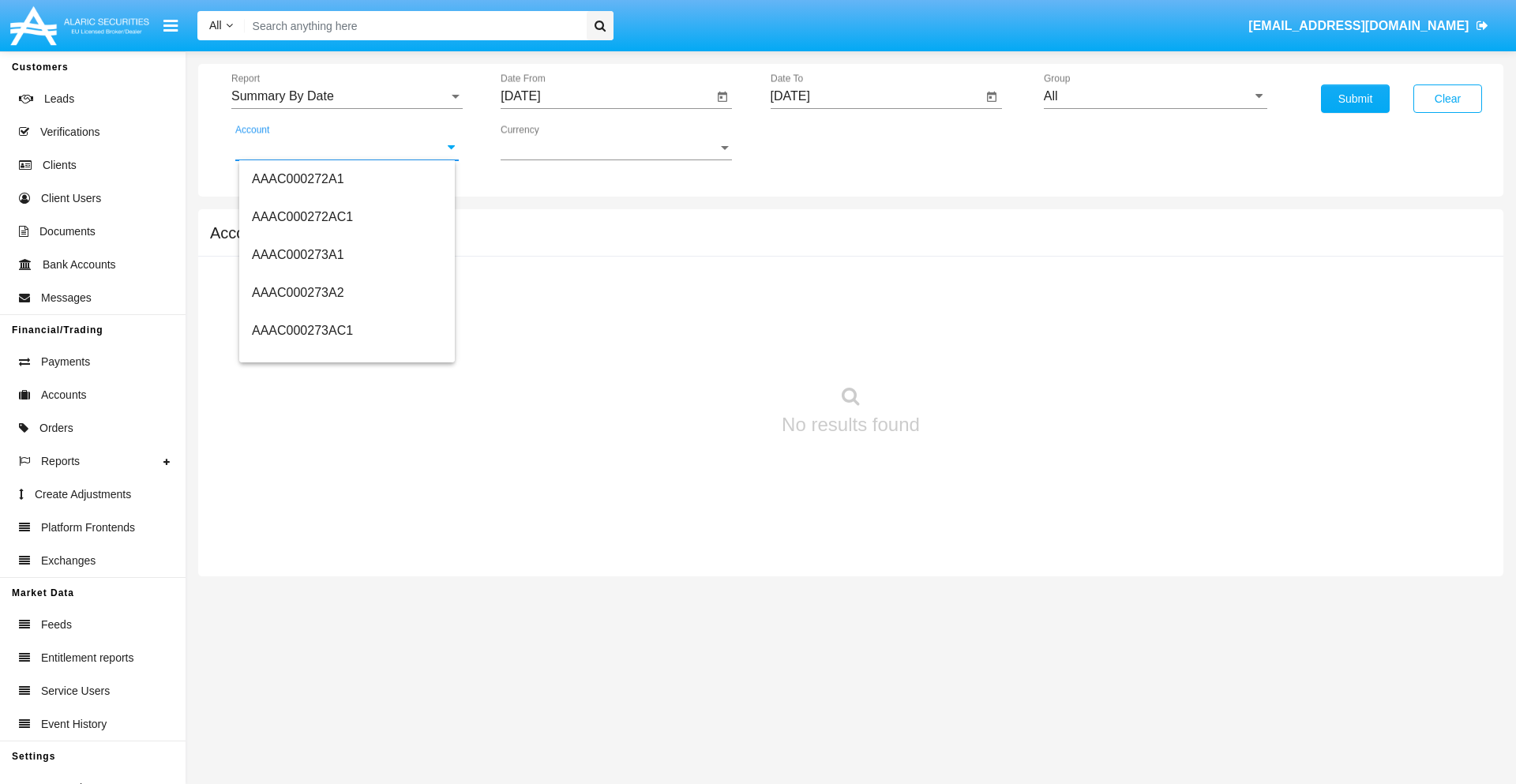
scroll to position [156657, 0]
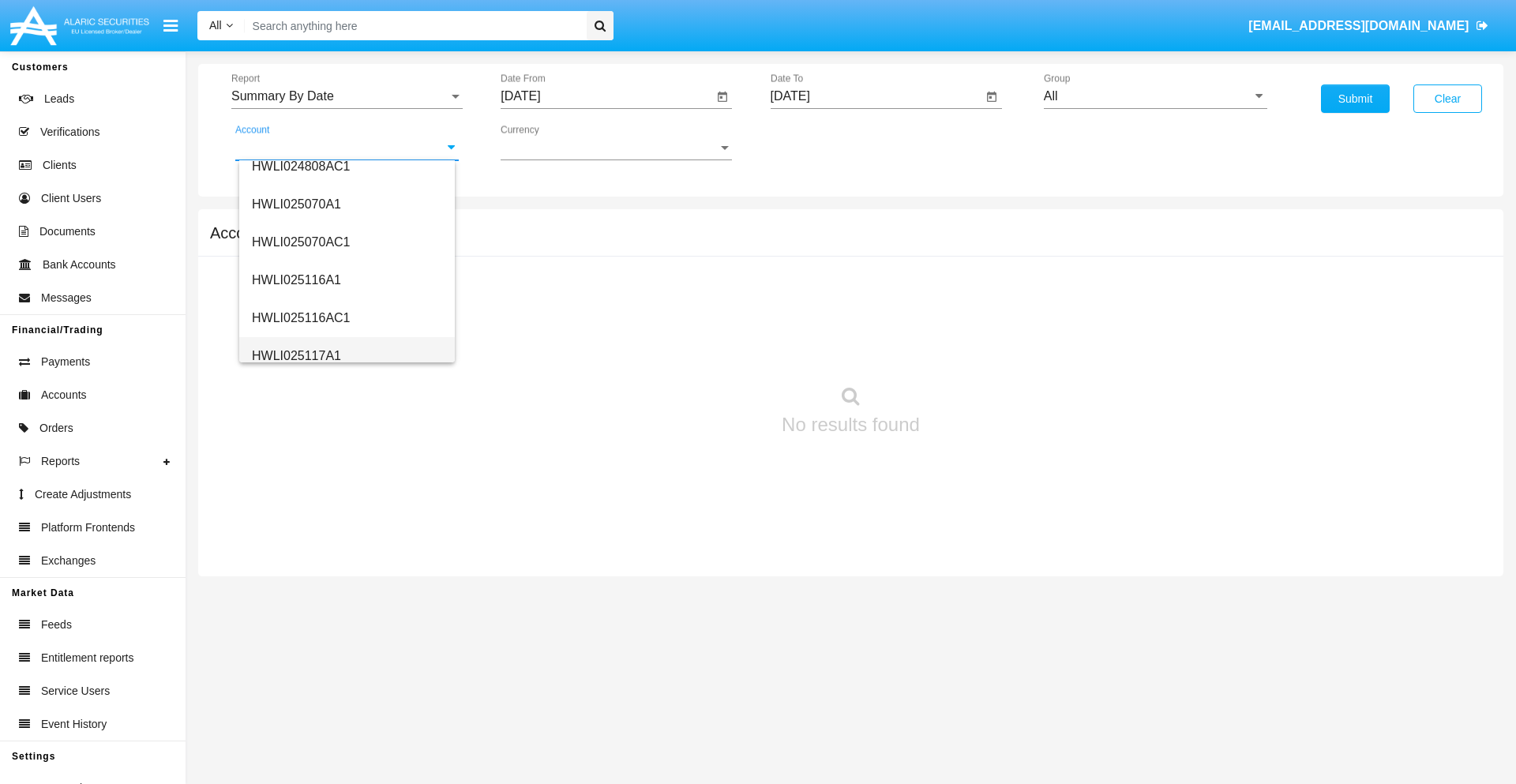
click at [295, 355] on span "HWLI025117A1" at bounding box center [296, 355] width 89 height 13
type input "HWLI025117A1"
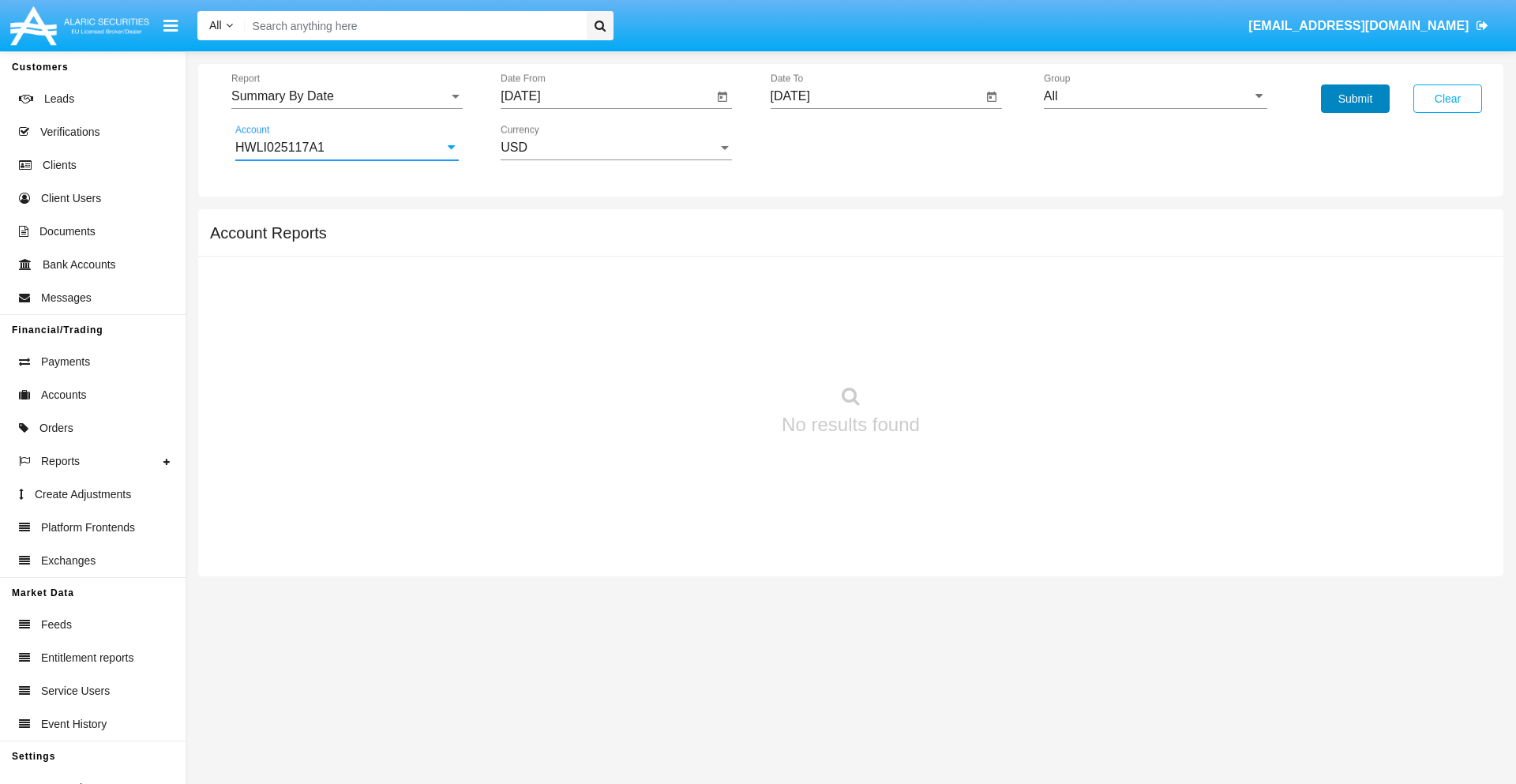
click at [1356, 99] on button "Submit" at bounding box center [1355, 99] width 68 height 29
click at [346, 96] on span "Report" at bounding box center [340, 95] width 217 height 14
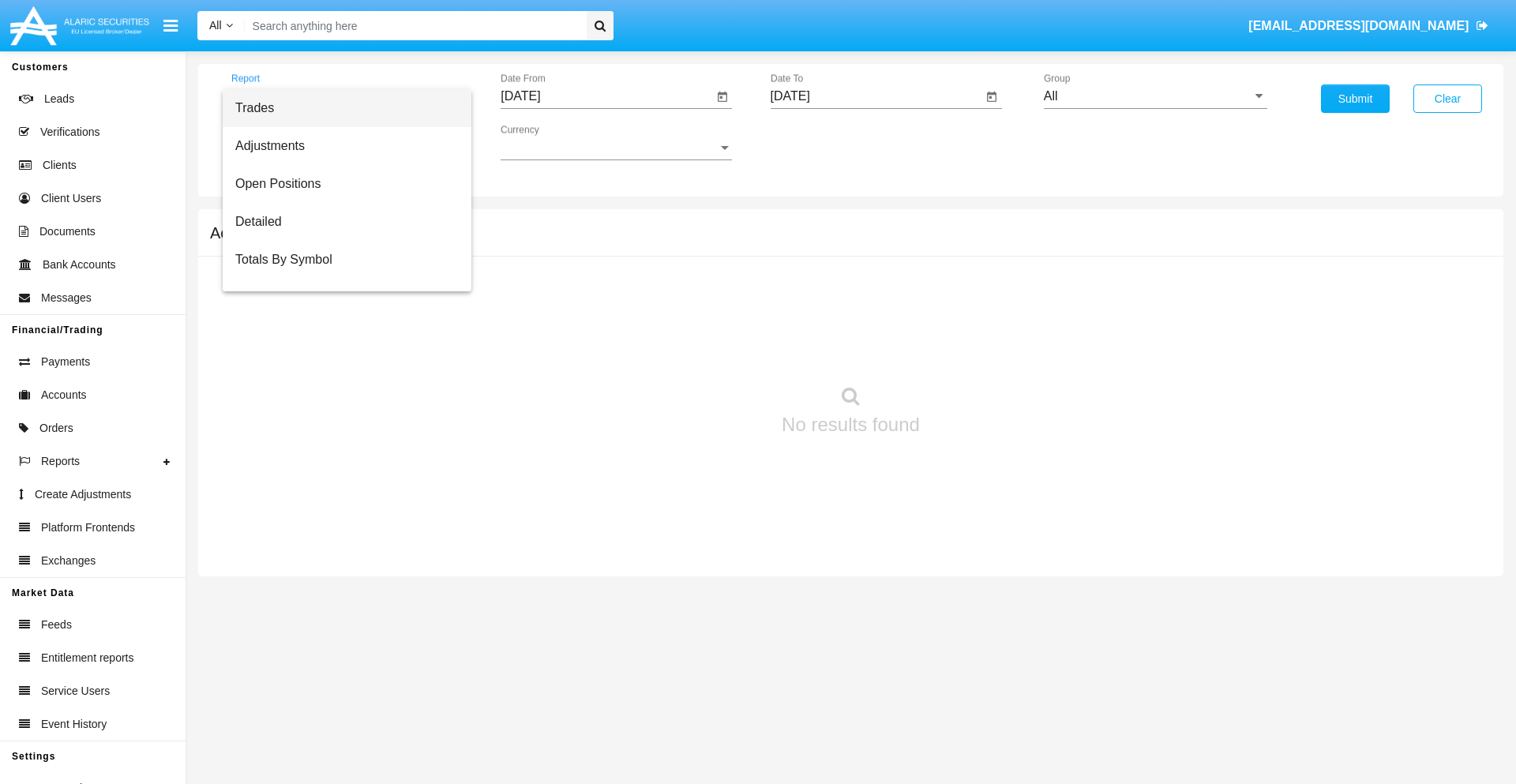
scroll to position [101, 0]
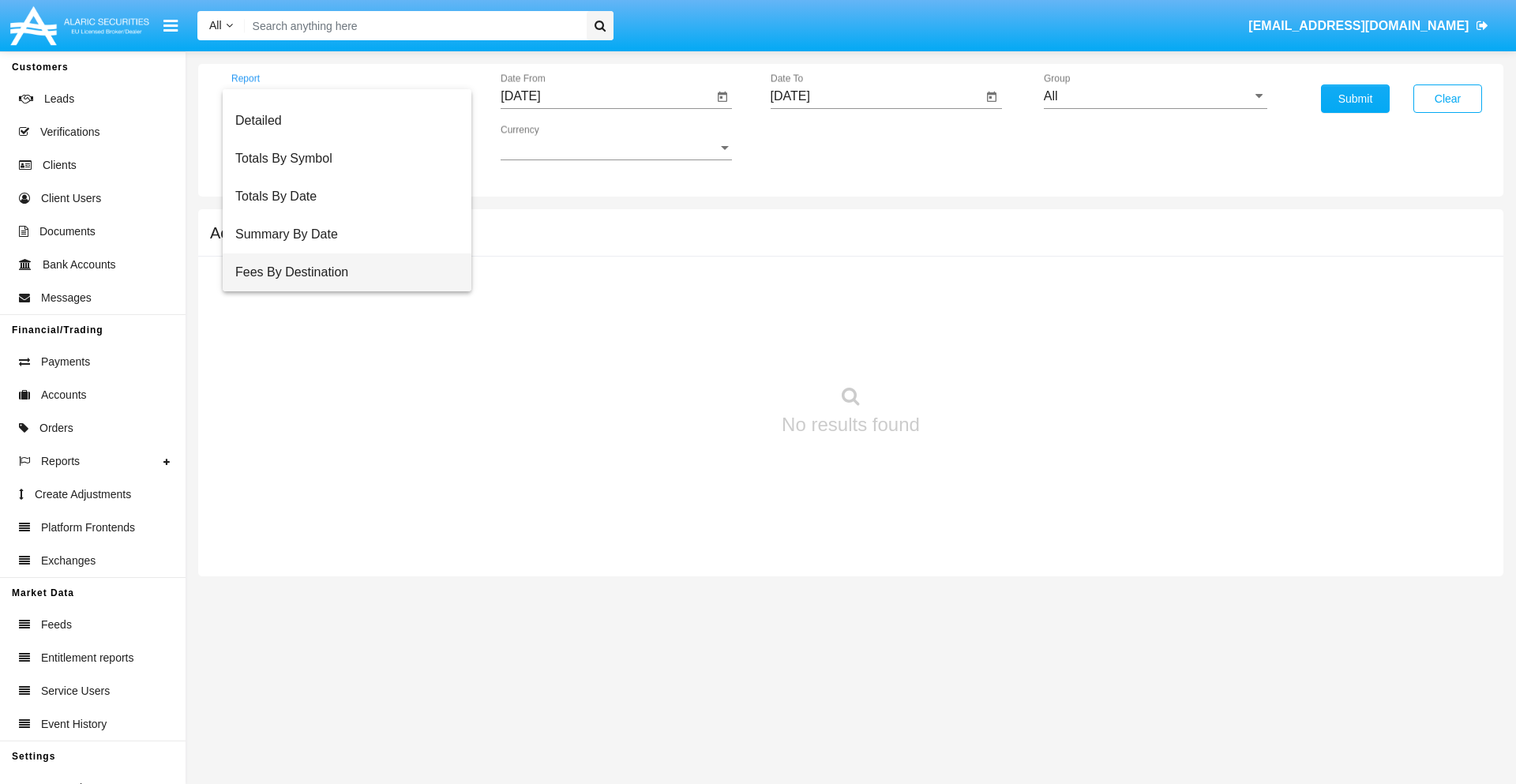
click at [341, 272] on span "Fees By Destination" at bounding box center [347, 272] width 224 height 38
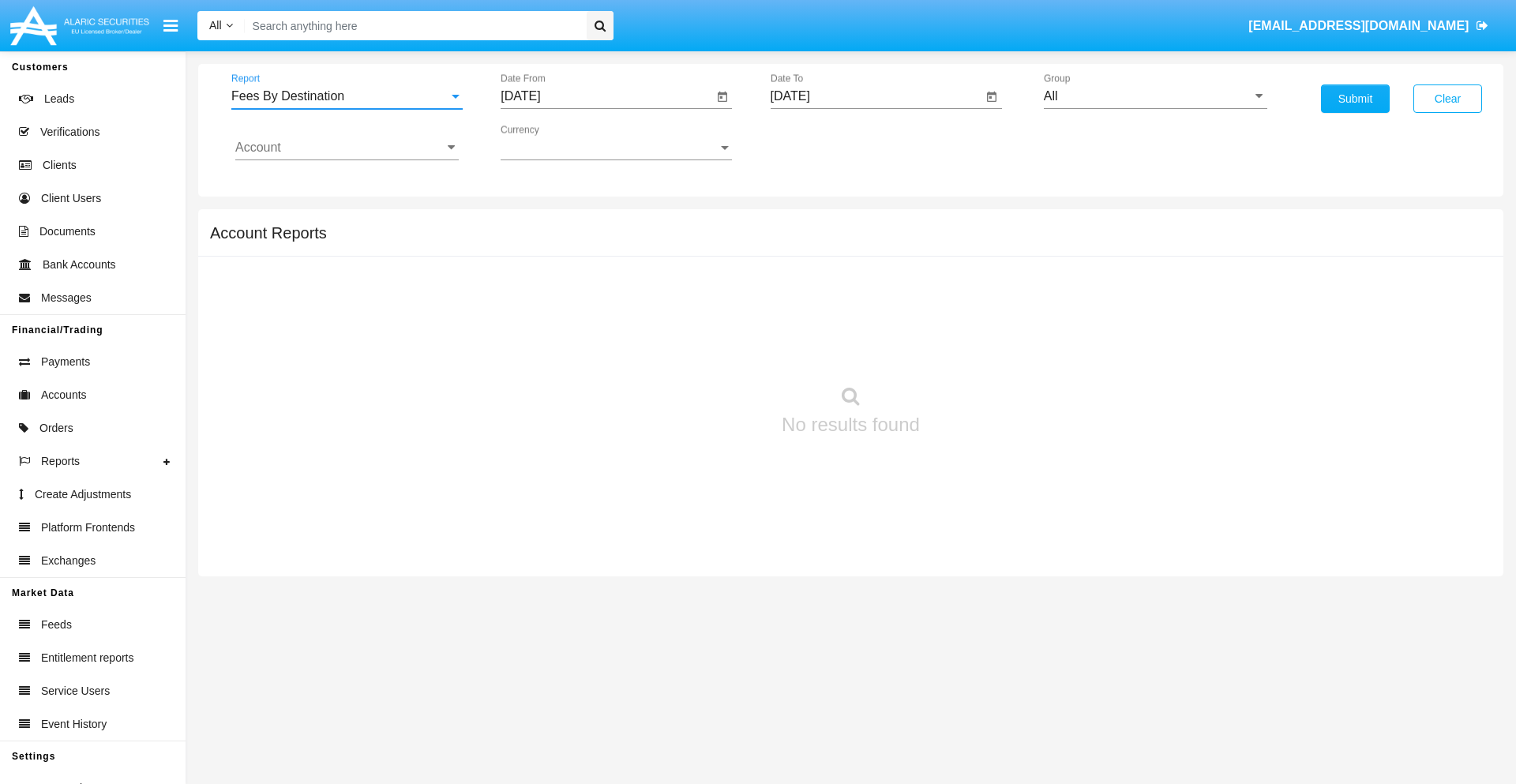
click at [607, 96] on input "[DATE]" at bounding box center [607, 95] width 212 height 14
click at [553, 142] on span "[DATE]" at bounding box center [538, 142] width 35 height 12
click at [594, 318] on div "2019" at bounding box center [594, 317] width 49 height 29
click at [538, 223] on div "JAN" at bounding box center [539, 222] width 49 height 29
click at [590, 242] on div "1" at bounding box center [590, 242] width 29 height 29
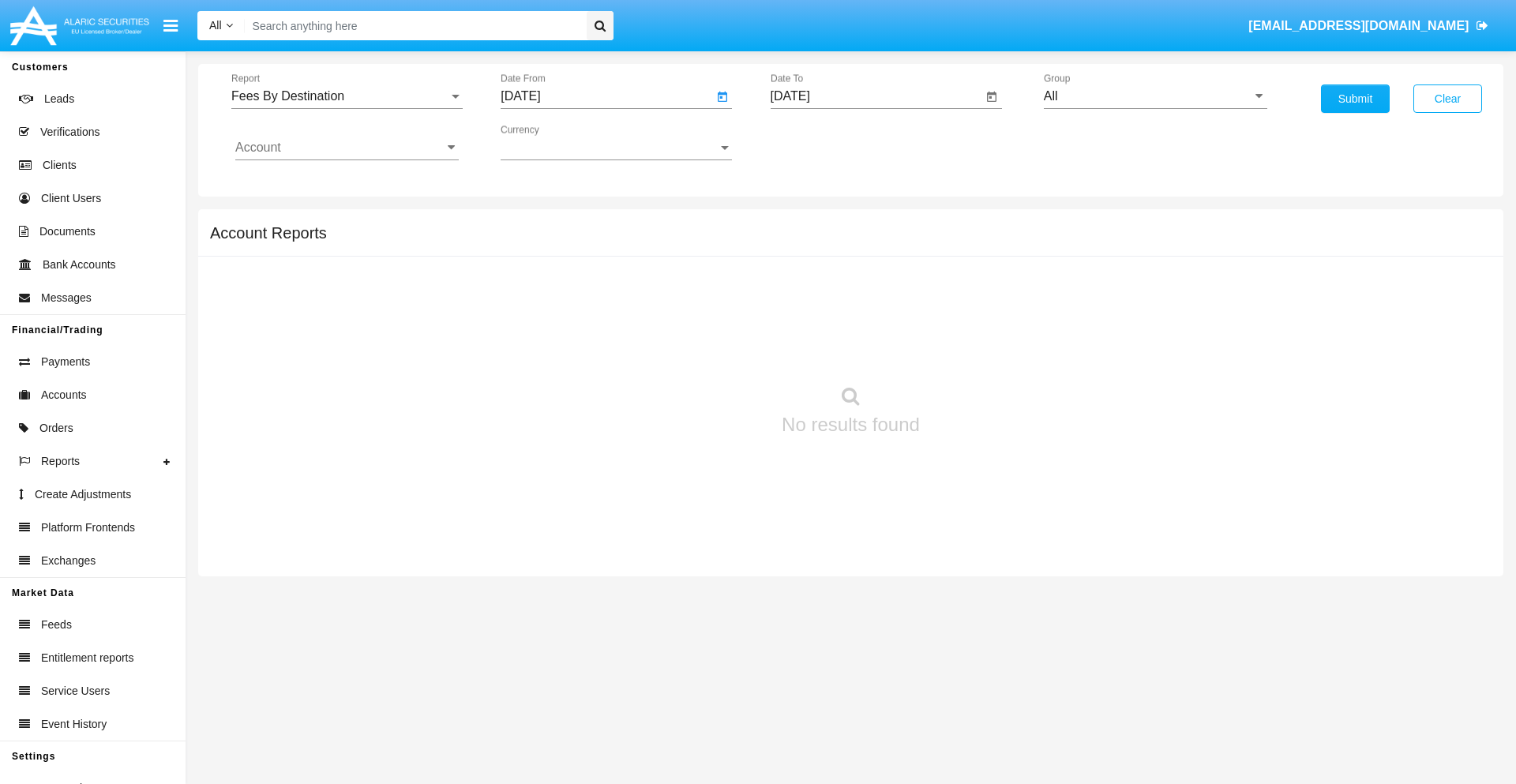
type input "[DATE]"
click at [876, 96] on input "[DATE]" at bounding box center [877, 95] width 212 height 14
click at [822, 142] on span "[DATE]" at bounding box center [808, 142] width 35 height 12
click at [863, 318] on div "2019" at bounding box center [863, 317] width 49 height 29
click at [808, 223] on div "JAN" at bounding box center [808, 222] width 49 height 29
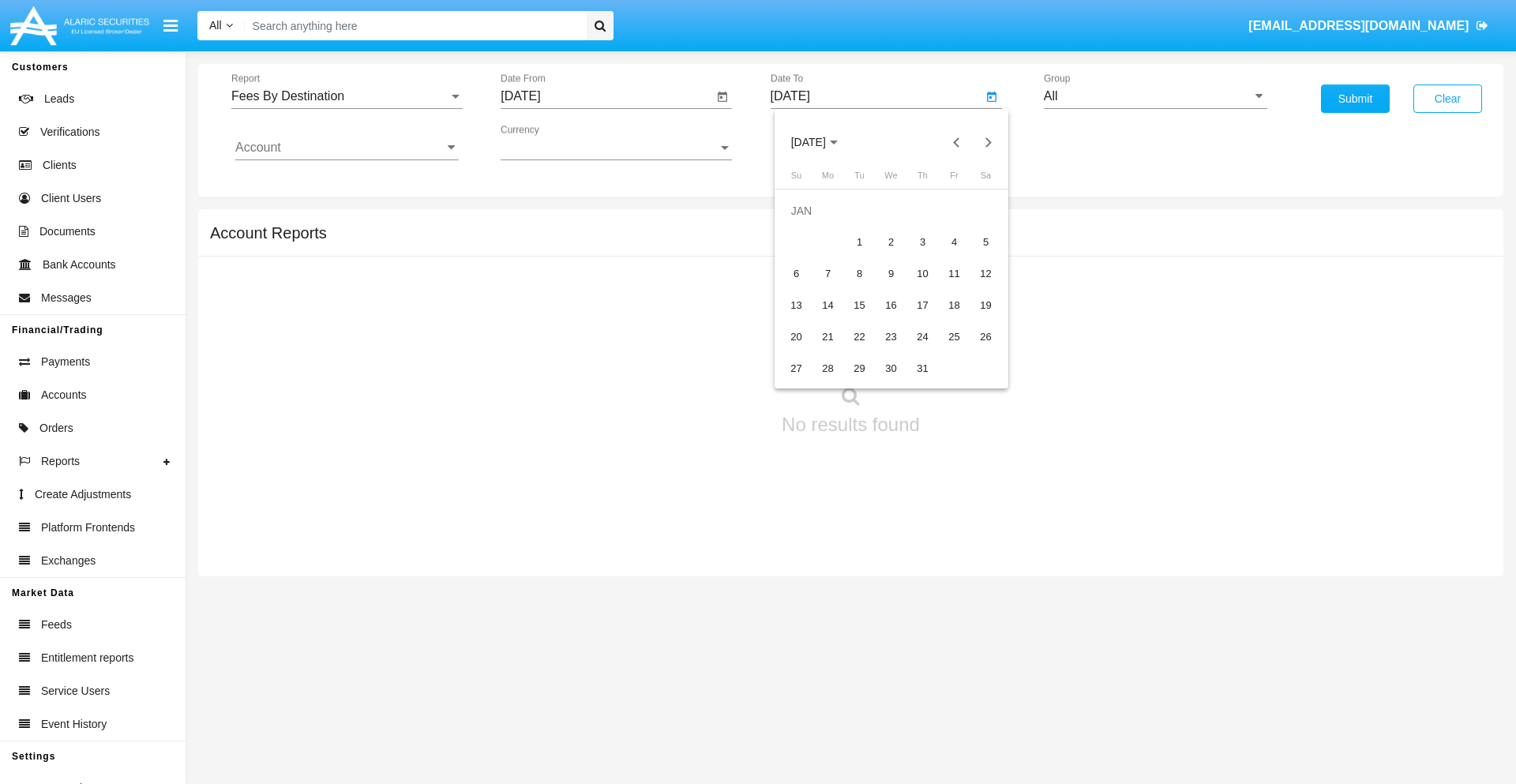
click at [859, 242] on div "1" at bounding box center [860, 242] width 29 height 29
type input "[DATE]"
click at [346, 147] on input "Account" at bounding box center [347, 147] width 224 height 14
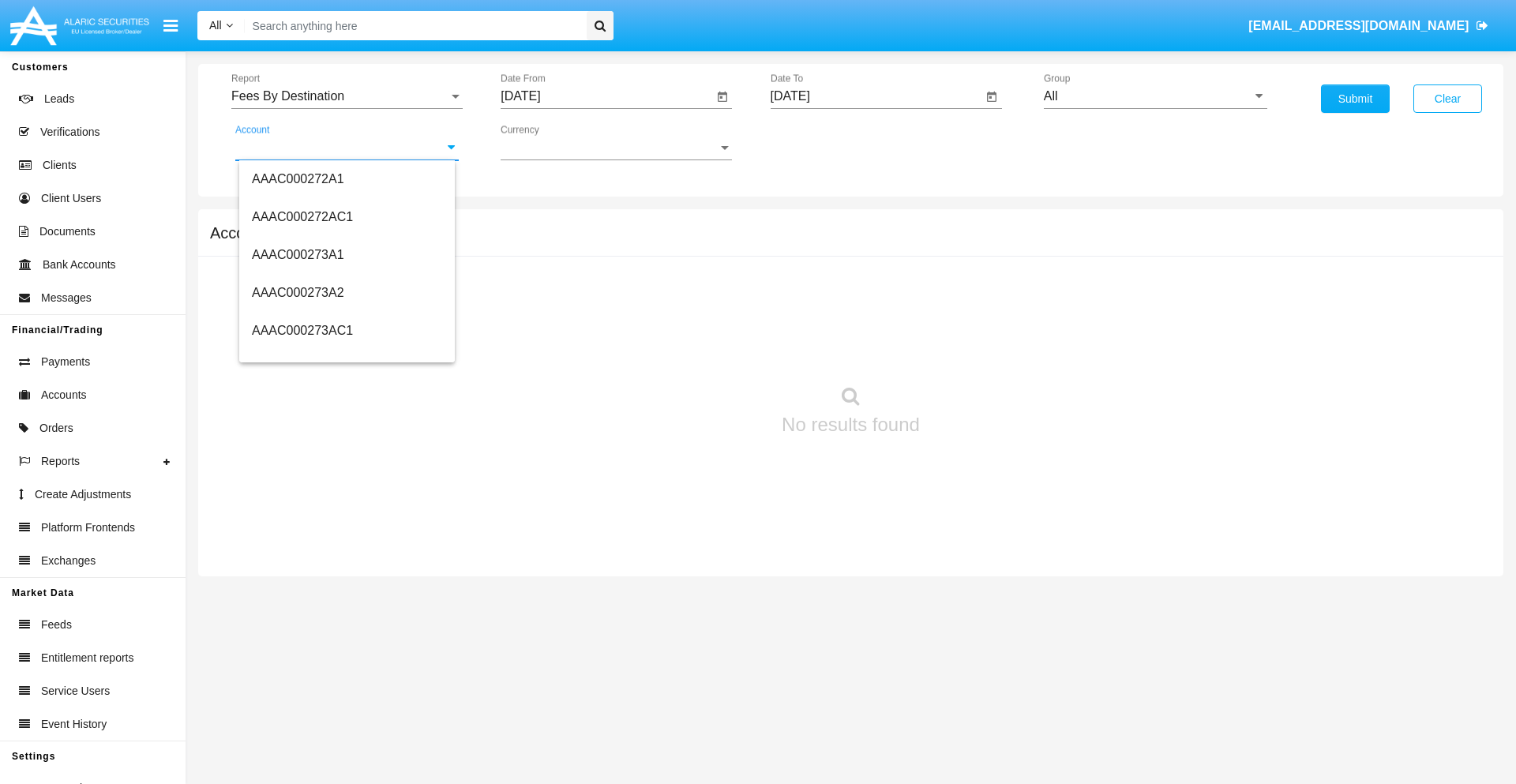
scroll to position [156657, 0]
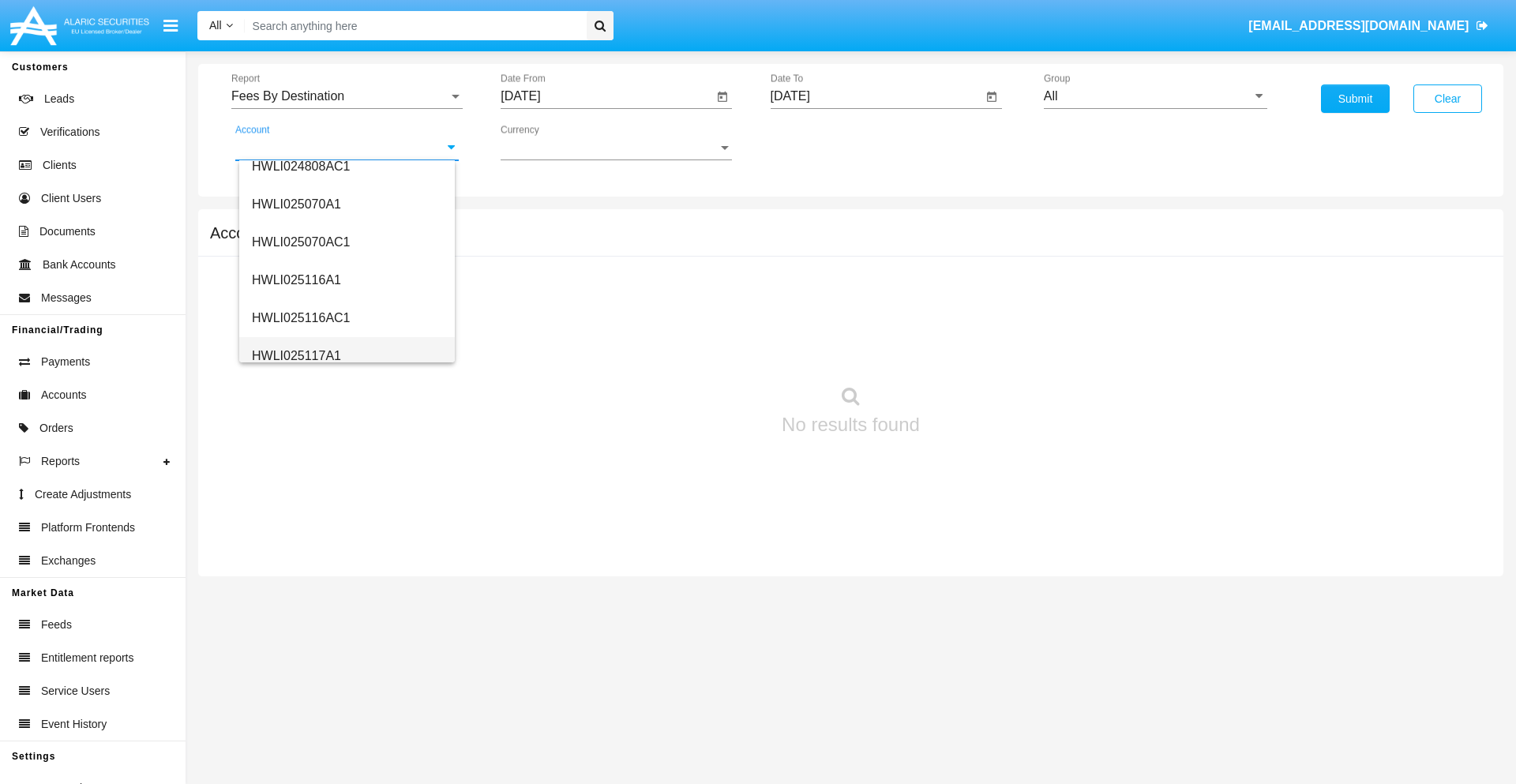
click at [295, 355] on span "HWLI025117A1" at bounding box center [296, 355] width 89 height 13
type input "HWLI025117A1"
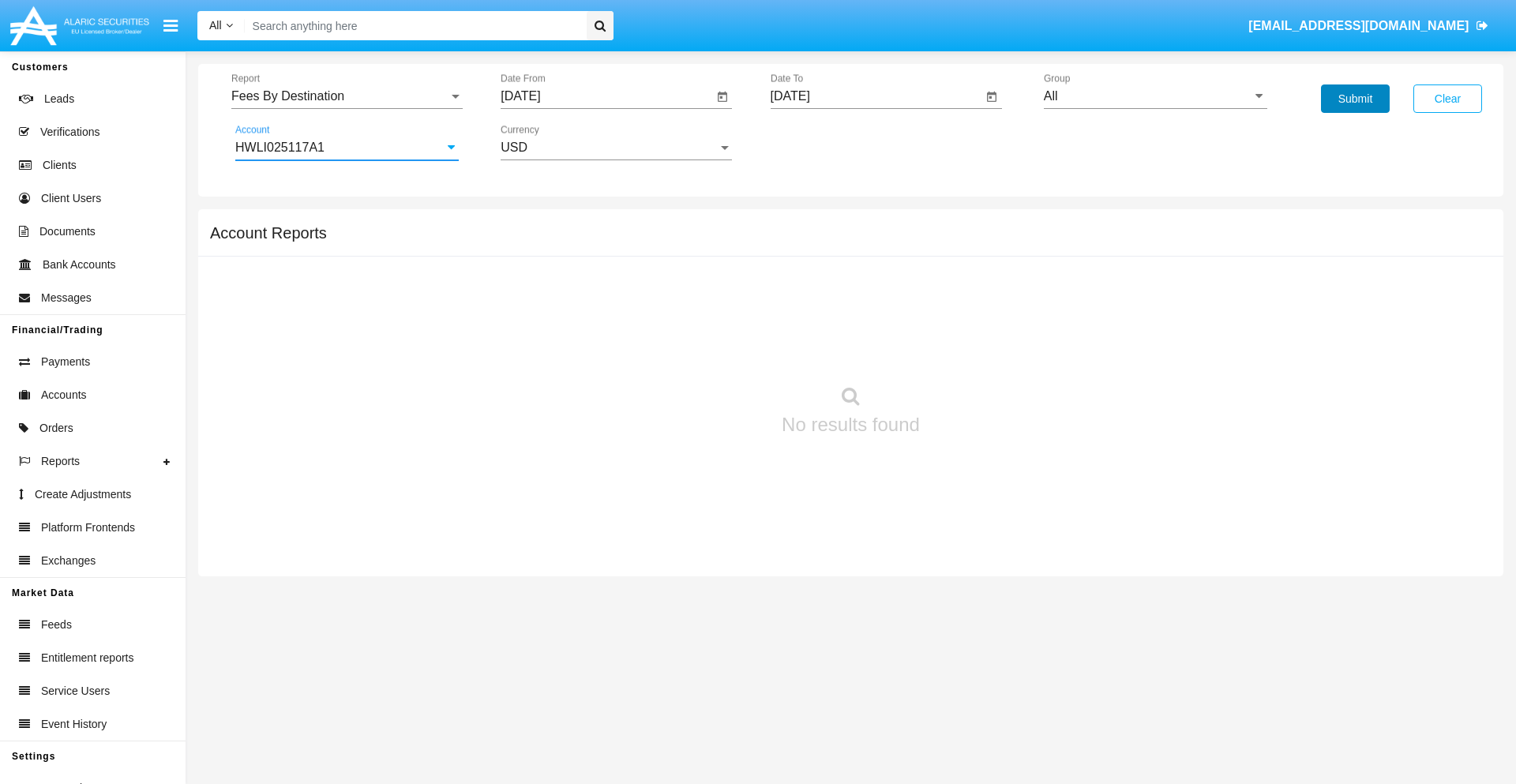
click at [1356, 99] on button "Submit" at bounding box center [1355, 99] width 68 height 29
click at [346, 96] on span "Report" at bounding box center [340, 95] width 217 height 14
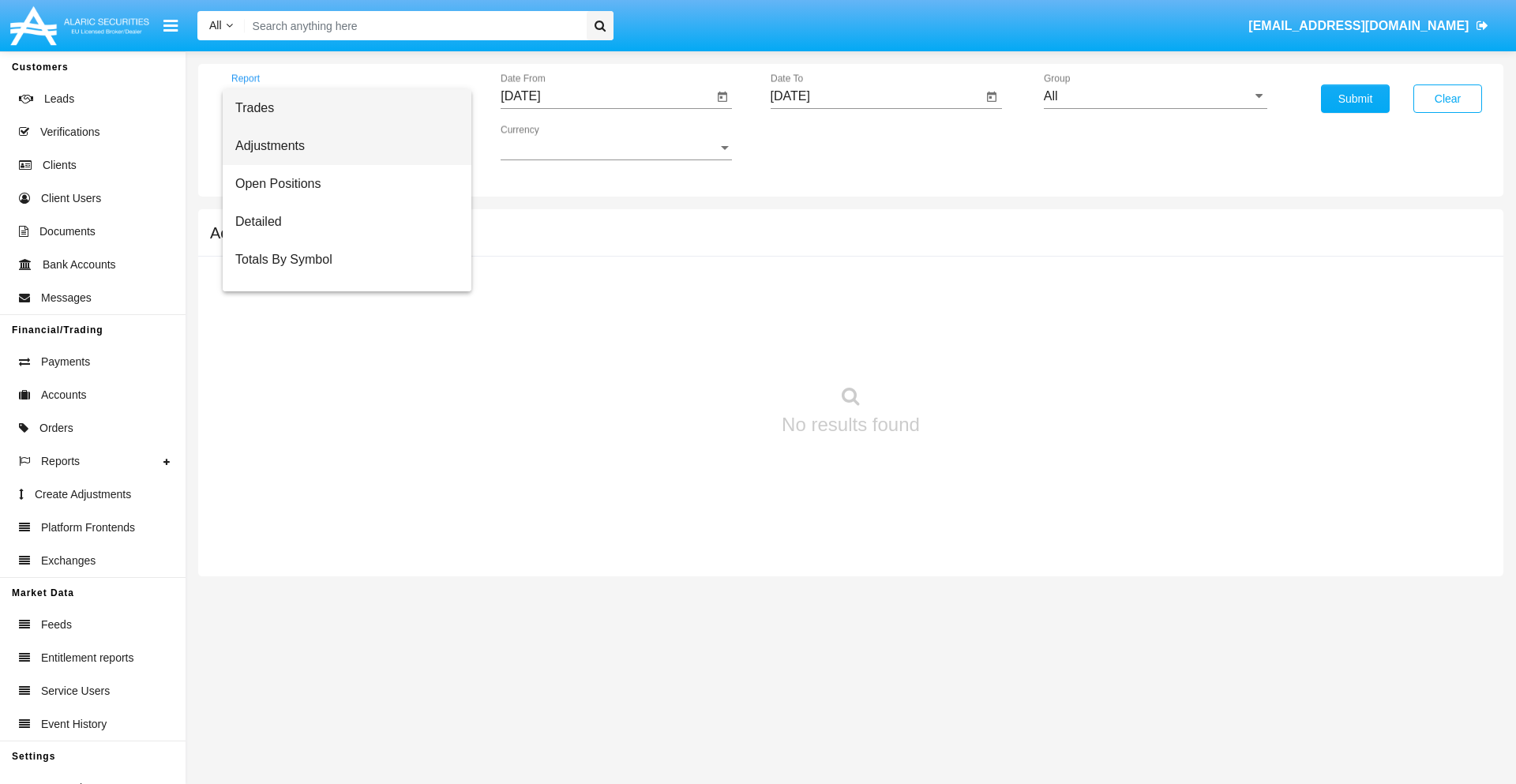
click at [341, 146] on span "Adjustments" at bounding box center [347, 146] width 224 height 38
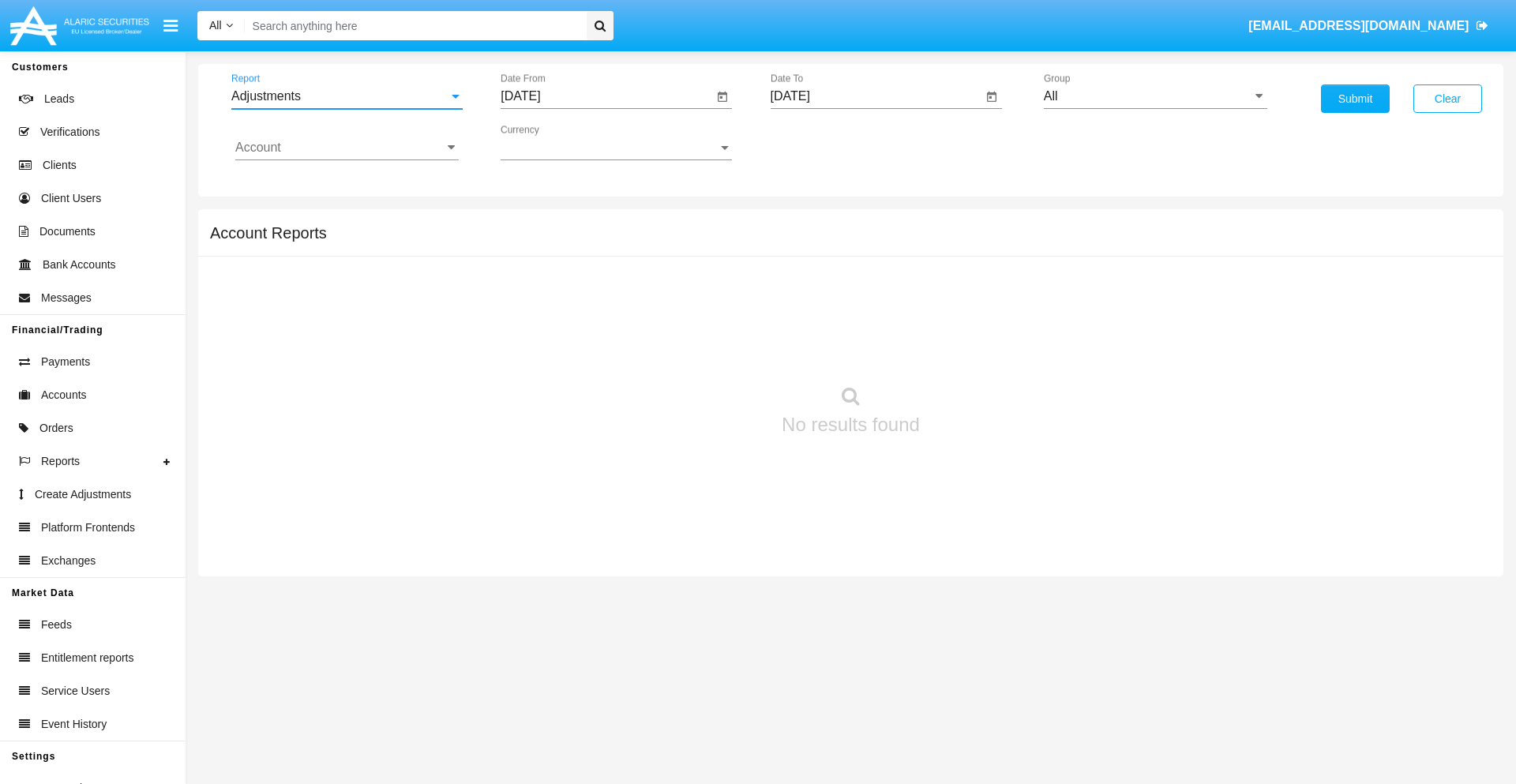
click at [607, 96] on input "[DATE]" at bounding box center [607, 95] width 212 height 14
click at [553, 142] on span "[DATE]" at bounding box center [538, 142] width 35 height 12
click at [705, 349] on div "2025" at bounding box center [705, 349] width 49 height 29
click at [649, 254] on div "[DATE]" at bounding box center [649, 254] width 49 height 29
click at [685, 336] on div "25" at bounding box center [685, 336] width 29 height 29
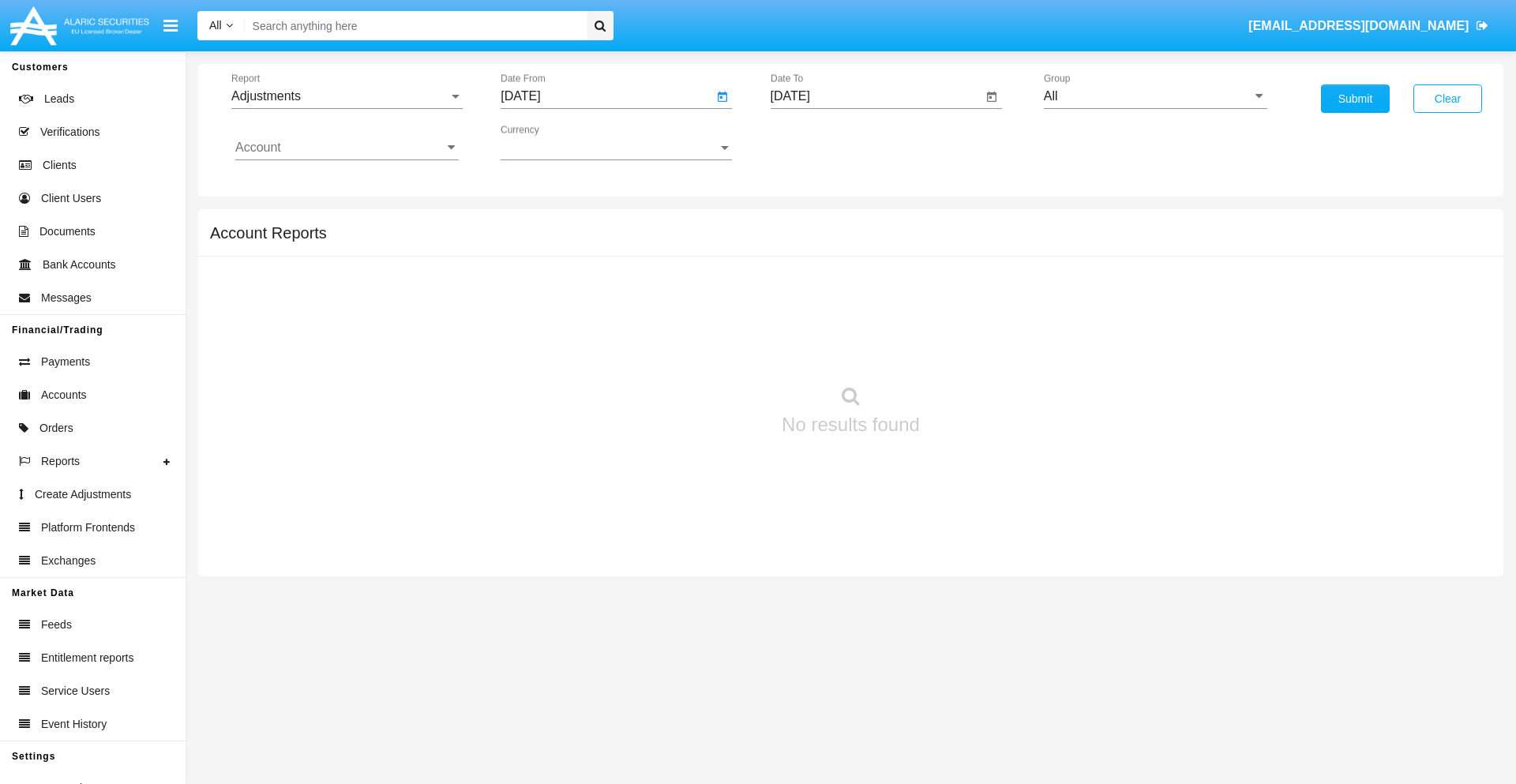
type input "[DATE]"
click at [876, 96] on input "[DATE]" at bounding box center [877, 95] width 212 height 14
click at [822, 142] on span "[DATE]" at bounding box center [808, 142] width 35 height 12
click at [974, 349] on div "2025" at bounding box center [974, 349] width 49 height 29
click at [974, 254] on div "AUG" at bounding box center [974, 254] width 49 height 29
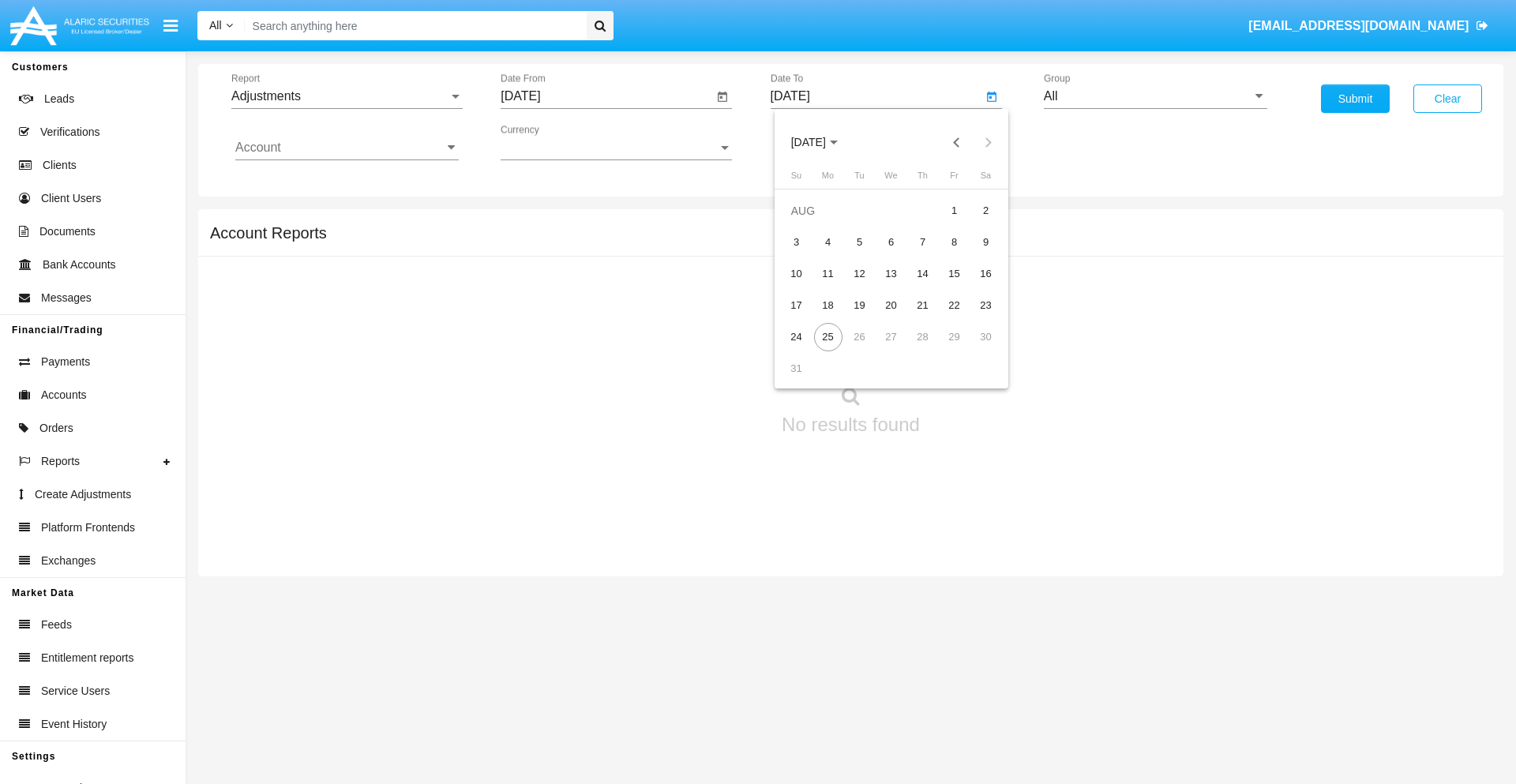
click at [828, 336] on div "25" at bounding box center [828, 336] width 29 height 29
type input "[DATE]"
click at [1156, 96] on input "All" at bounding box center [1156, 95] width 224 height 14
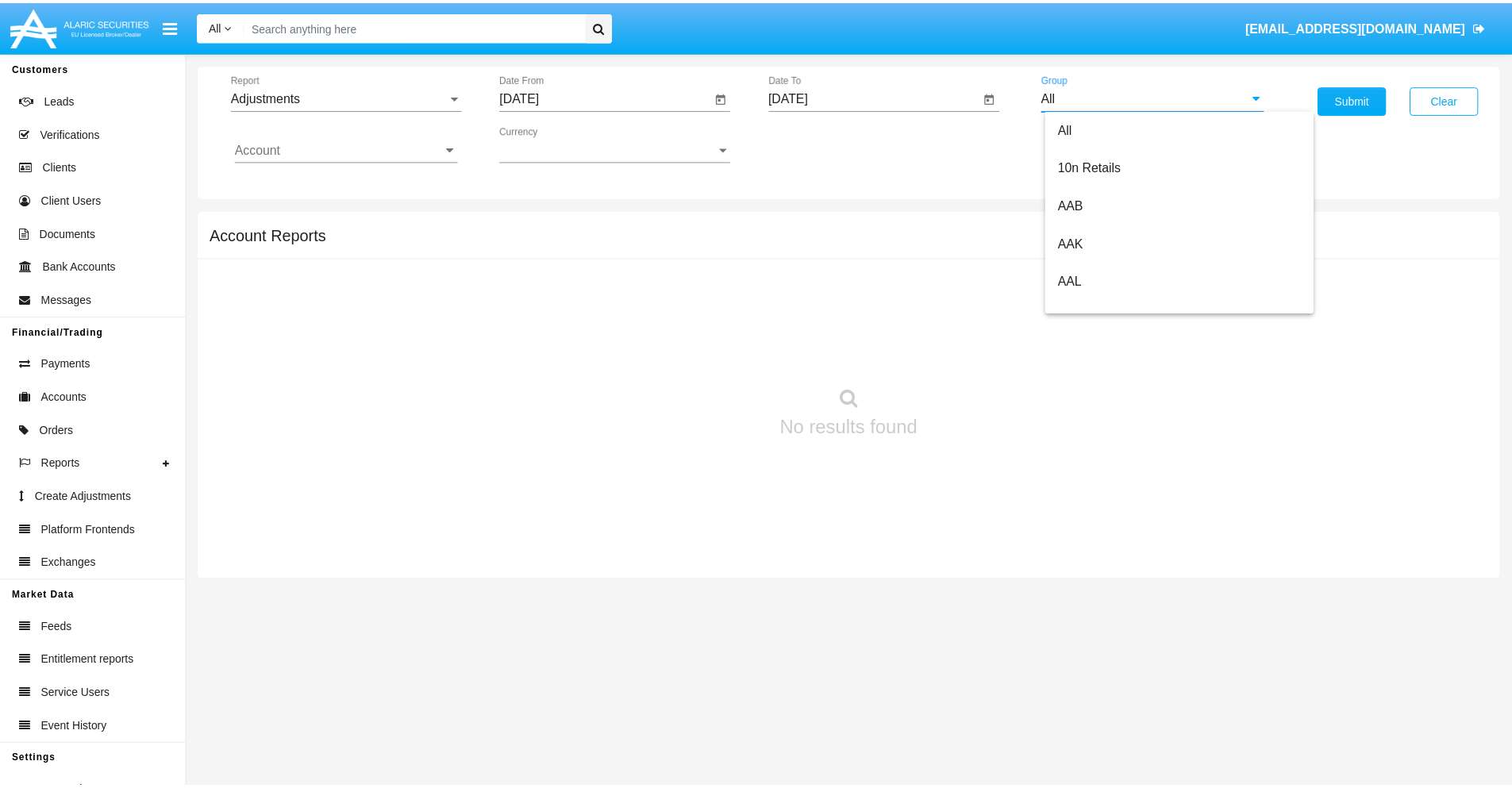
scroll to position [356, 0]
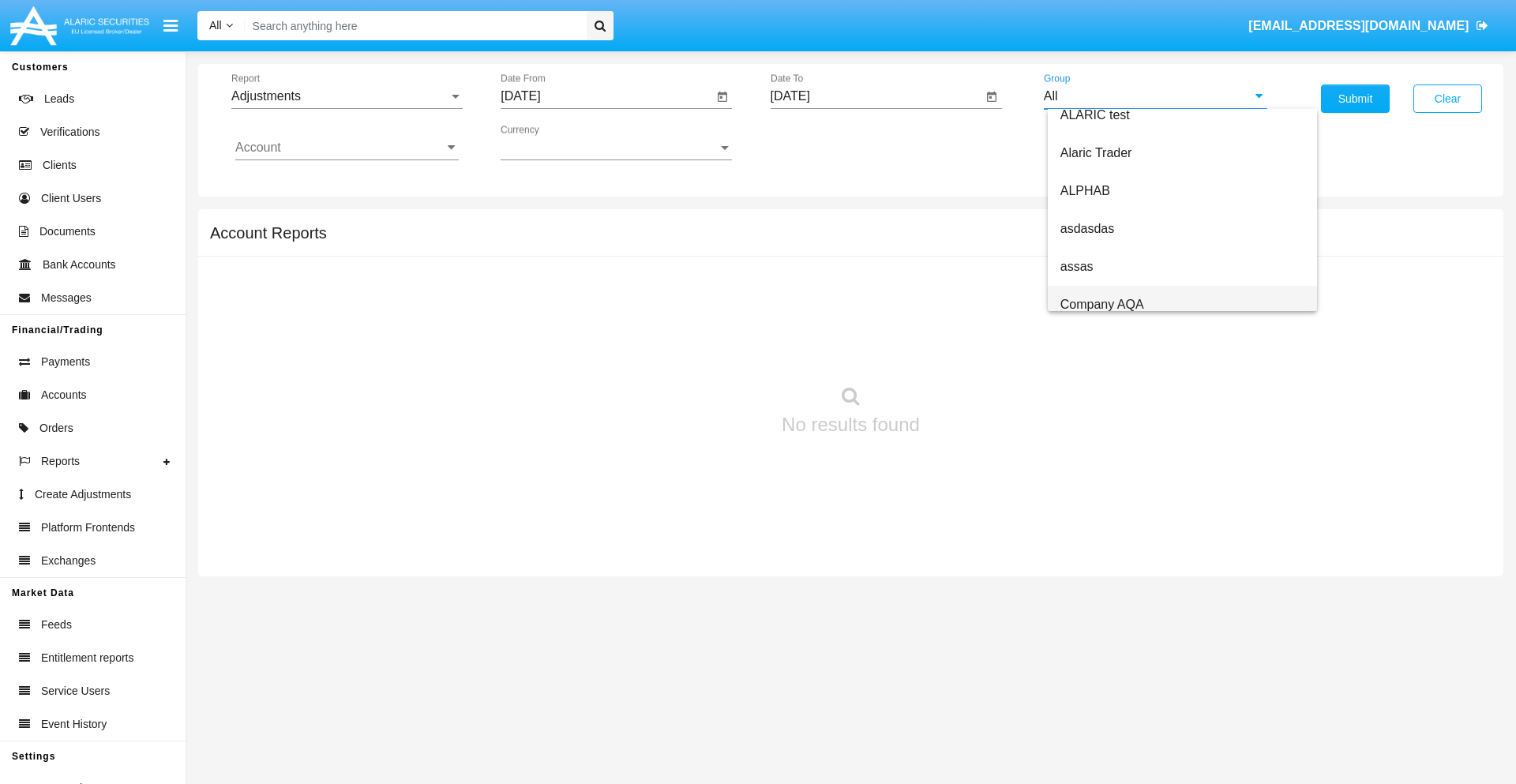
click at [1102, 304] on span "Company AQA" at bounding box center [1103, 304] width 84 height 13
type input "Company AQA"
click at [346, 147] on input "Account" at bounding box center [347, 147] width 224 height 14
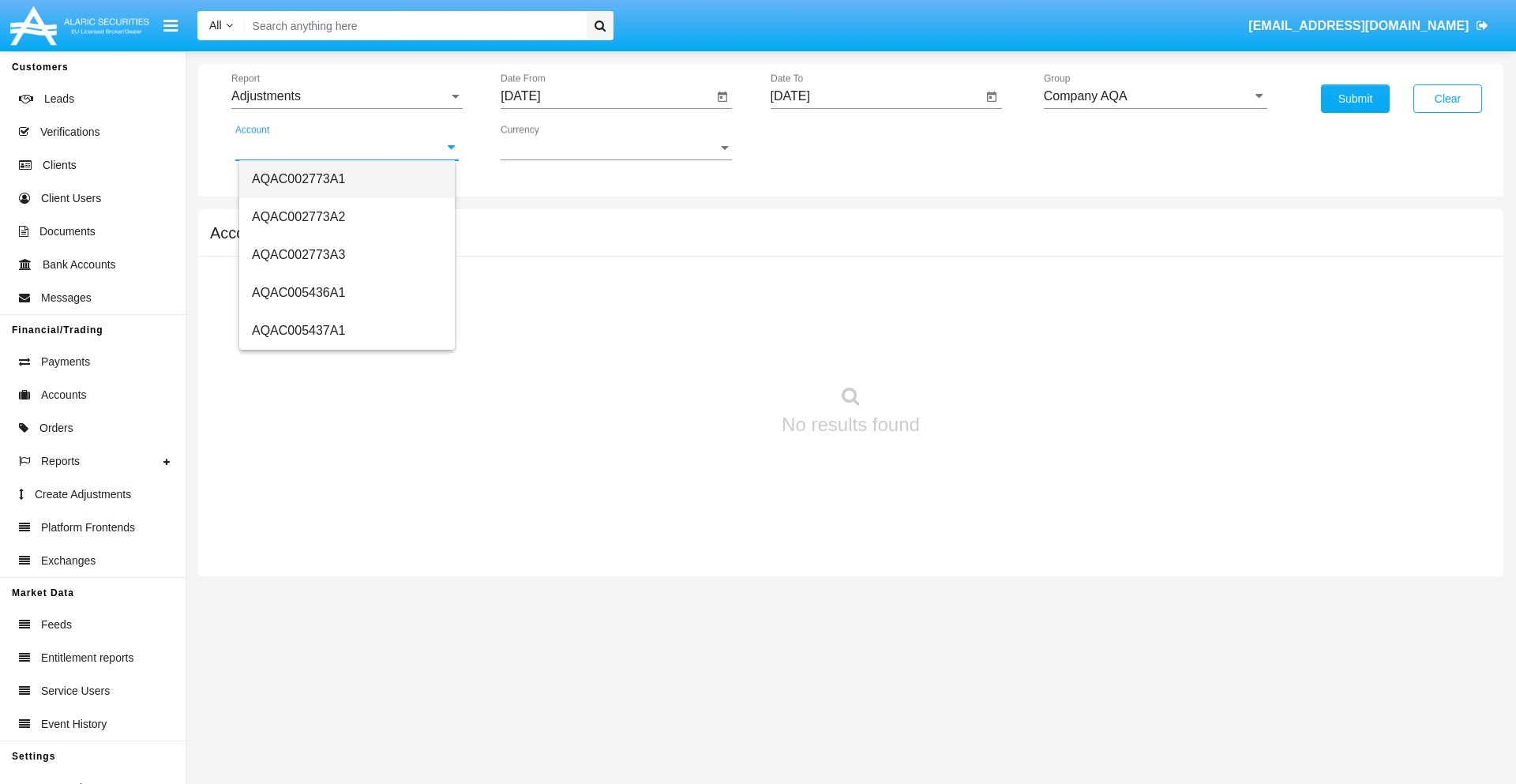
click at [299, 179] on span "AQAC002773A1" at bounding box center [298, 179] width 93 height 13
type input "AQAC002773A1"
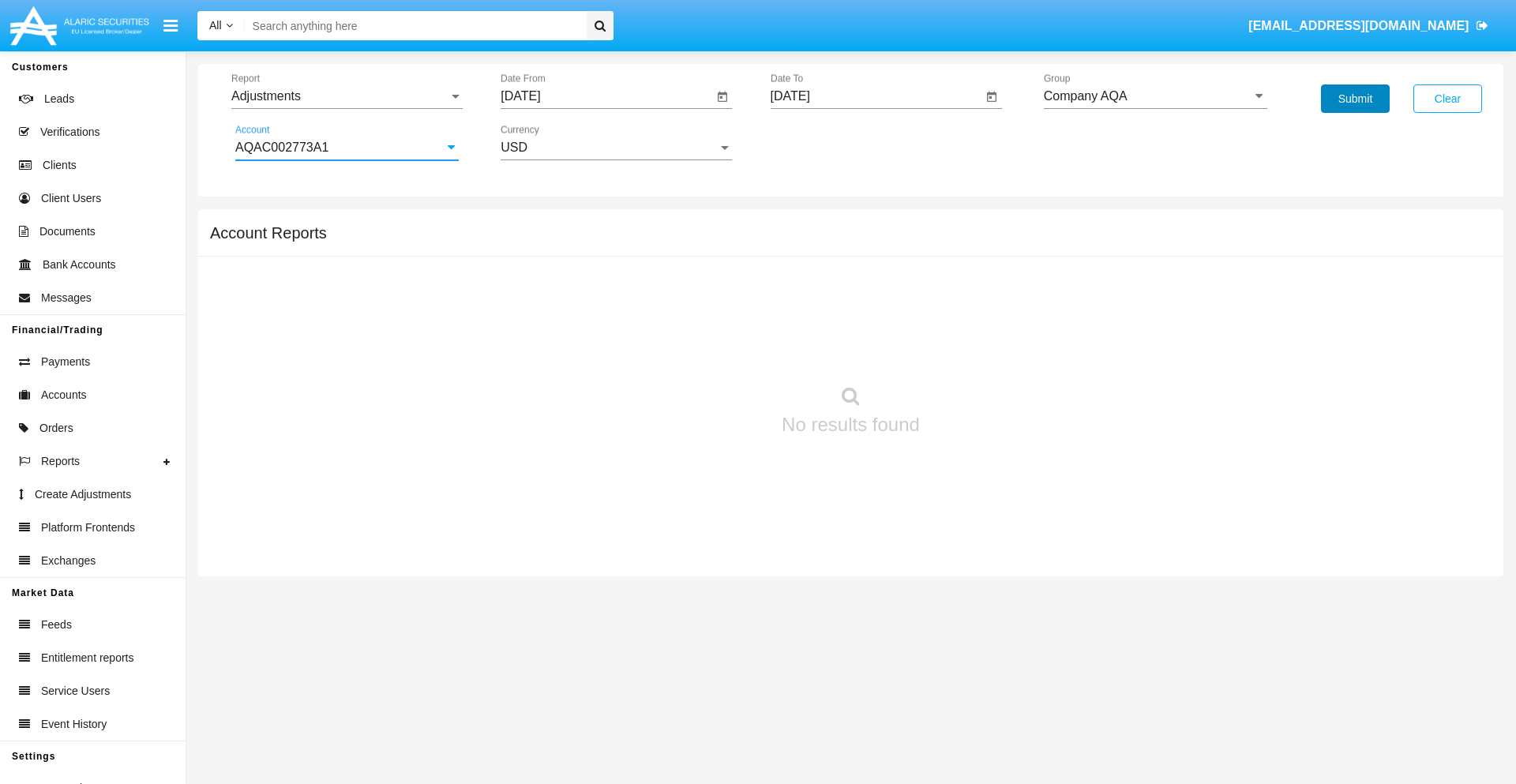
click at [1356, 99] on button "Submit" at bounding box center [1355, 99] width 68 height 29
click at [346, 96] on span "Report" at bounding box center [340, 95] width 217 height 14
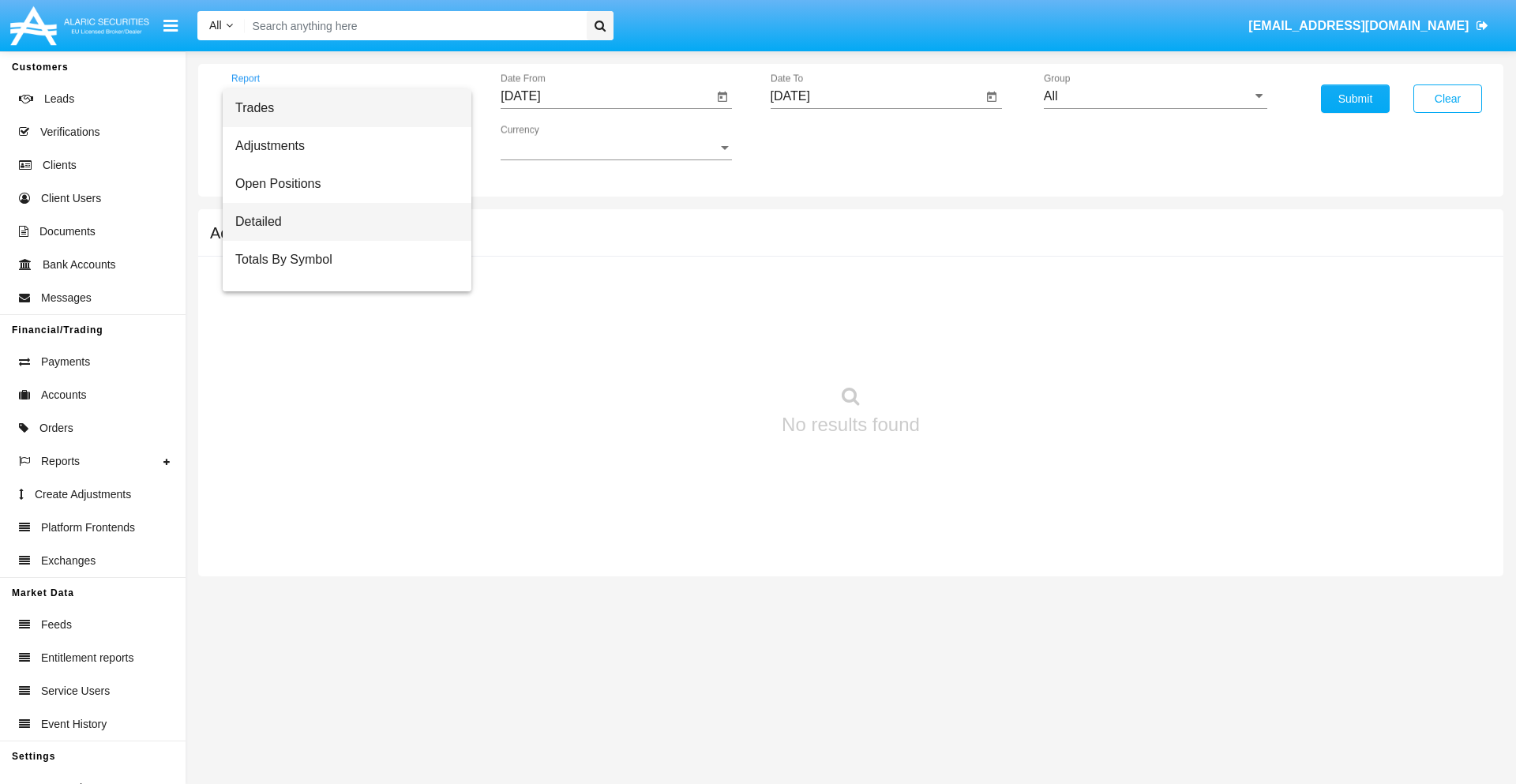
click at [341, 222] on span "Detailed" at bounding box center [347, 222] width 224 height 38
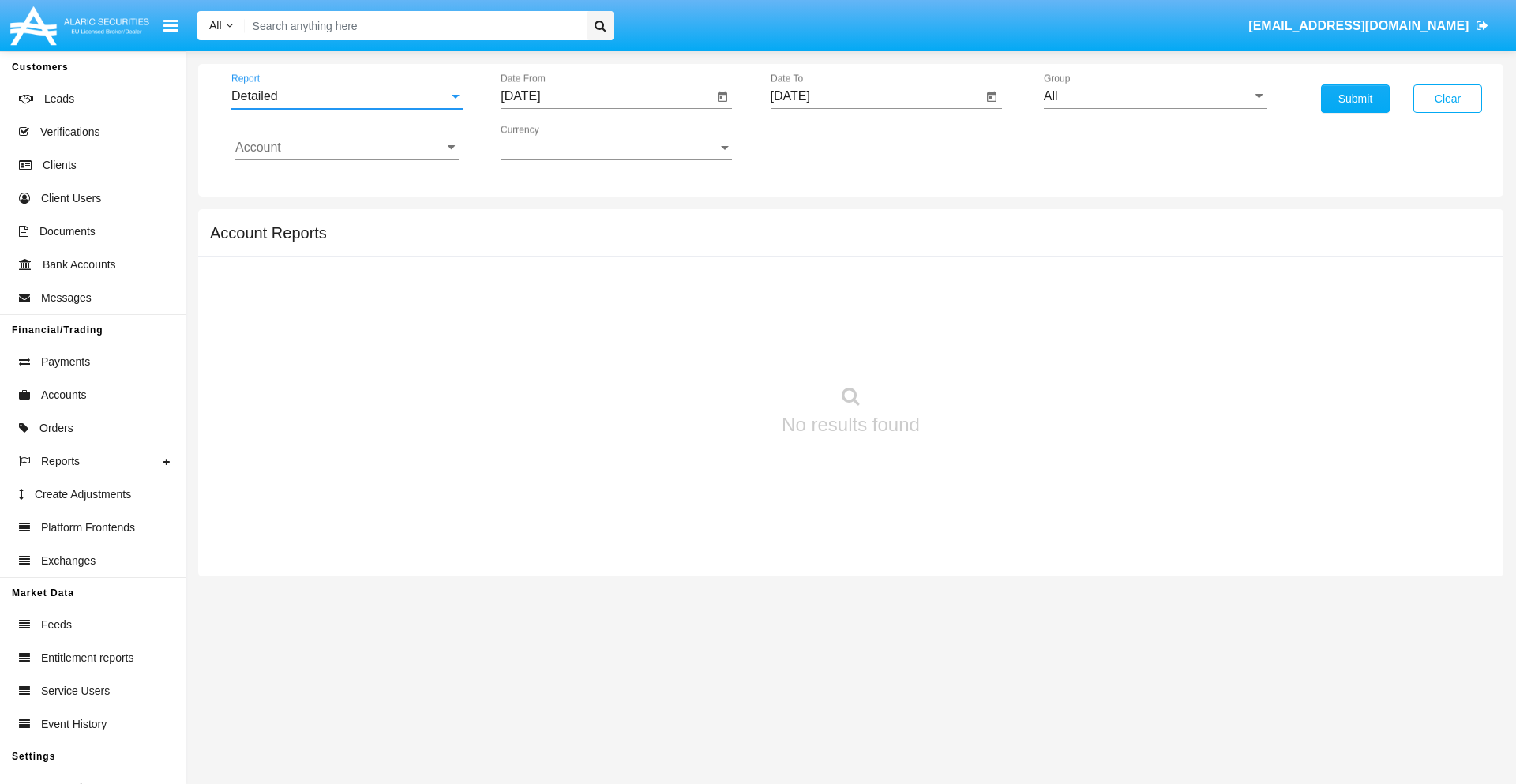
click at [607, 96] on input "[DATE]" at bounding box center [607, 95] width 212 height 14
click at [553, 142] on span "[DATE]" at bounding box center [538, 142] width 35 height 12
click at [705, 349] on div "2025" at bounding box center [705, 349] width 49 height 29
click at [705, 254] on div "AUG" at bounding box center [705, 254] width 49 height 29
click at [685, 273] on div "15" at bounding box center [685, 274] width 29 height 29
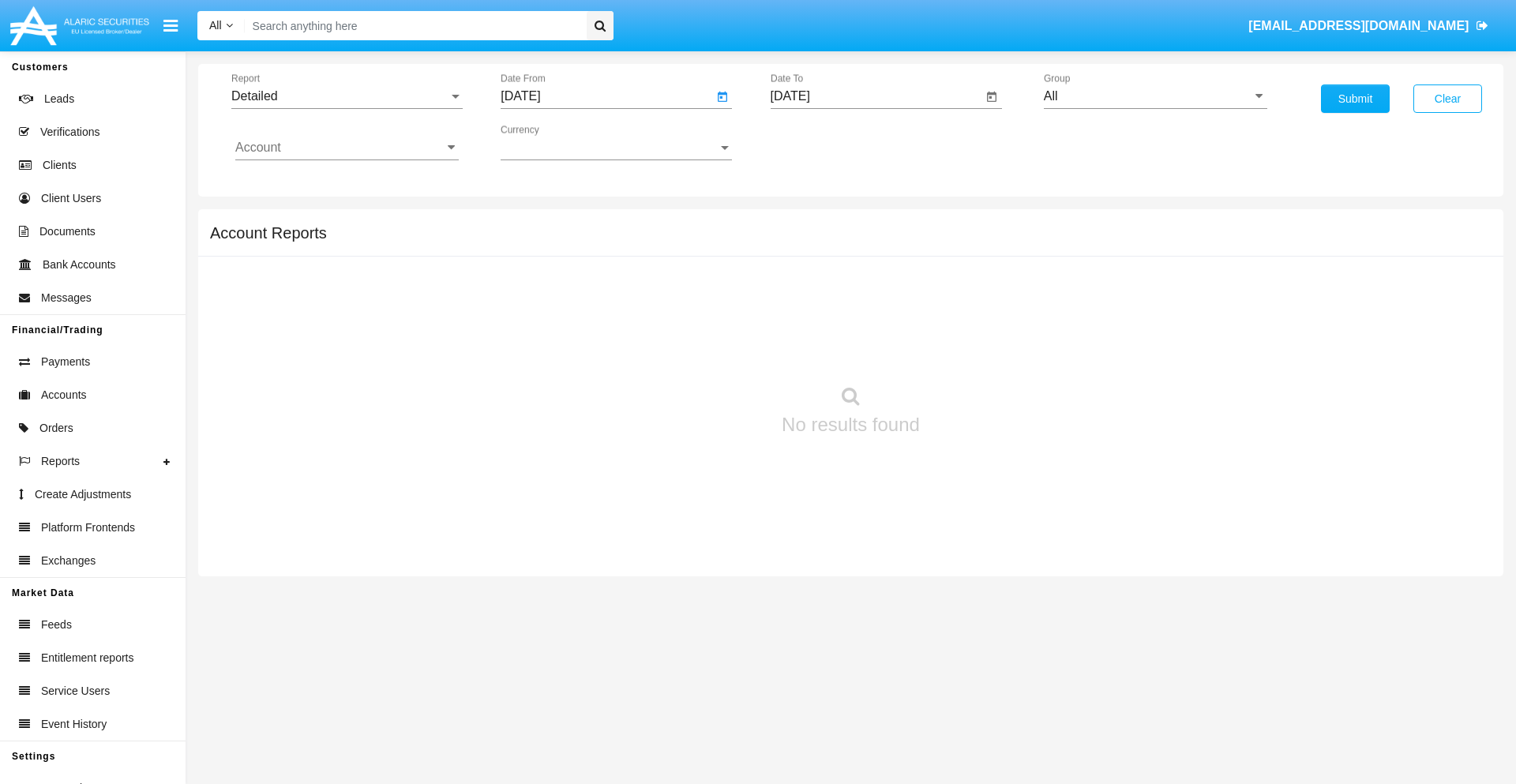
type input "[DATE]"
click at [876, 96] on input "[DATE]" at bounding box center [877, 95] width 212 height 14
click at [822, 142] on span "[DATE]" at bounding box center [808, 142] width 35 height 12
click at [974, 349] on div "2025" at bounding box center [974, 349] width 49 height 29
click at [974, 254] on div "AUG" at bounding box center [974, 254] width 49 height 29
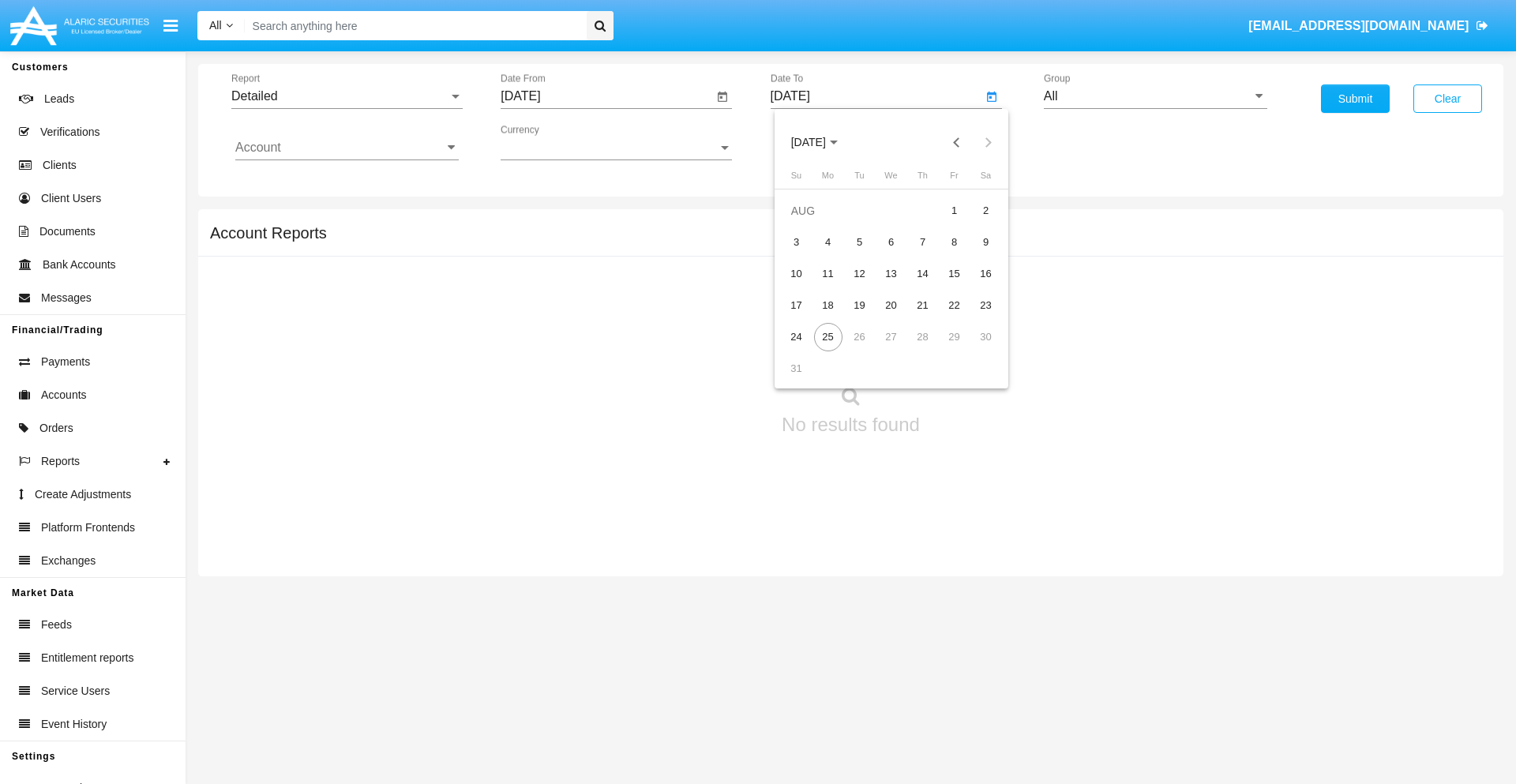
click at [828, 336] on div "25" at bounding box center [828, 336] width 29 height 29
type input "[DATE]"
click at [1156, 96] on input "All" at bounding box center [1156, 95] width 224 height 14
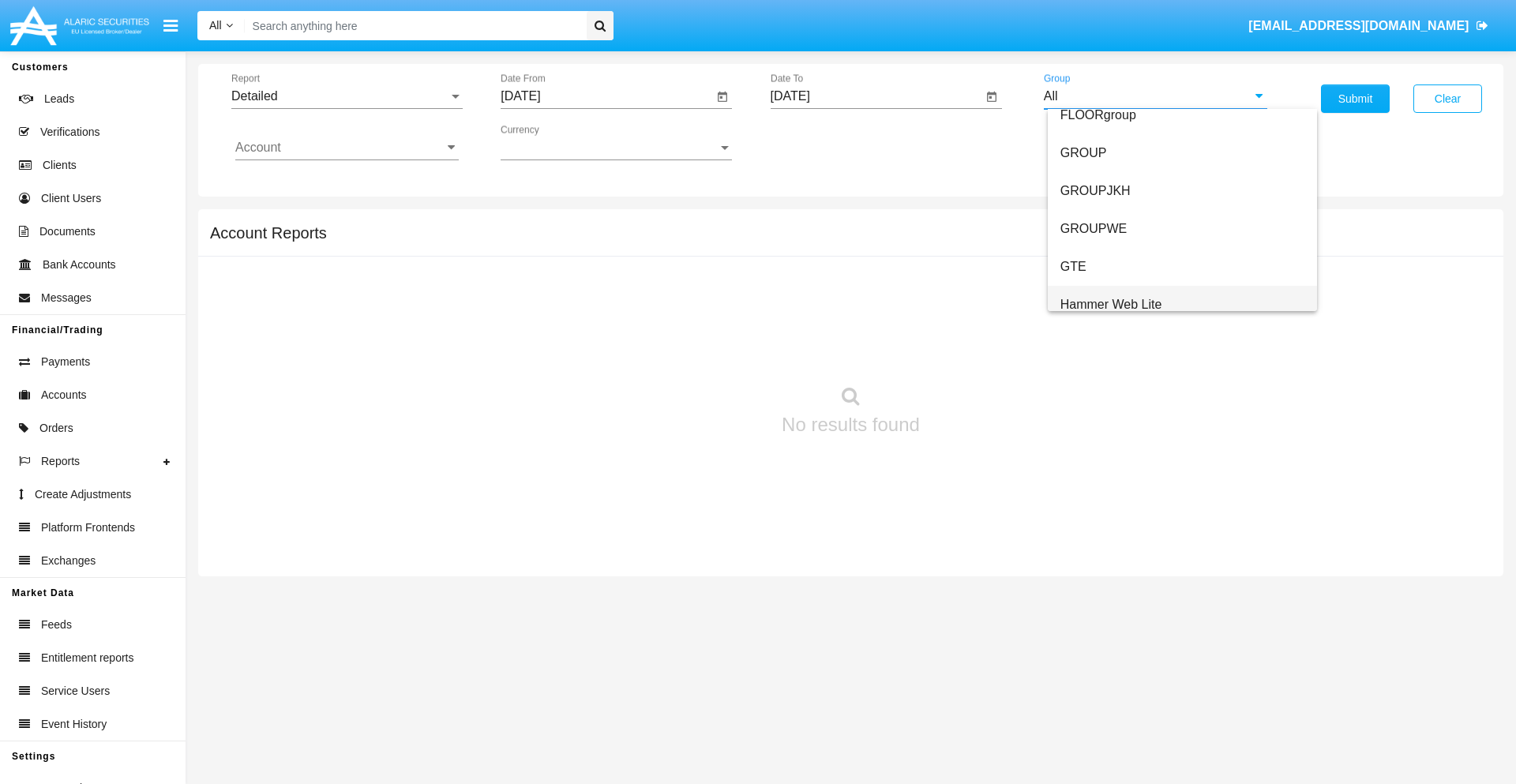
click at [1111, 304] on span "Hammer Web Lite" at bounding box center [1112, 304] width 102 height 13
type input "Hammer Web Lite"
click at [346, 147] on input "Account" at bounding box center [347, 147] width 224 height 14
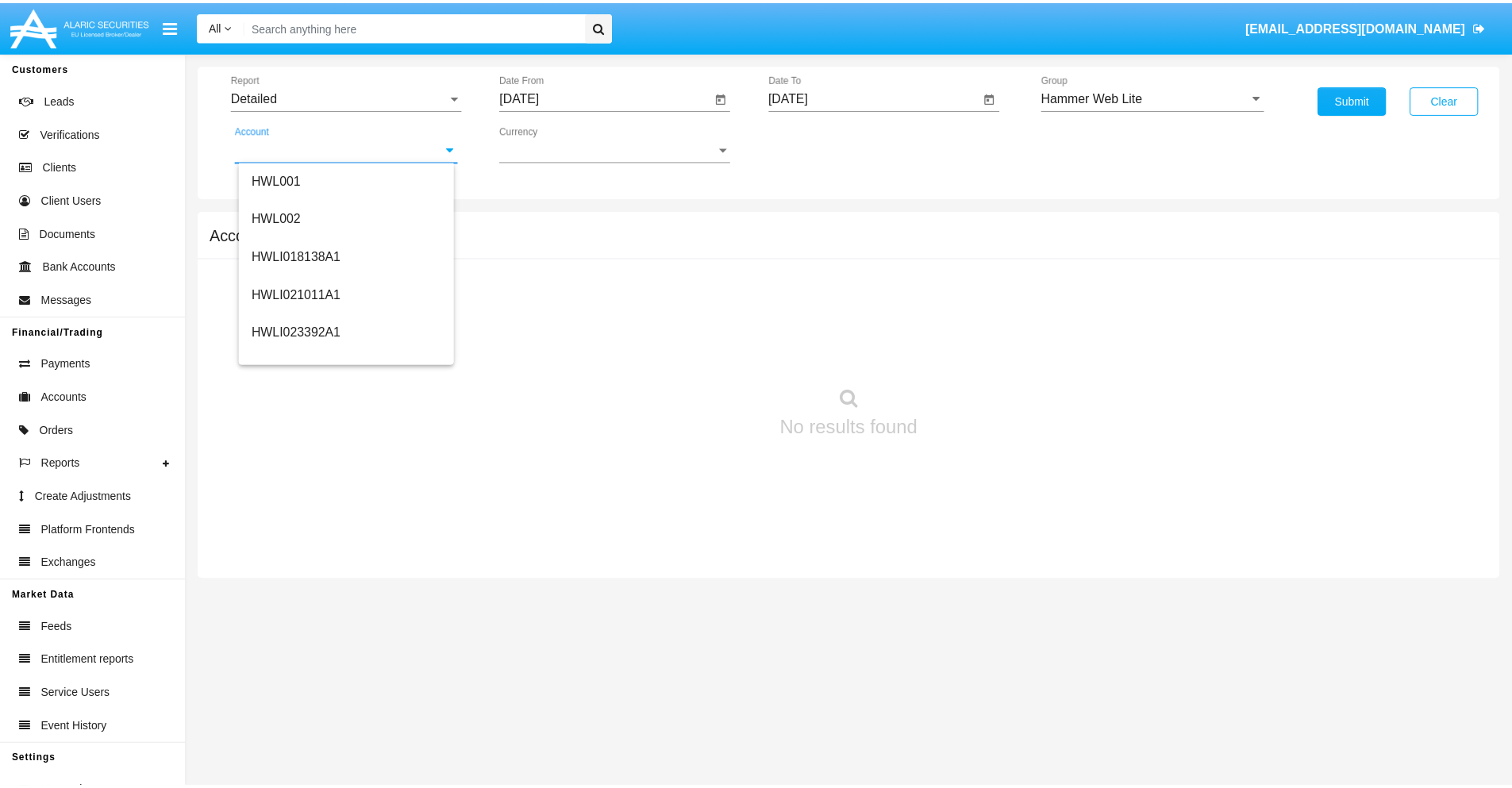
scroll to position [241, 0]
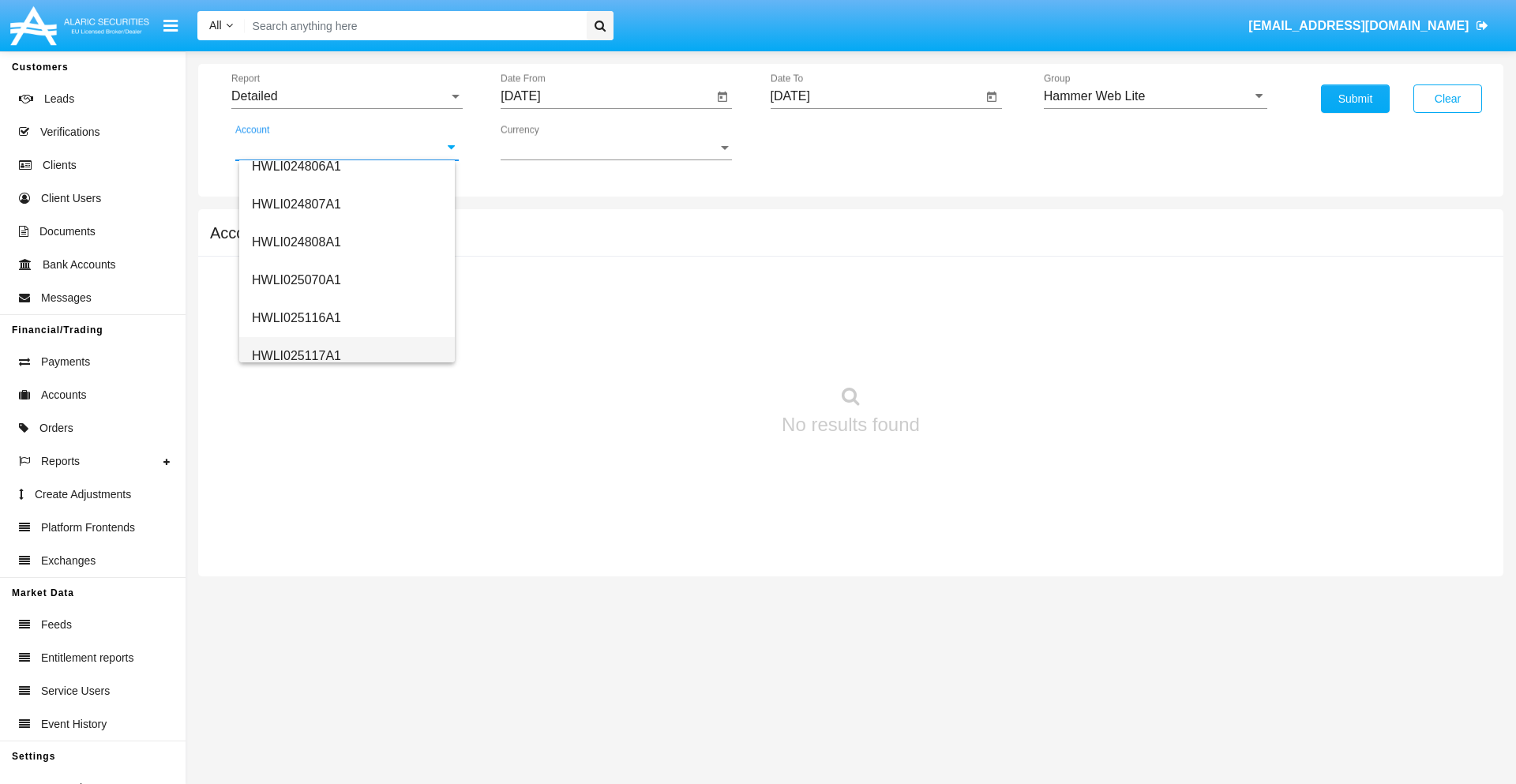
click at [295, 355] on span "HWLI025117A1" at bounding box center [296, 355] width 89 height 13
type input "HWLI025117A1"
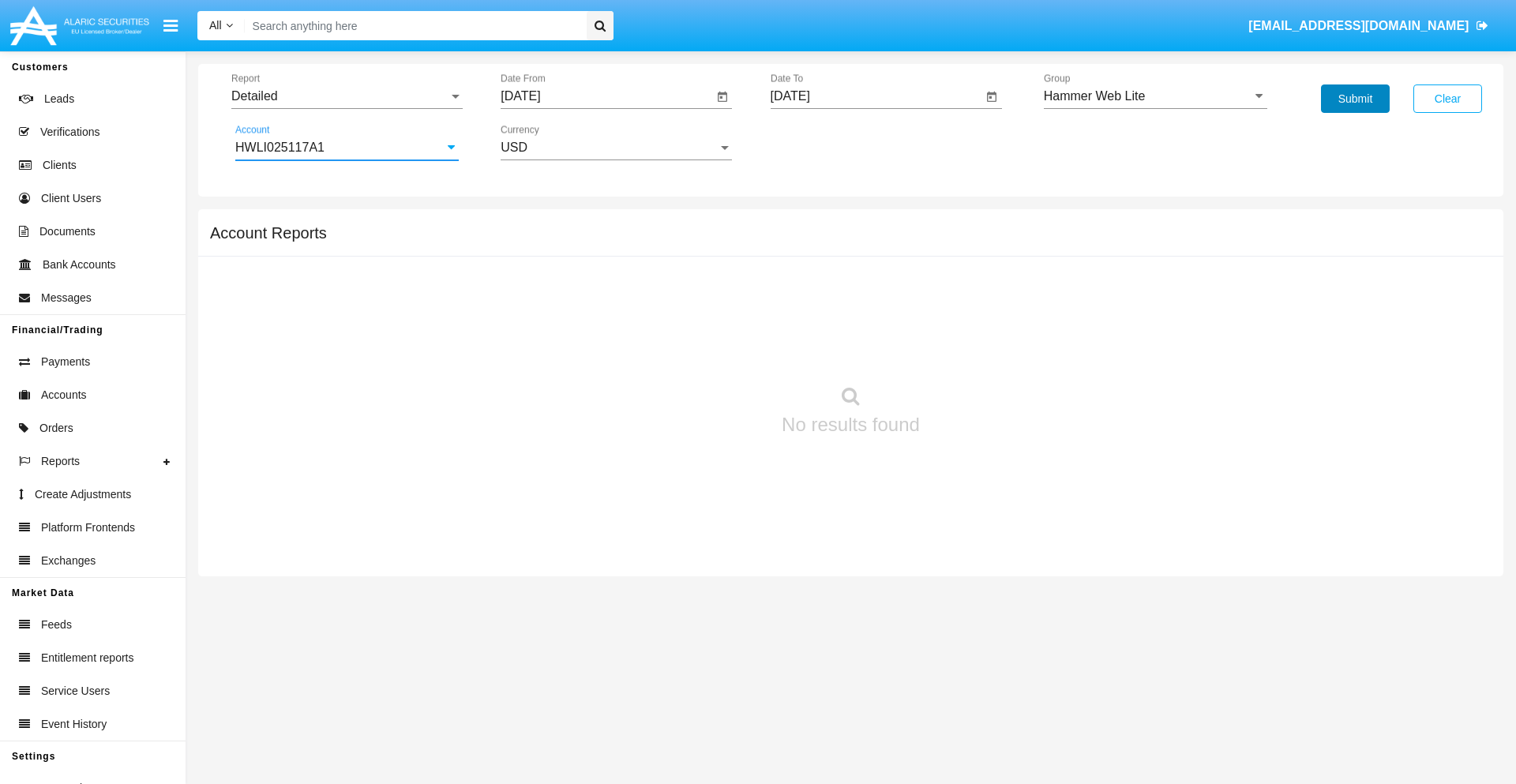
click at [1356, 99] on button "Submit" at bounding box center [1355, 99] width 68 height 29
click at [346, 96] on span "Report" at bounding box center [340, 95] width 217 height 14
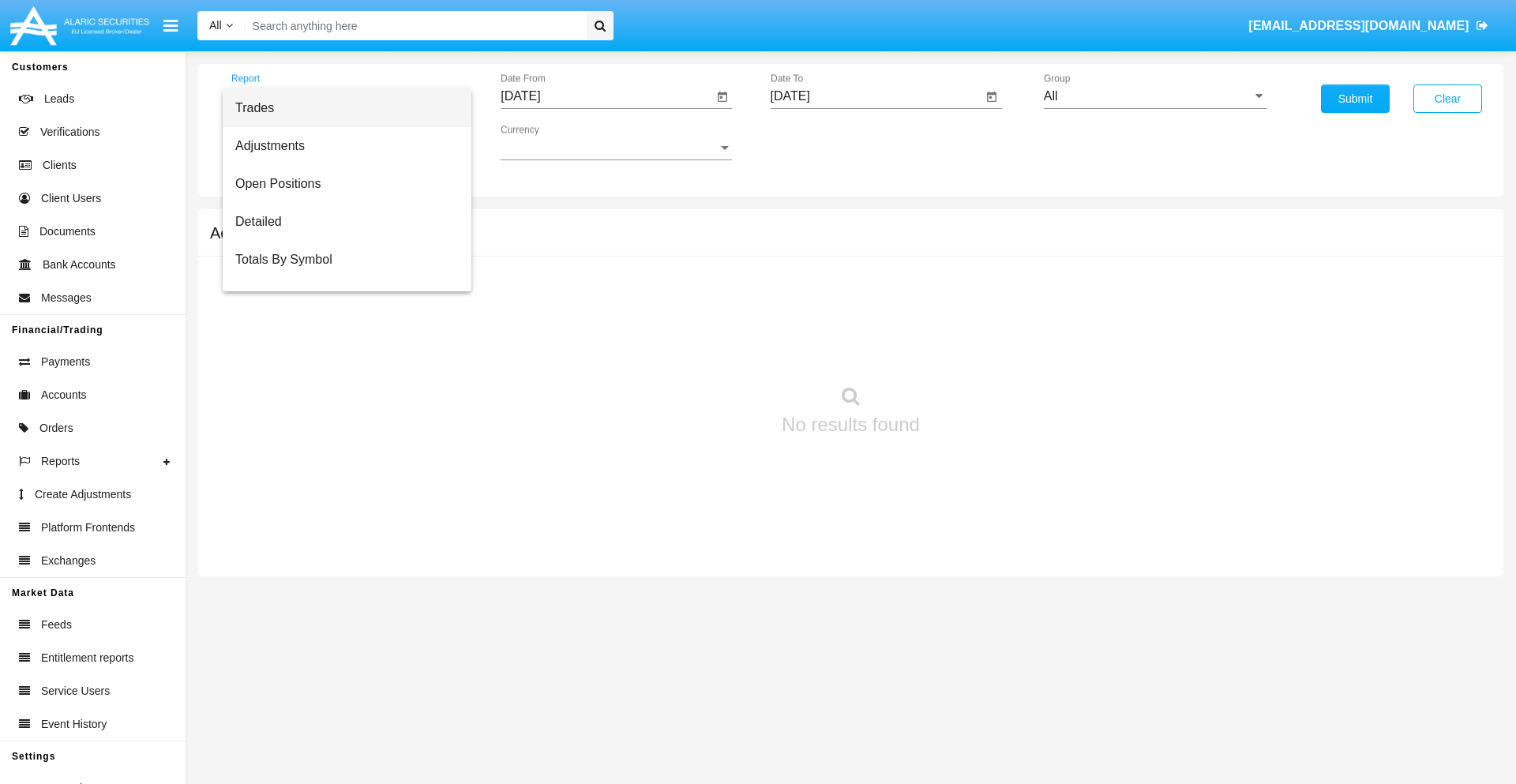
scroll to position [101, 0]
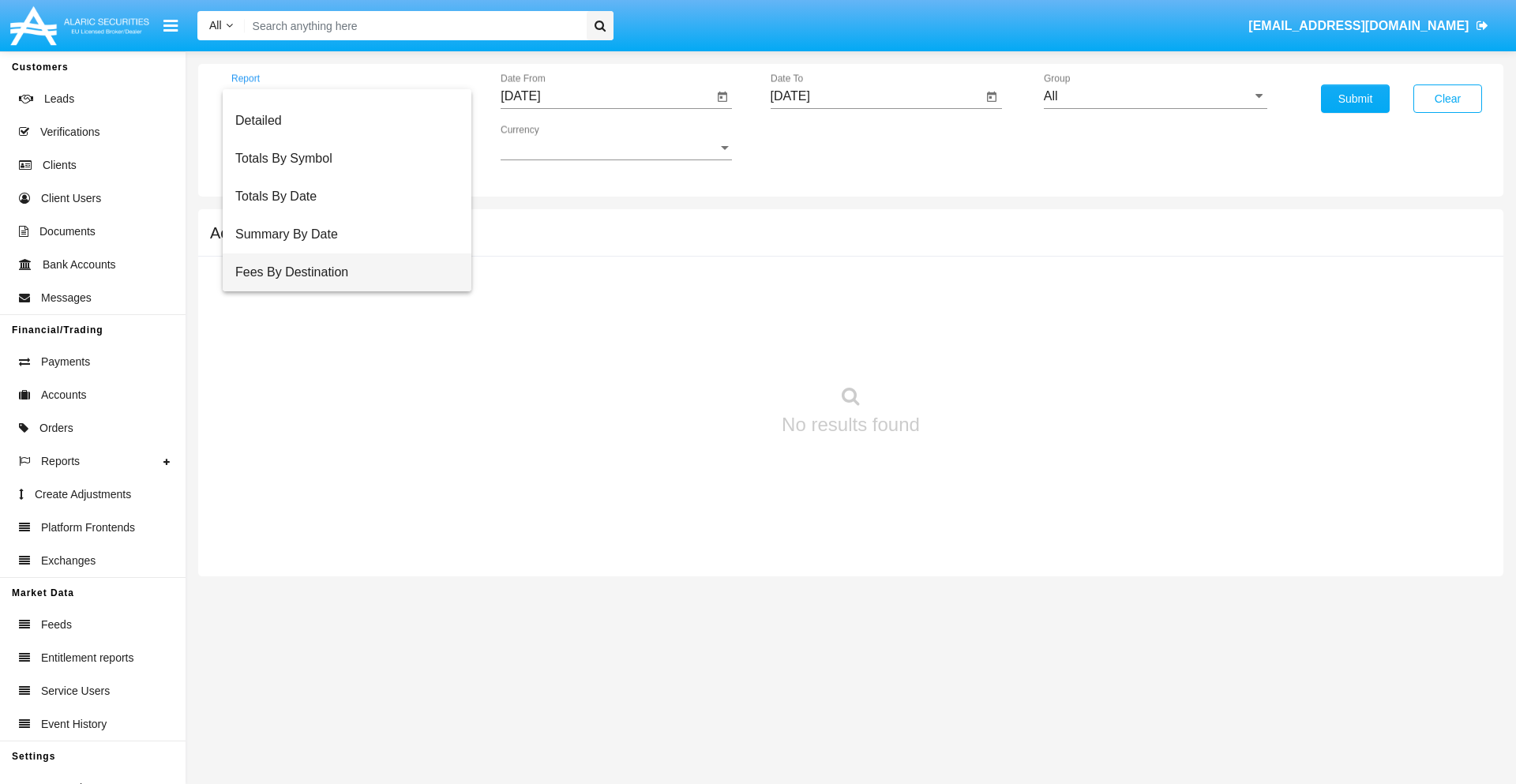
click at [341, 272] on span "Fees By Destination" at bounding box center [347, 272] width 224 height 38
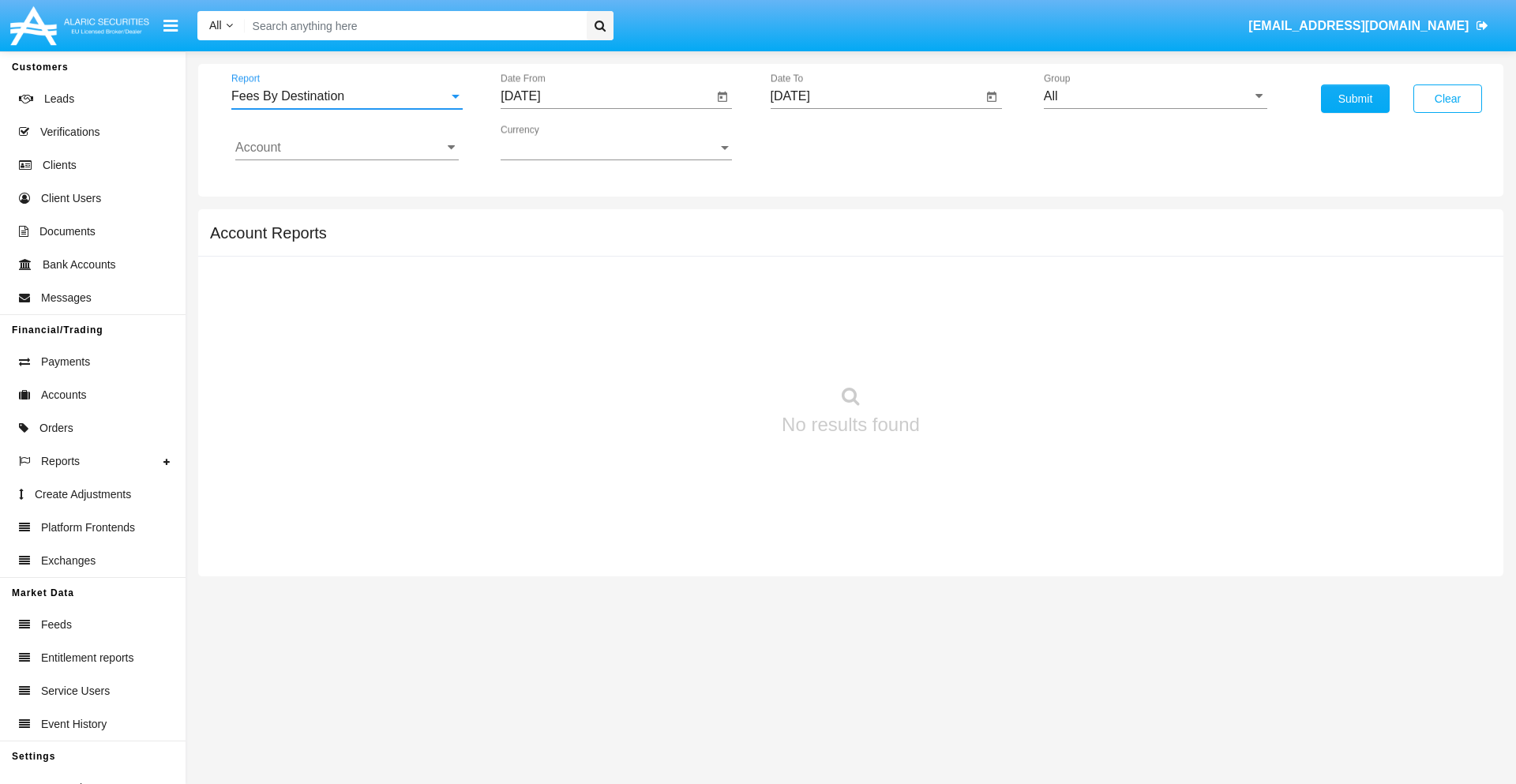
click at [607, 96] on input "[DATE]" at bounding box center [607, 95] width 212 height 14
click at [553, 142] on span "[DATE]" at bounding box center [538, 142] width 35 height 12
click at [705, 349] on div "2025" at bounding box center [705, 349] width 49 height 29
click at [538, 254] on div "MAY" at bounding box center [539, 254] width 49 height 29
click at [527, 336] on div "25" at bounding box center [527, 336] width 29 height 29
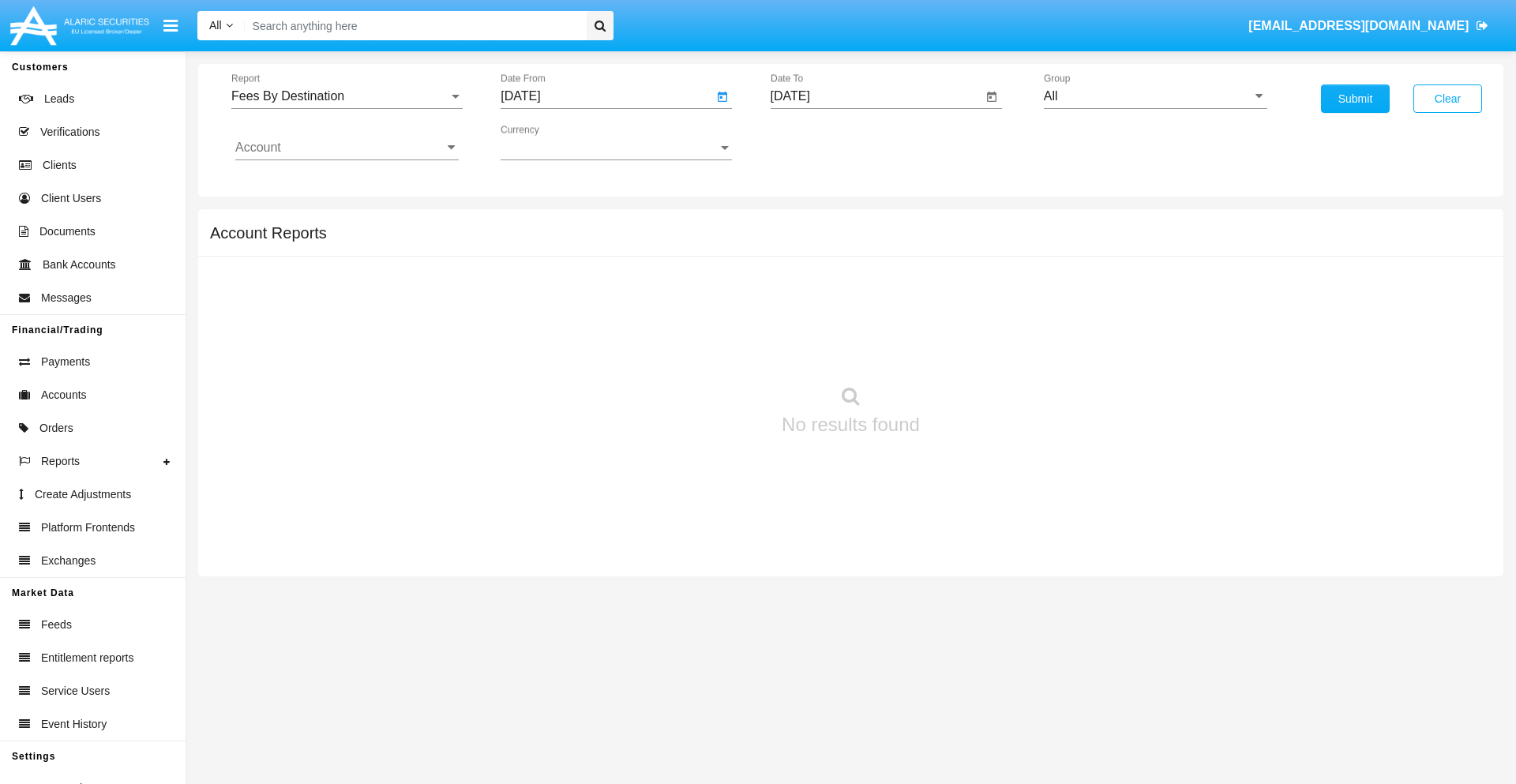
type input "05/25/25"
click at [876, 96] on input "[DATE]" at bounding box center [877, 95] width 212 height 14
click at [822, 142] on span "[DATE]" at bounding box center [808, 142] width 35 height 12
click at [974, 349] on div "2025" at bounding box center [974, 349] width 49 height 29
click at [974, 254] on div "AUG" at bounding box center [974, 254] width 49 height 29
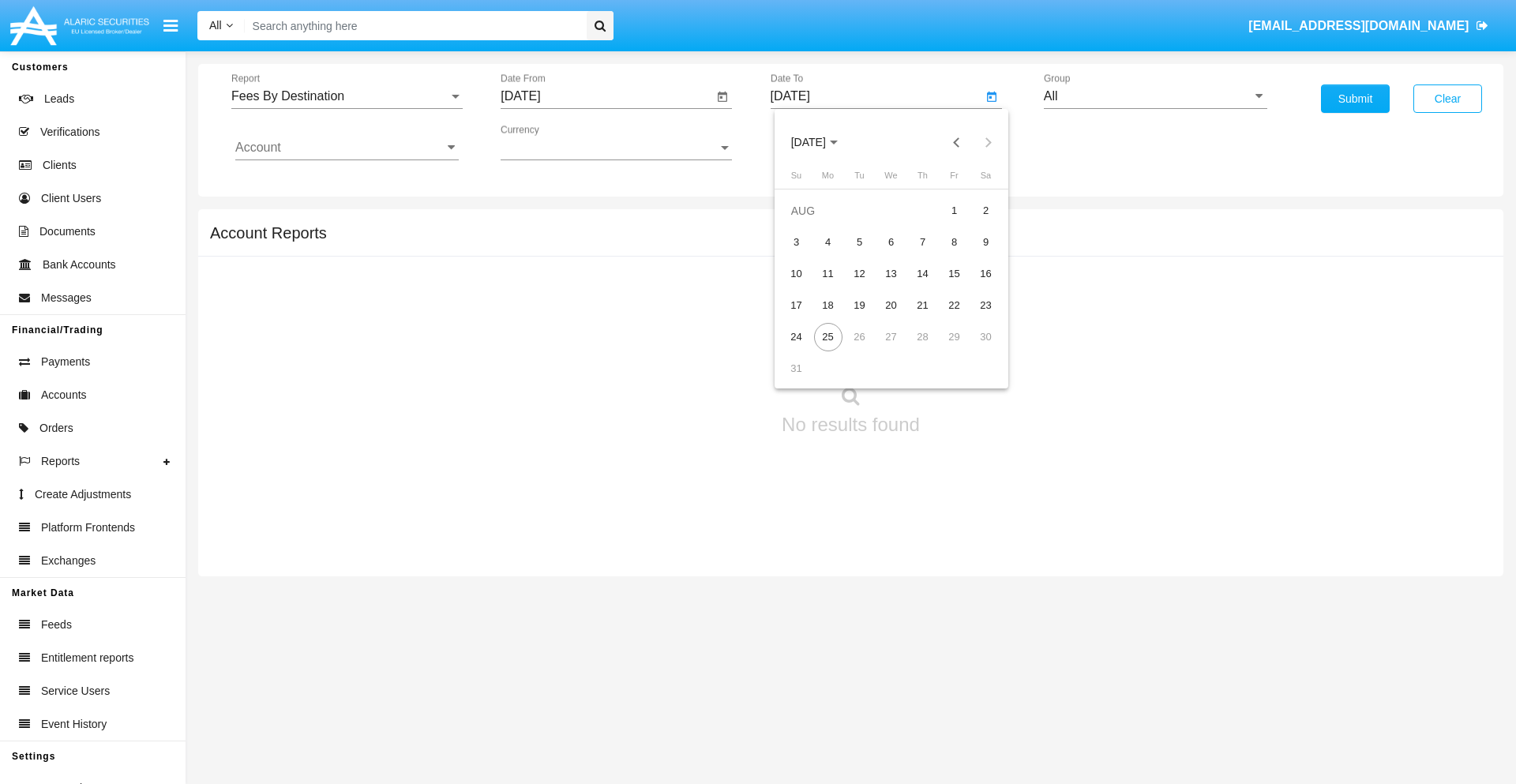
click at [828, 336] on div "25" at bounding box center [828, 336] width 29 height 29
type input "[DATE]"
click at [1156, 96] on input "All" at bounding box center [1156, 95] width 224 height 14
type input "Hammer Web Lite"
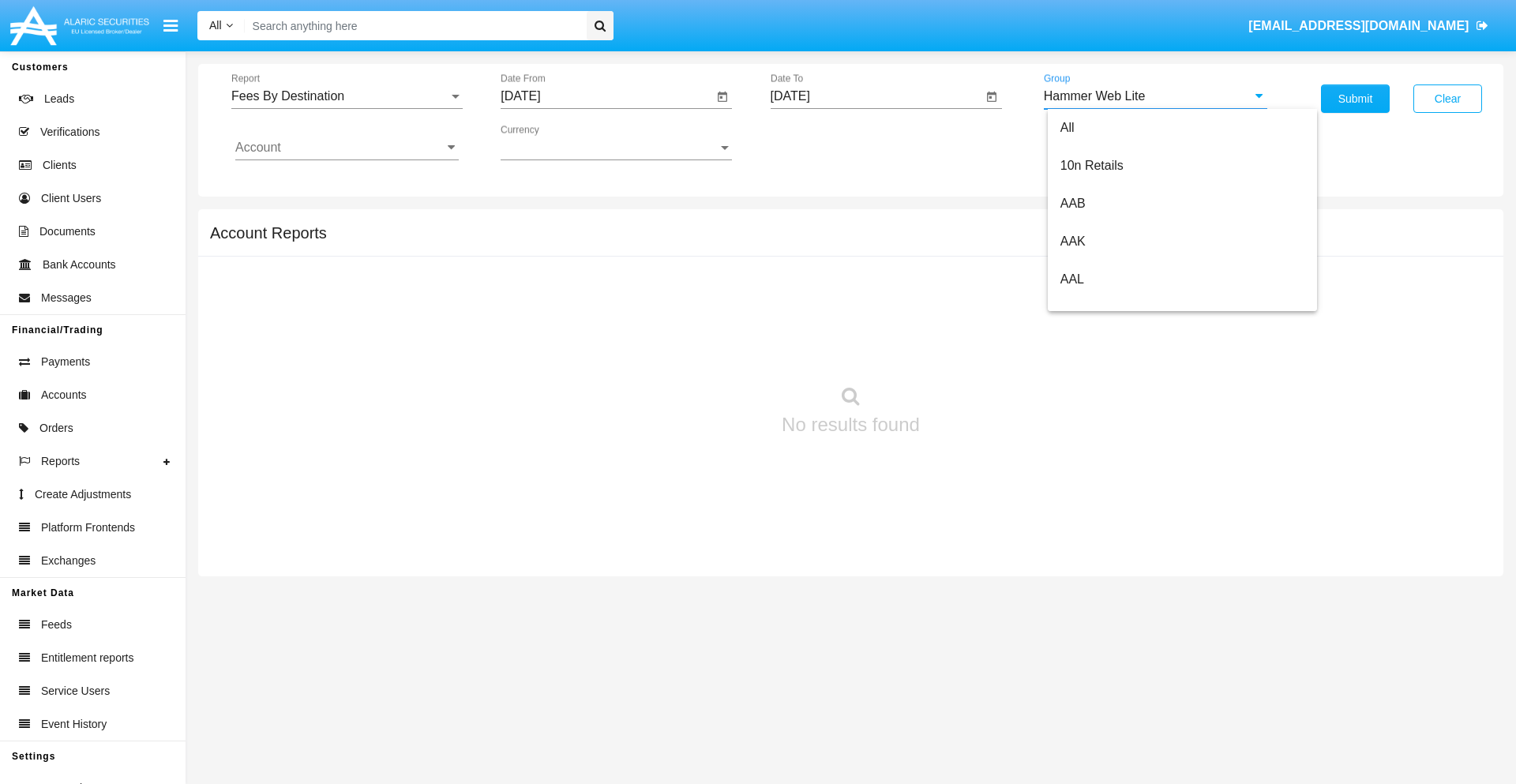
scroll to position [0, 0]
click at [346, 147] on input "Account" at bounding box center [347, 147] width 224 height 14
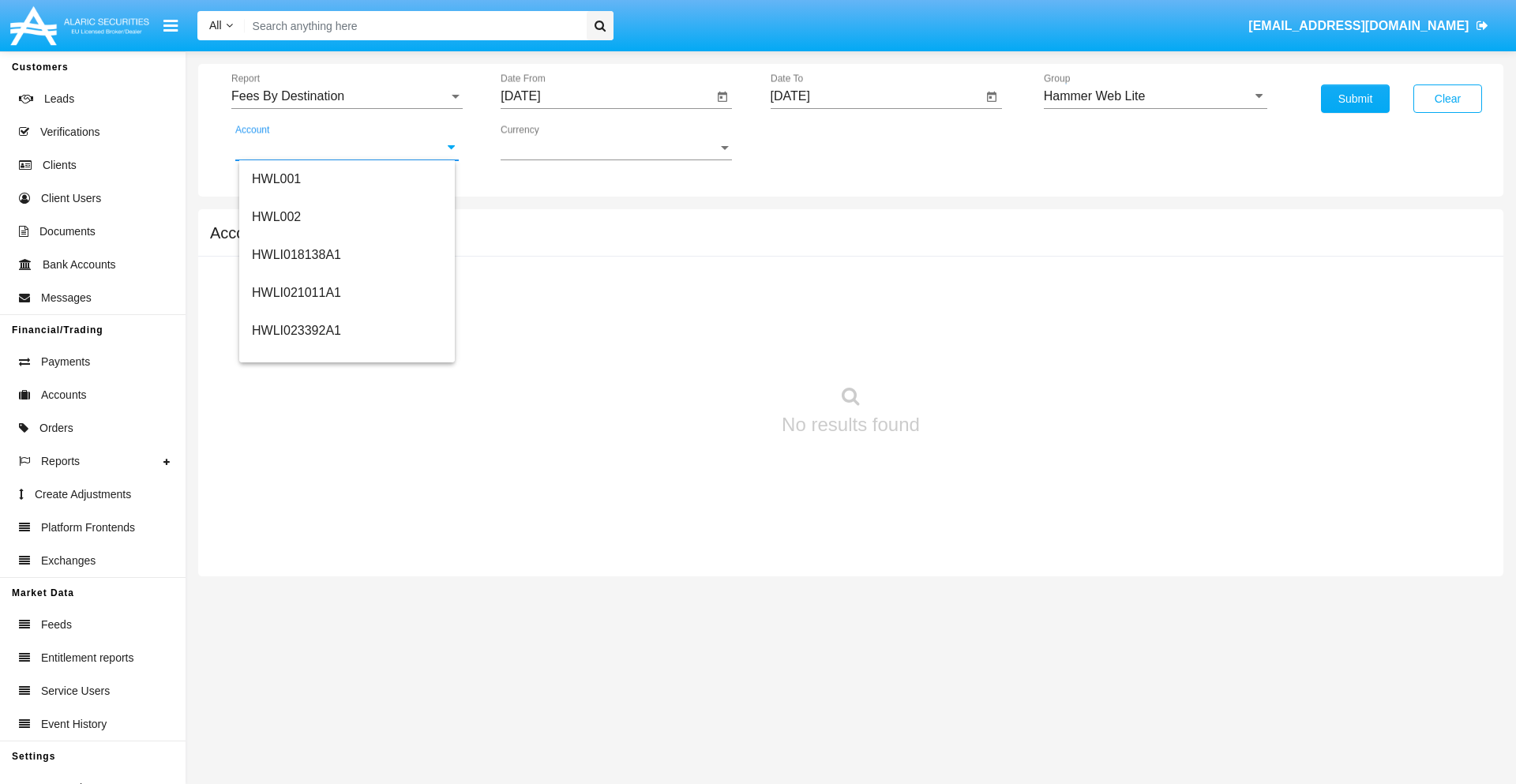
click at [295, 589] on span "HWLI025117A1" at bounding box center [296, 596] width 89 height 13
type input "HWLI025117A1"
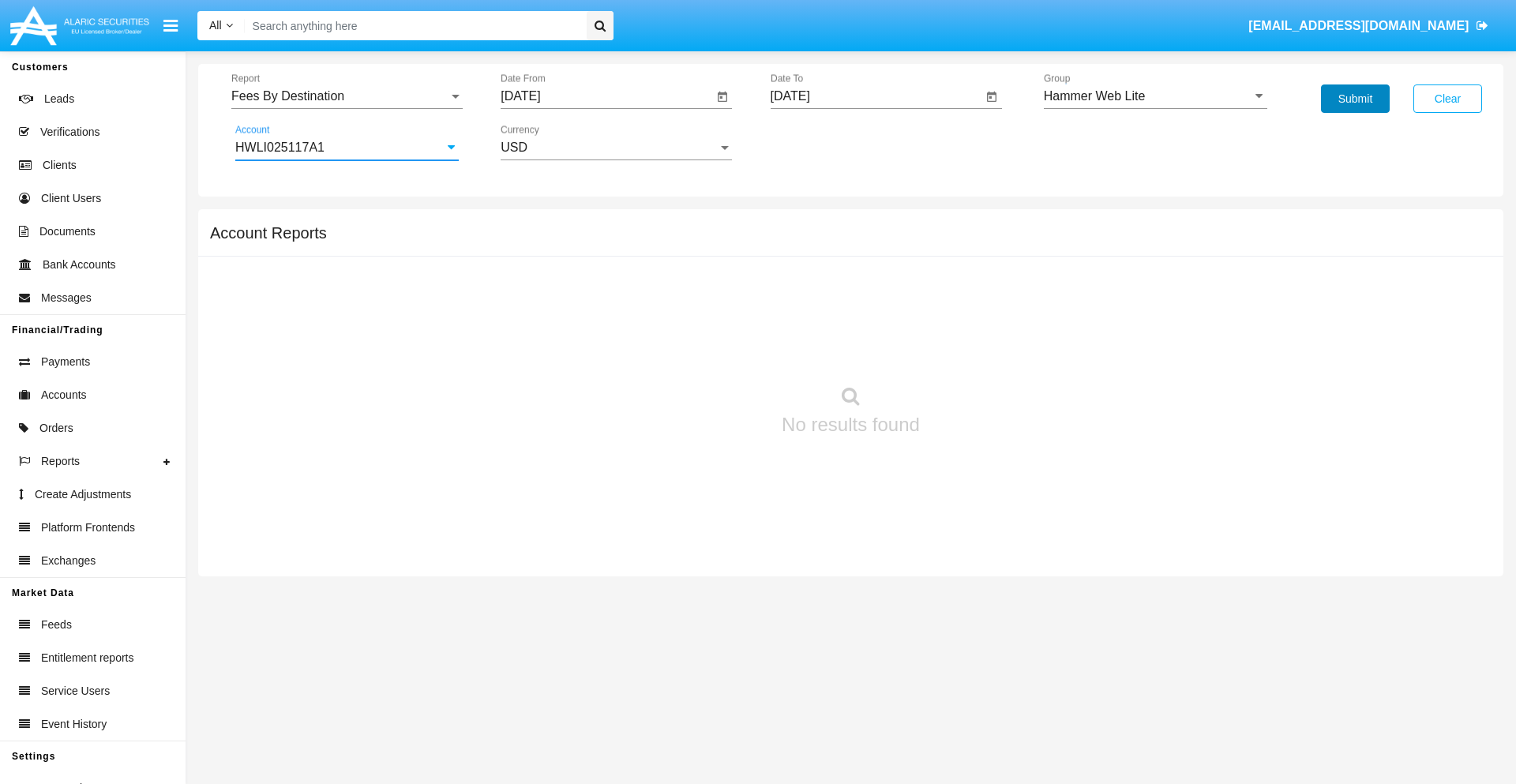
click at [1356, 99] on button "Submit" at bounding box center [1355, 99] width 68 height 29
click at [346, 96] on span "Report" at bounding box center [340, 95] width 217 height 14
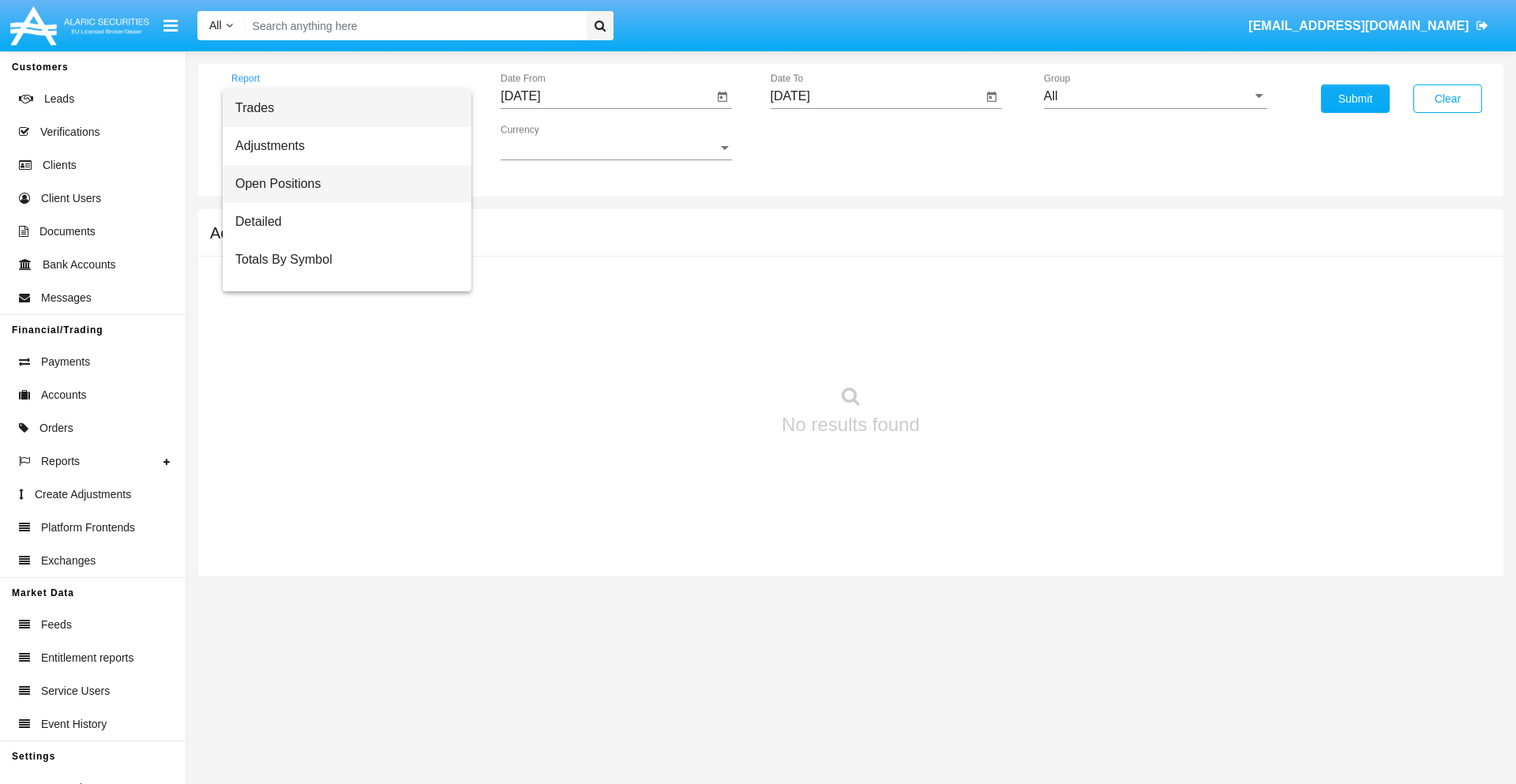
click at [341, 184] on span "Open Positions" at bounding box center [347, 184] width 224 height 38
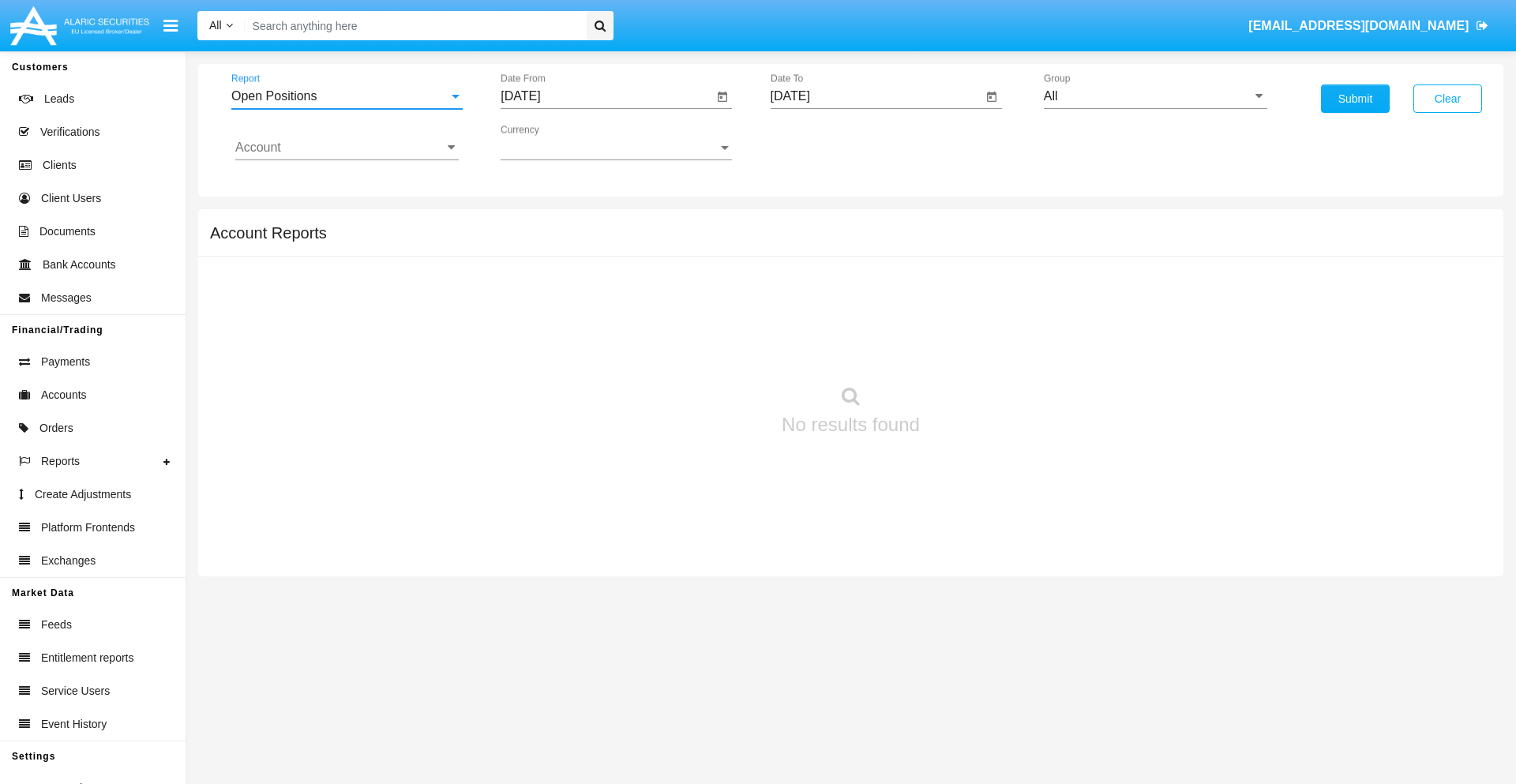
click at [607, 96] on input "[DATE]" at bounding box center [607, 95] width 212 height 14
click at [553, 142] on span "[DATE]" at bounding box center [538, 142] width 35 height 12
click at [705, 349] on div "2025" at bounding box center [705, 349] width 49 height 29
click at [649, 254] on div "[DATE]" at bounding box center [649, 254] width 49 height 29
click at [685, 336] on div "25" at bounding box center [685, 336] width 29 height 29
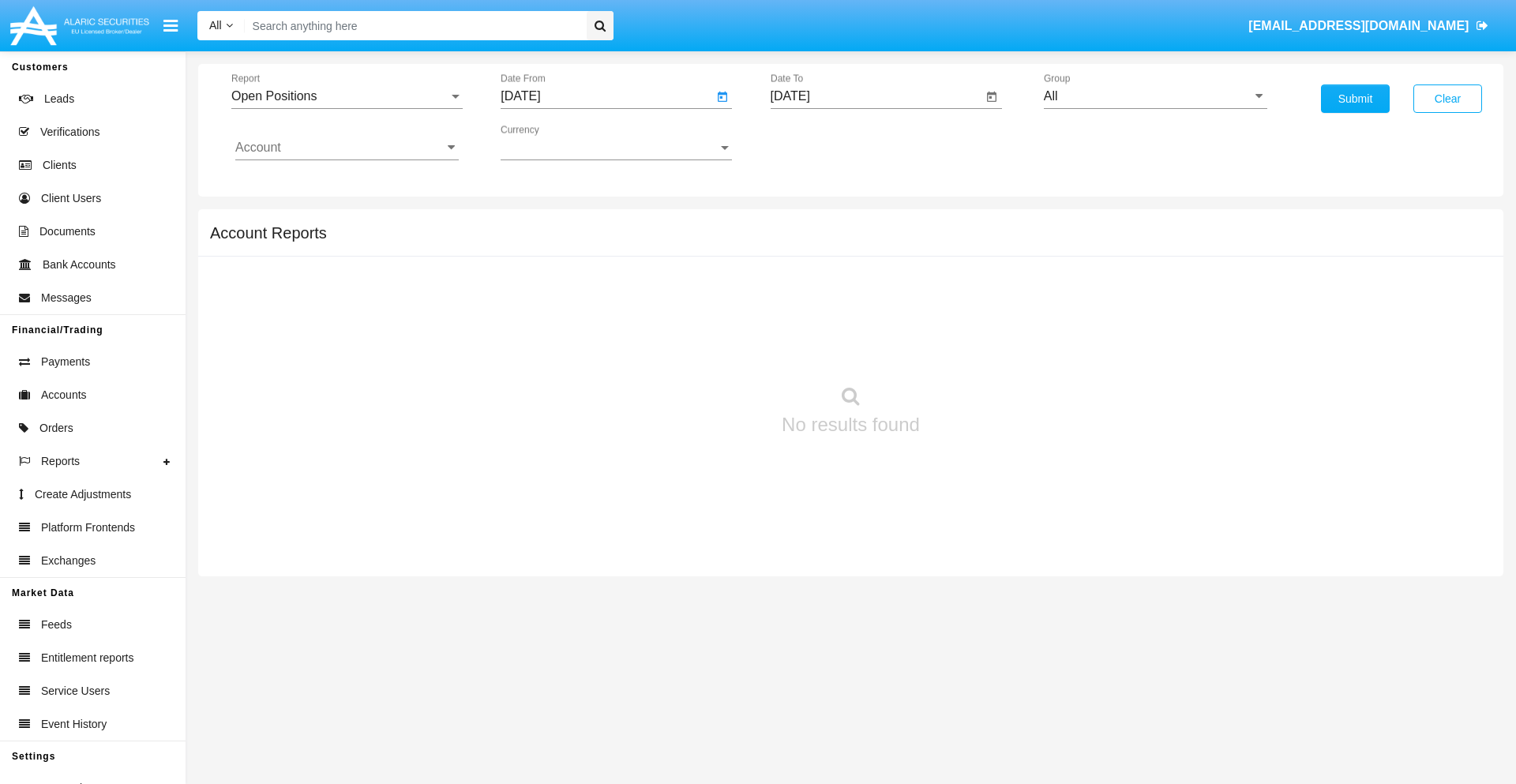
type input "[DATE]"
click at [876, 96] on input "[DATE]" at bounding box center [877, 95] width 212 height 14
click at [822, 142] on span "[DATE]" at bounding box center [808, 142] width 35 height 12
click at [974, 349] on div "2025" at bounding box center [974, 349] width 49 height 29
click at [974, 254] on div "AUG" at bounding box center [974, 254] width 49 height 29
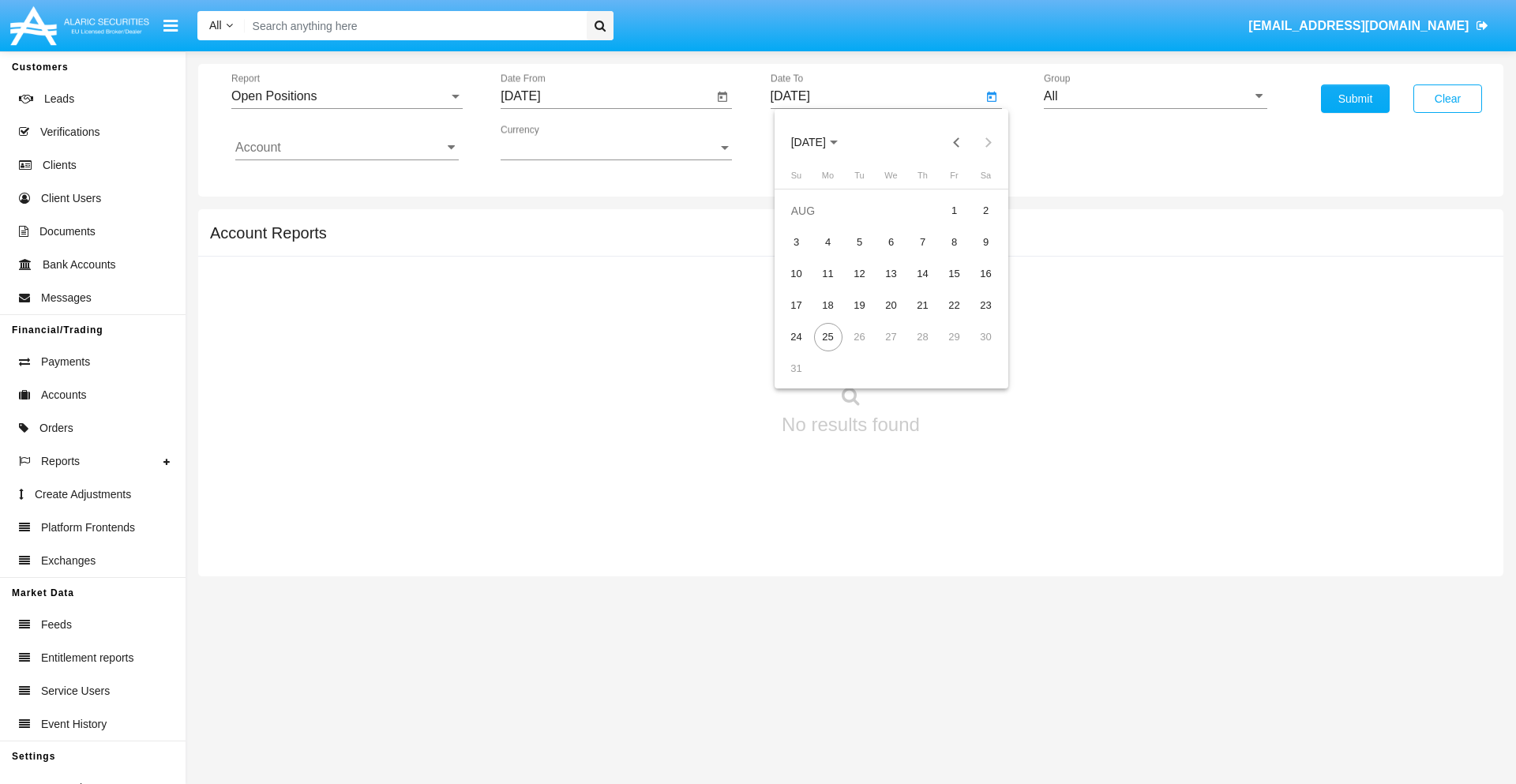
click at [828, 336] on div "25" at bounding box center [828, 336] width 29 height 29
type input "[DATE]"
click at [1156, 96] on input "All" at bounding box center [1156, 95] width 224 height 14
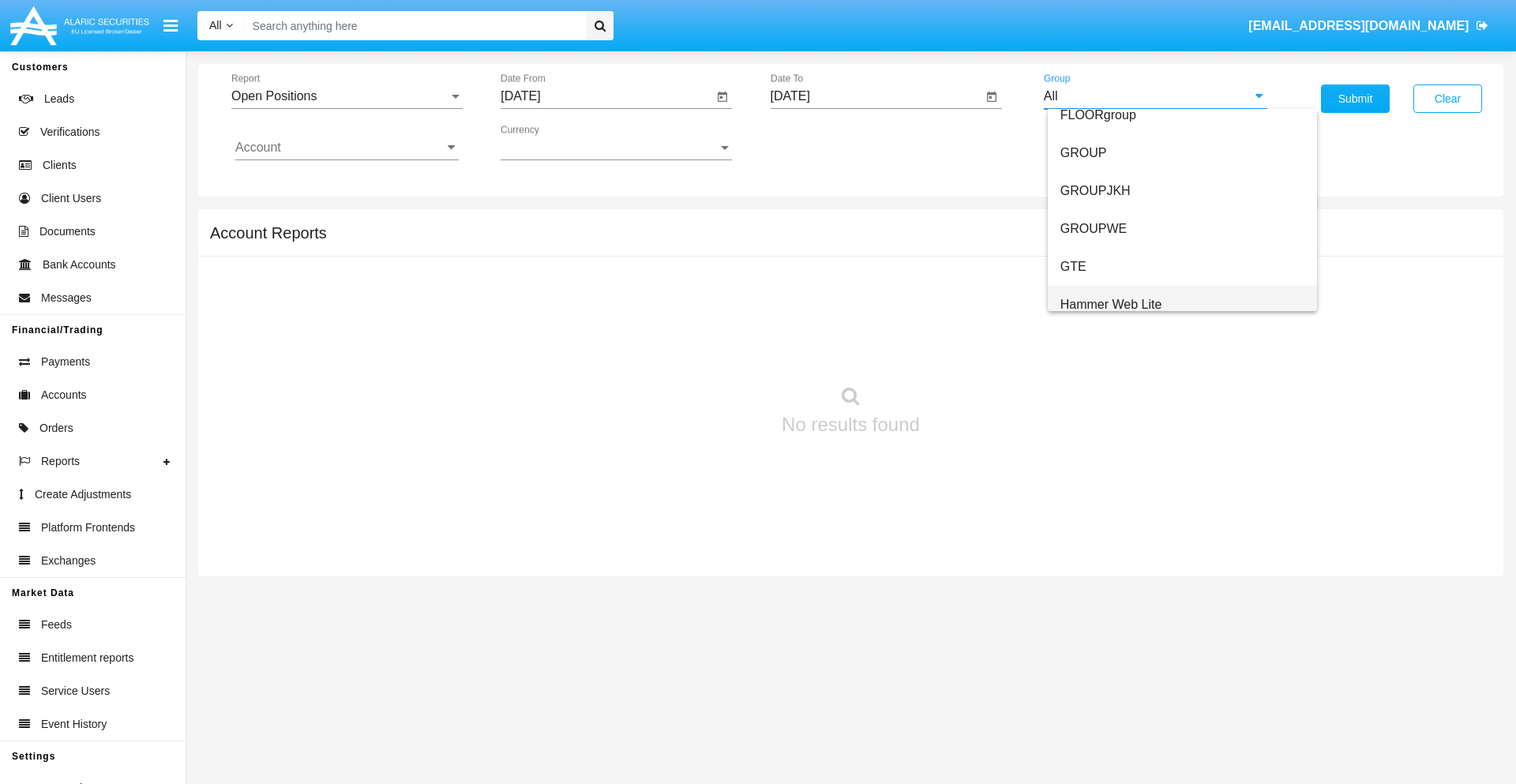
click at [1111, 304] on span "Hammer Web Lite" at bounding box center [1112, 304] width 102 height 13
type input "Hammer Web Lite"
click at [346, 147] on input "Account" at bounding box center [347, 147] width 224 height 14
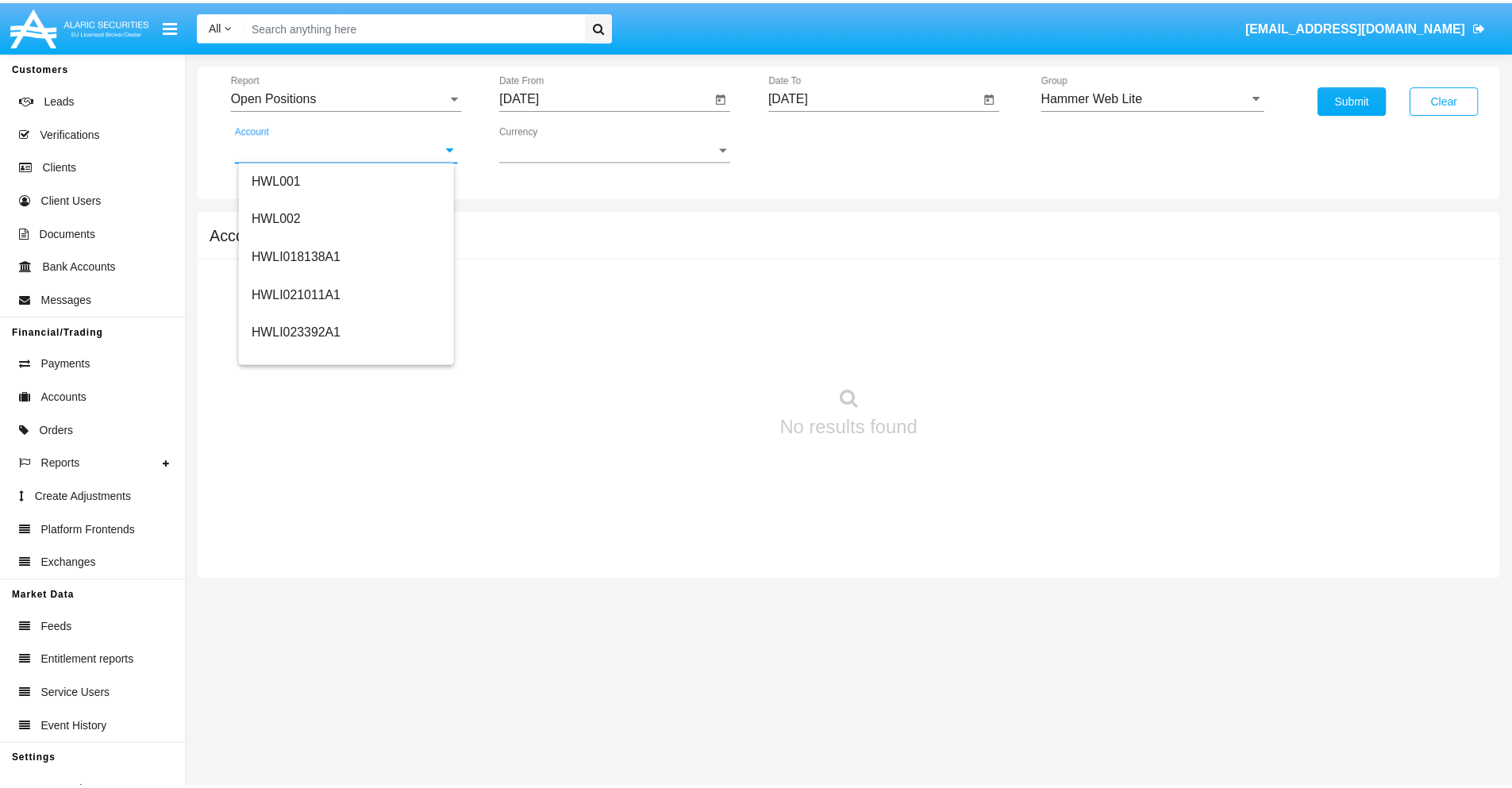
scroll to position [241, 0]
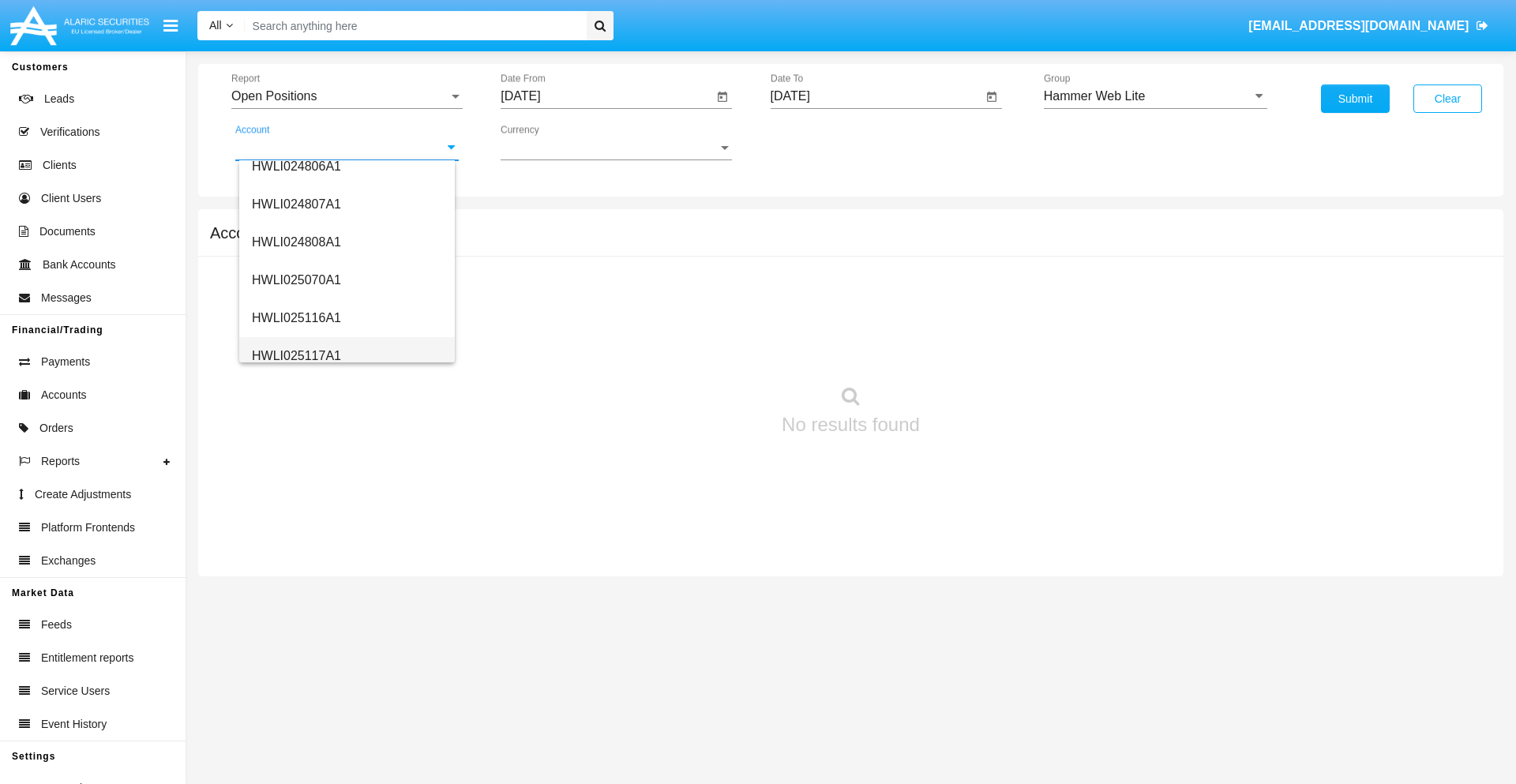
click at [295, 355] on span "HWLI025117A1" at bounding box center [296, 355] width 89 height 13
type input "HWLI025117A1"
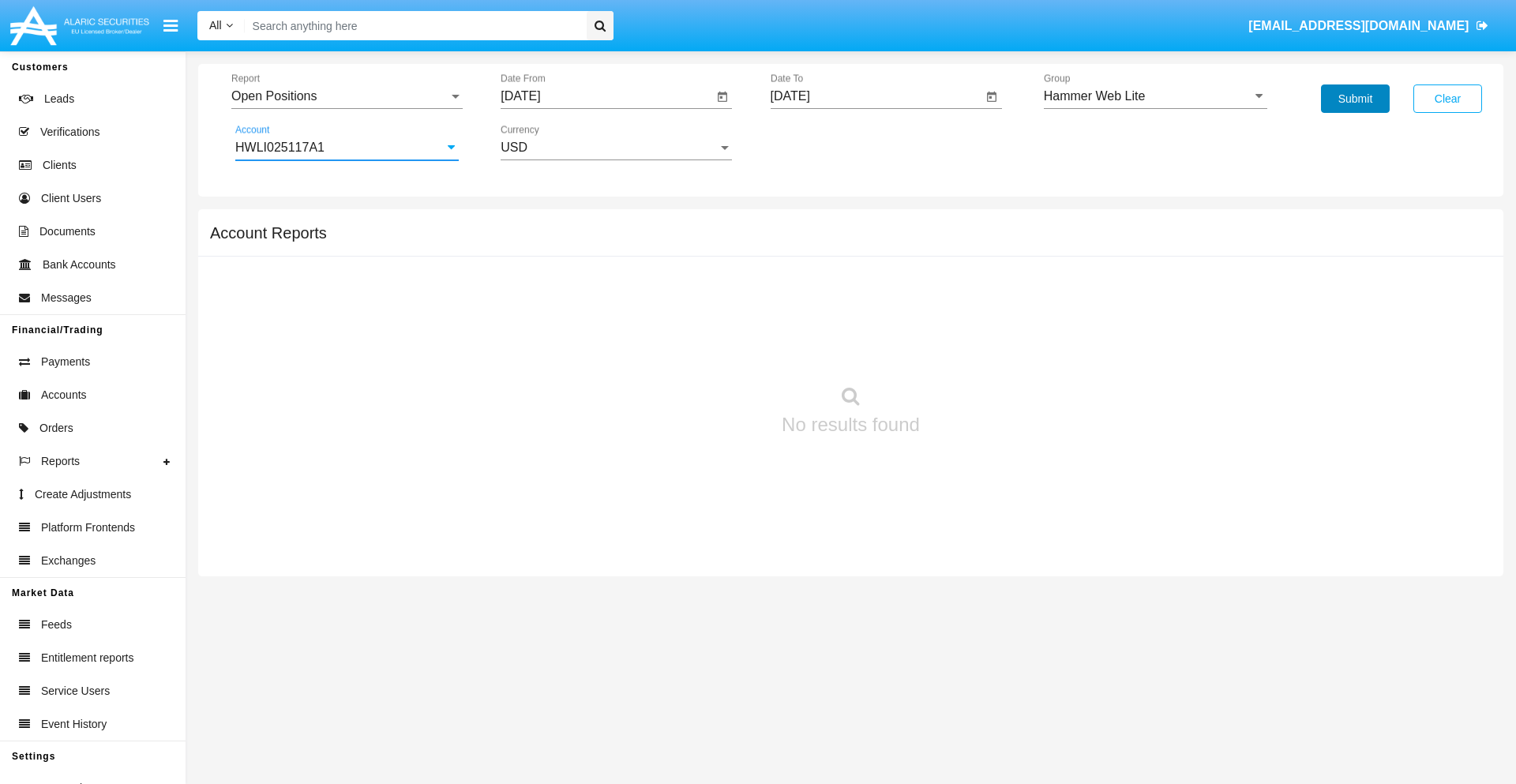
click at [1356, 99] on button "Submit" at bounding box center [1355, 99] width 68 height 29
click at [346, 96] on span "Report" at bounding box center [340, 95] width 217 height 14
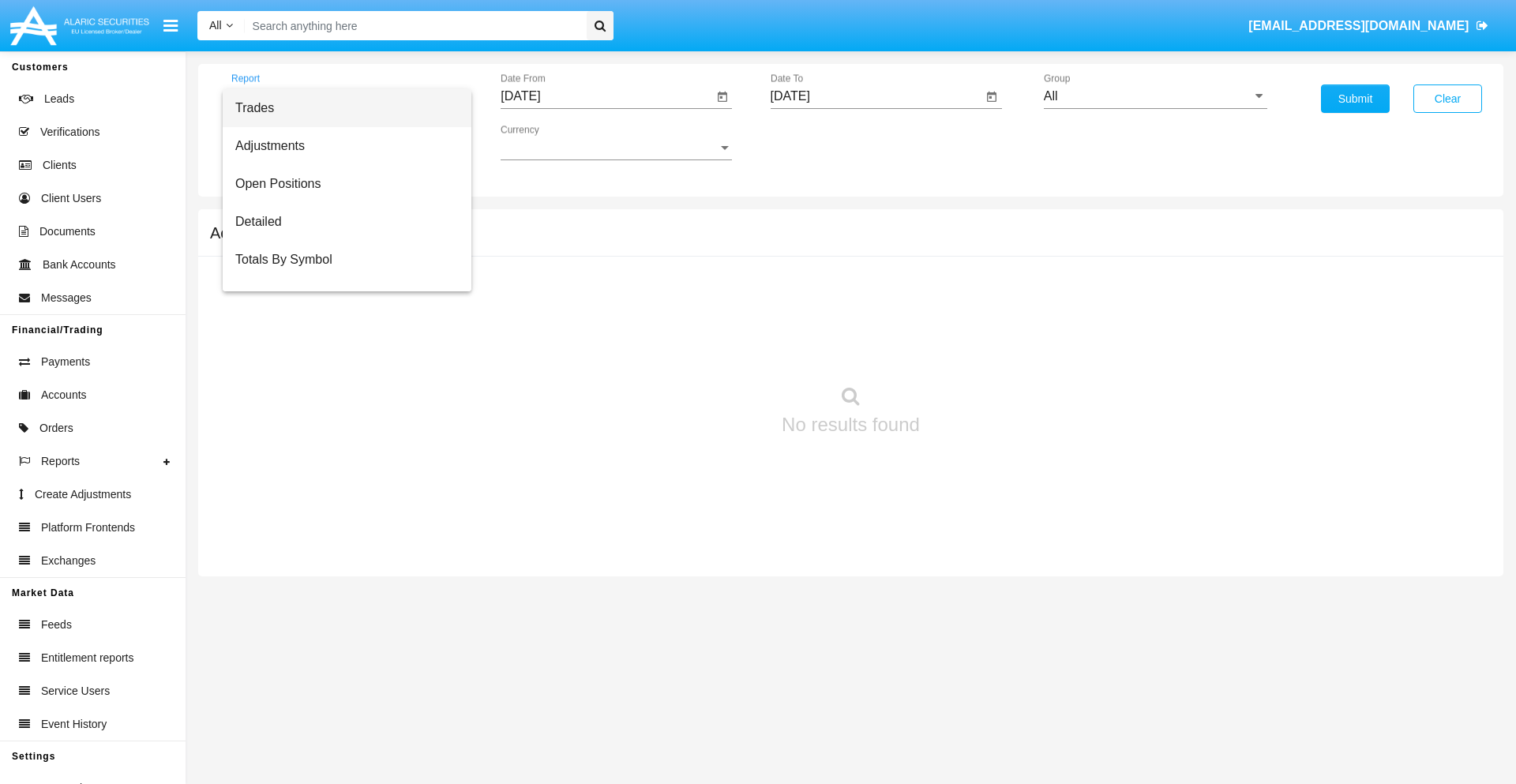
click at [341, 317] on span "Summary By Date" at bounding box center [347, 336] width 224 height 38
click at [607, 96] on input "[DATE]" at bounding box center [607, 95] width 212 height 14
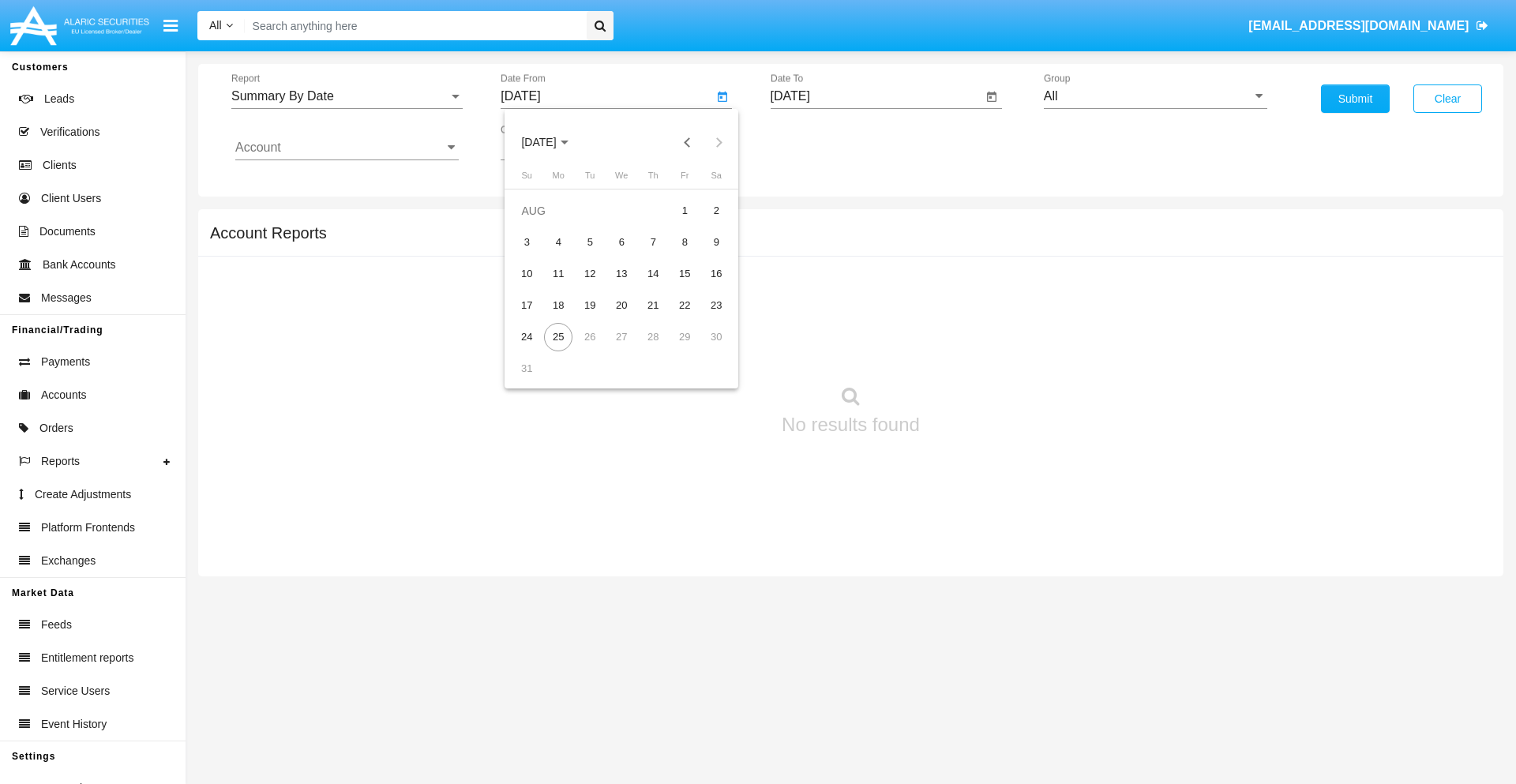
click at [553, 142] on span "[DATE]" at bounding box center [538, 142] width 35 height 12
click at [705, 349] on div "2025" at bounding box center [705, 349] width 49 height 29
click at [705, 254] on div "AUG" at bounding box center [705, 254] width 49 height 29
click at [527, 273] on div "10" at bounding box center [527, 274] width 29 height 29
type input "[DATE]"
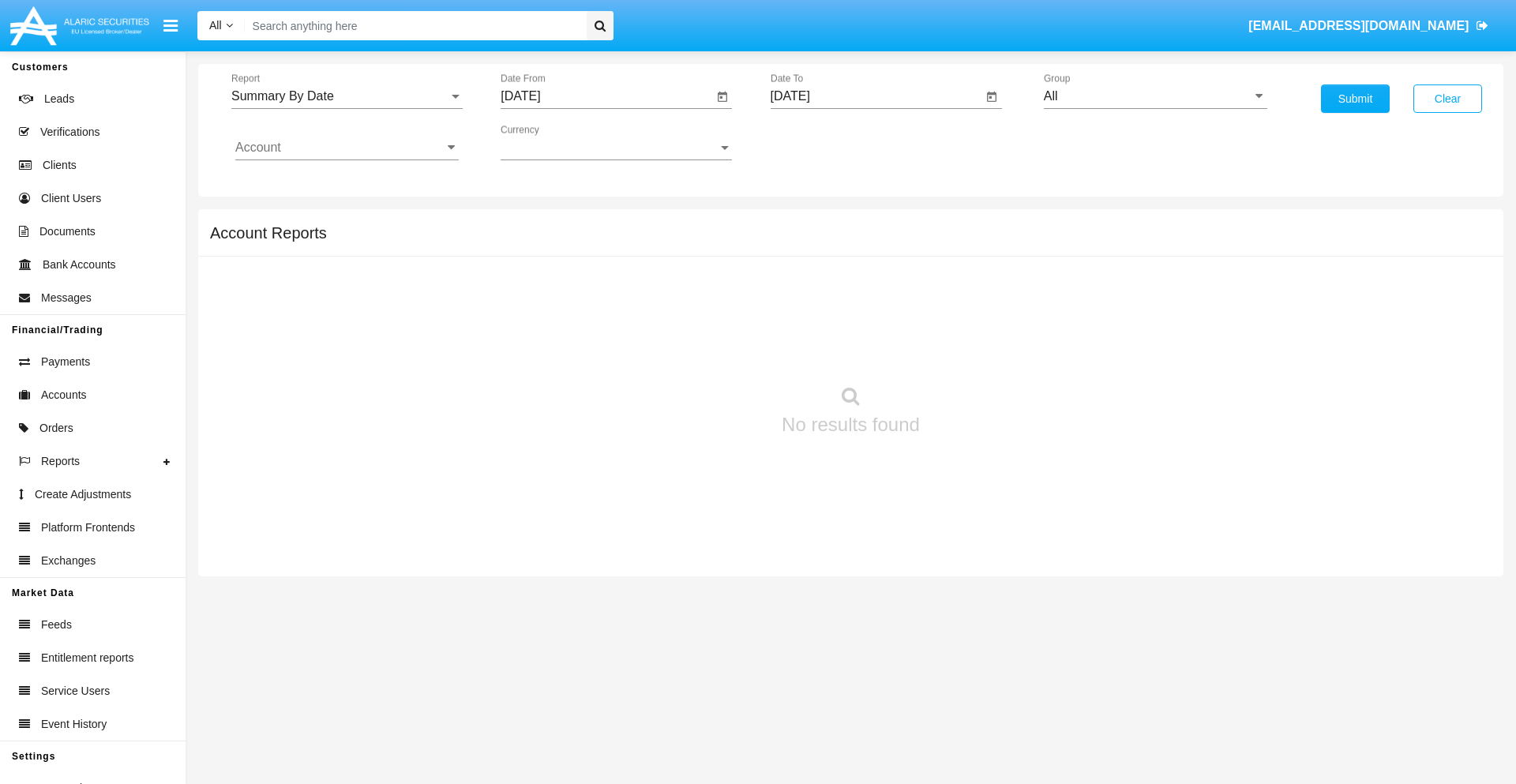
click at [876, 96] on input "[DATE]" at bounding box center [877, 95] width 212 height 14
click at [822, 142] on span "[DATE]" at bounding box center [808, 142] width 35 height 12
click at [974, 349] on div "2025" at bounding box center [974, 349] width 49 height 29
click at [974, 254] on div "AUG" at bounding box center [974, 254] width 49 height 29
click at [828, 336] on div "25" at bounding box center [828, 336] width 29 height 29
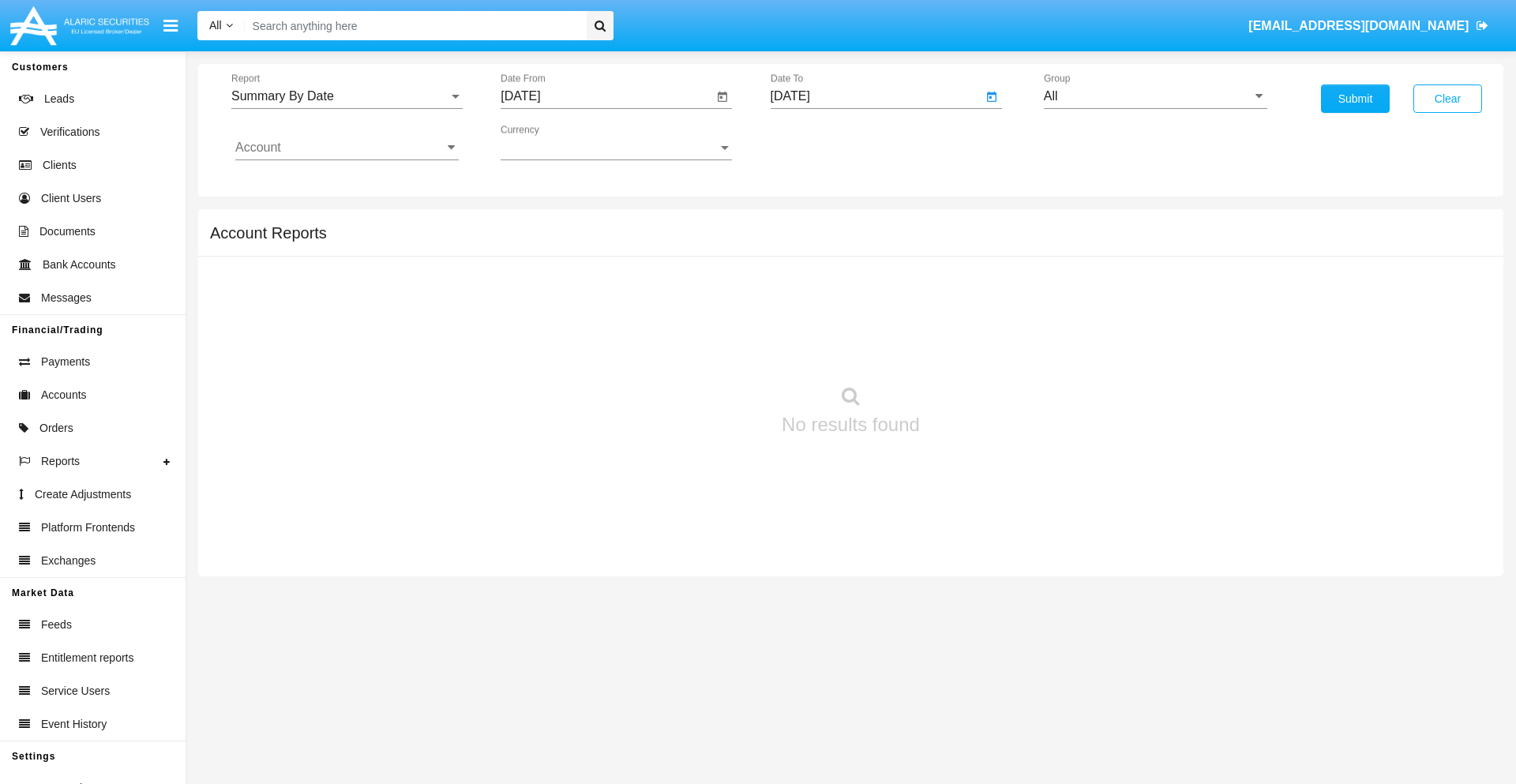
type input "[DATE]"
click at [1156, 96] on input "All" at bounding box center [1156, 95] width 224 height 14
type input "Hammer Web Lite"
click at [346, 147] on input "Account" at bounding box center [347, 147] width 224 height 14
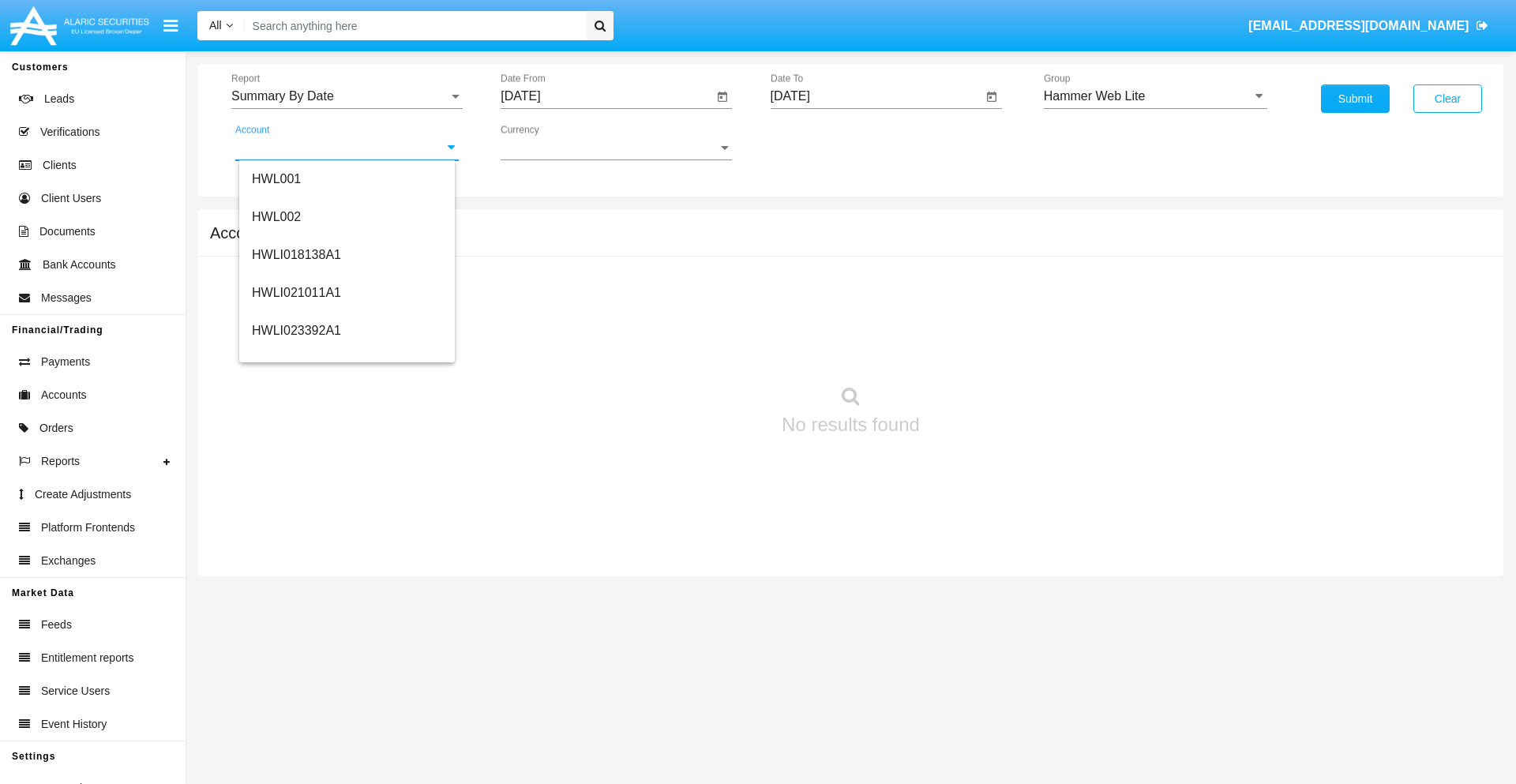
click at [295, 589] on span "HWLI025117A1" at bounding box center [296, 596] width 89 height 13
type input "HWLI025117A1"
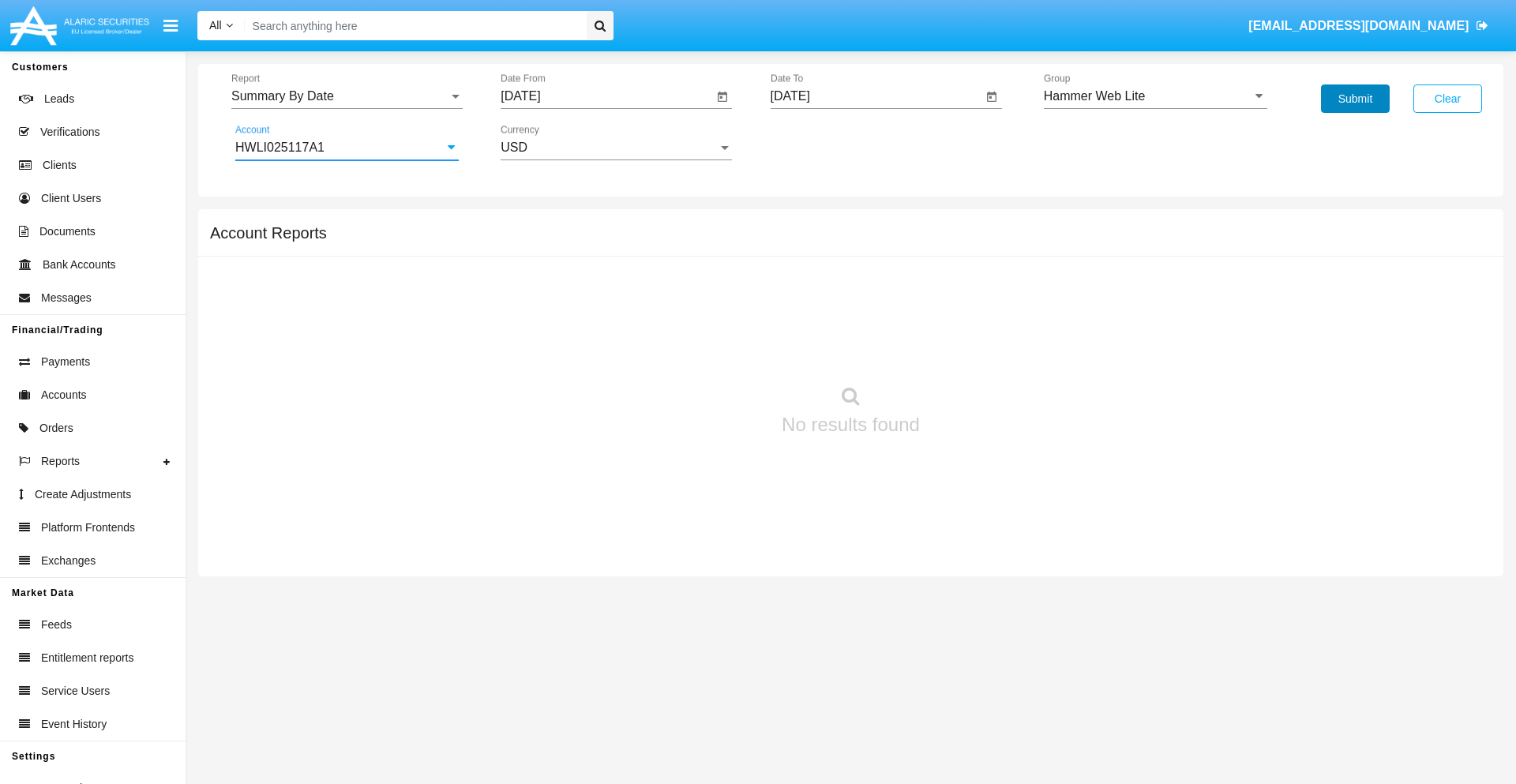
click at [1356, 99] on button "Submit" at bounding box center [1355, 99] width 68 height 29
click at [346, 96] on span "Report" at bounding box center [340, 95] width 217 height 14
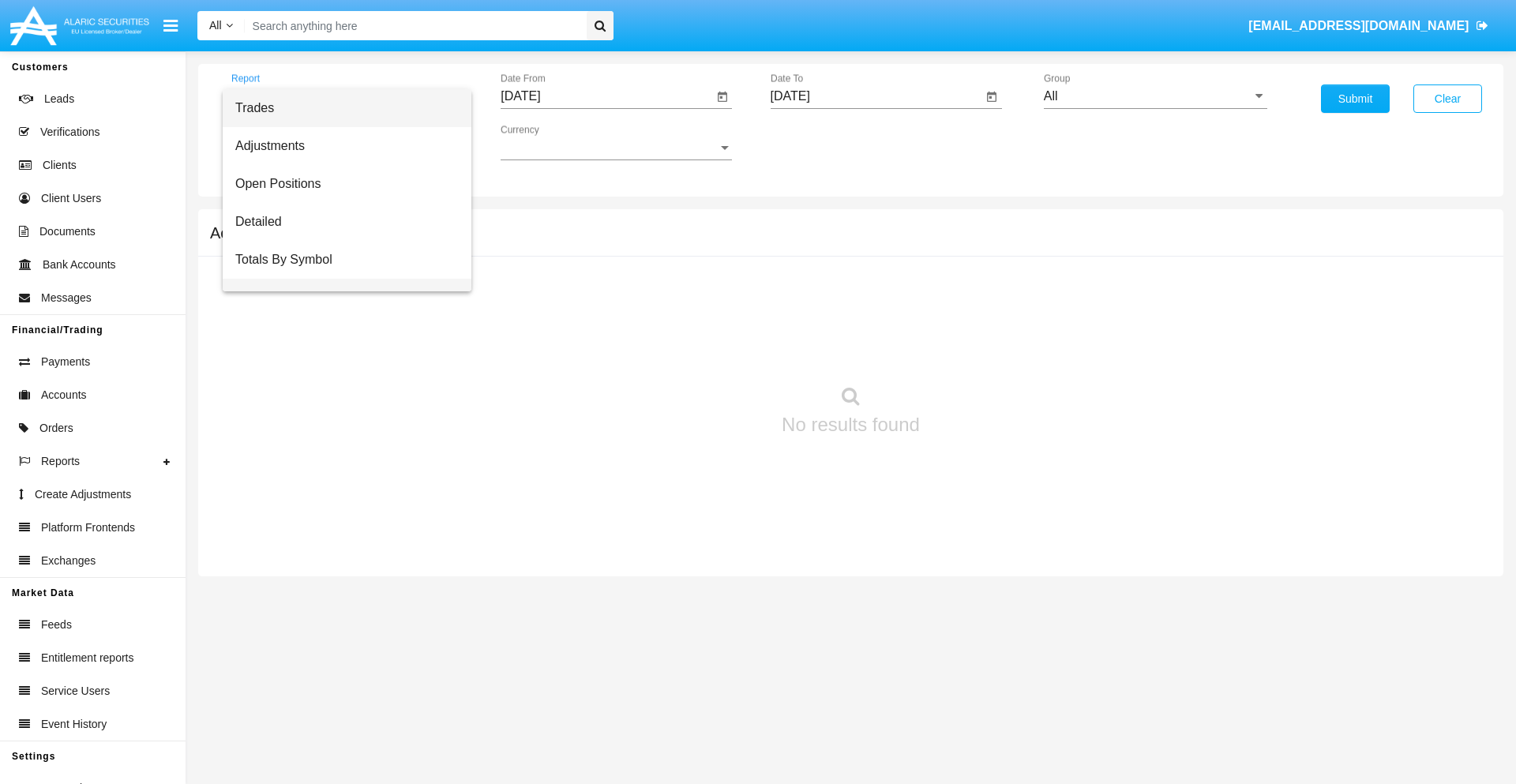
click at [341, 279] on span "Totals By Date" at bounding box center [347, 298] width 224 height 38
click at [607, 96] on input "[DATE]" at bounding box center [607, 95] width 212 height 14
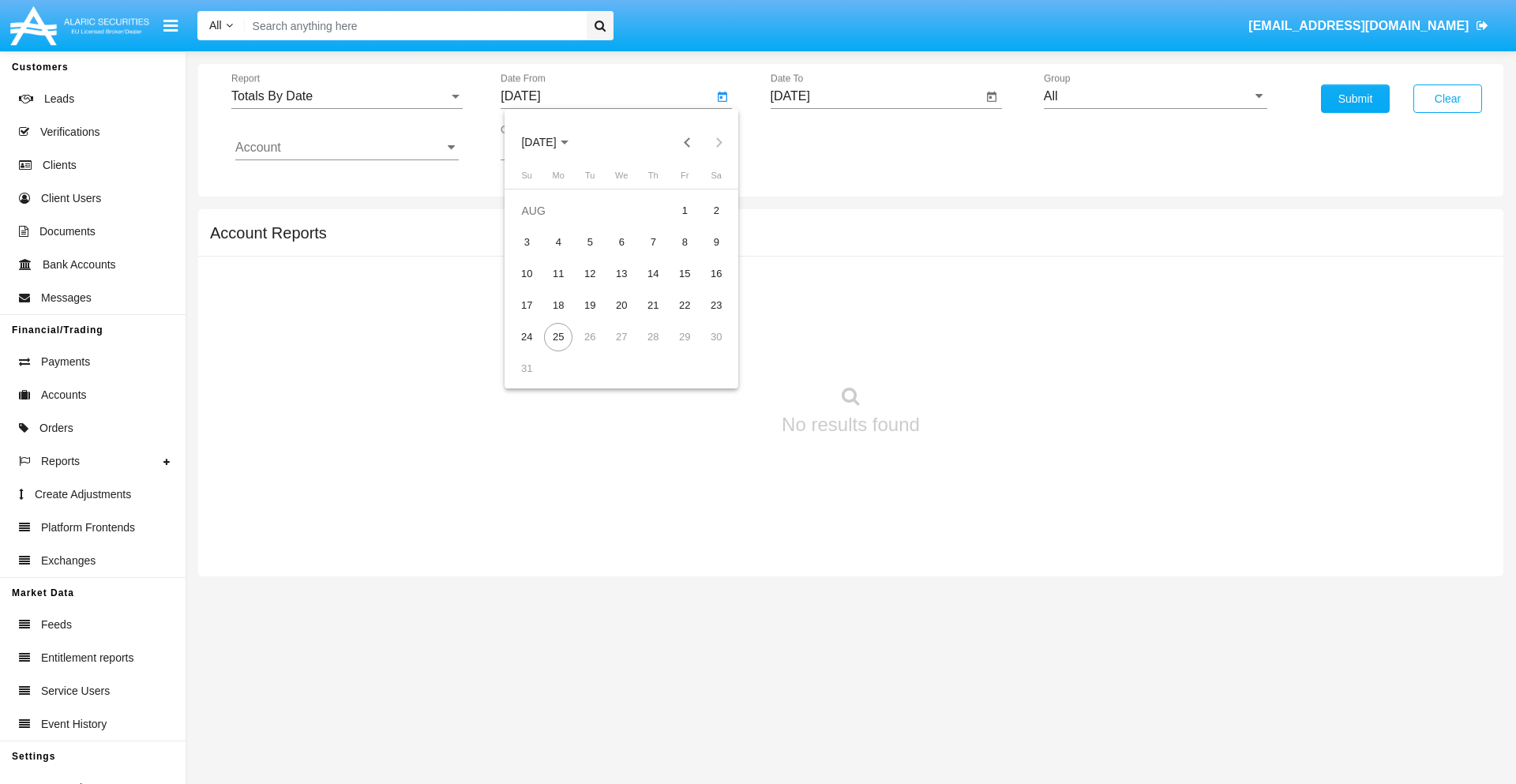
click at [553, 142] on span "[DATE]" at bounding box center [538, 142] width 35 height 12
click at [705, 349] on div "2025" at bounding box center [705, 349] width 49 height 29
click at [705, 254] on div "AUG" at bounding box center [705, 254] width 49 height 29
click at [527, 273] on div "10" at bounding box center [527, 274] width 29 height 29
type input "[DATE]"
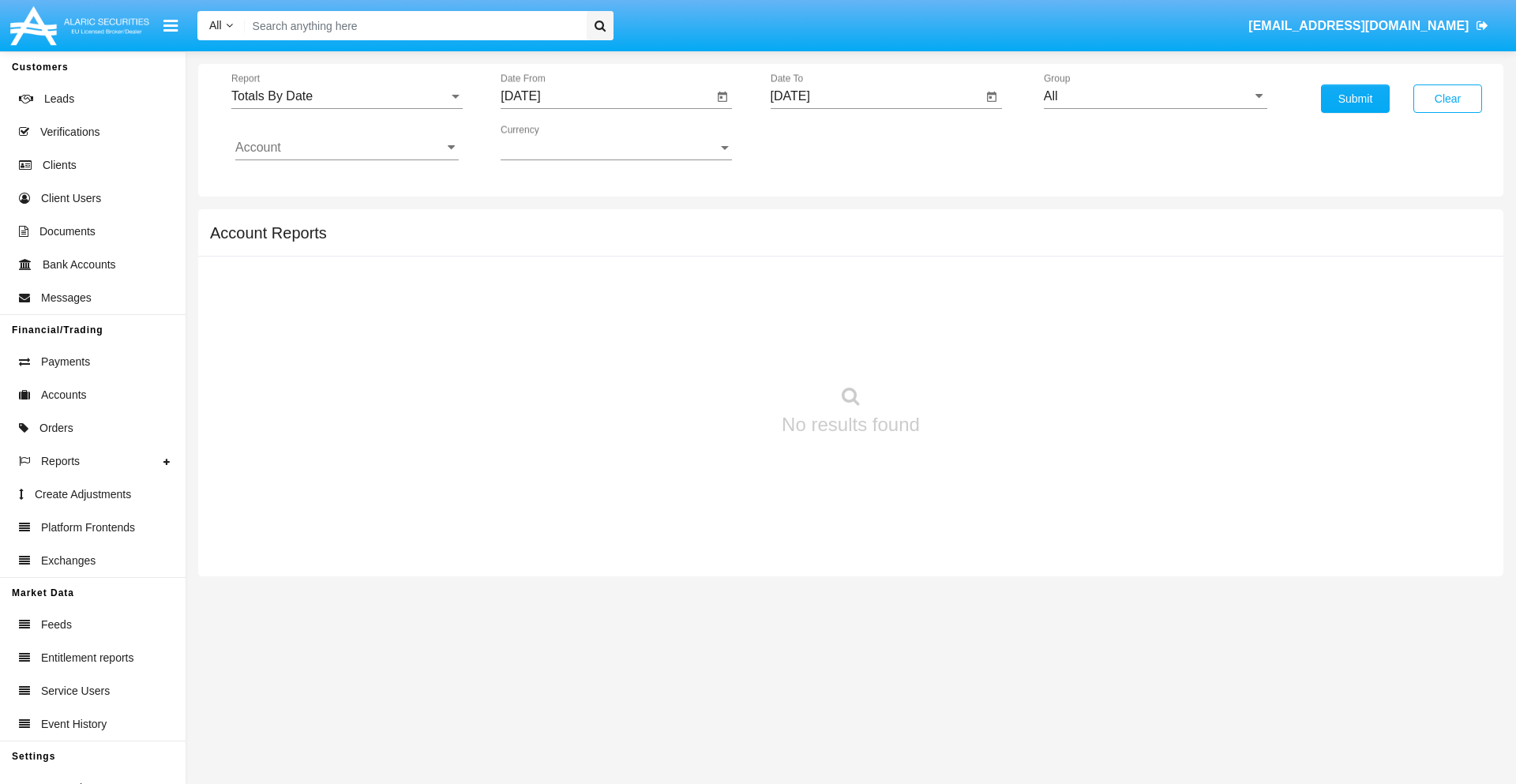
click at [876, 96] on input "[DATE]" at bounding box center [877, 95] width 212 height 14
click at [822, 142] on span "[DATE]" at bounding box center [808, 142] width 35 height 12
click at [974, 349] on div "2025" at bounding box center [974, 349] width 49 height 29
click at [974, 254] on div "AUG" at bounding box center [974, 254] width 49 height 29
click at [828, 336] on div "25" at bounding box center [828, 336] width 29 height 29
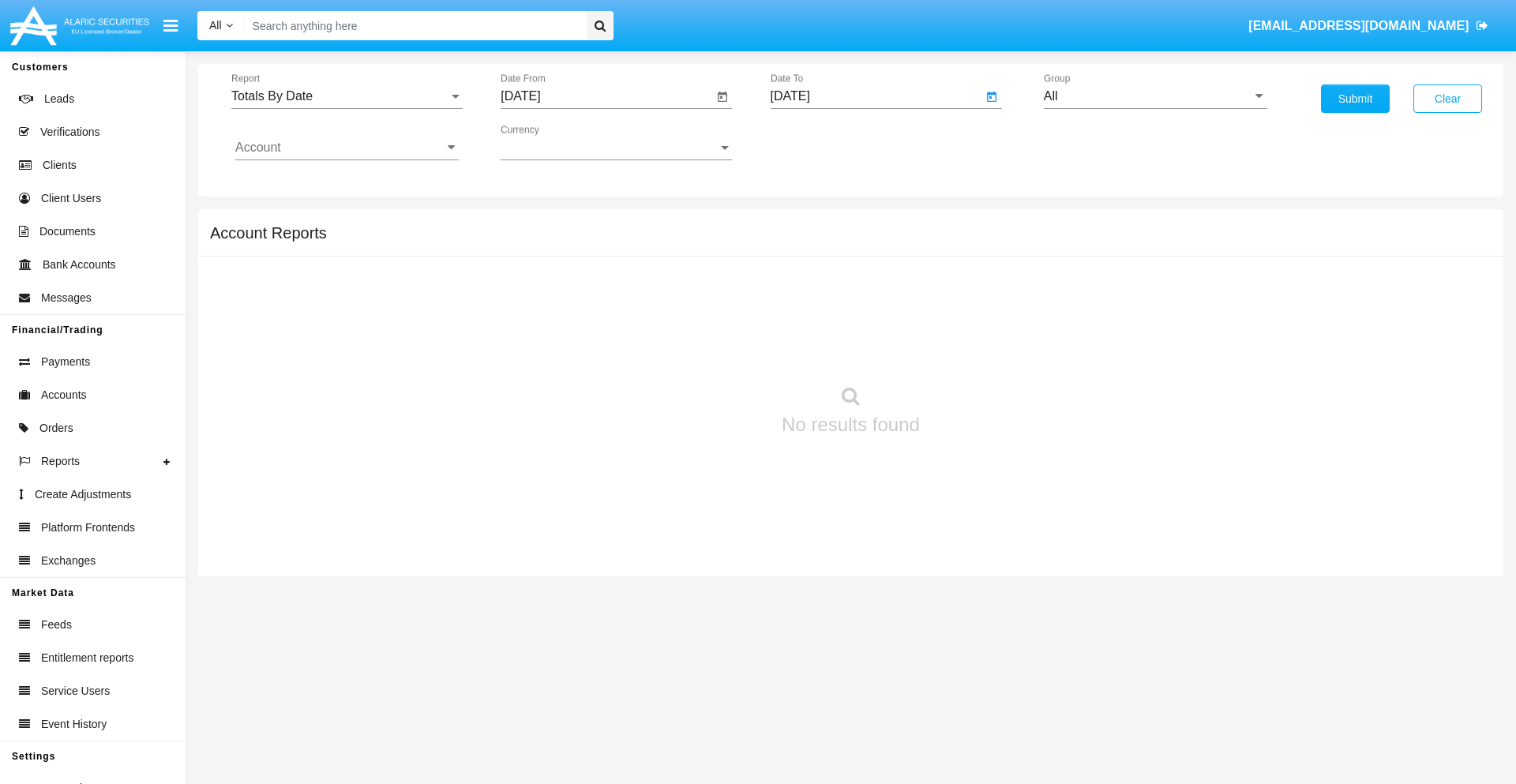
type input "[DATE]"
click at [1156, 96] on input "All" at bounding box center [1156, 95] width 224 height 14
type input "Hammer Web Lite"
click at [346, 147] on input "Account" at bounding box center [347, 147] width 224 height 14
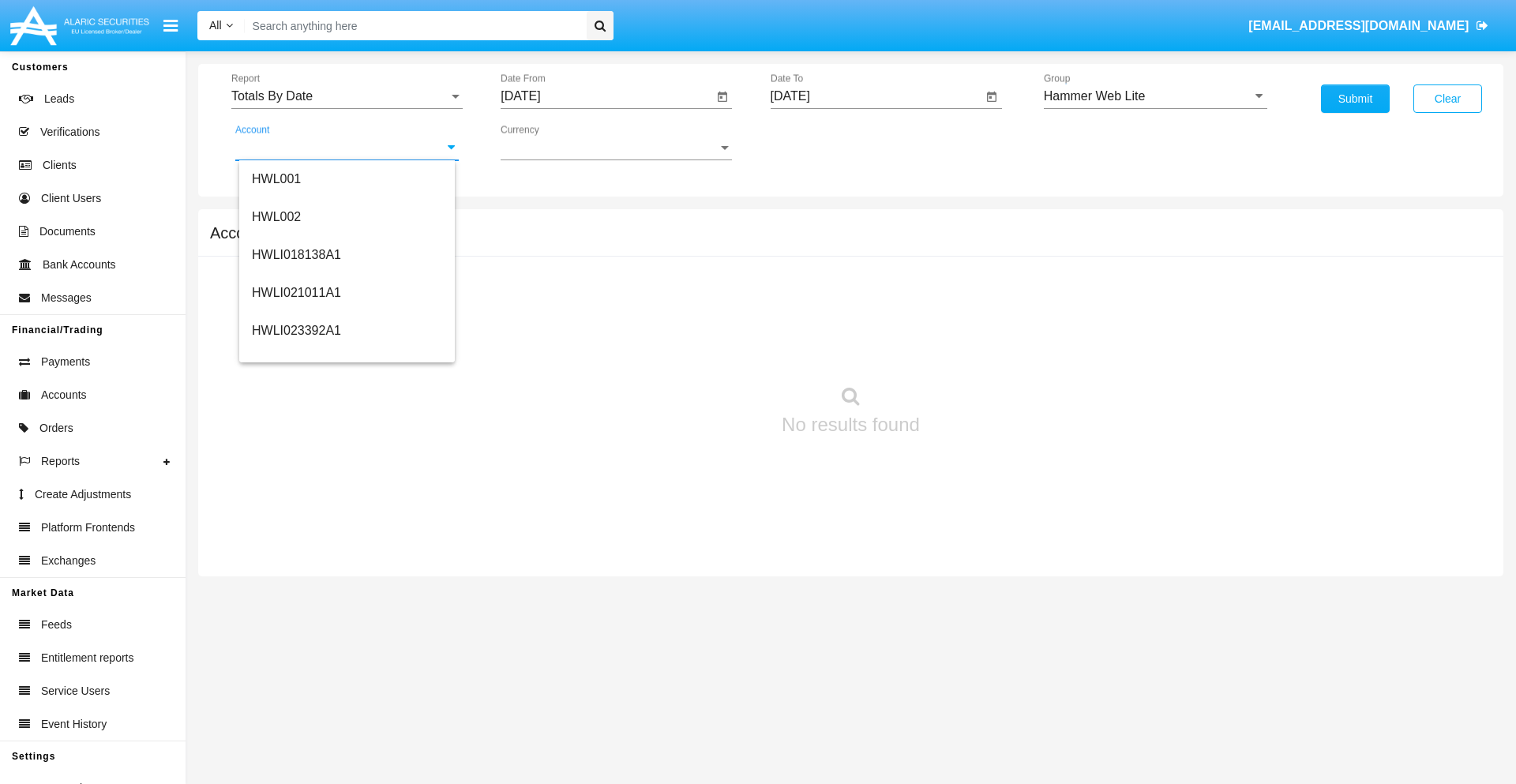
click at [295, 589] on span "HWLI025117A1" at bounding box center [296, 596] width 89 height 13
type input "HWLI025117A1"
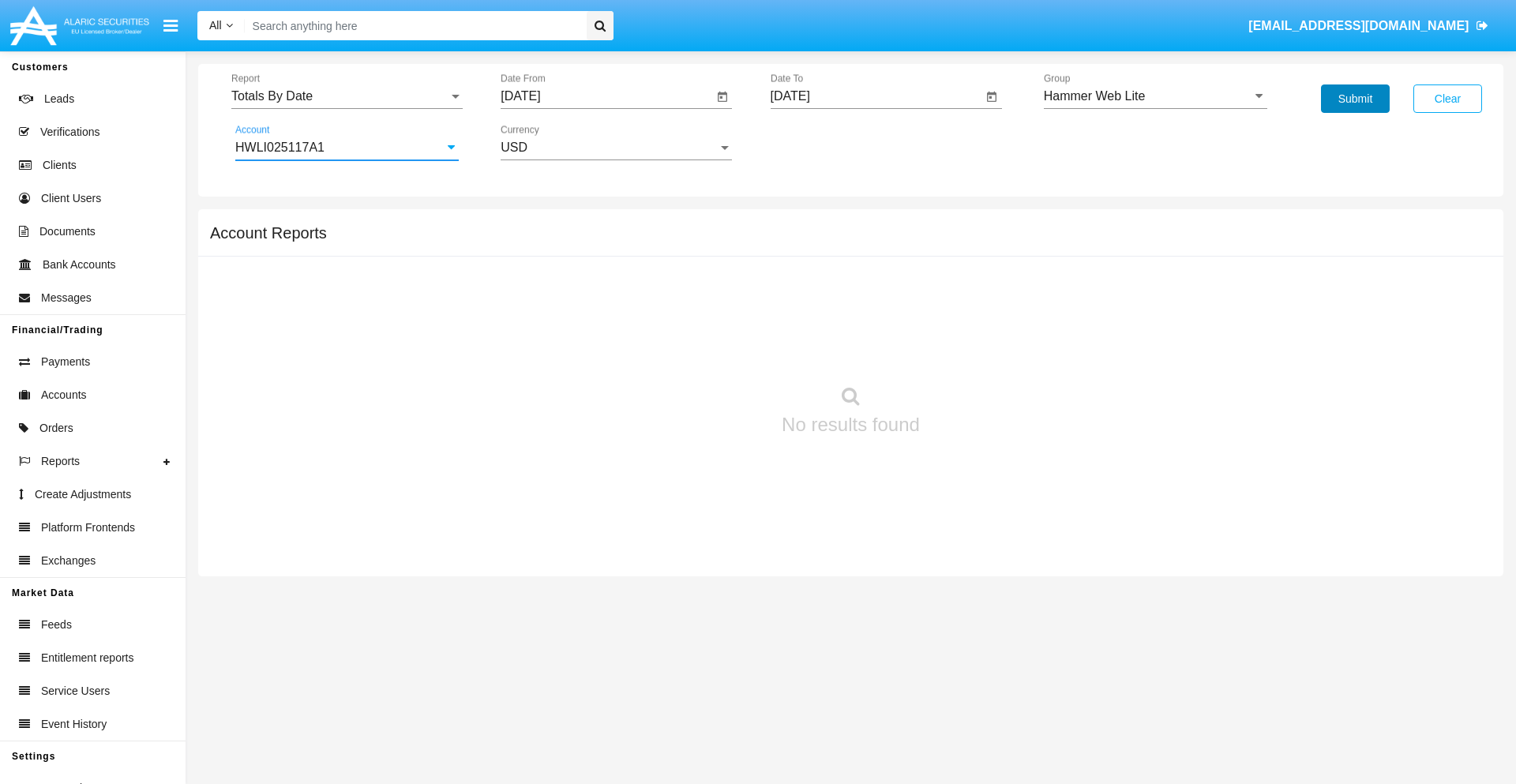
click at [1356, 99] on button "Submit" at bounding box center [1355, 99] width 68 height 29
click at [346, 96] on span "Report" at bounding box center [340, 95] width 217 height 14
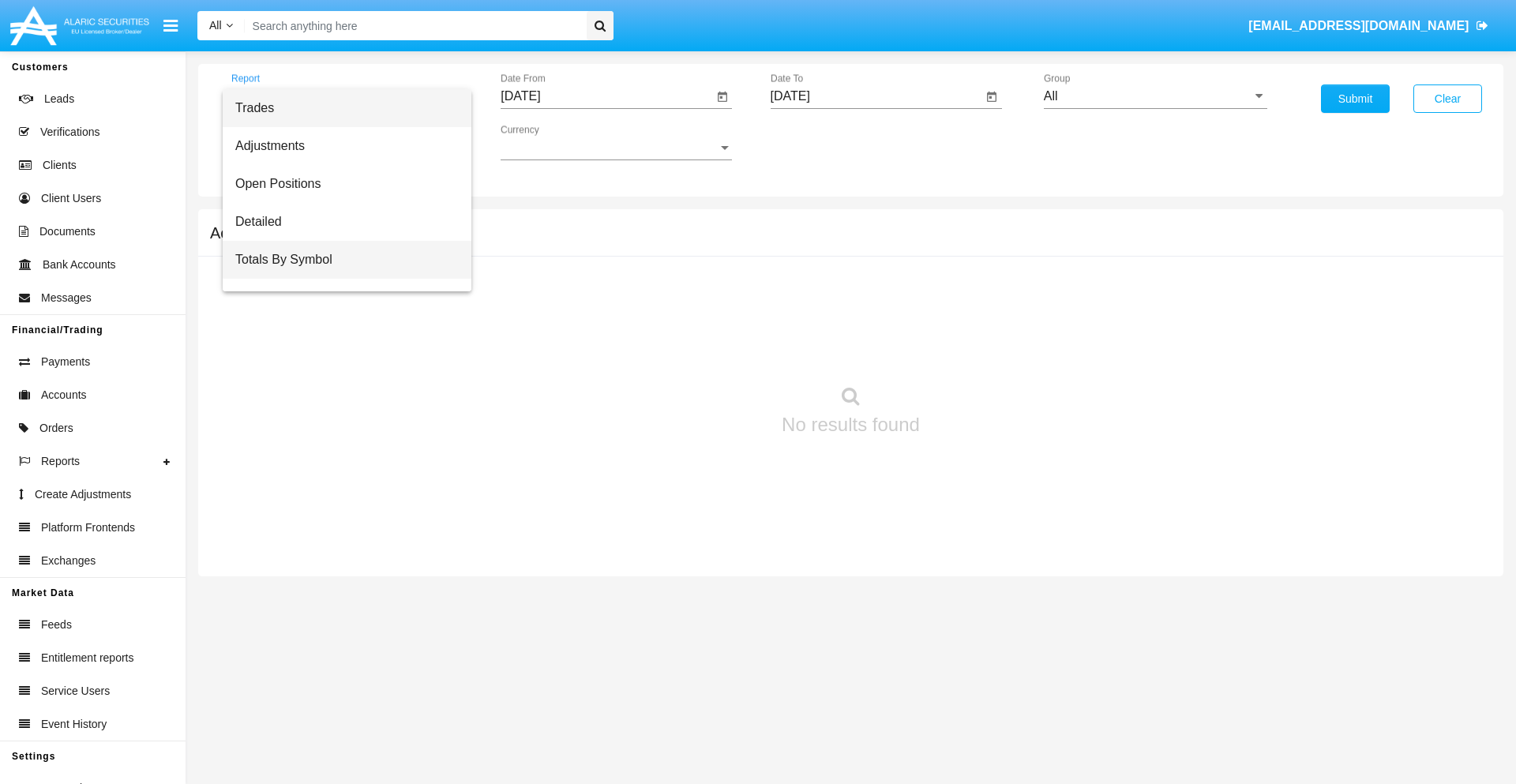
click at [341, 260] on span "Totals By Symbol" at bounding box center [347, 260] width 224 height 38
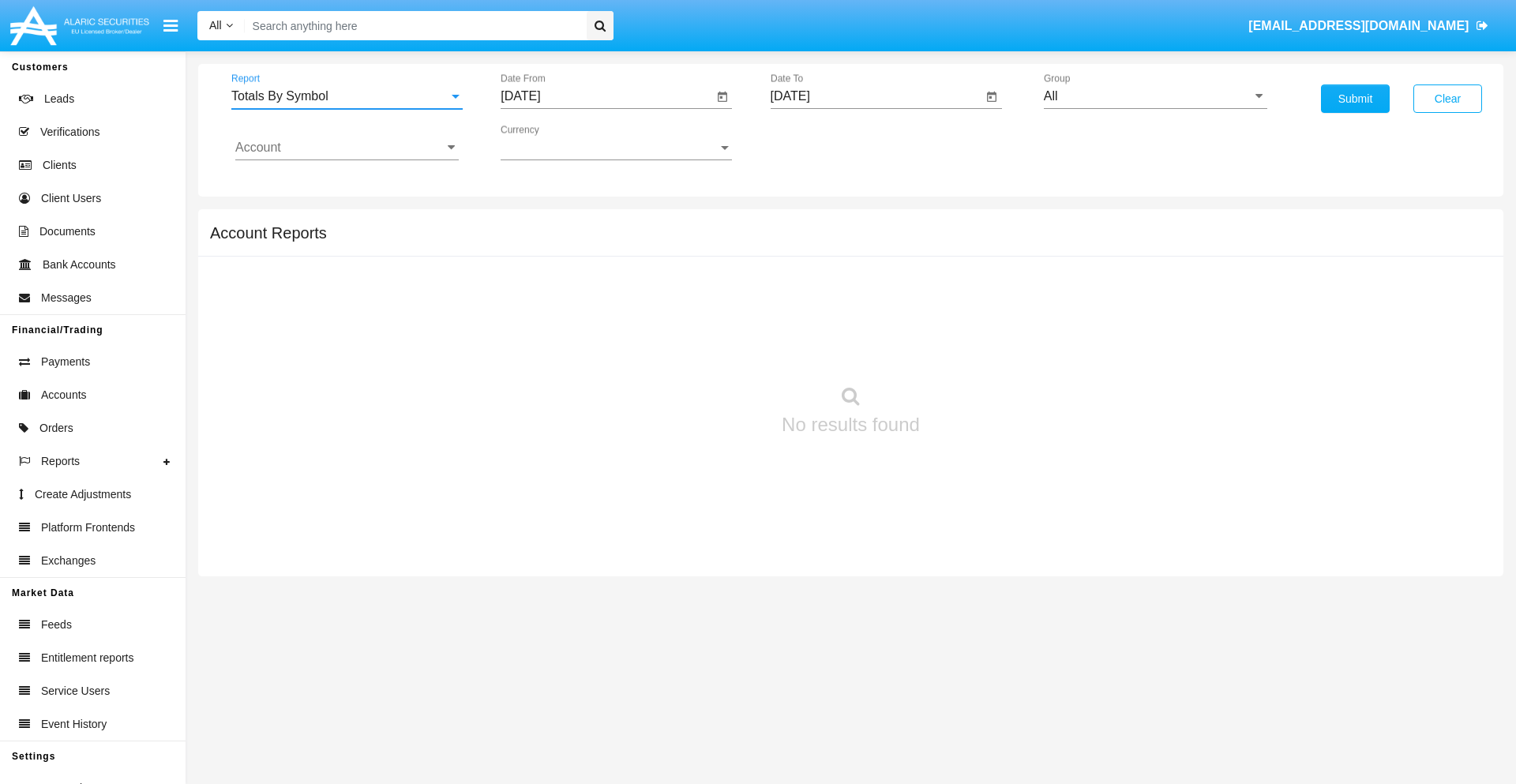
click at [607, 96] on input "[DATE]" at bounding box center [607, 95] width 212 height 14
click at [553, 142] on span "[DATE]" at bounding box center [538, 142] width 35 height 12
click at [705, 349] on div "2025" at bounding box center [705, 349] width 49 height 29
click at [649, 254] on div "[DATE]" at bounding box center [649, 254] width 49 height 29
click at [716, 336] on div "26" at bounding box center [716, 336] width 29 height 29
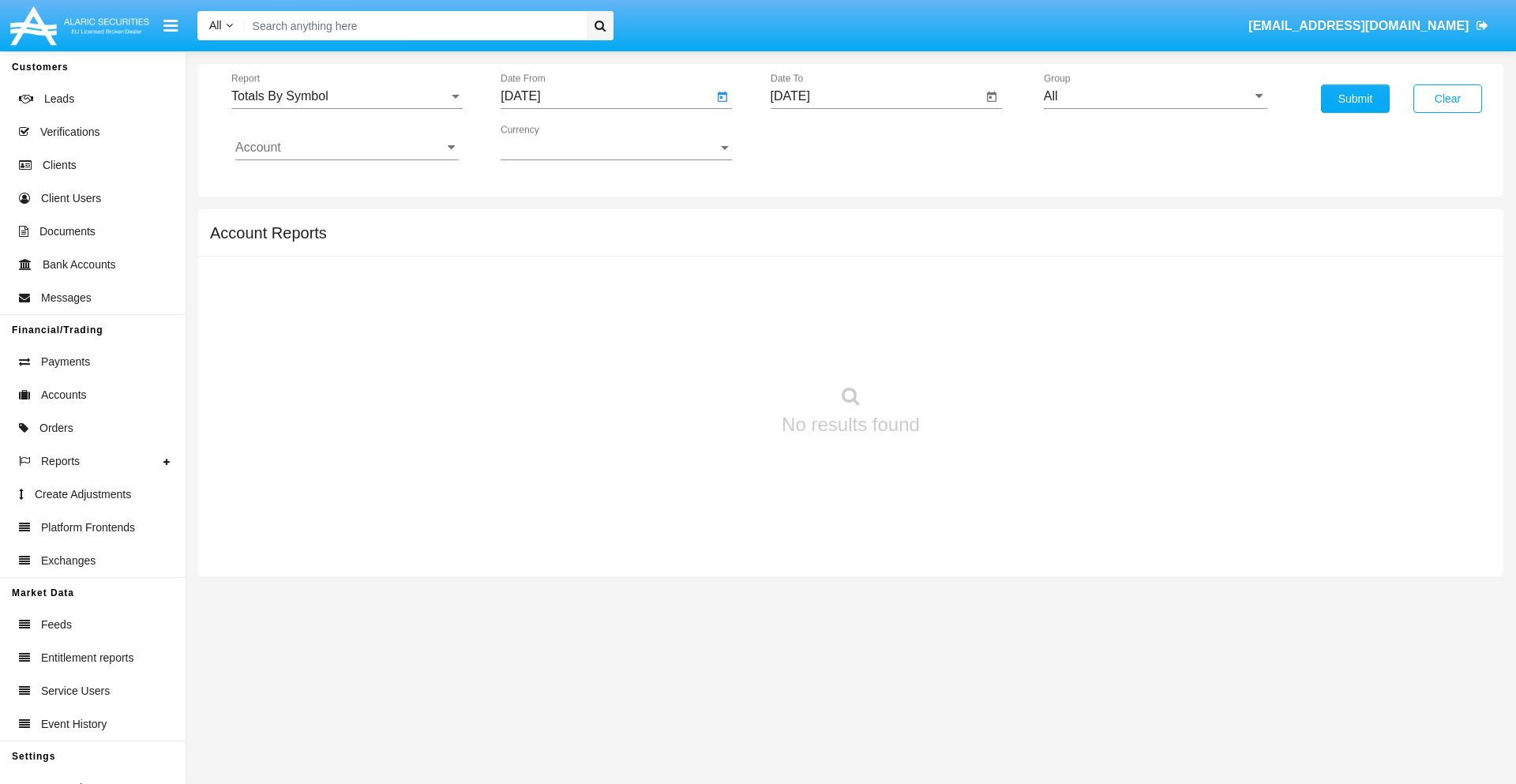
type input "[DATE]"
click at [876, 96] on input "[DATE]" at bounding box center [877, 95] width 212 height 14
click at [822, 142] on span "[DATE]" at bounding box center [808, 142] width 35 height 12
click at [974, 349] on div "2025" at bounding box center [974, 349] width 49 height 29
click at [974, 254] on div "AUG" at bounding box center [974, 254] width 49 height 29
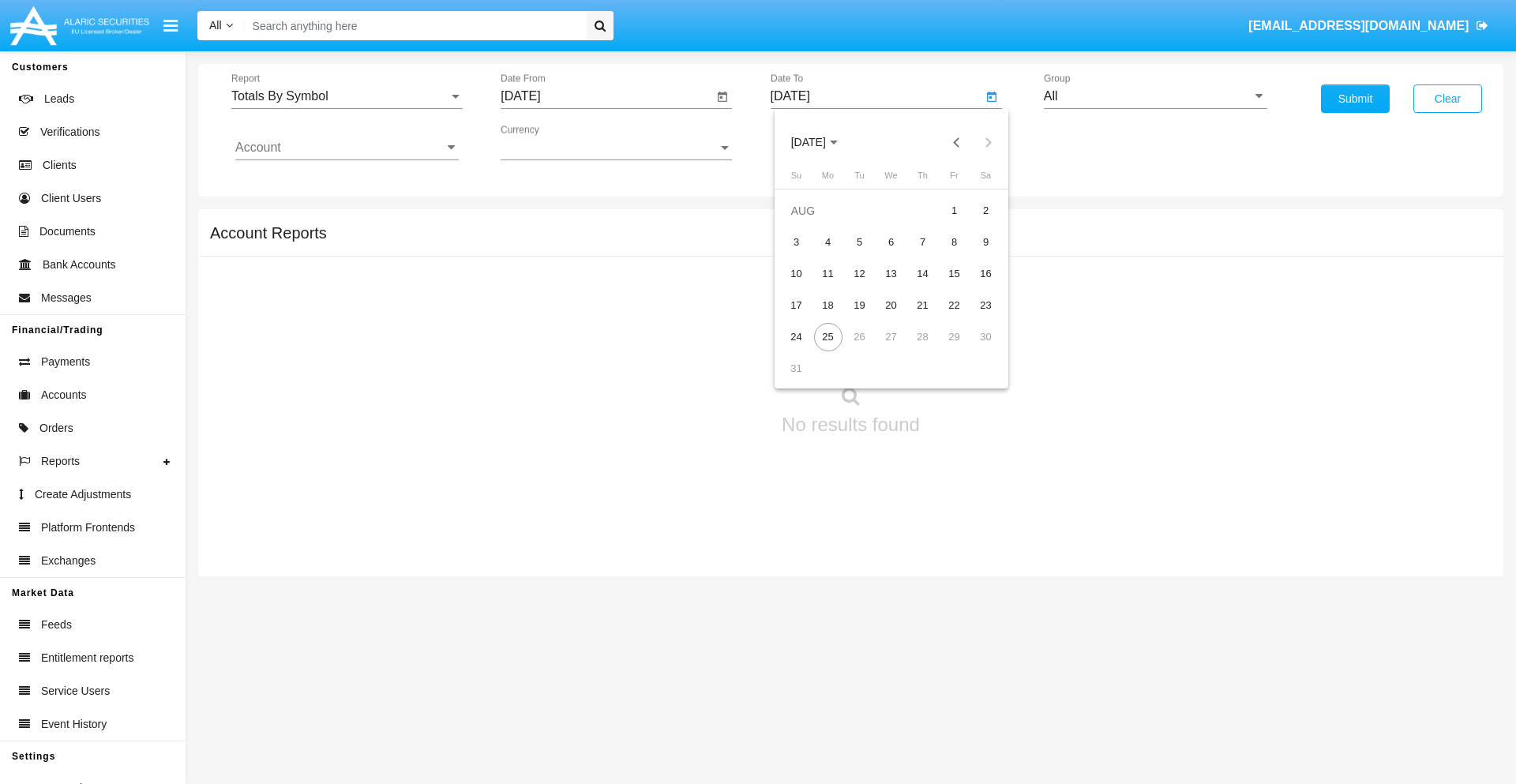
click at [828, 336] on div "25" at bounding box center [828, 336] width 29 height 29
type input "[DATE]"
click at [1156, 96] on input "All" at bounding box center [1156, 95] width 224 height 14
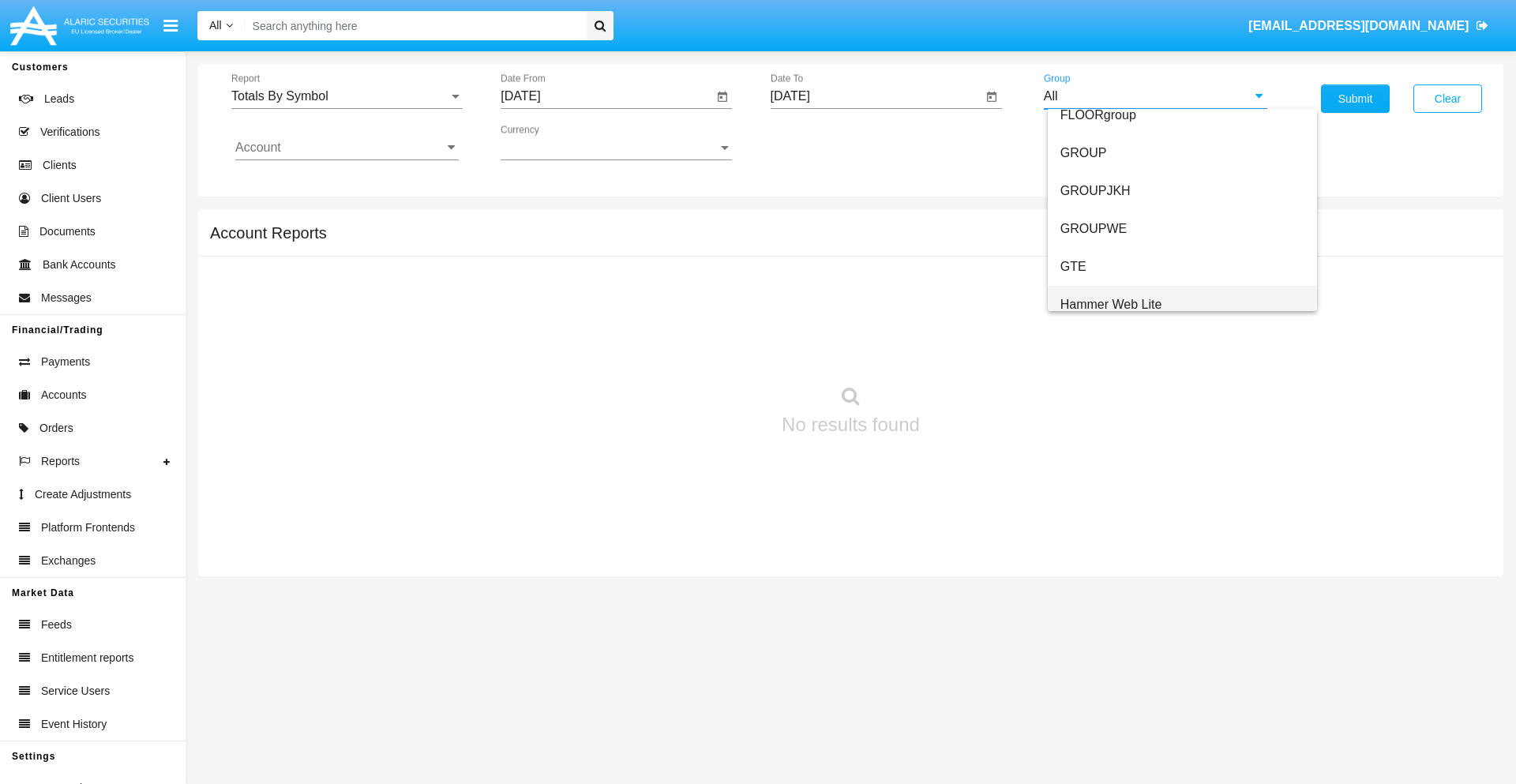
click at [1111, 304] on span "Hammer Web Lite" at bounding box center [1112, 304] width 102 height 13
type input "Hammer Web Lite"
click at [346, 147] on input "Account" at bounding box center [347, 147] width 224 height 14
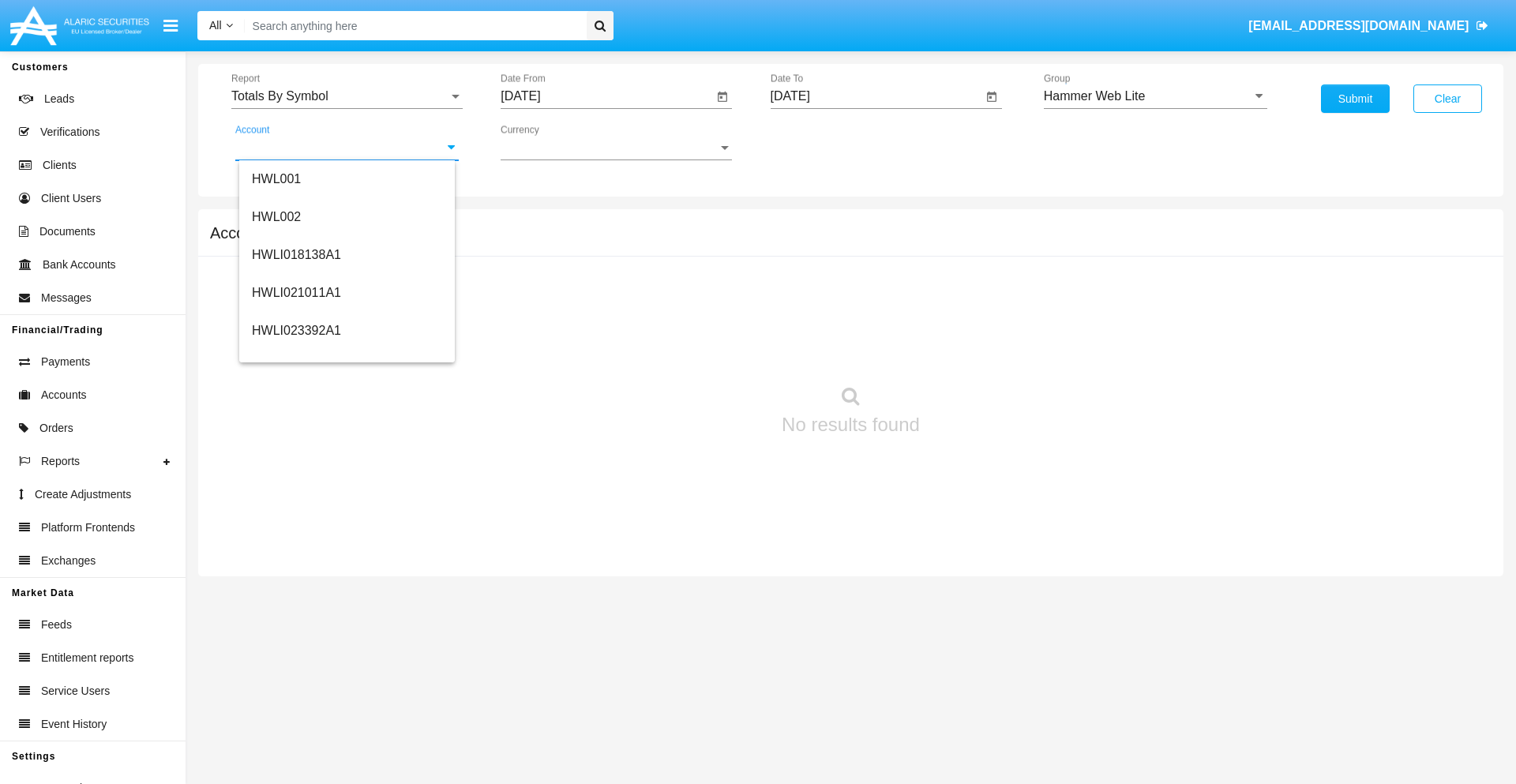
click at [295, 589] on span "HWLI025117A1" at bounding box center [296, 596] width 89 height 13
type input "HWLI025117A1"
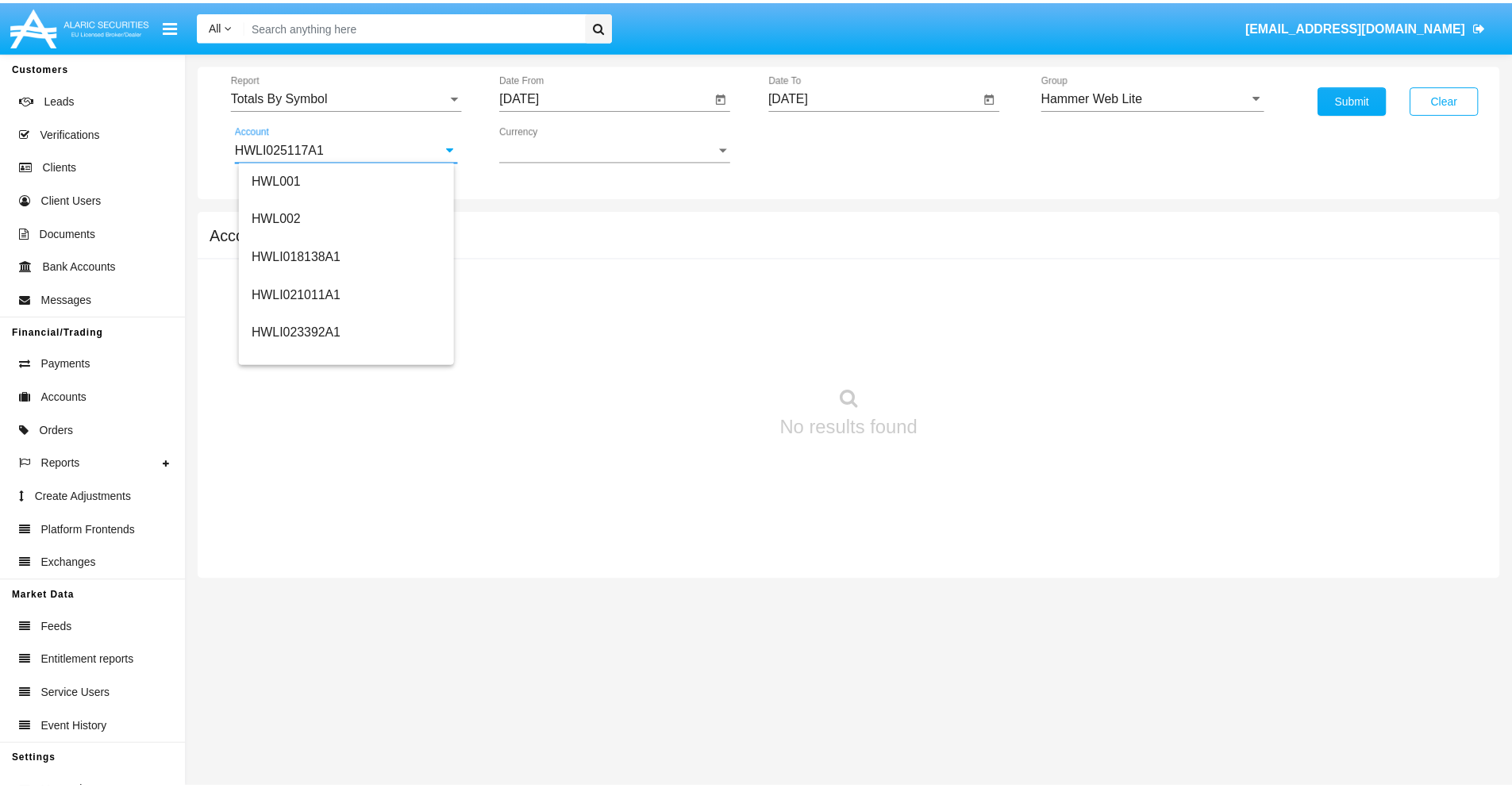
scroll to position [0, 0]
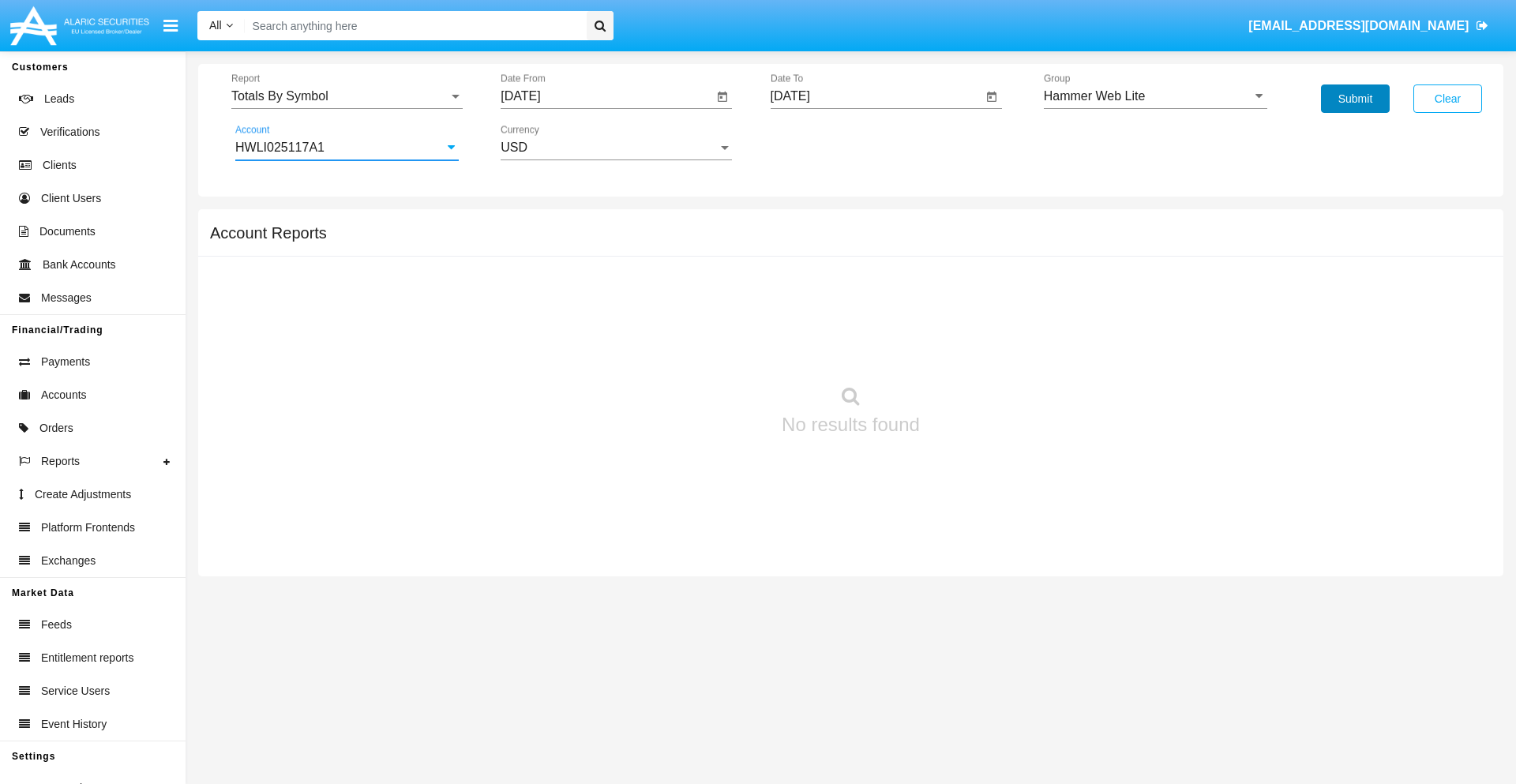
click at [1356, 99] on button "Submit" at bounding box center [1355, 99] width 68 height 29
click at [346, 96] on span "Report" at bounding box center [340, 95] width 217 height 14
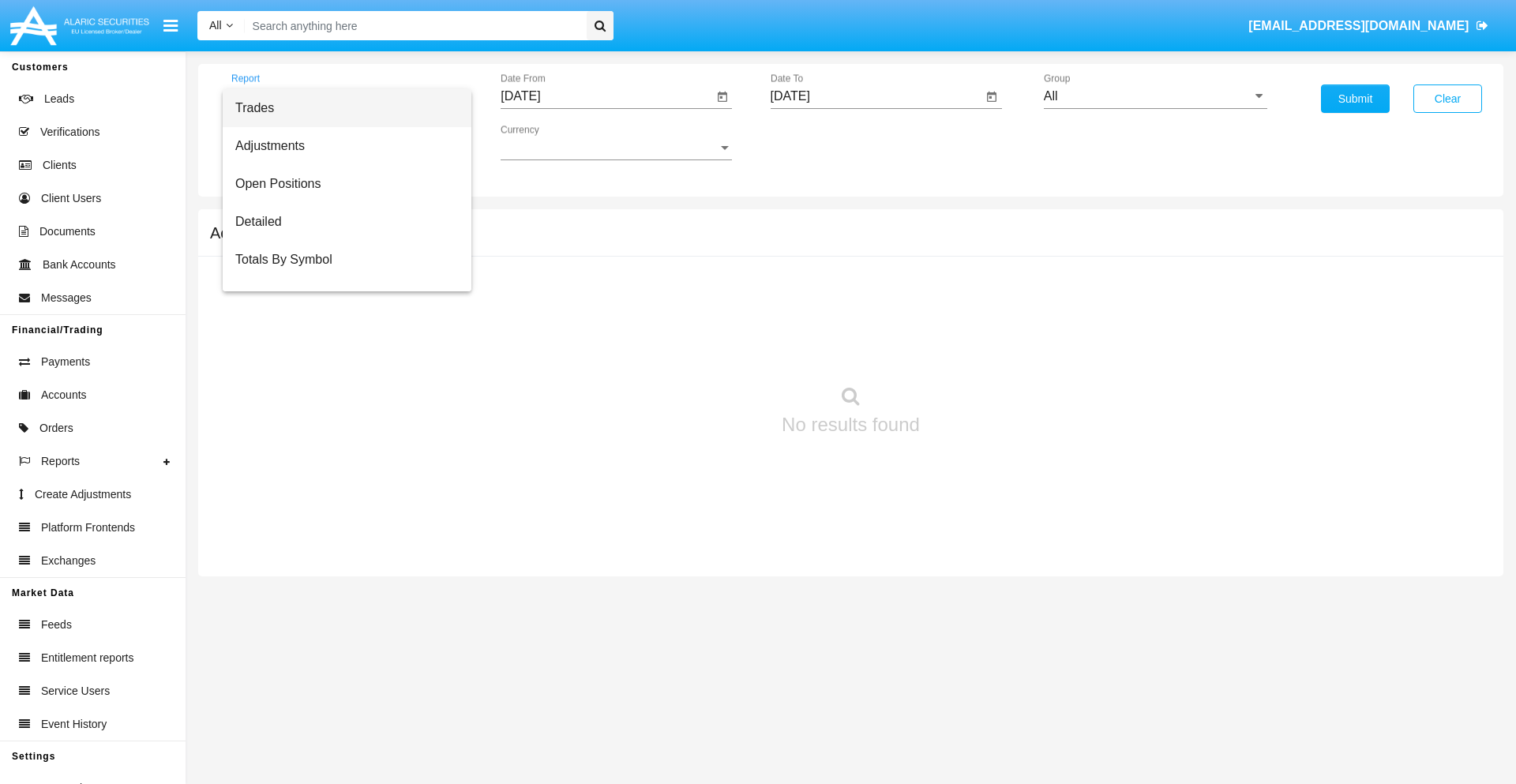
click at [341, 108] on span "Trades" at bounding box center [347, 108] width 224 height 38
click at [607, 96] on input "[DATE]" at bounding box center [607, 95] width 212 height 14
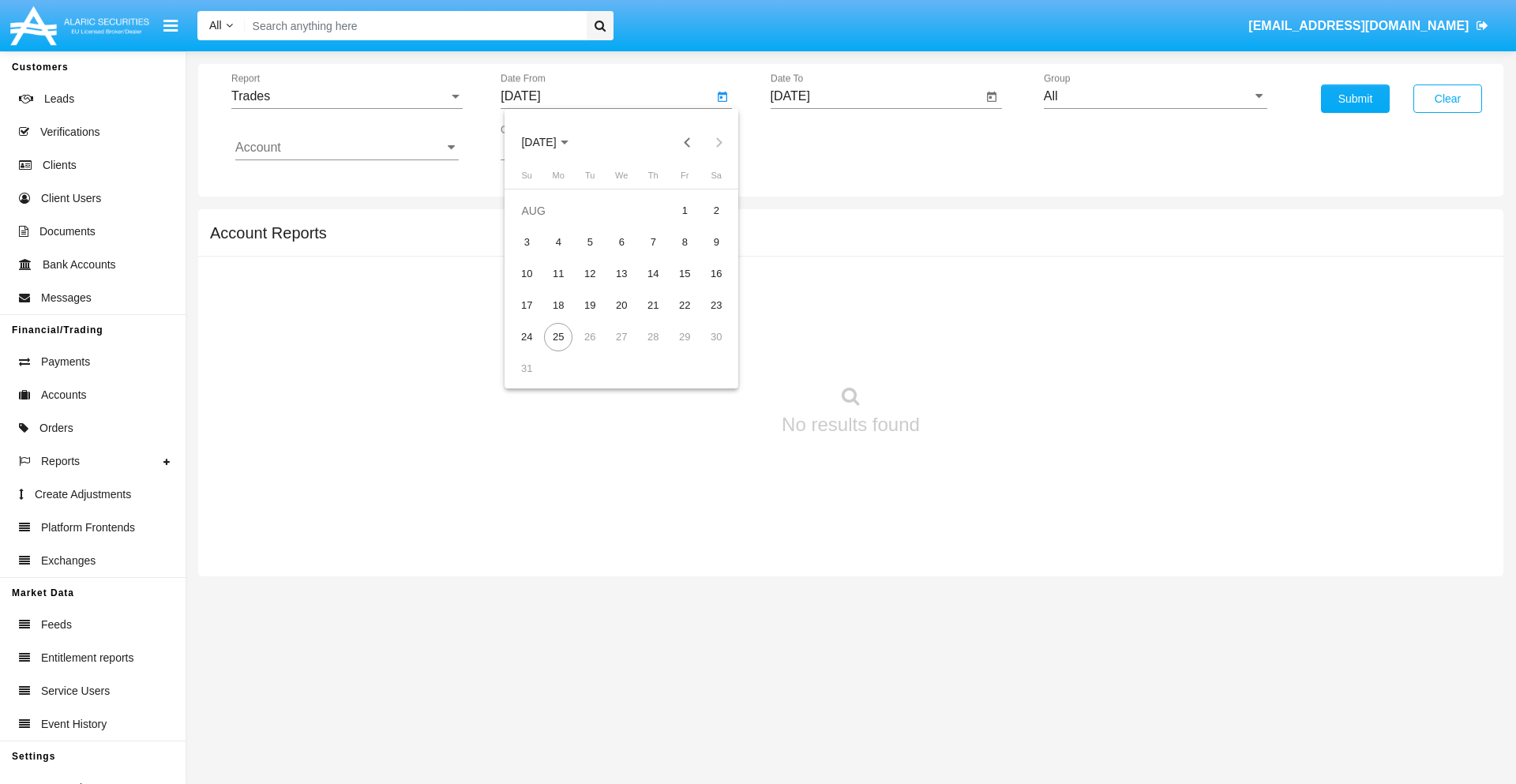
click at [553, 142] on span "[DATE]" at bounding box center [538, 142] width 35 height 12
click at [705, 349] on div "2025" at bounding box center [705, 349] width 49 height 29
click at [538, 254] on div "MAY" at bounding box center [539, 254] width 49 height 29
click at [527, 336] on div "25" at bounding box center [527, 336] width 29 height 29
type input "[DATE]"
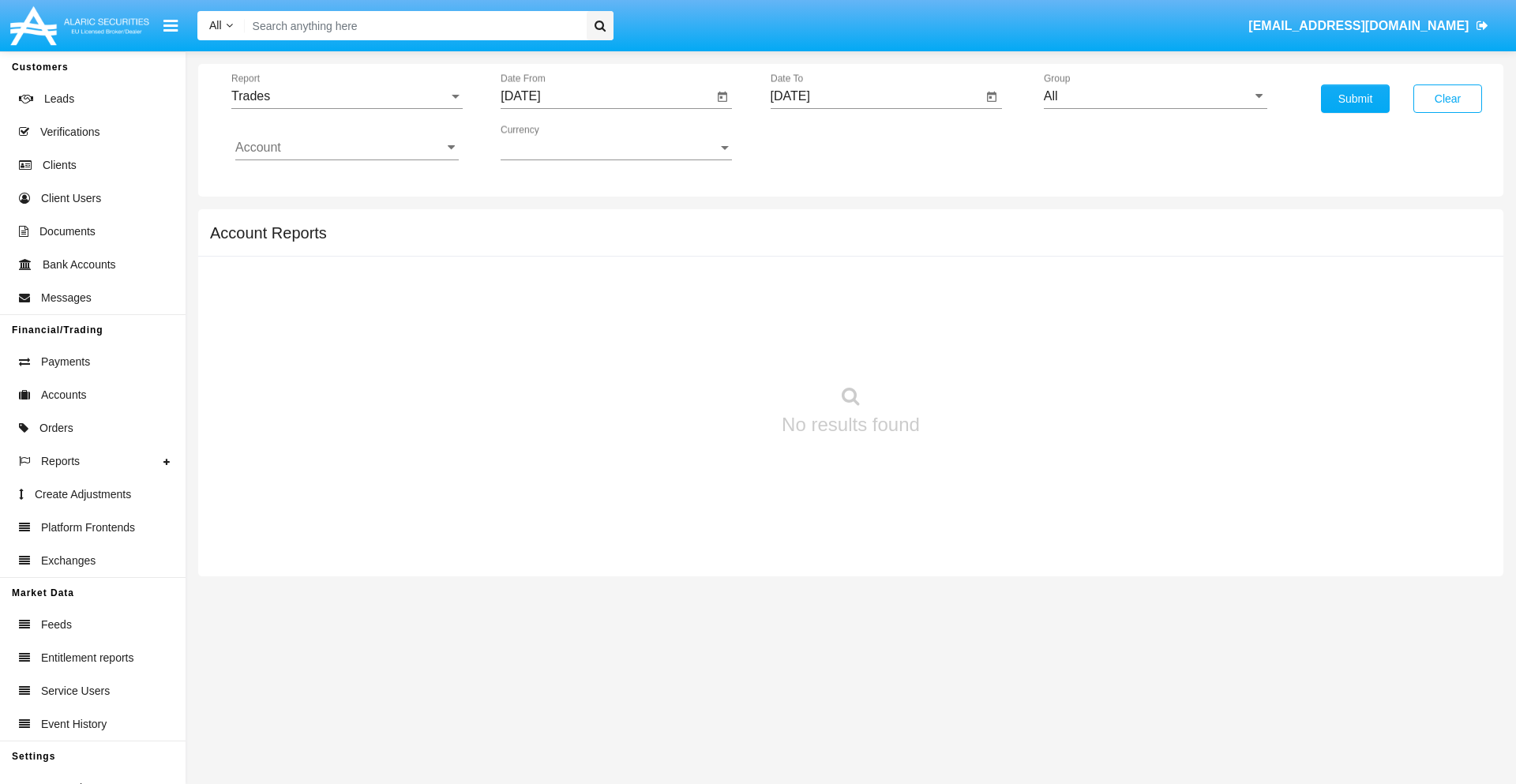
click at [876, 96] on input "[DATE]" at bounding box center [877, 95] width 212 height 14
click at [822, 142] on span "AUG 2025" at bounding box center [808, 142] width 35 height 12
click at [974, 349] on div "2025" at bounding box center [974, 349] width 49 height 29
click at [974, 254] on div "AUG" at bounding box center [974, 254] width 49 height 29
click at [828, 336] on div "25" at bounding box center [828, 336] width 29 height 29
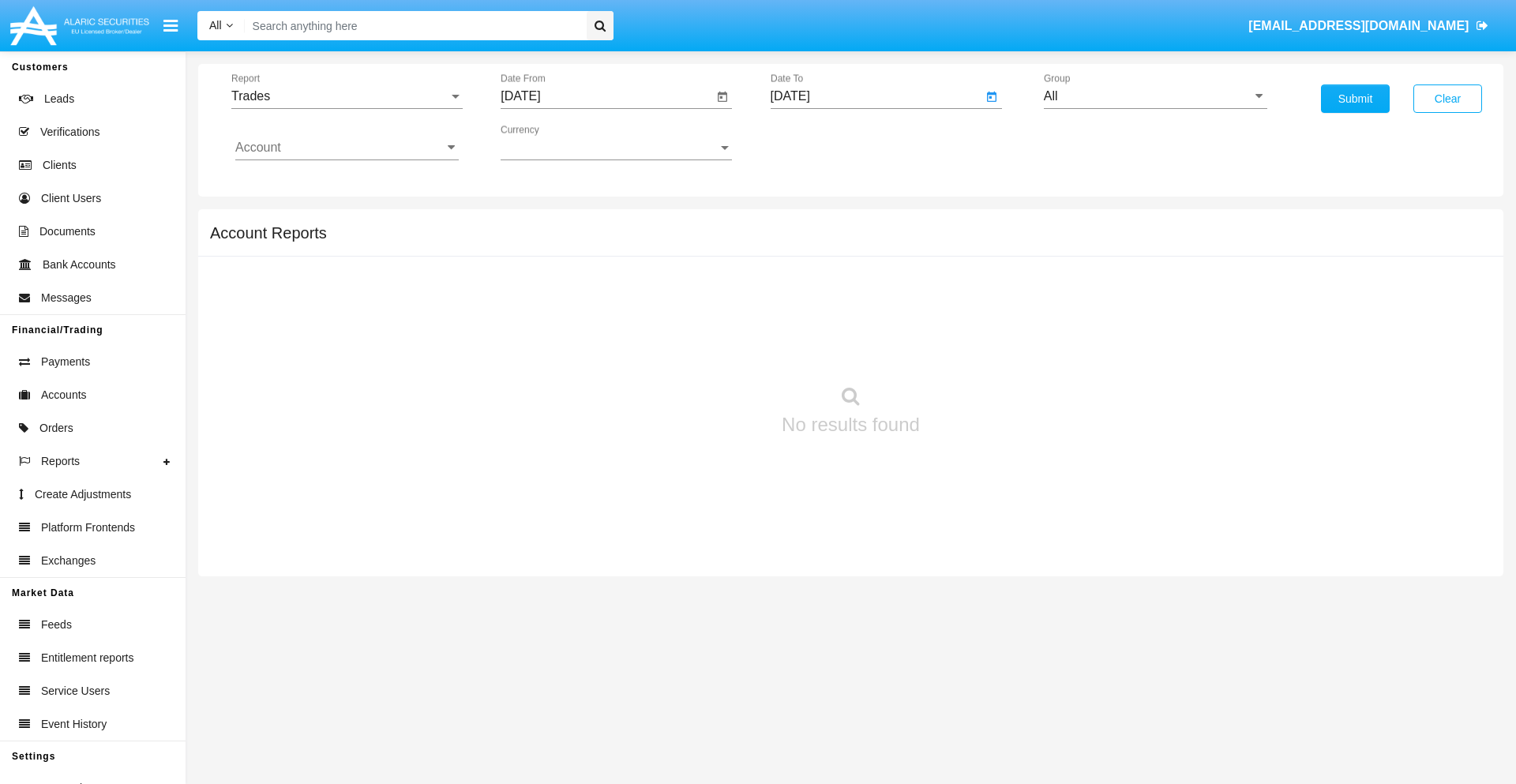
type input "08/25/25"
click at [1156, 96] on input "All" at bounding box center [1156, 95] width 224 height 14
click at [1111, 304] on span "Hammer Web Lite" at bounding box center [1112, 304] width 102 height 13
type input "Hammer Web Lite"
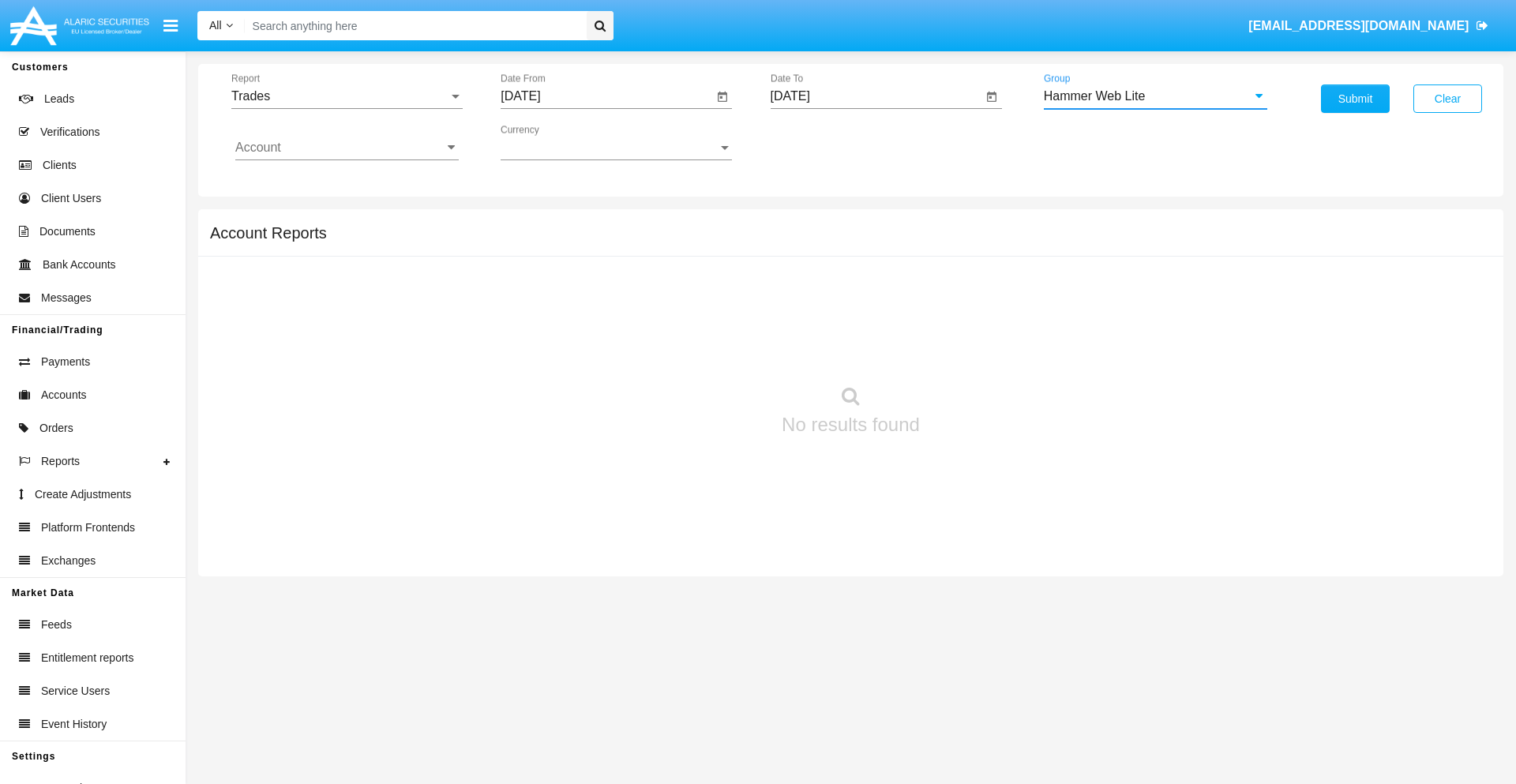
click at [346, 147] on input "Account" at bounding box center [347, 147] width 224 height 14
click at [295, 589] on span "HWLI025117A1" at bounding box center [296, 596] width 89 height 13
type input "HWLI025117A1"
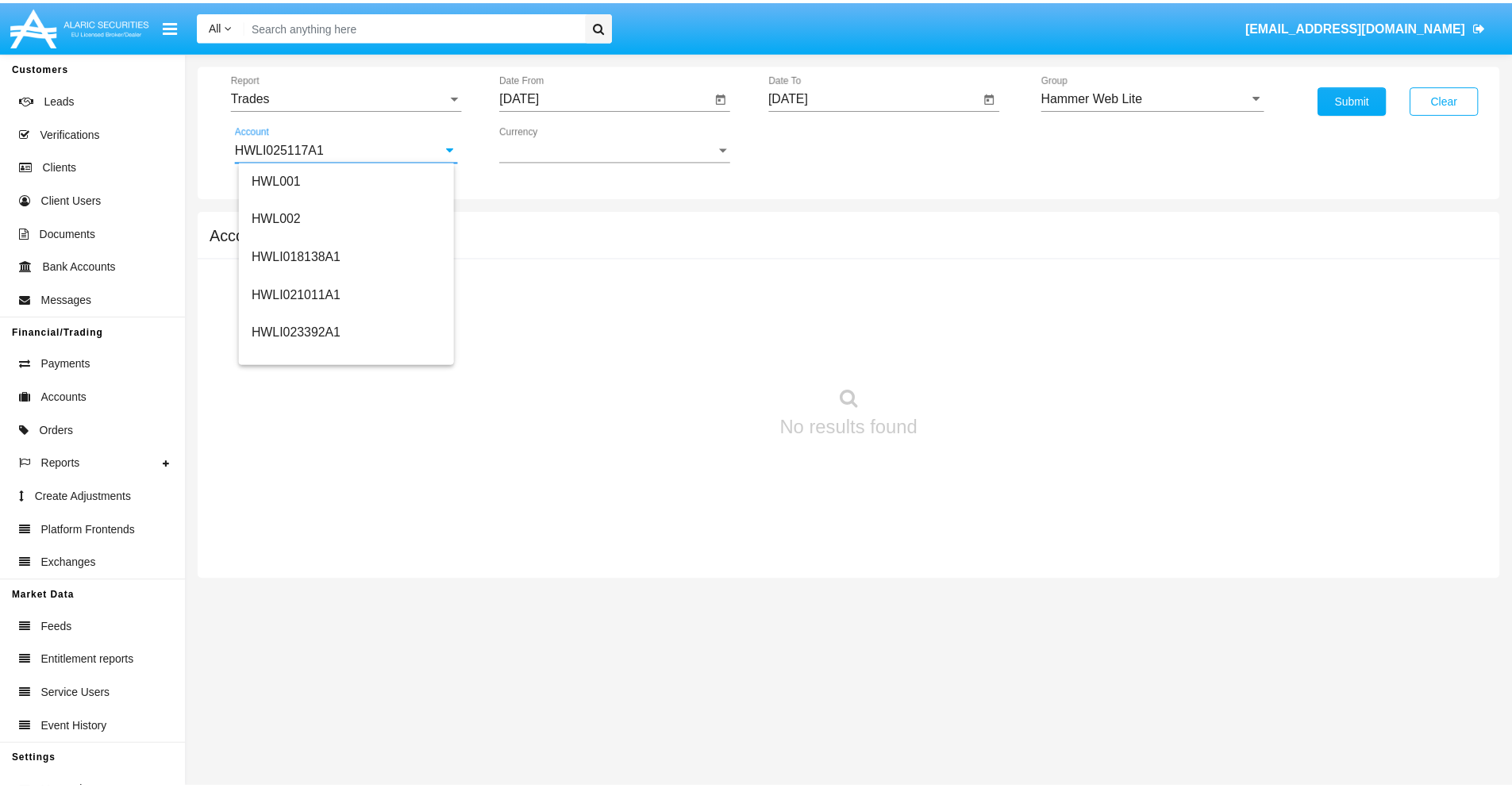
scroll to position [0, 0]
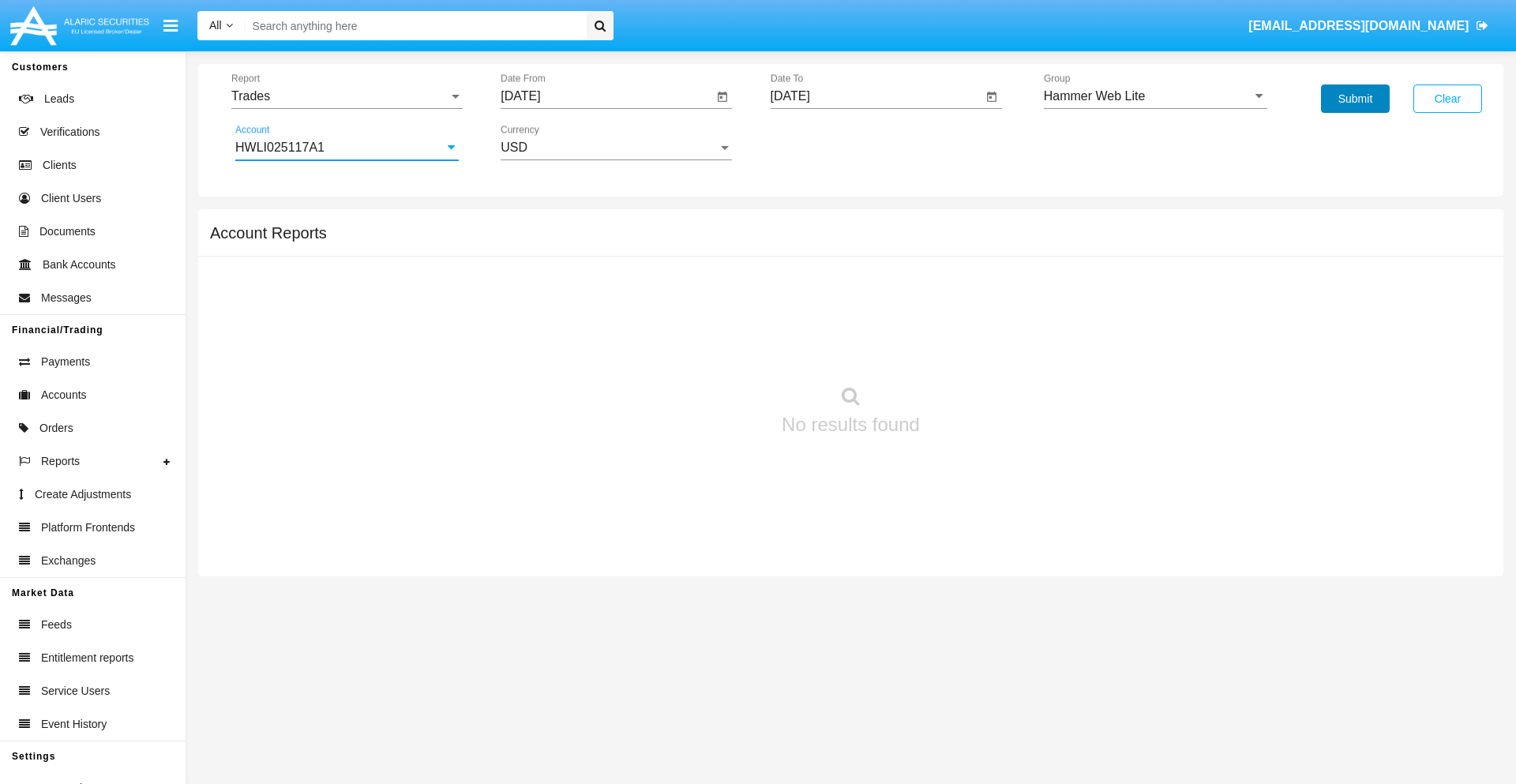
click at [1356, 99] on button "Submit" at bounding box center [1355, 99] width 68 height 29
click at [346, 96] on span "Report" at bounding box center [340, 95] width 217 height 14
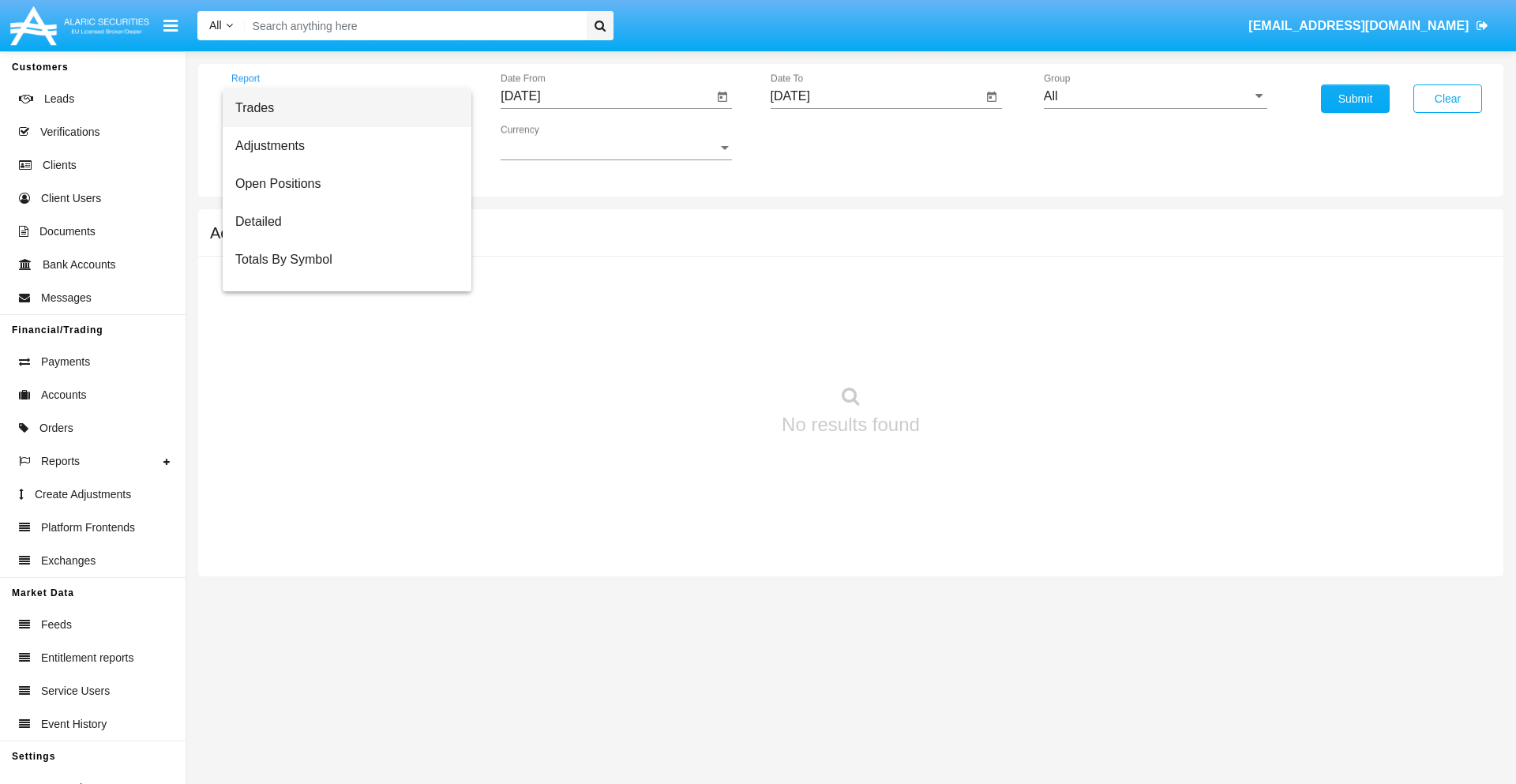
click at [341, 108] on span "Trades" at bounding box center [347, 108] width 224 height 38
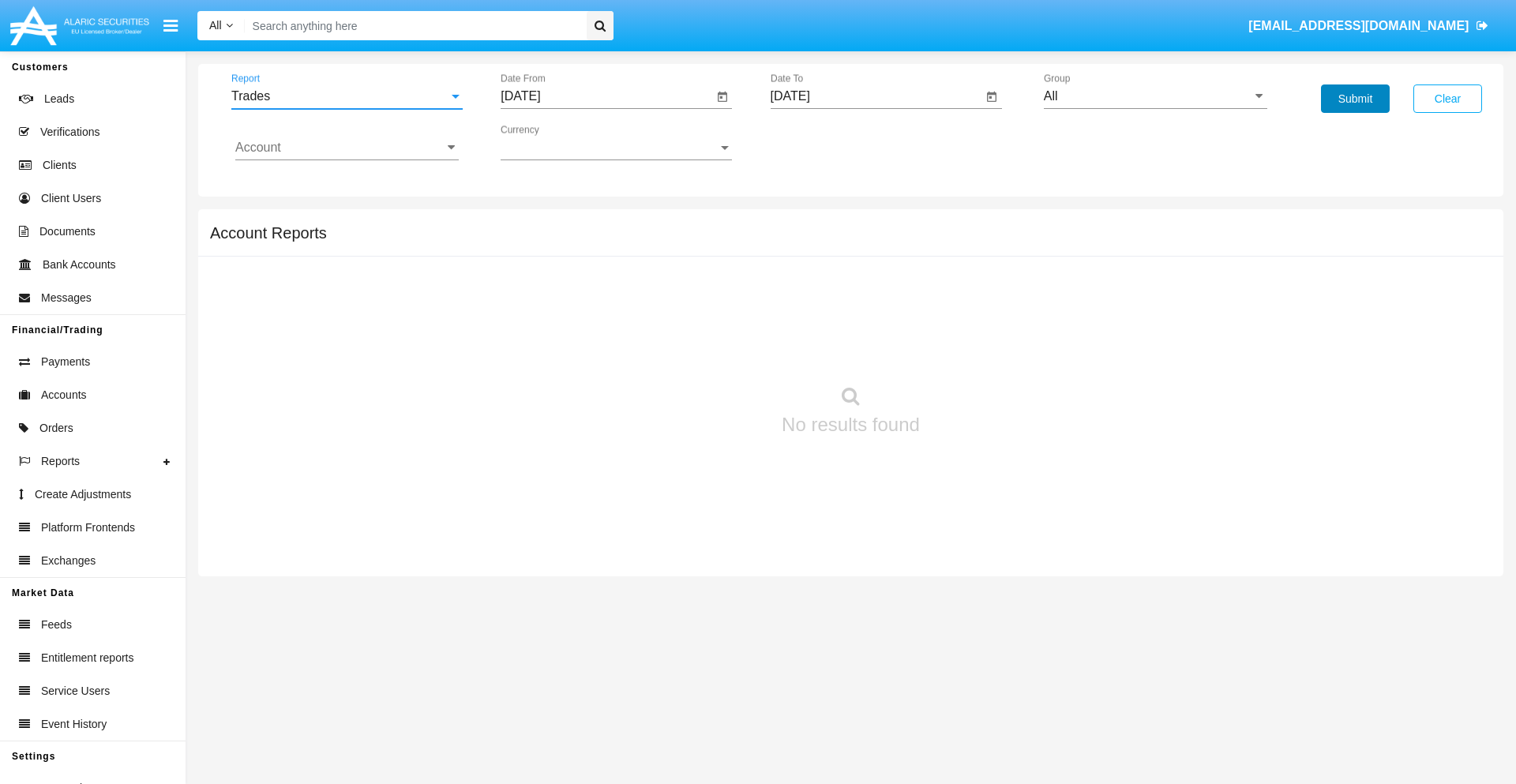
click at [1356, 99] on button "Submit" at bounding box center [1355, 99] width 68 height 29
click at [346, 96] on span "Report" at bounding box center [340, 95] width 217 height 14
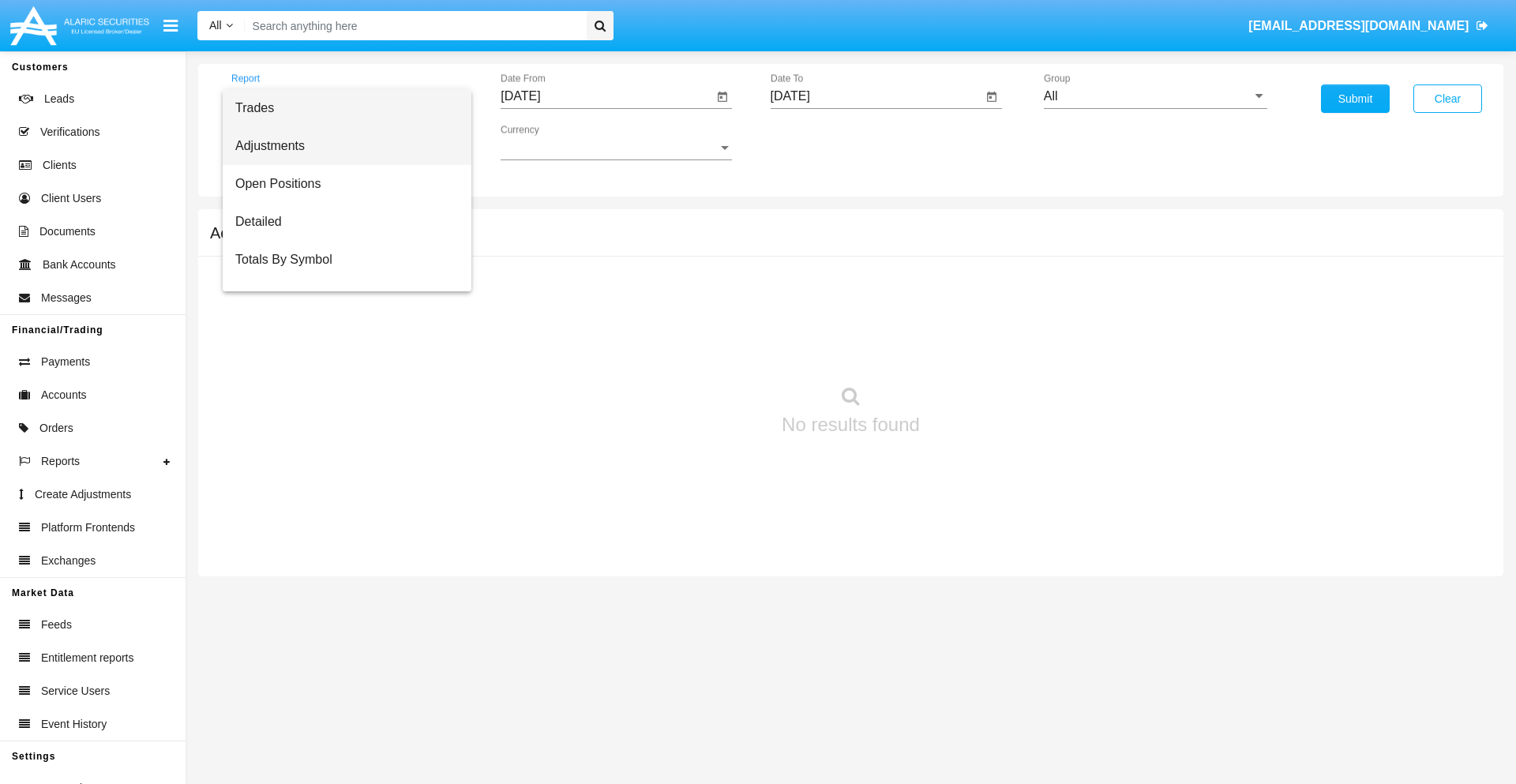
click at [341, 146] on span "Adjustments" at bounding box center [347, 146] width 224 height 38
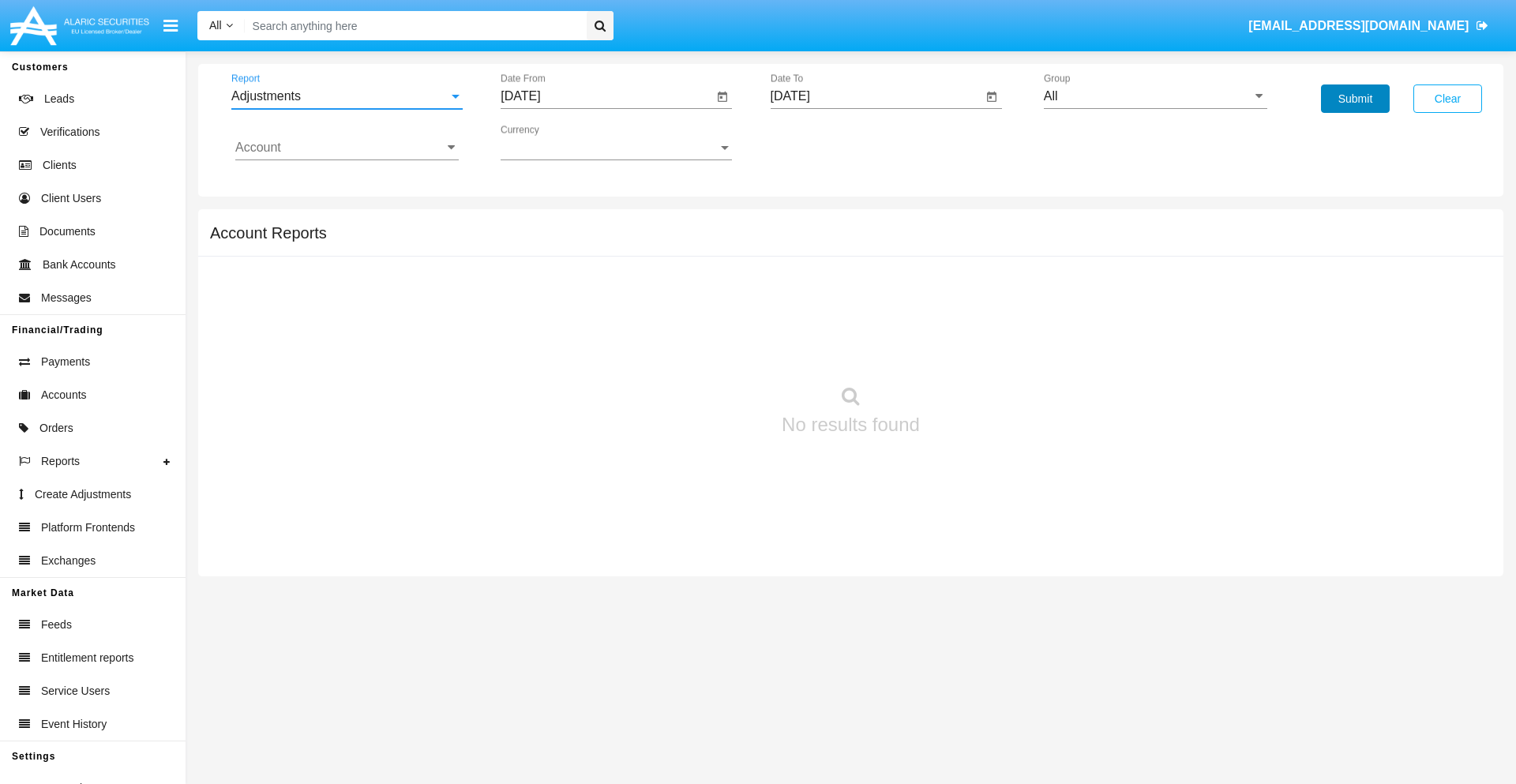
click at [1356, 99] on button "Submit" at bounding box center [1355, 99] width 68 height 29
click at [346, 96] on span "Report" at bounding box center [340, 95] width 217 height 14
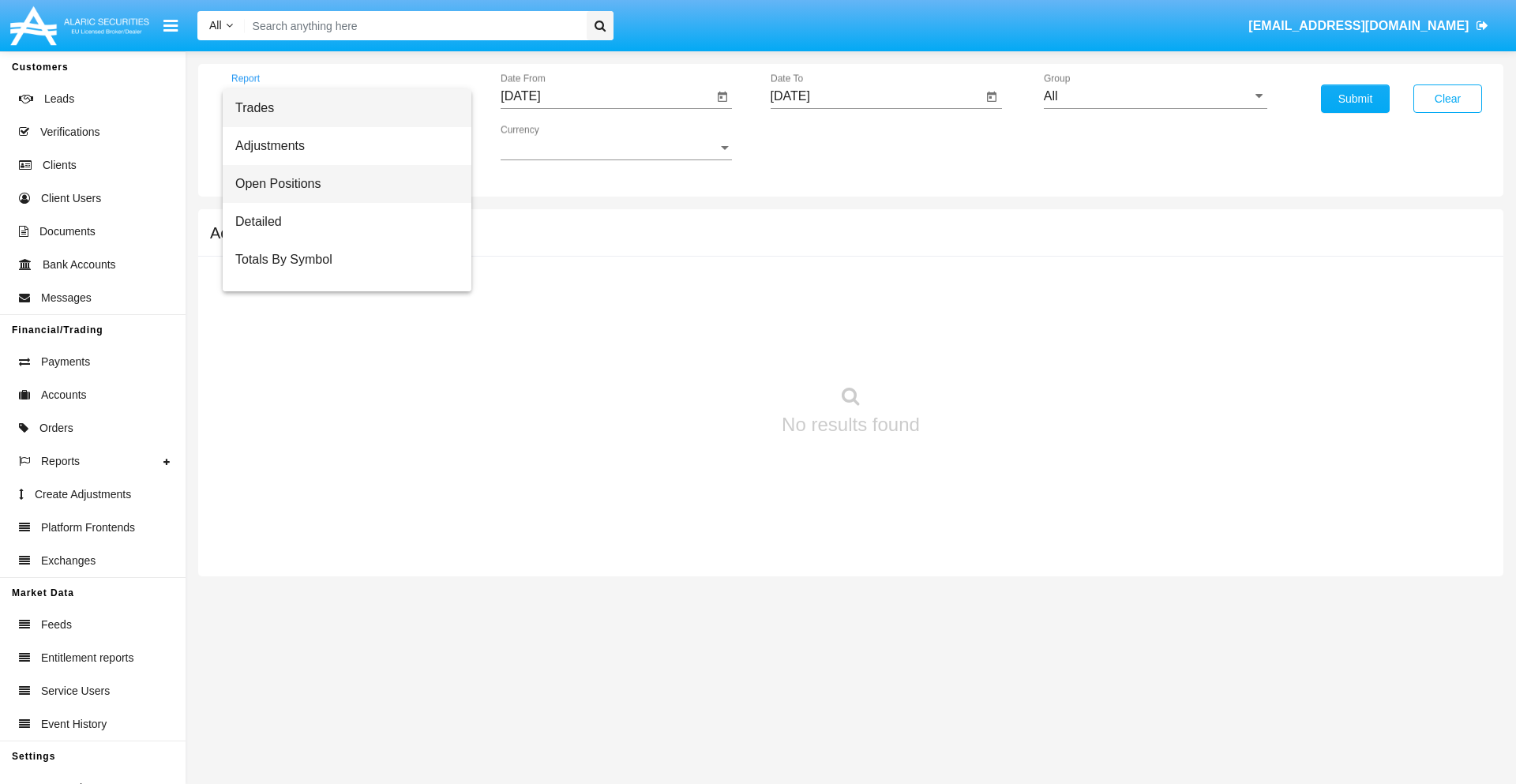
click at [341, 184] on span "Open Positions" at bounding box center [347, 184] width 224 height 38
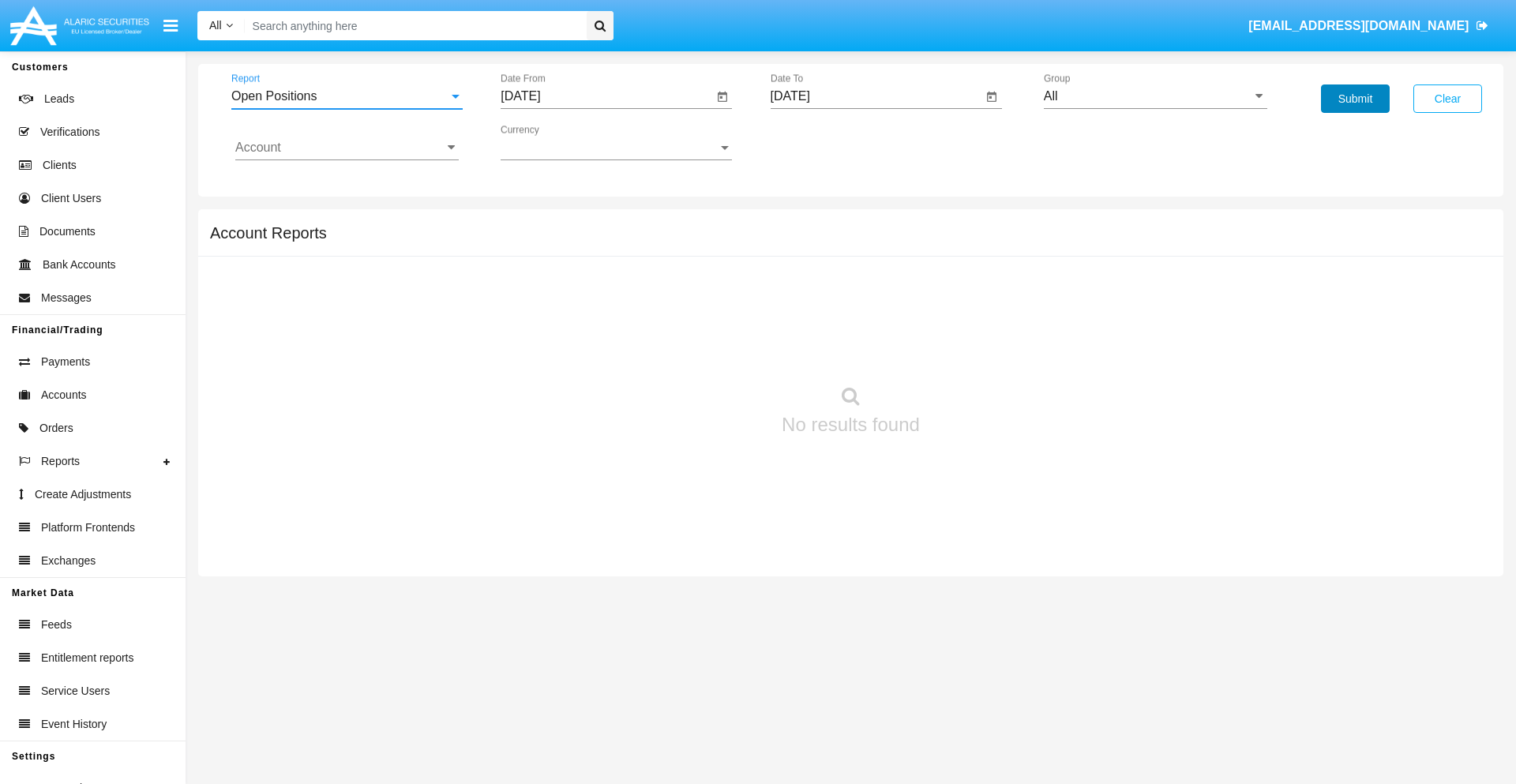
click at [1356, 99] on button "Submit" at bounding box center [1355, 99] width 68 height 29
click at [346, 96] on span "Report" at bounding box center [340, 95] width 217 height 14
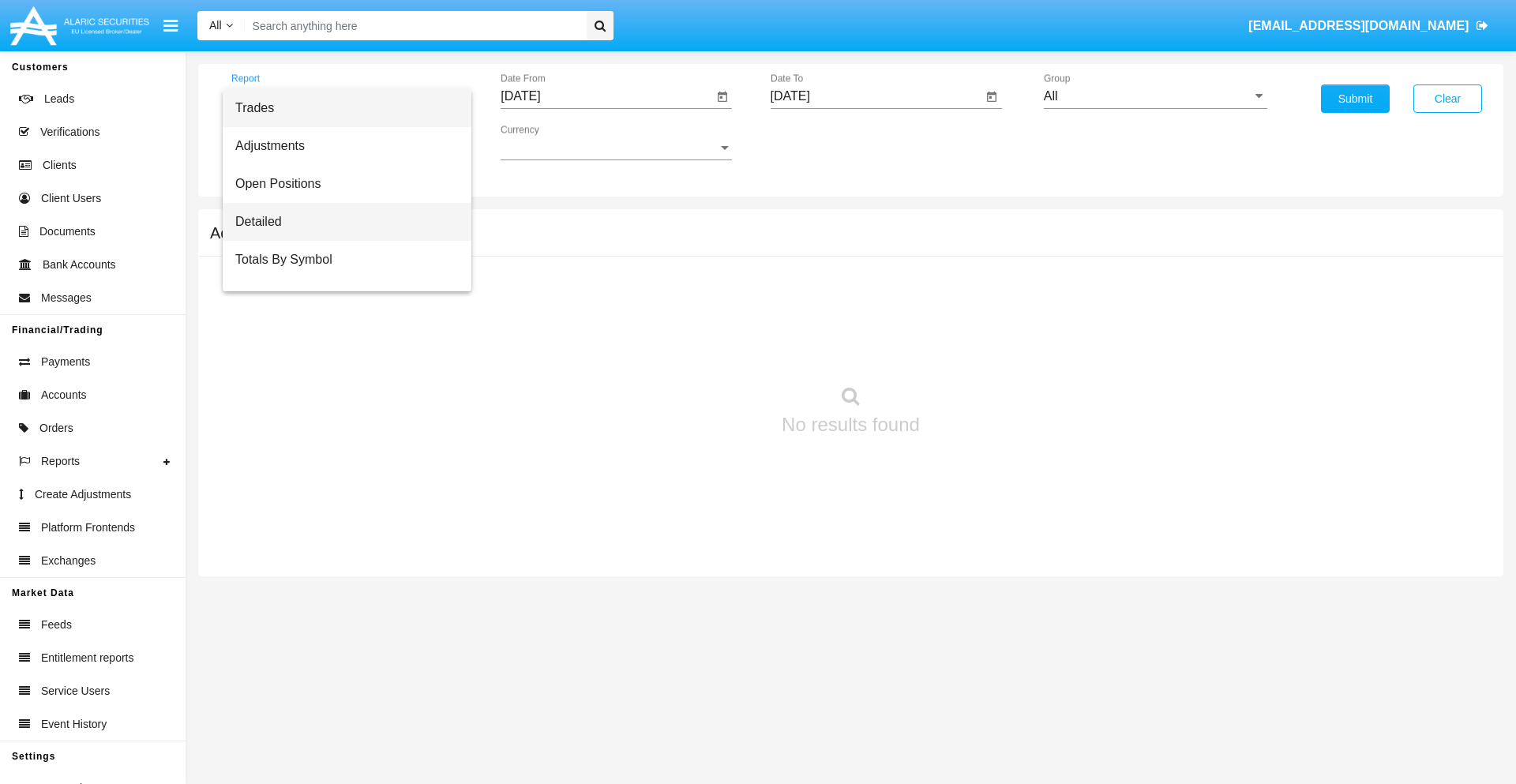
click at [341, 222] on span "Detailed" at bounding box center [347, 222] width 224 height 38
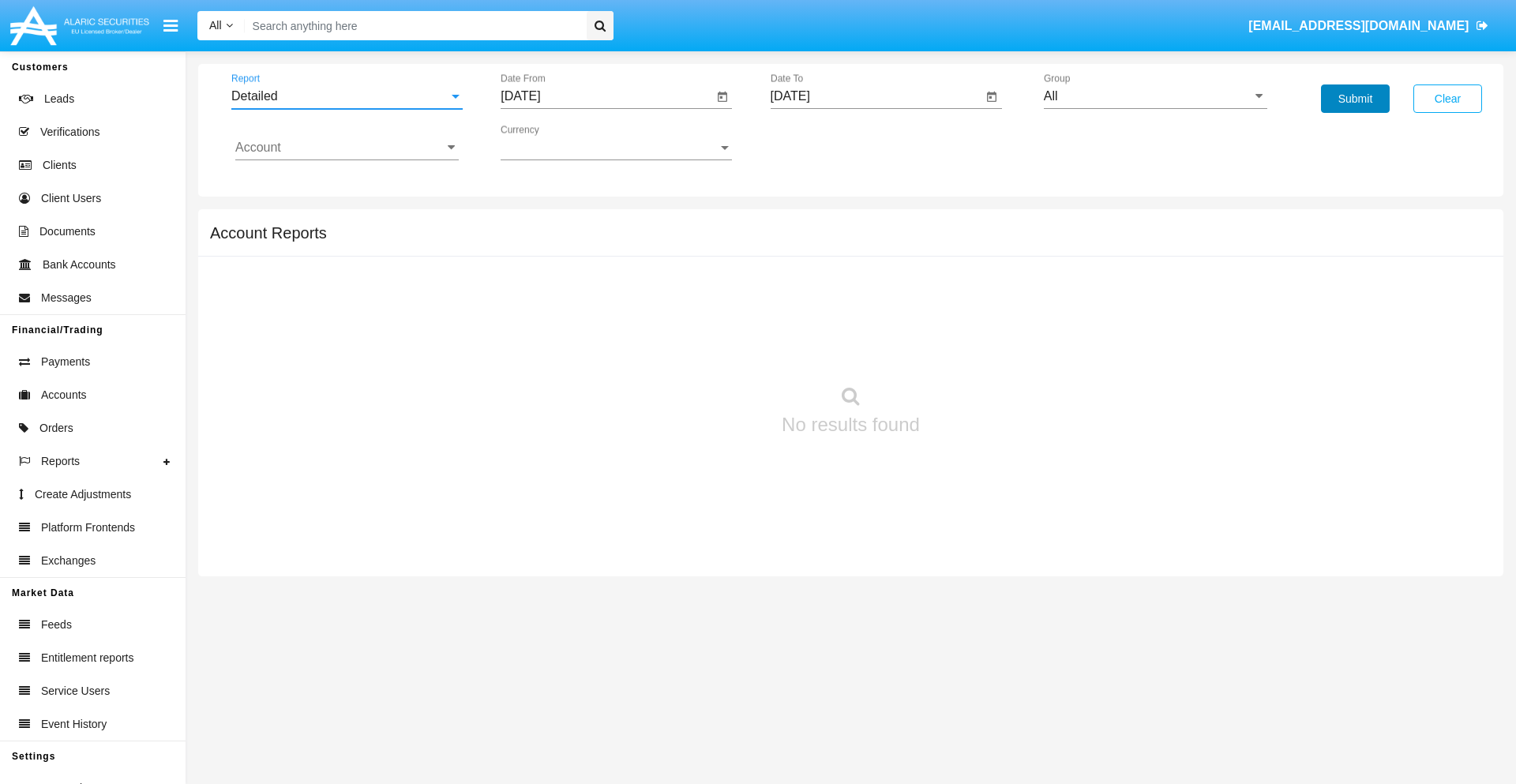
click at [1356, 99] on button "Submit" at bounding box center [1355, 99] width 68 height 29
click at [346, 96] on span "Report" at bounding box center [340, 95] width 217 height 14
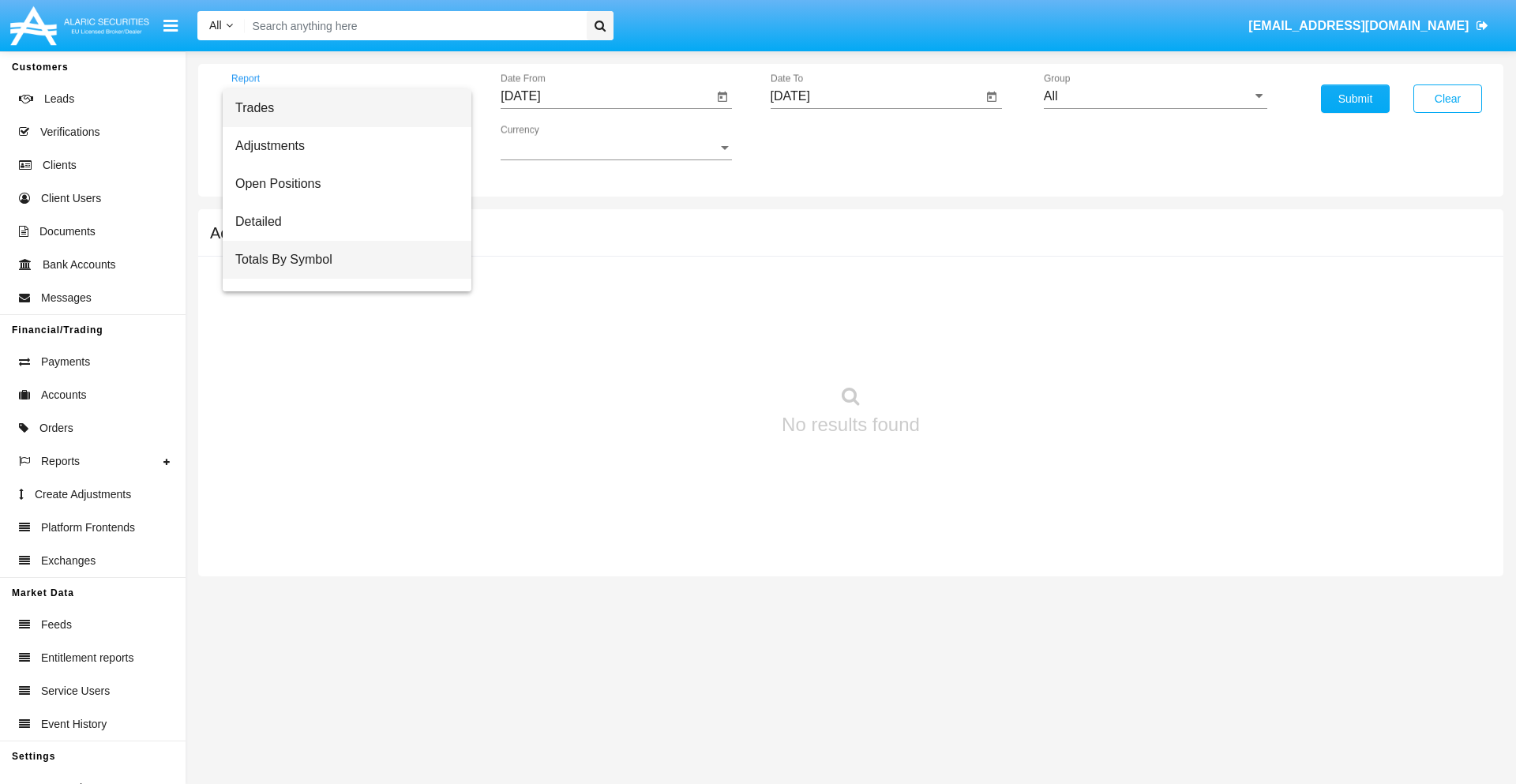
click at [341, 260] on span "Totals By Symbol" at bounding box center [347, 260] width 224 height 38
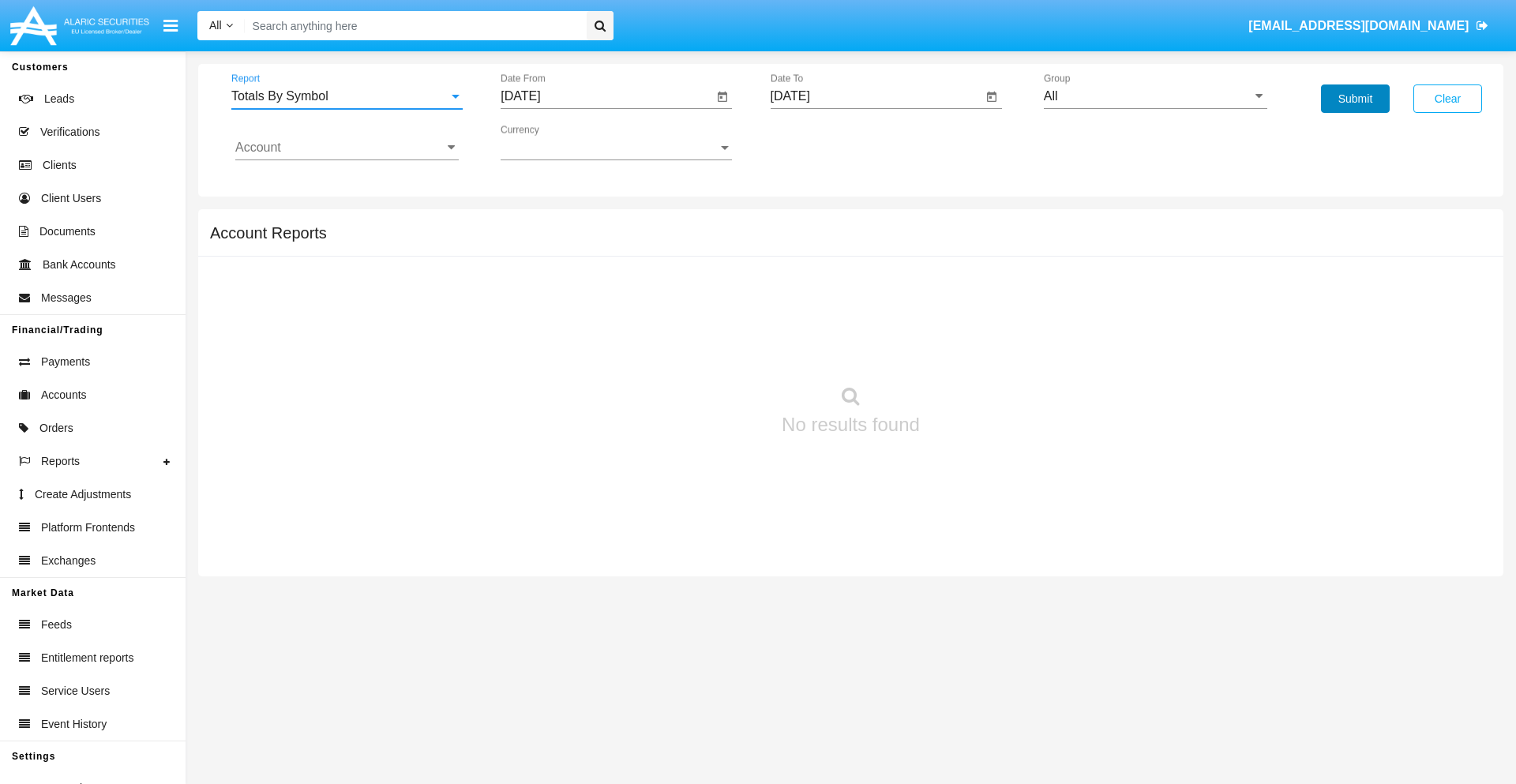
click at [1356, 99] on button "Submit" at bounding box center [1355, 99] width 68 height 29
click at [346, 96] on span "Report" at bounding box center [340, 95] width 217 height 14
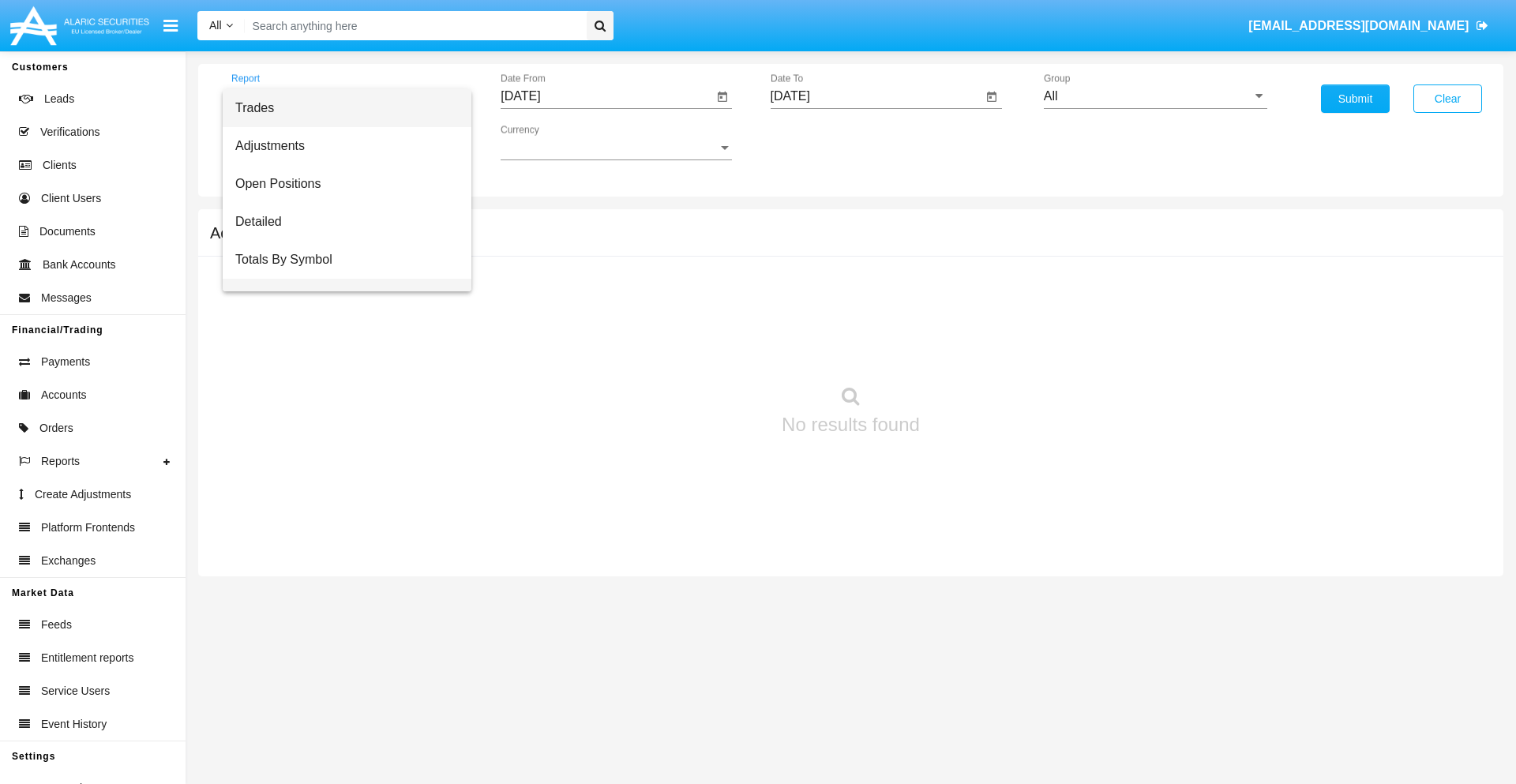
click at [341, 279] on span "Totals By Date" at bounding box center [347, 298] width 224 height 38
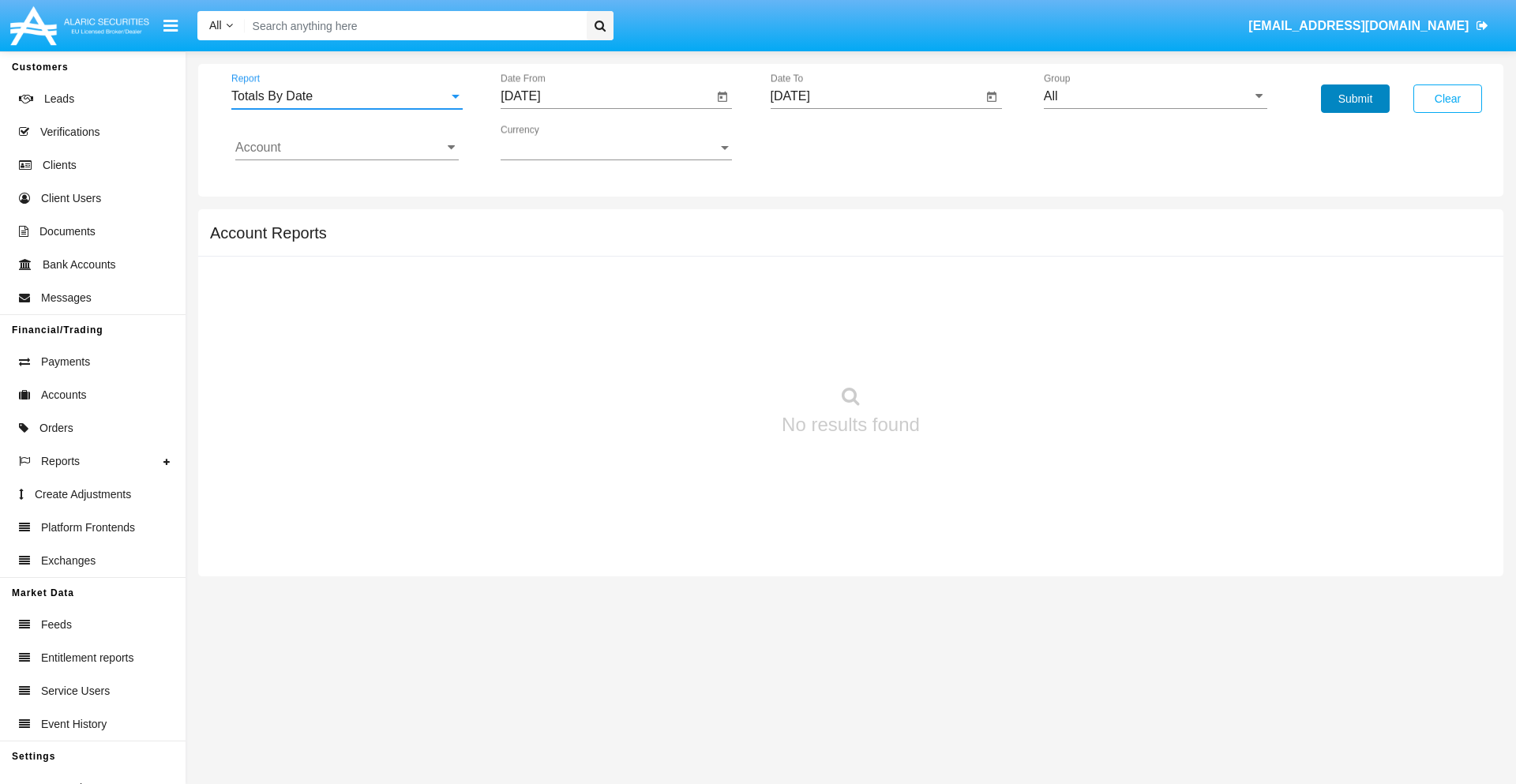
click at [1356, 99] on button "Submit" at bounding box center [1355, 99] width 68 height 29
click at [346, 96] on span "Report" at bounding box center [340, 95] width 217 height 14
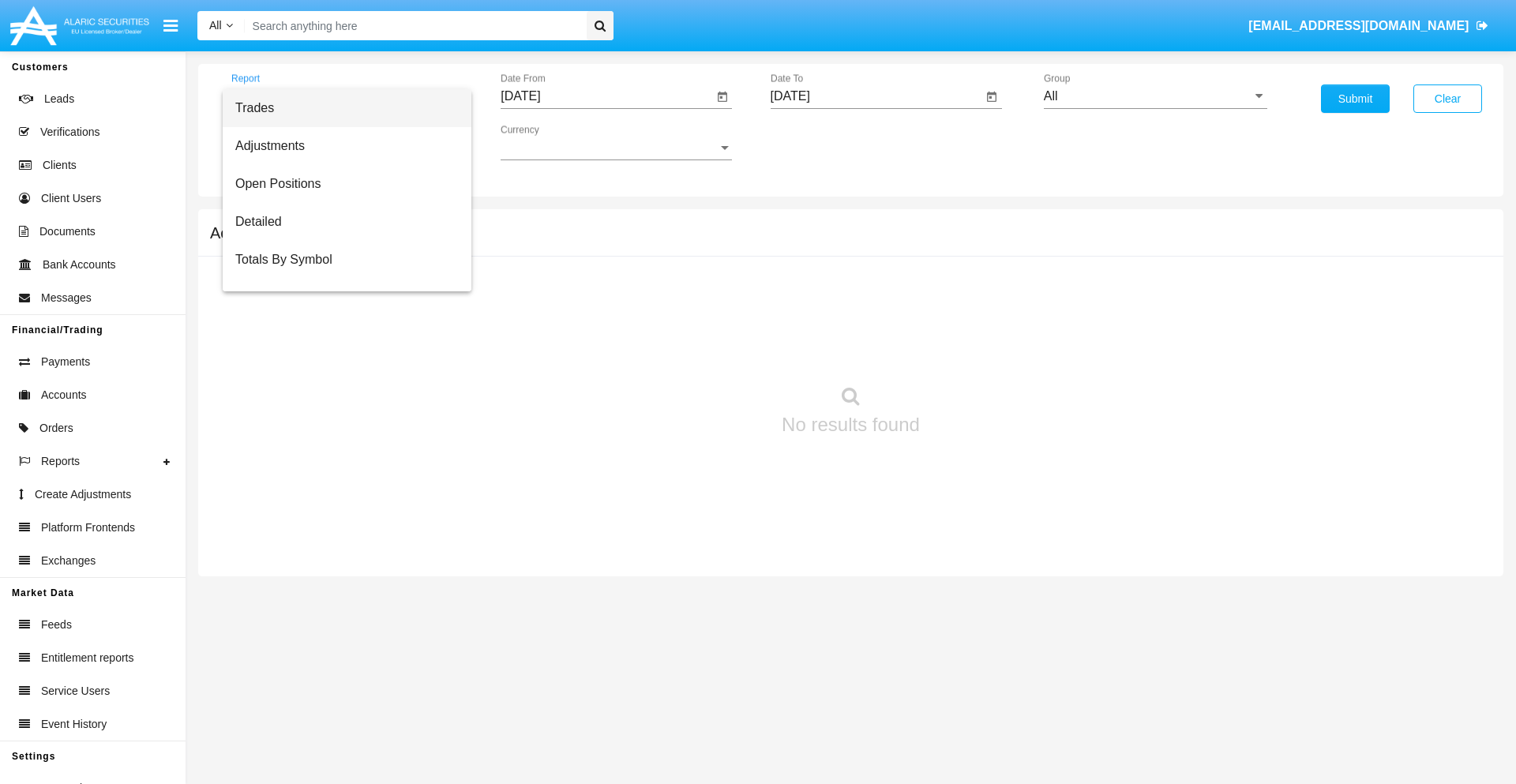
scroll to position [63, 0]
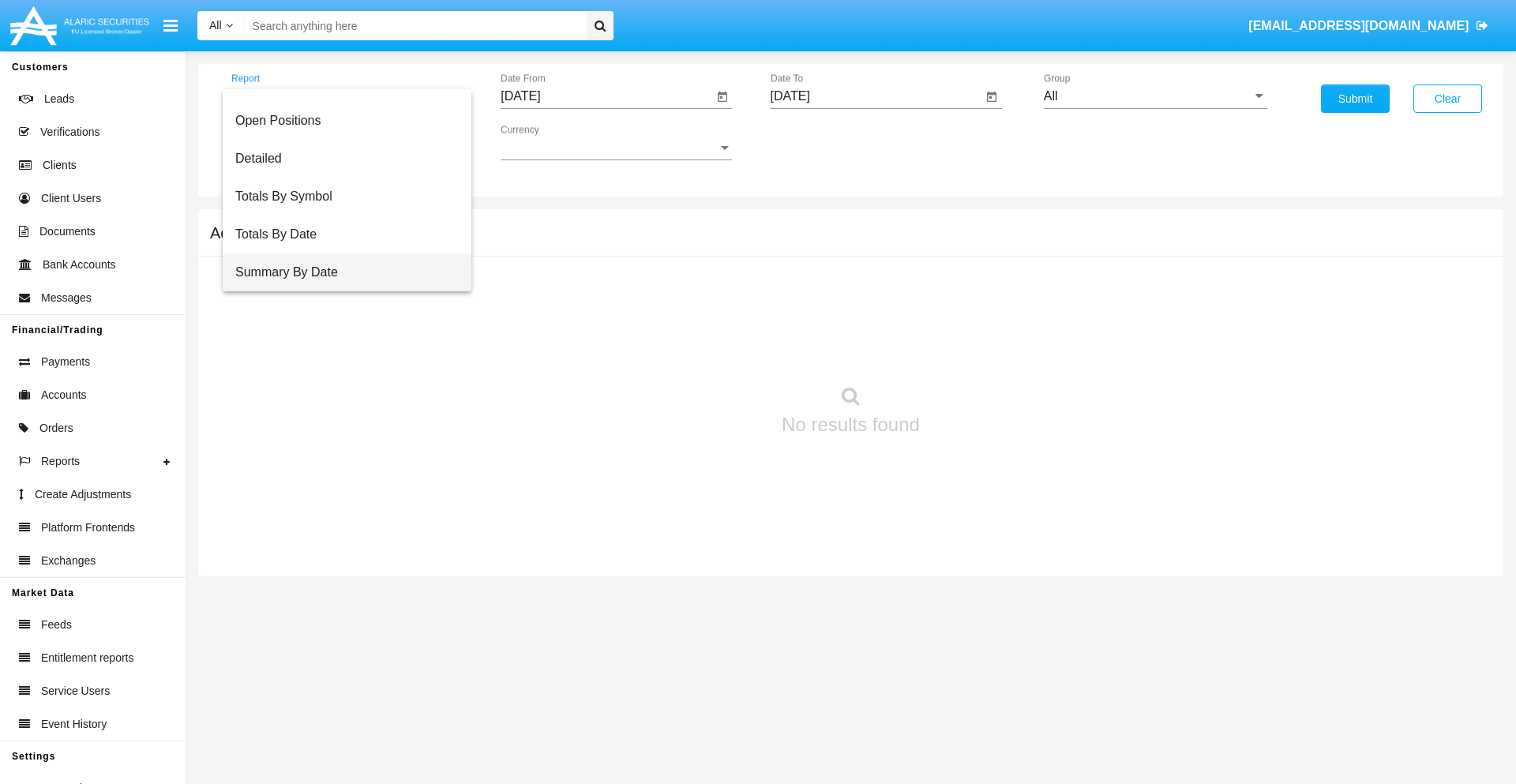
click at [341, 272] on span "Summary By Date" at bounding box center [347, 272] width 224 height 38
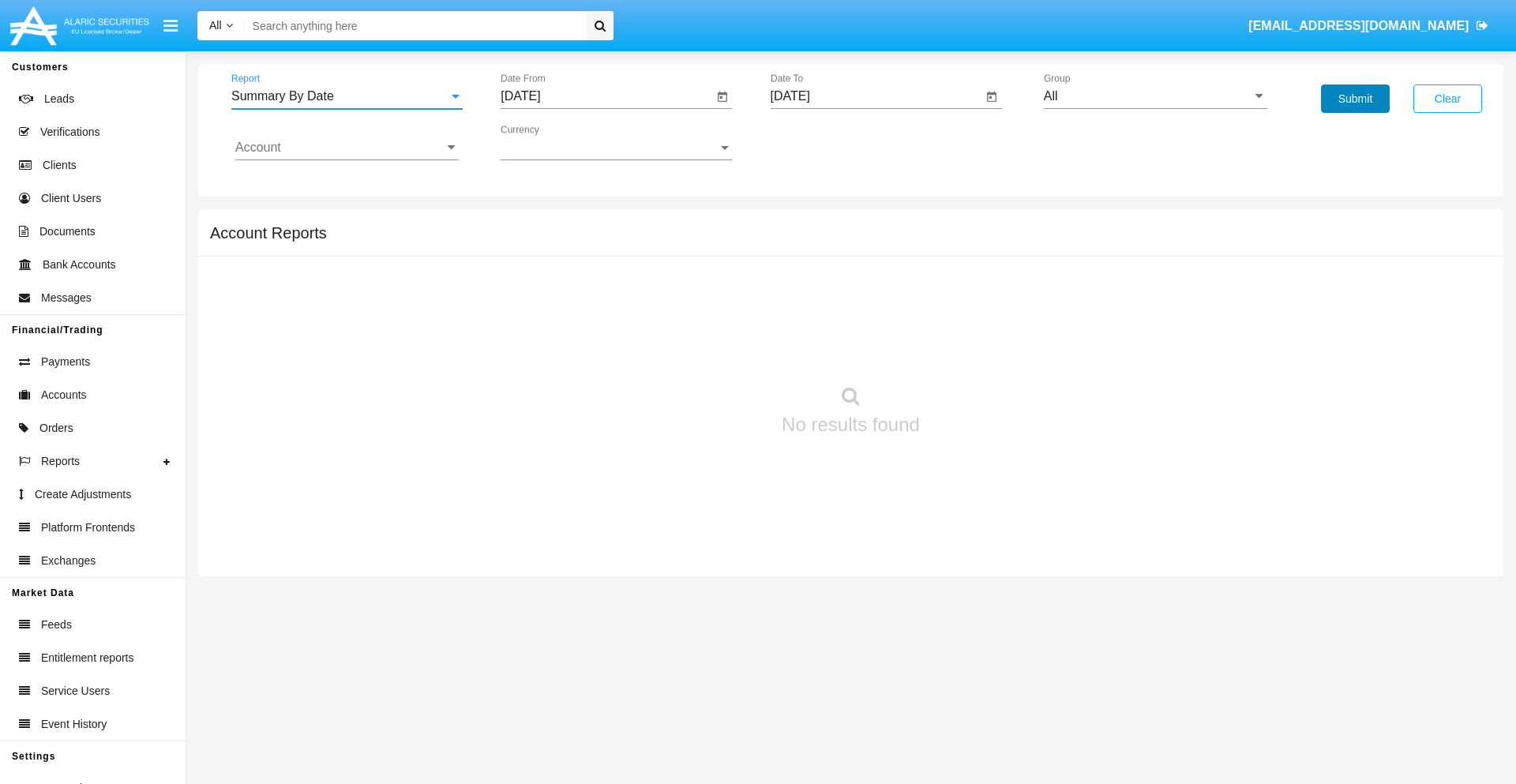
click at [1356, 99] on button "Submit" at bounding box center [1355, 99] width 68 height 29
